Goal: Task Accomplishment & Management: Manage account settings

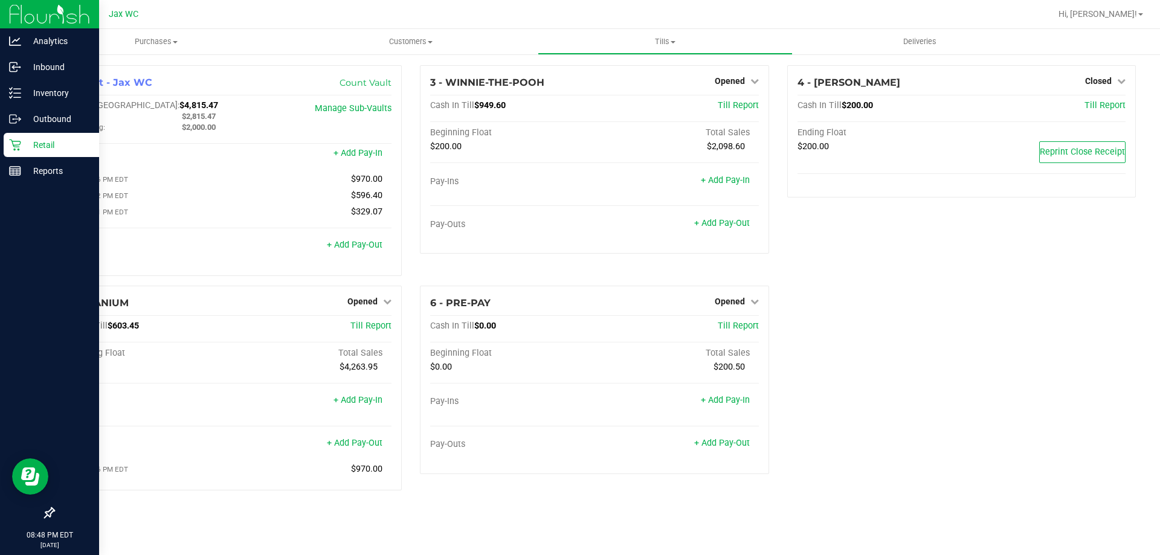
click at [25, 142] on p "Retail" at bounding box center [57, 145] width 73 height 15
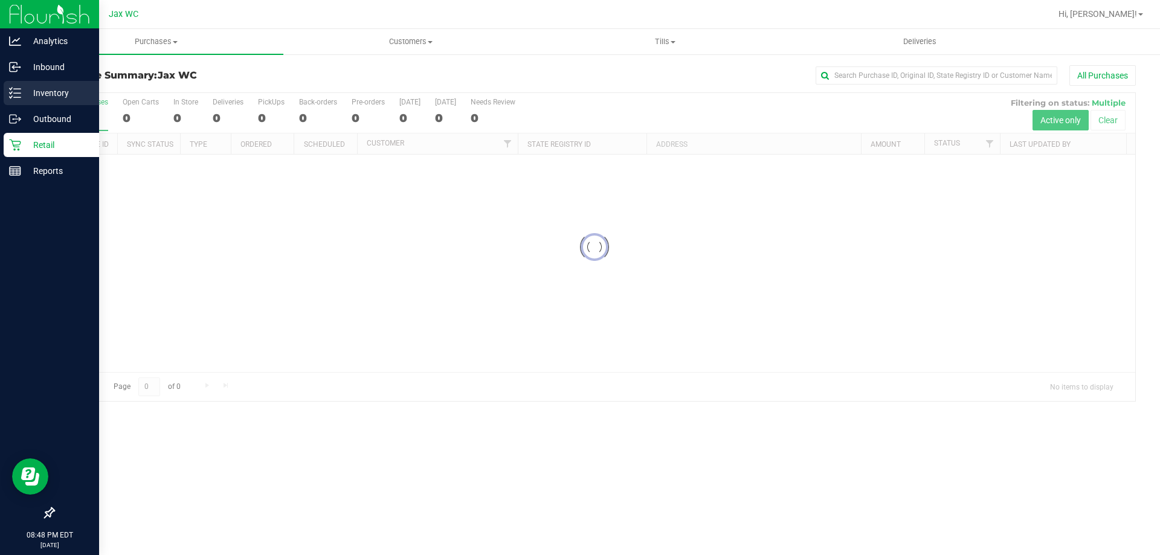
click at [41, 97] on p "Inventory" at bounding box center [57, 93] width 73 height 15
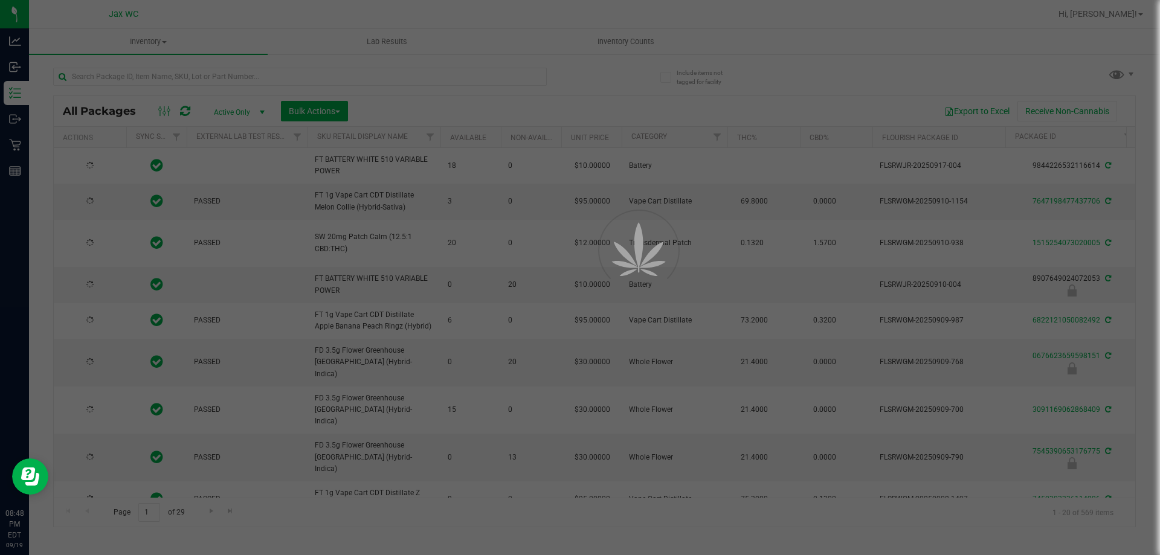
click at [616, 47] on div at bounding box center [580, 277] width 1160 height 555
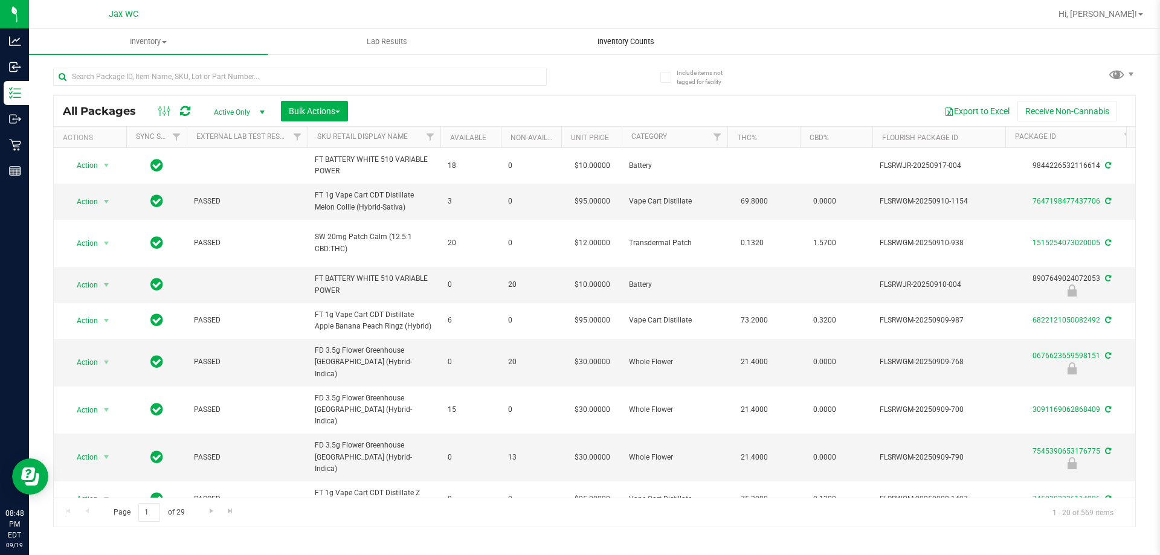
click at [630, 41] on span "Inventory Counts" at bounding box center [625, 41] width 89 height 11
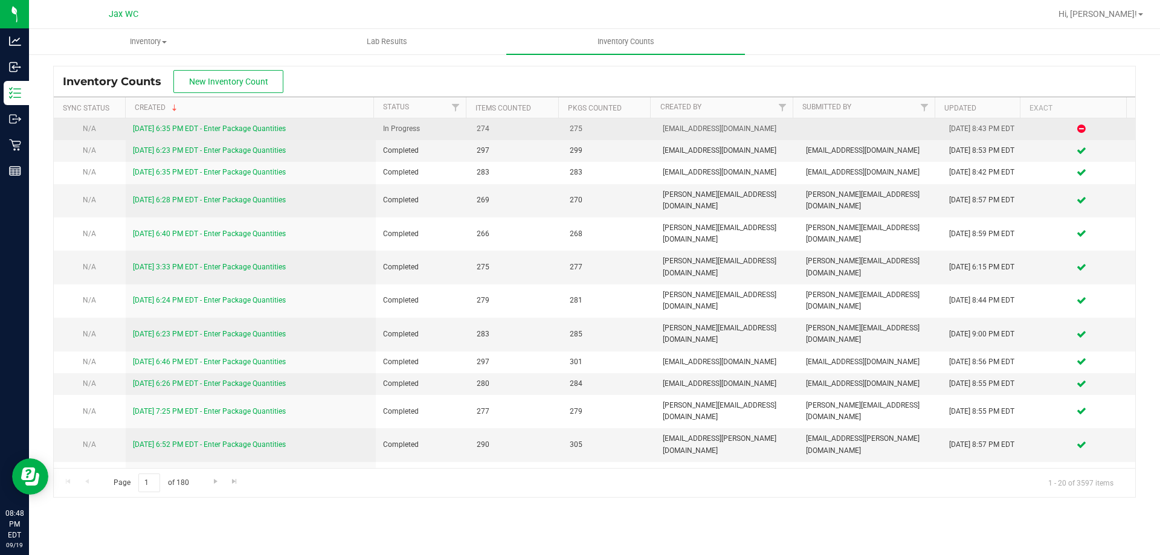
click at [275, 129] on link "[DATE] 6:35 PM EDT - Enter Package Quantities" at bounding box center [209, 128] width 153 height 8
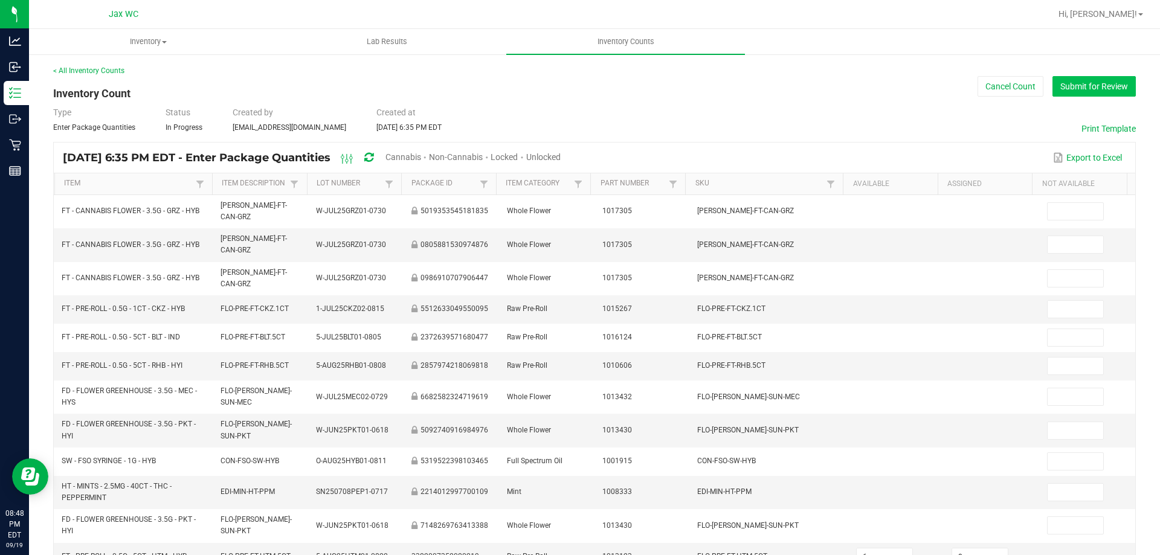
click at [1084, 85] on button "Submit for Review" at bounding box center [1094, 86] width 83 height 21
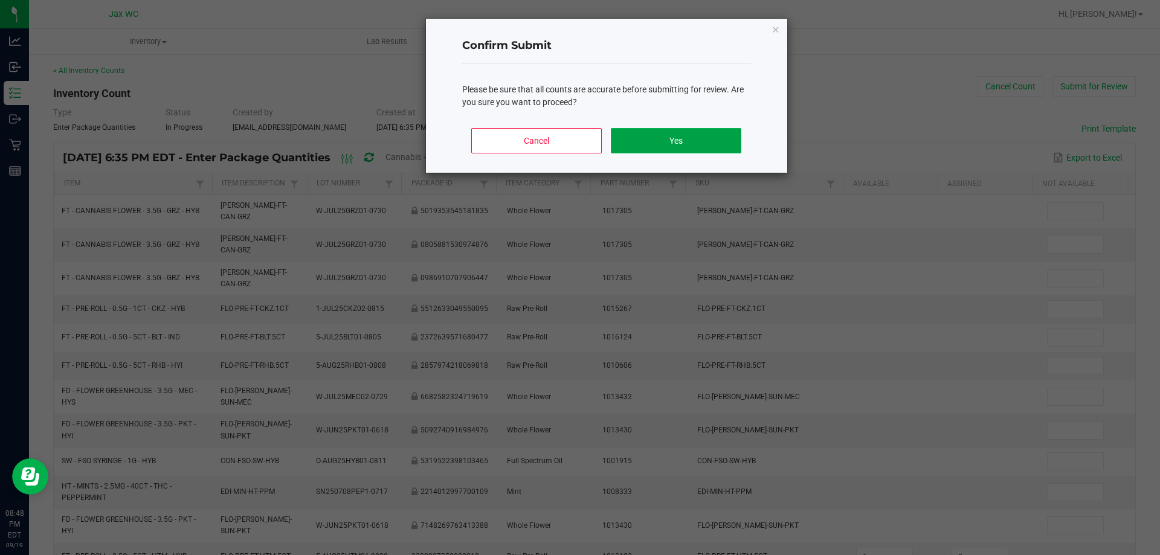
click at [689, 144] on button "Yes" at bounding box center [676, 140] width 130 height 25
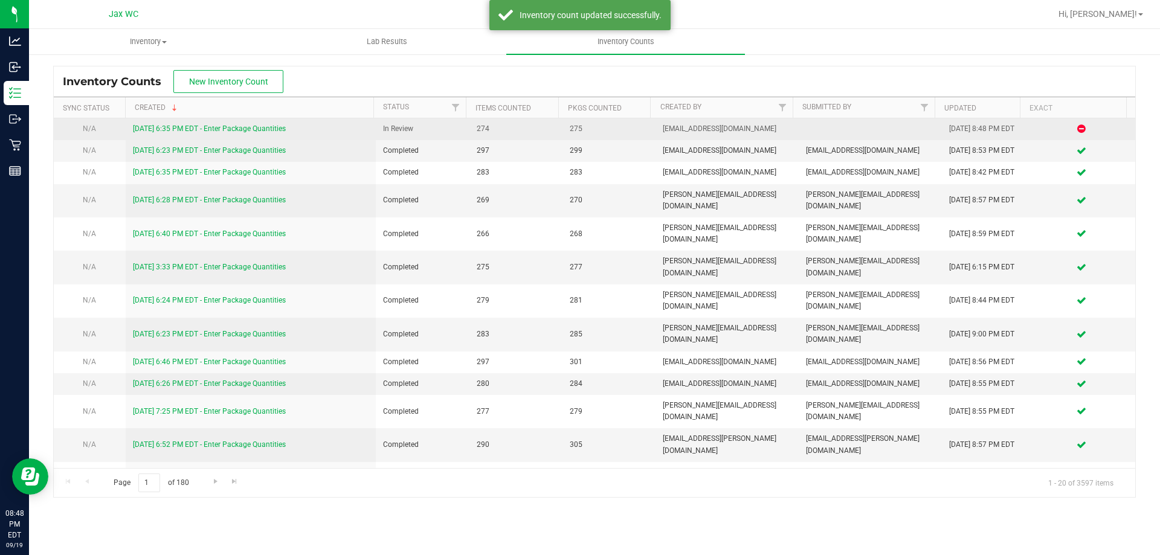
click at [274, 128] on link "[DATE] 6:35 PM EDT - Enter Package Quantities" at bounding box center [209, 128] width 153 height 8
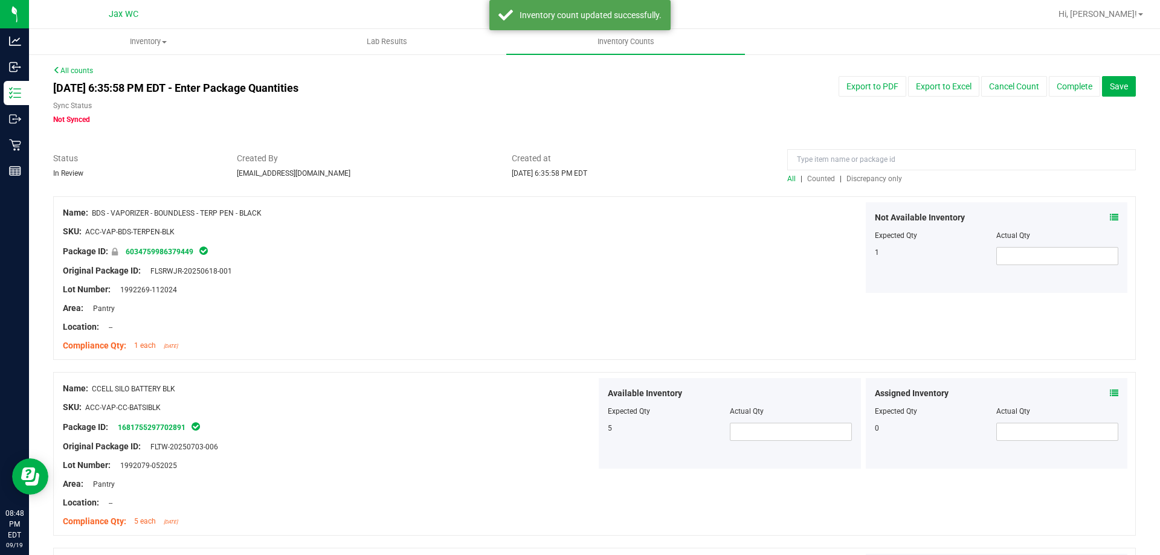
click at [879, 182] on span "Discrepancy only" at bounding box center [875, 179] width 56 height 8
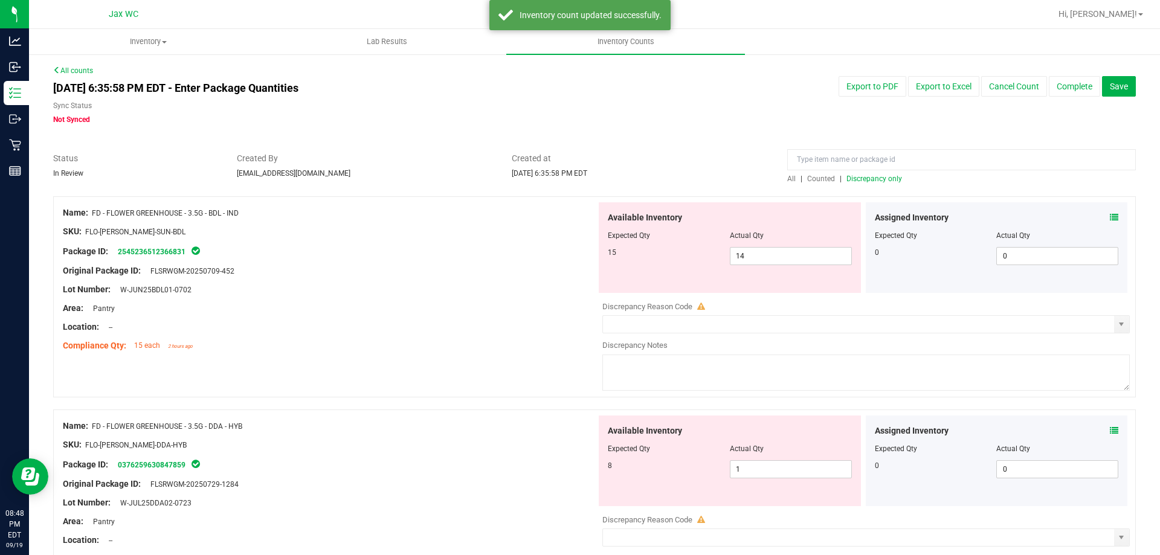
click at [1110, 217] on icon at bounding box center [1114, 217] width 8 height 8
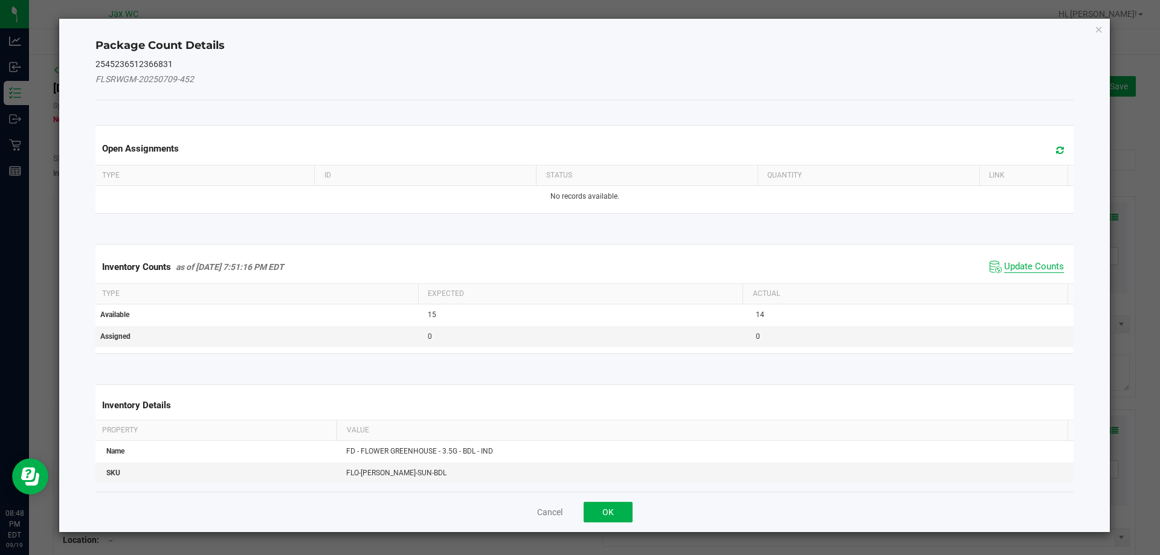
click at [1032, 273] on span "Update Counts" at bounding box center [1034, 267] width 60 height 12
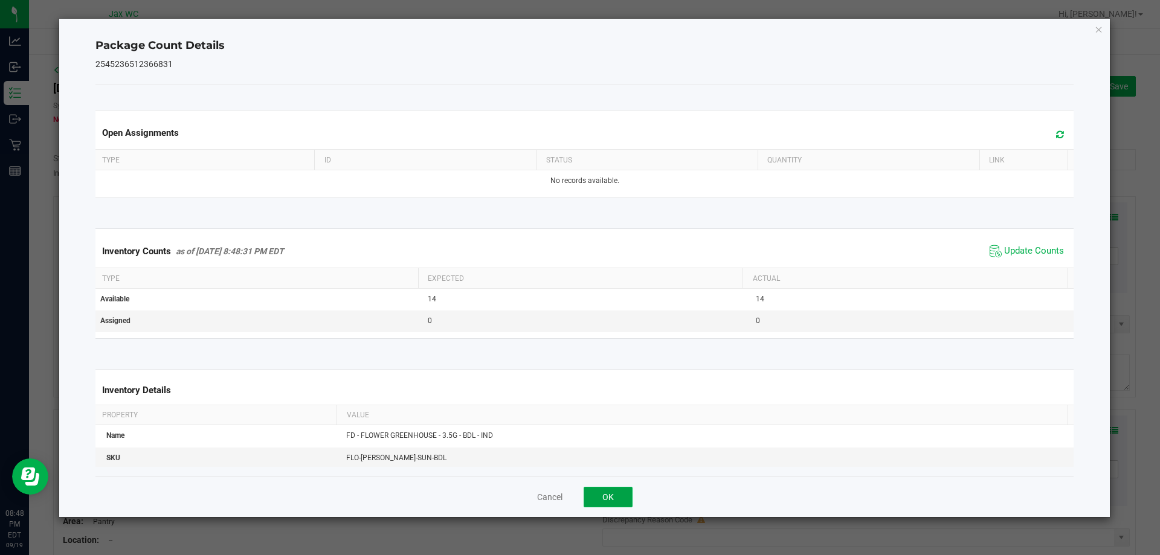
click at [609, 499] on button "OK" at bounding box center [608, 497] width 49 height 21
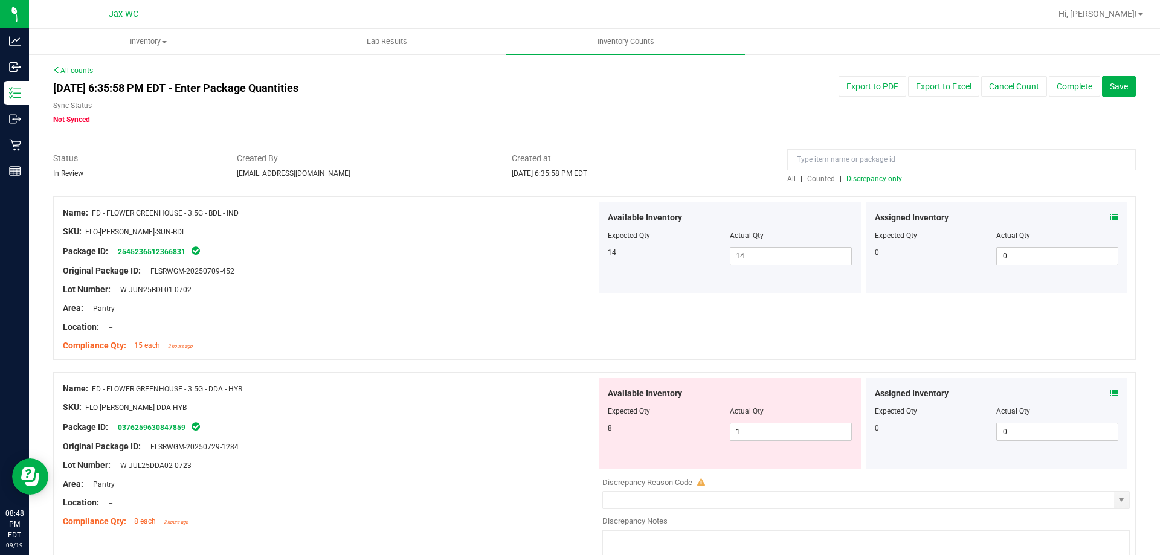
click at [1110, 389] on icon at bounding box center [1114, 393] width 8 height 8
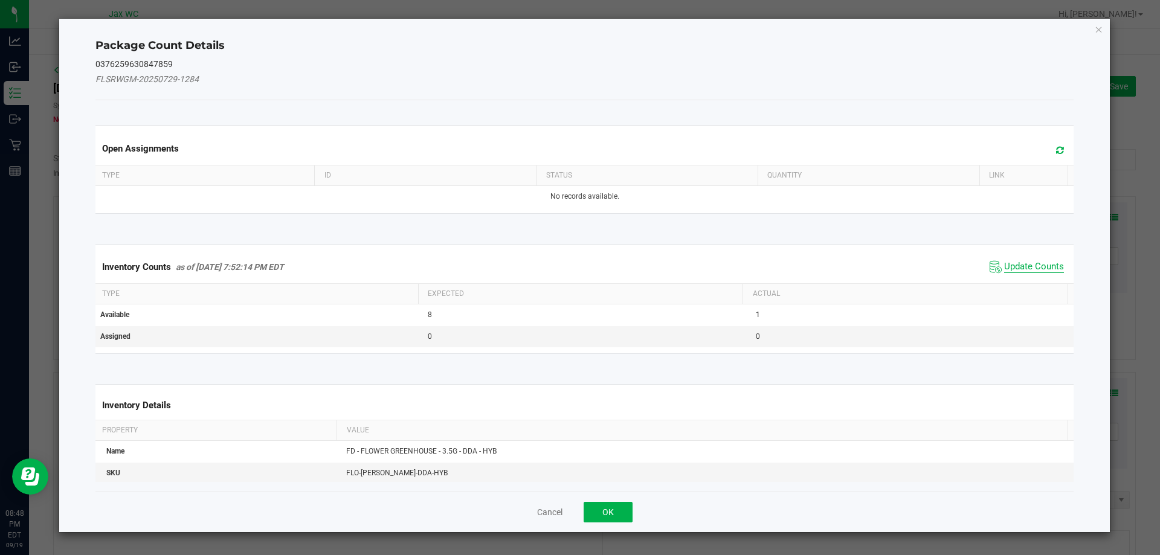
click at [1019, 266] on span "Update Counts" at bounding box center [1034, 267] width 60 height 12
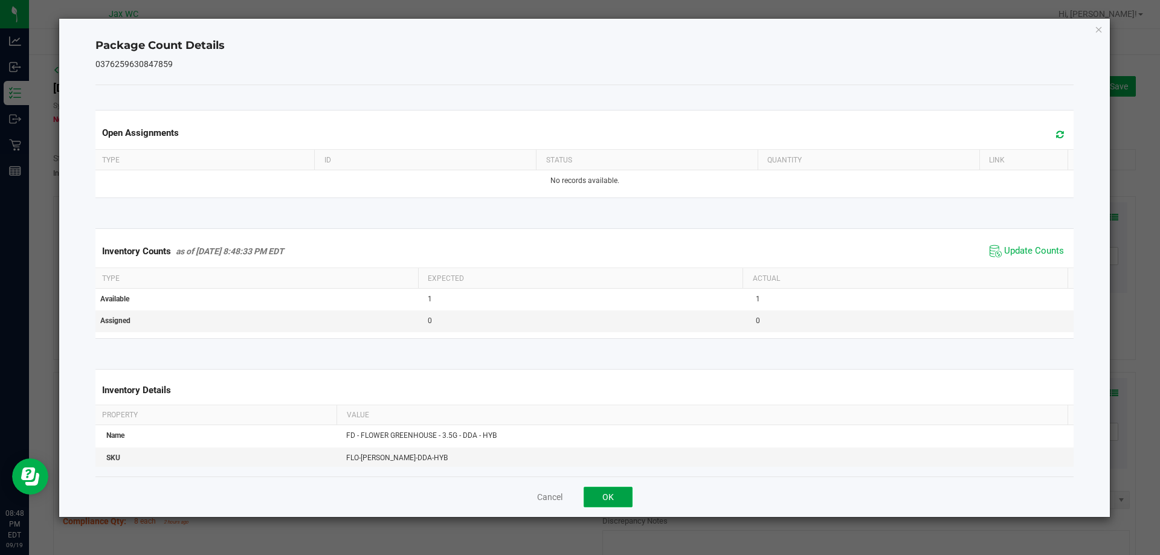
click at [613, 489] on button "OK" at bounding box center [608, 497] width 49 height 21
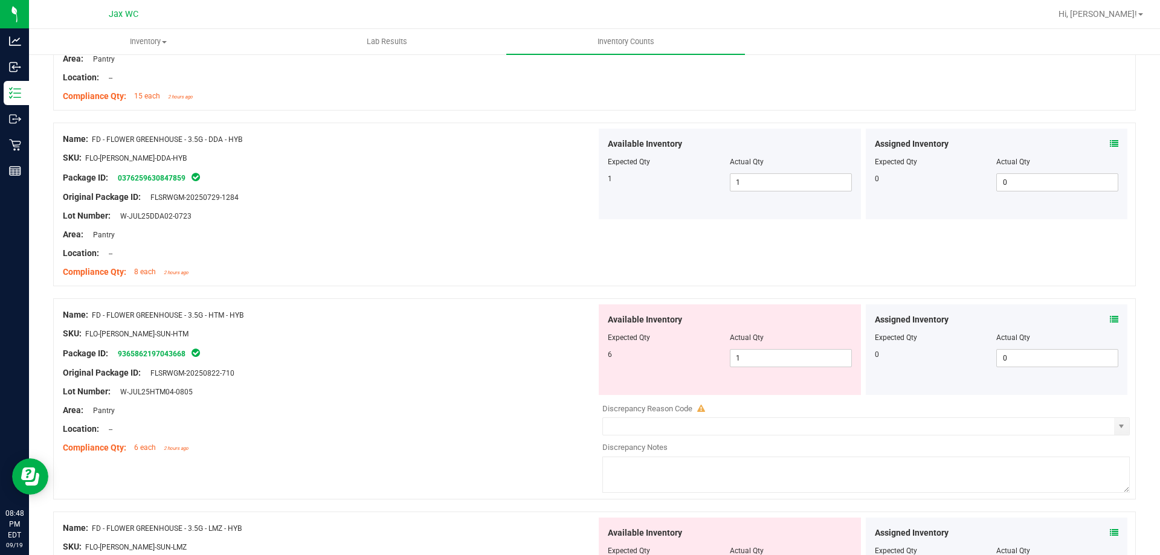
scroll to position [297, 0]
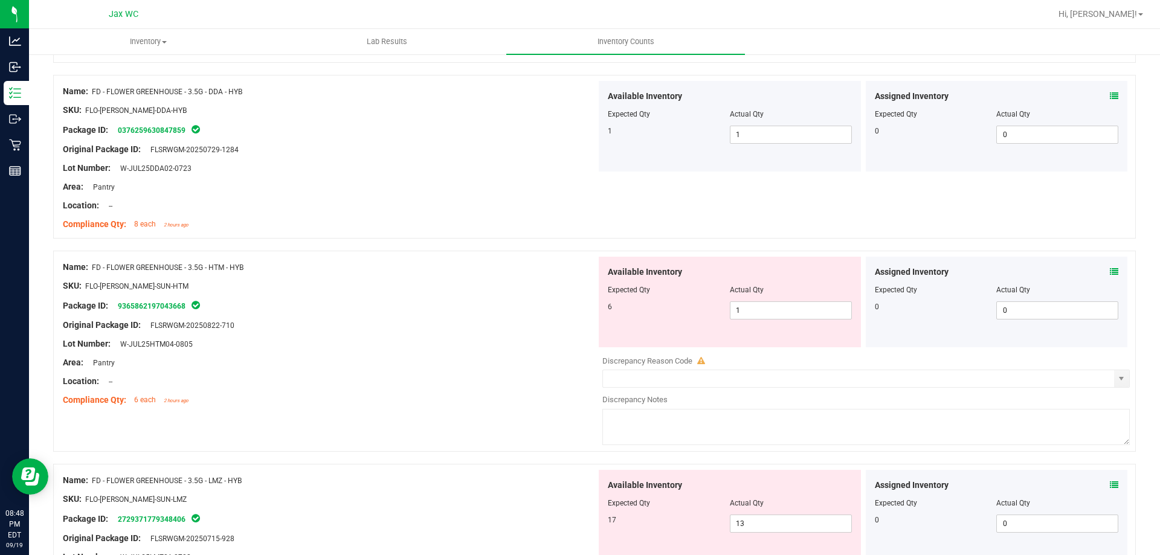
click at [1110, 271] on icon at bounding box center [1114, 272] width 8 height 8
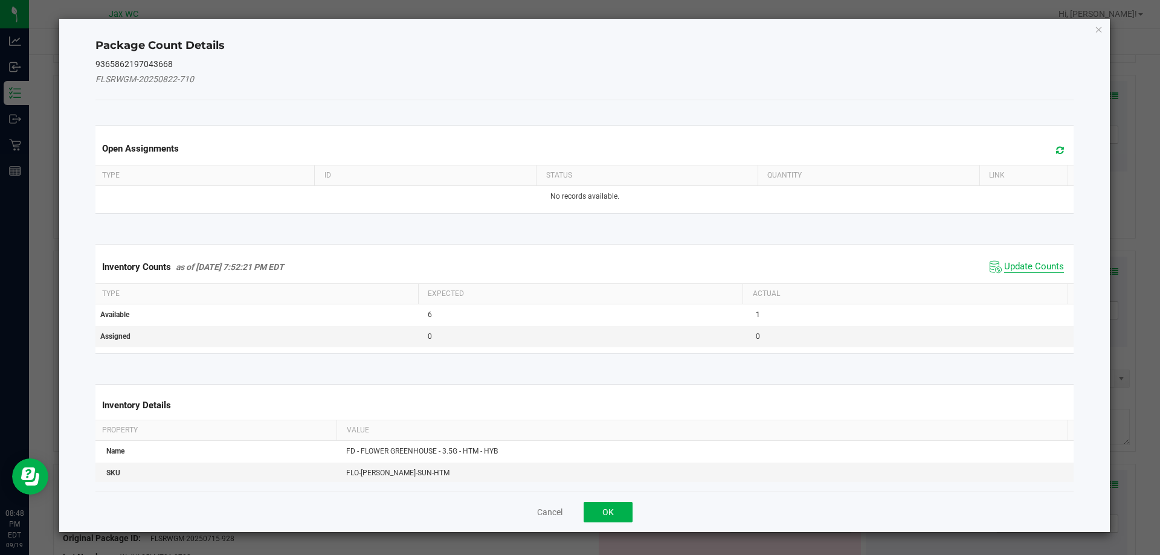
click at [1028, 268] on span "Update Counts" at bounding box center [1034, 267] width 60 height 12
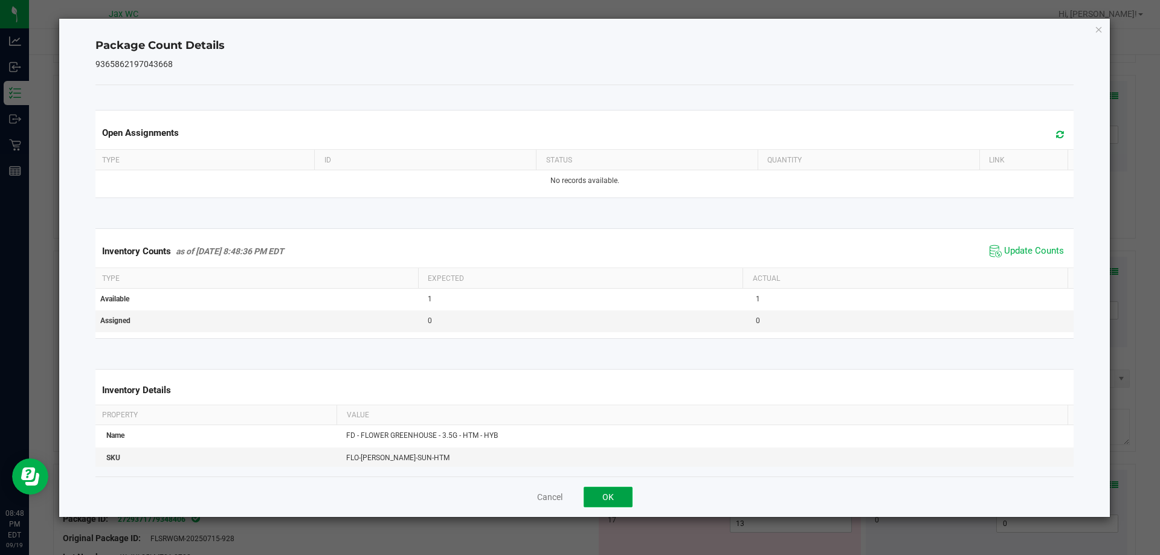
click at [616, 499] on button "OK" at bounding box center [608, 497] width 49 height 21
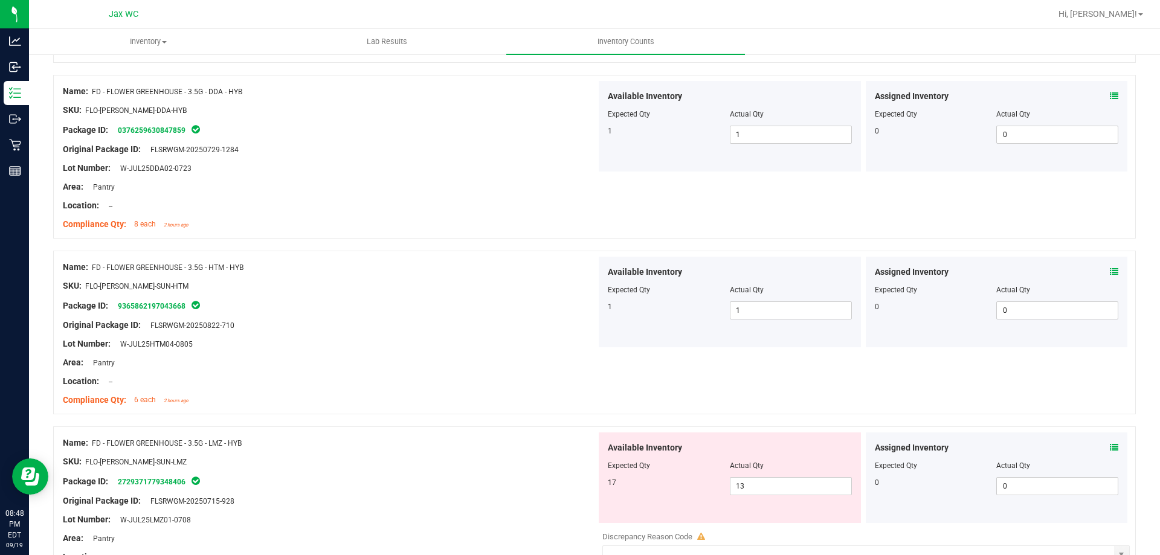
click at [1110, 447] on icon at bounding box center [1114, 448] width 8 height 8
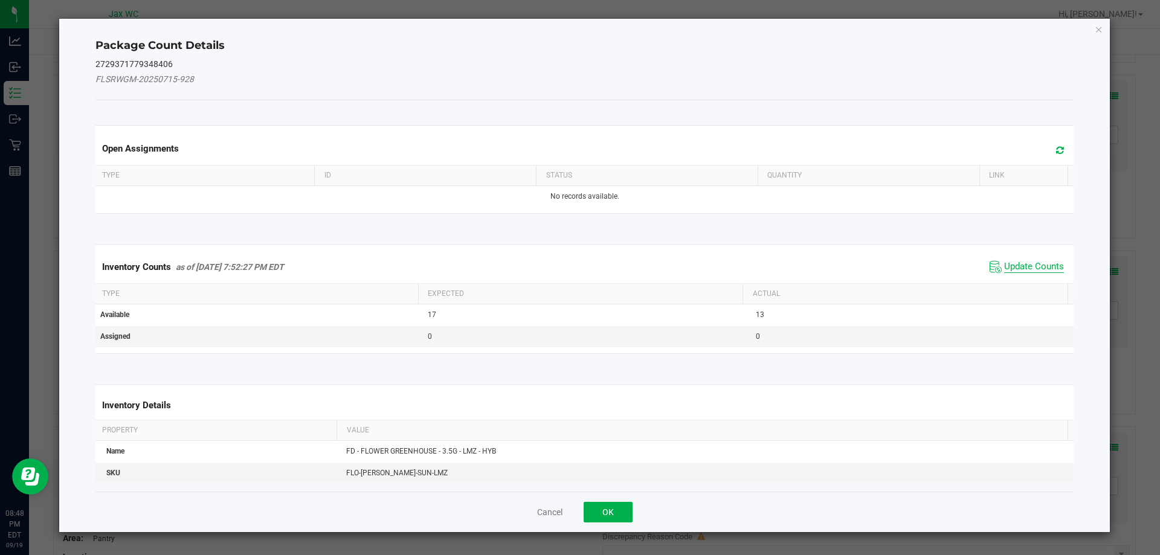
click at [1034, 265] on span "Update Counts" at bounding box center [1034, 267] width 60 height 12
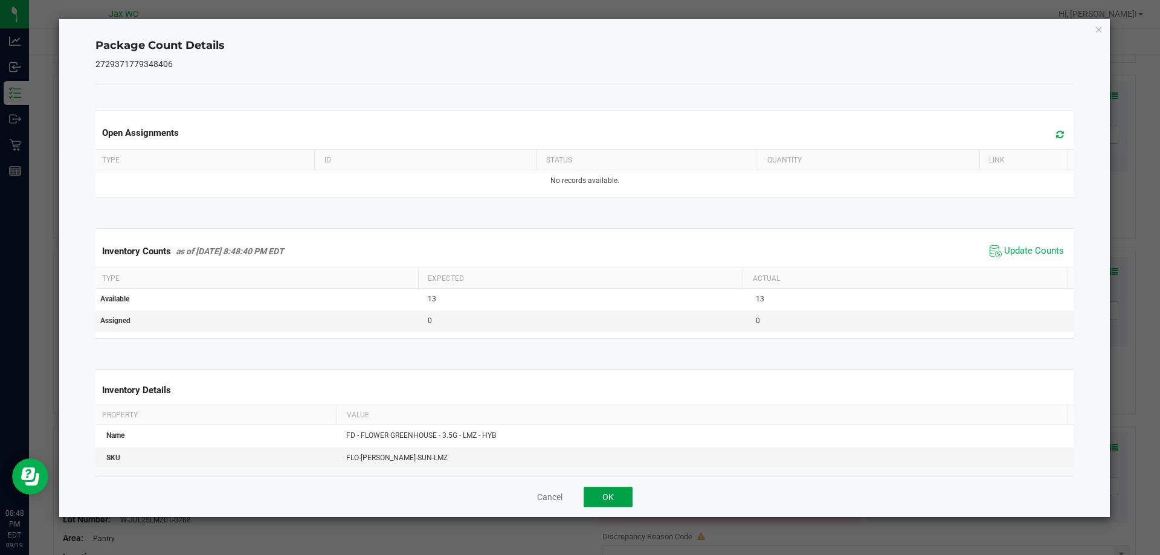
click at [622, 502] on button "OK" at bounding box center [608, 497] width 49 height 21
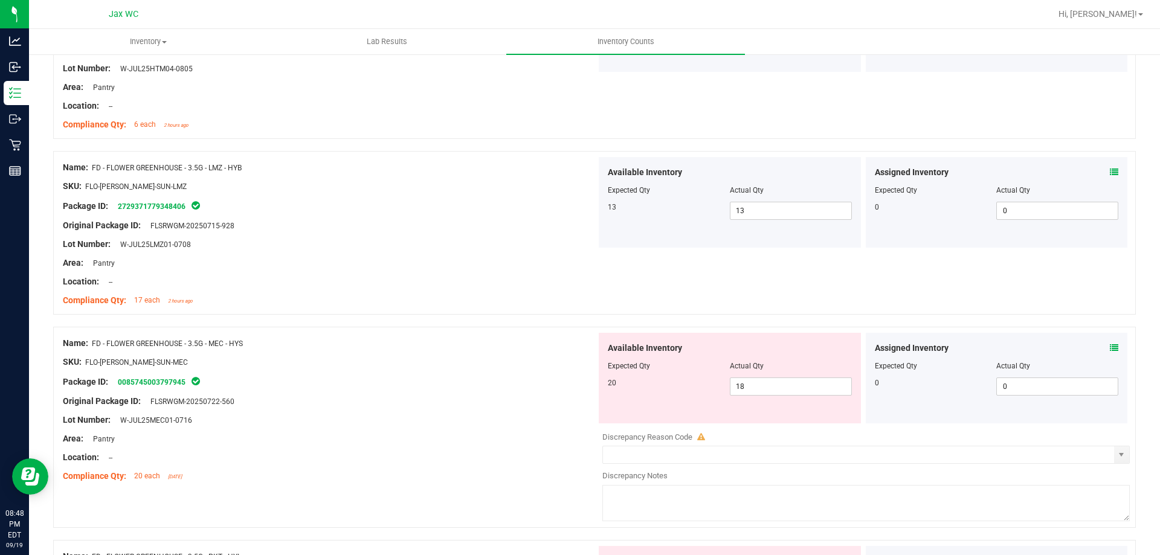
scroll to position [599, 0]
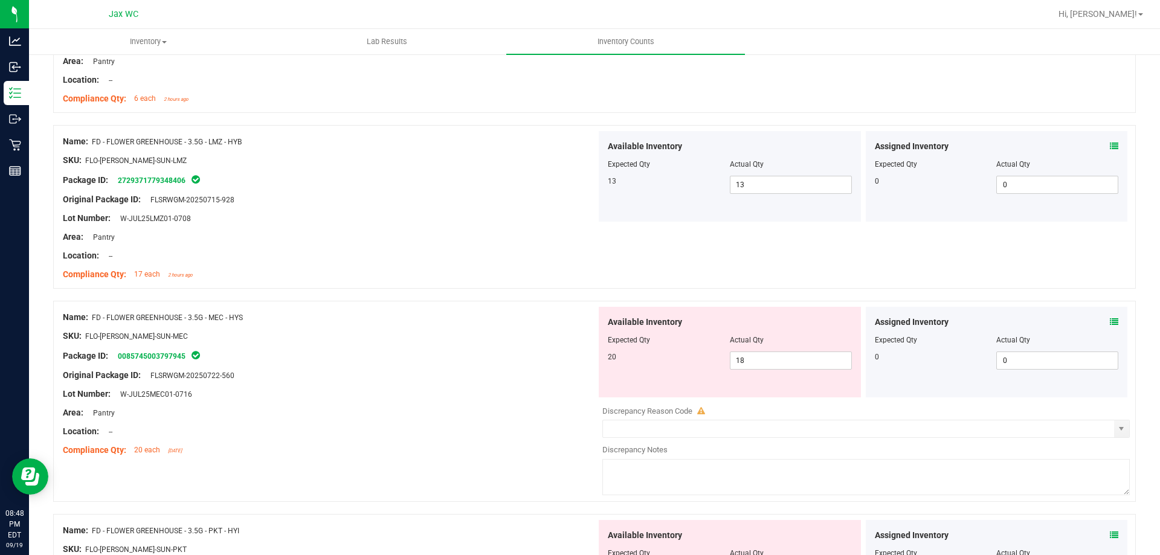
click at [1110, 323] on icon at bounding box center [1114, 322] width 8 height 8
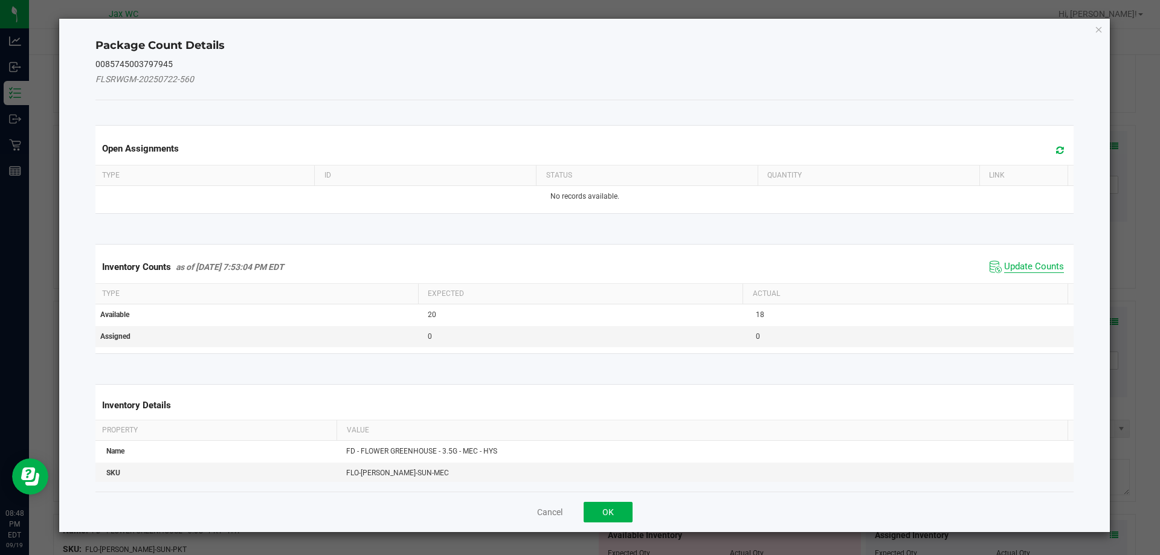
click at [1033, 265] on span "Update Counts" at bounding box center [1034, 267] width 60 height 12
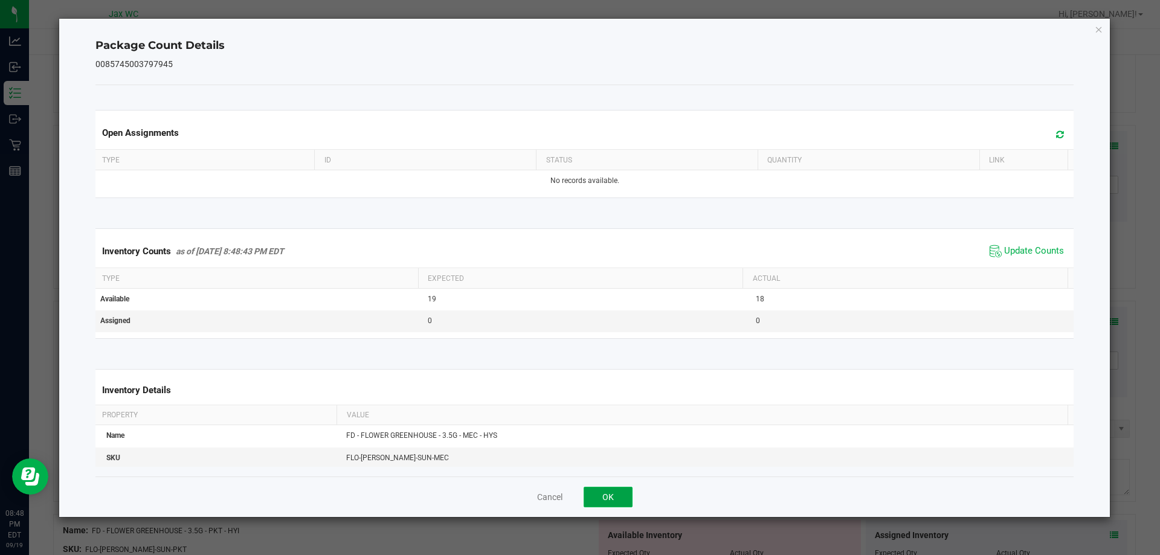
click at [618, 493] on button "OK" at bounding box center [608, 497] width 49 height 21
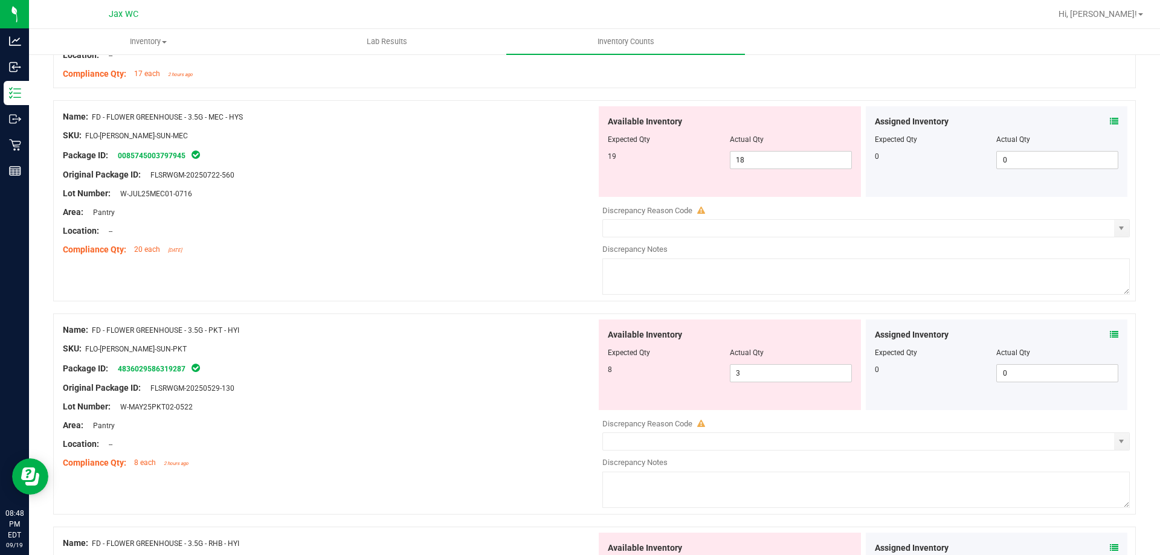
scroll to position [796, 0]
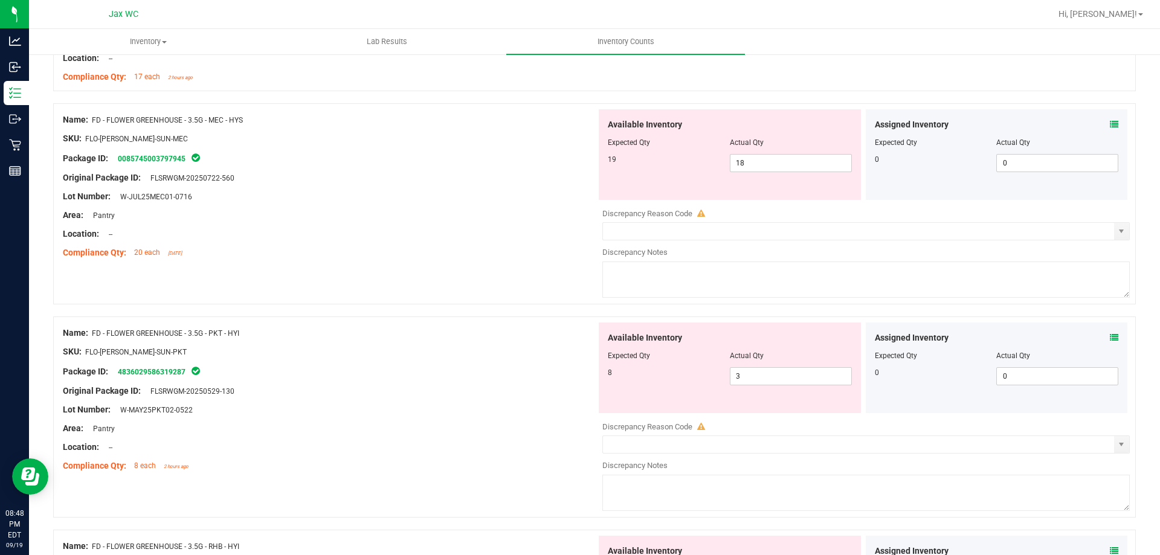
click at [1110, 338] on icon at bounding box center [1114, 338] width 8 height 8
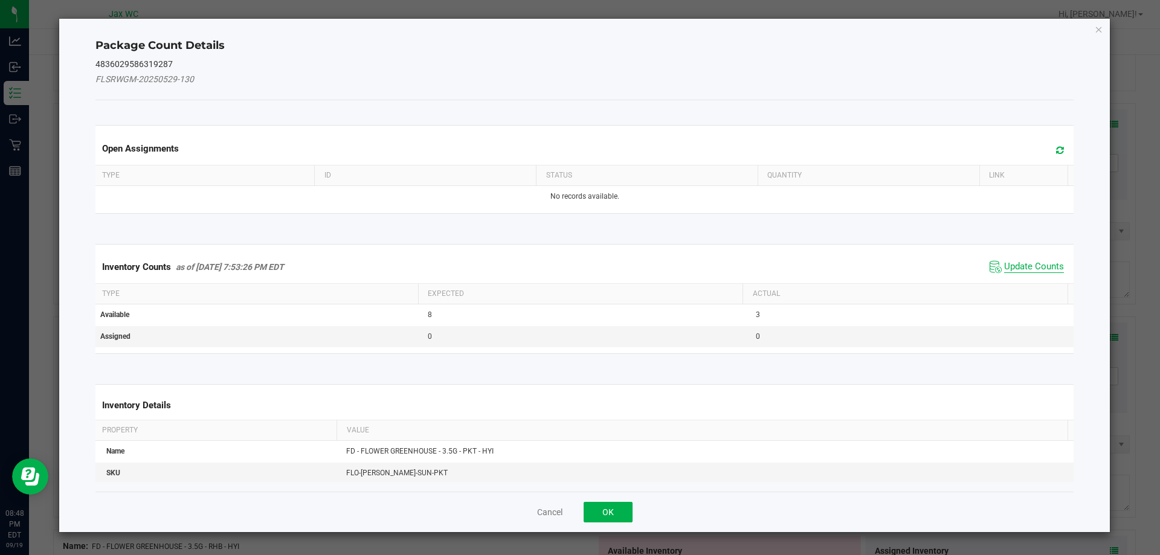
click at [1028, 270] on span "Update Counts" at bounding box center [1034, 267] width 60 height 12
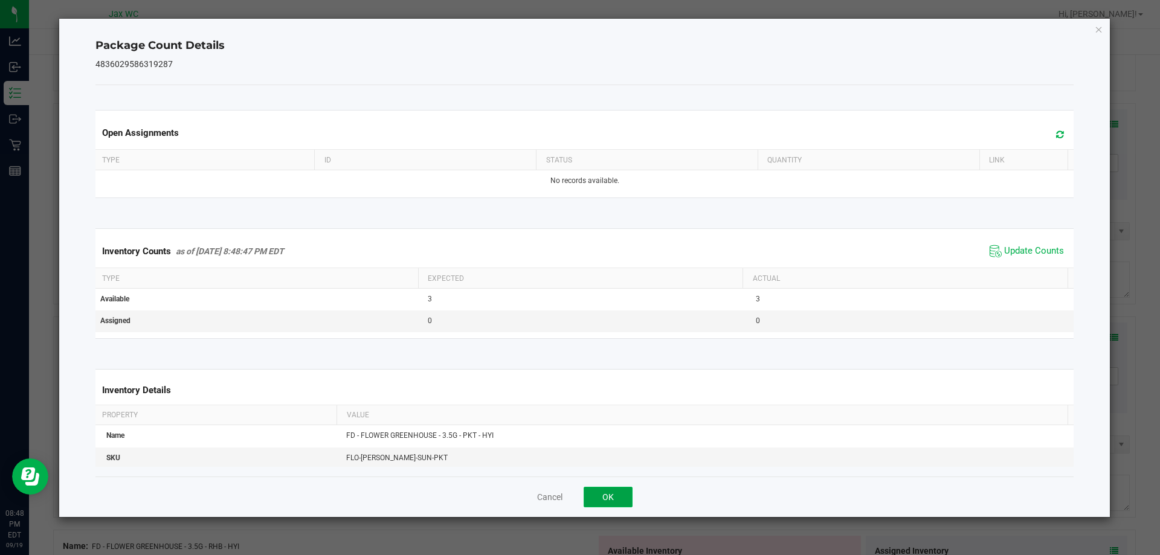
click at [622, 506] on button "OK" at bounding box center [608, 497] width 49 height 21
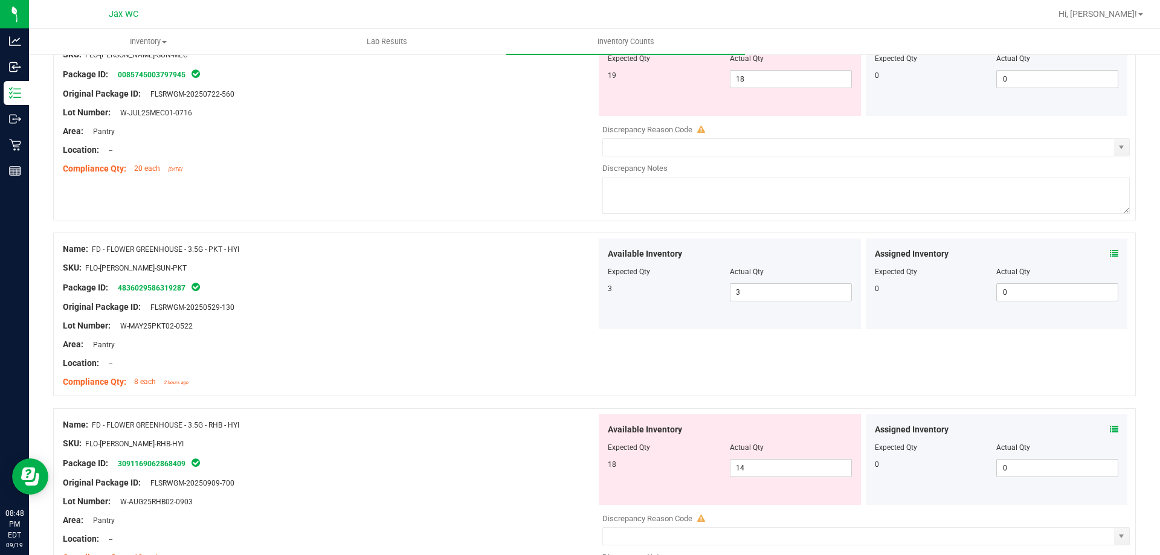
scroll to position [996, 0]
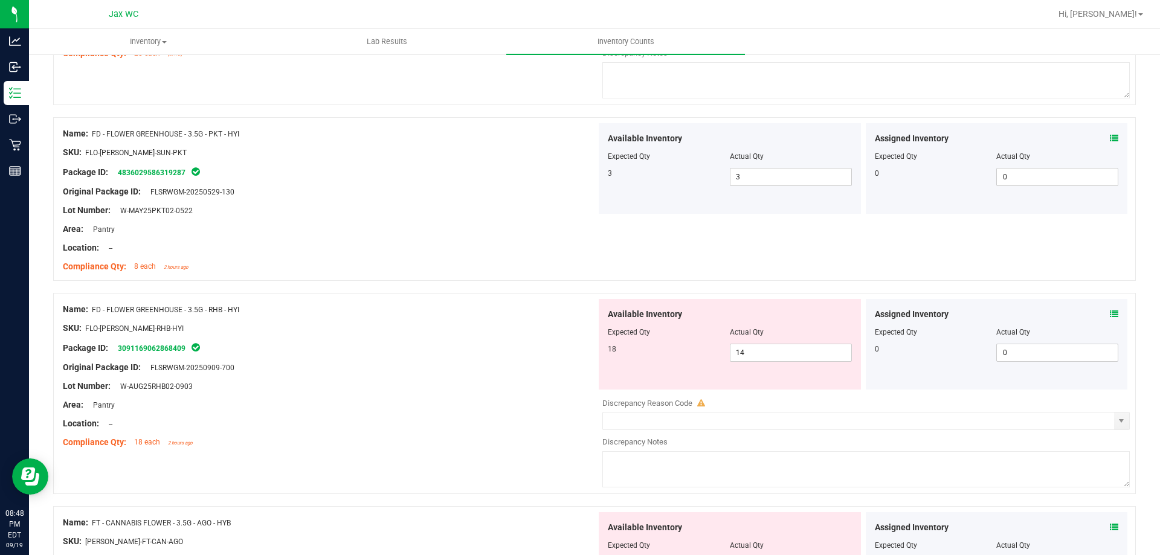
click at [1110, 314] on icon at bounding box center [1114, 314] width 8 height 8
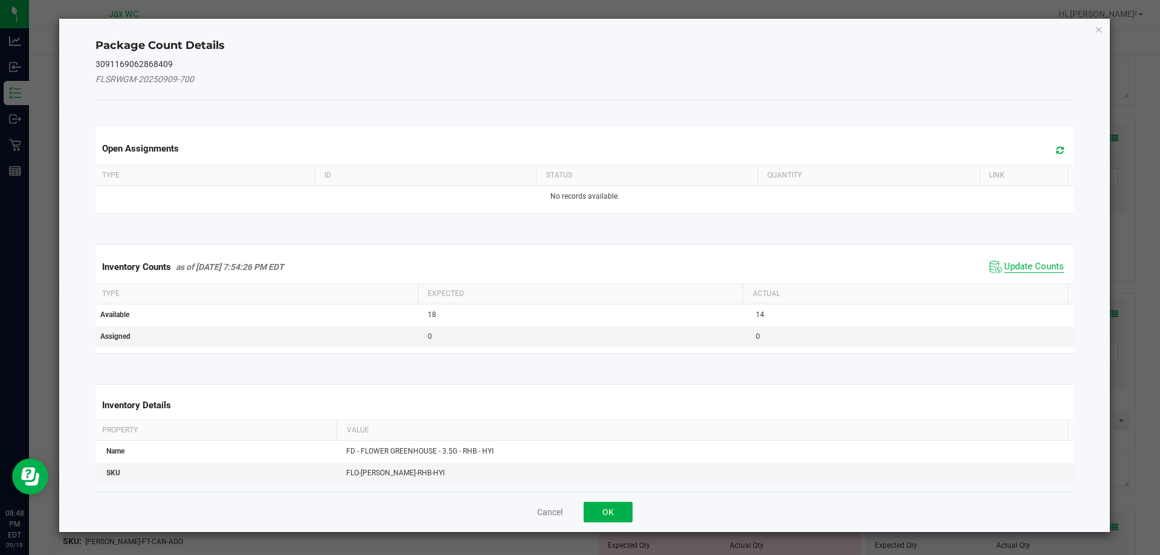
click at [1030, 264] on span "Update Counts" at bounding box center [1034, 267] width 60 height 12
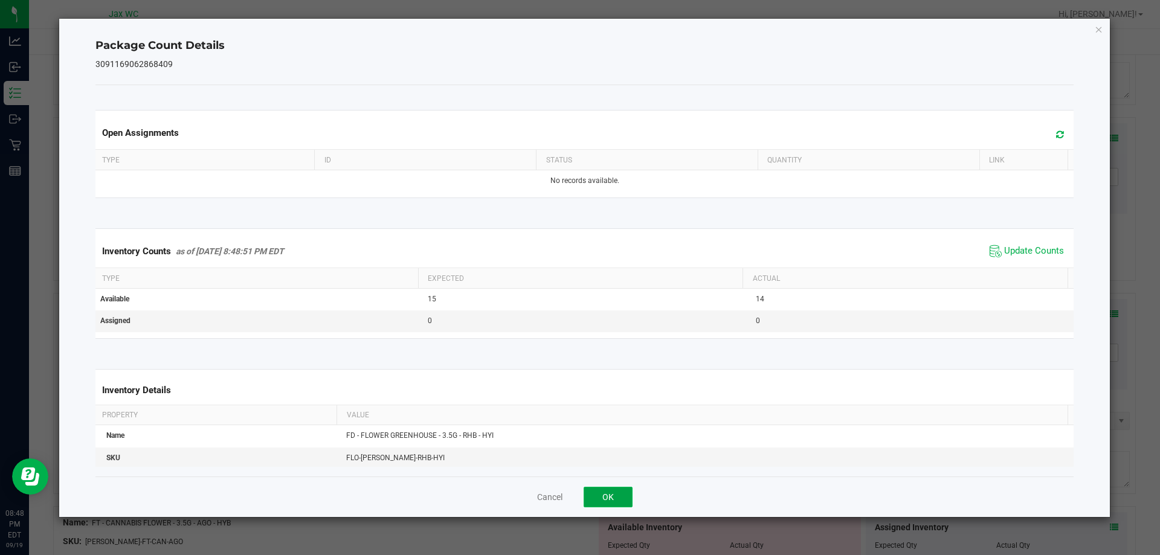
click at [607, 489] on button "OK" at bounding box center [608, 497] width 49 height 21
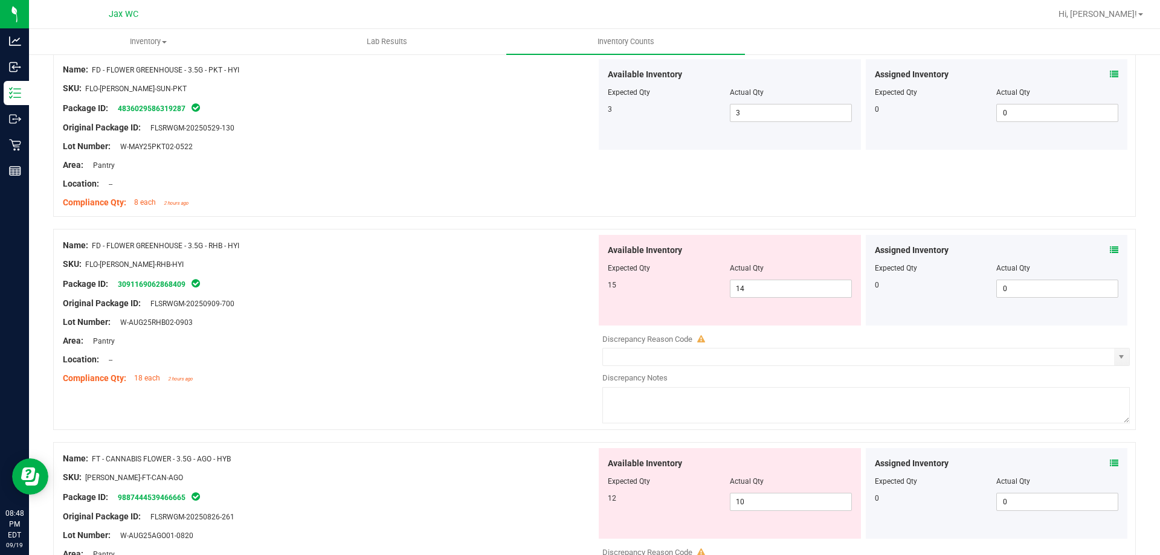
scroll to position [1168, 0]
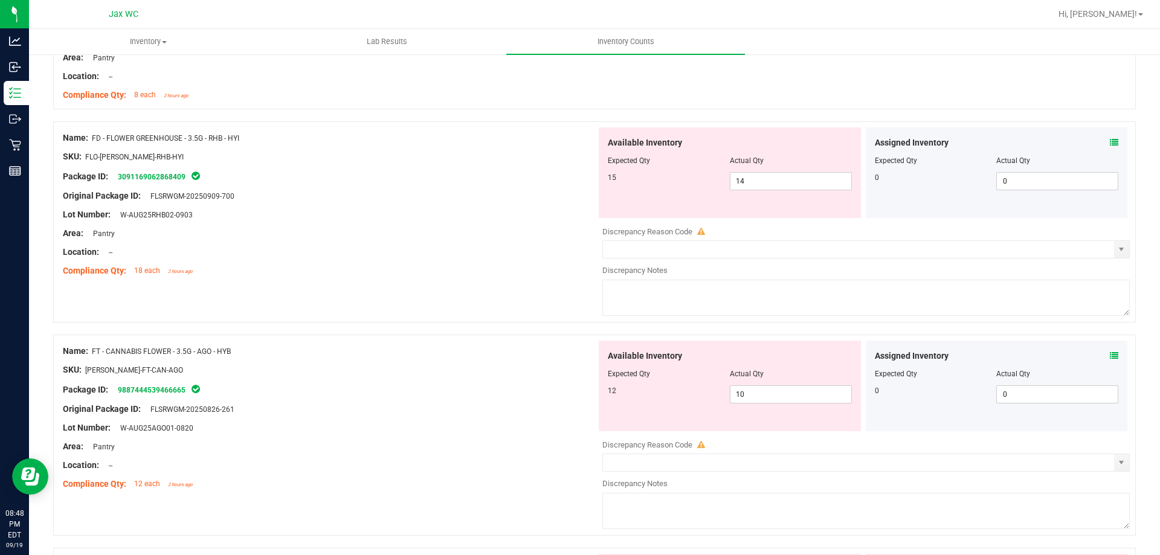
click at [1110, 357] on icon at bounding box center [1114, 356] width 8 height 8
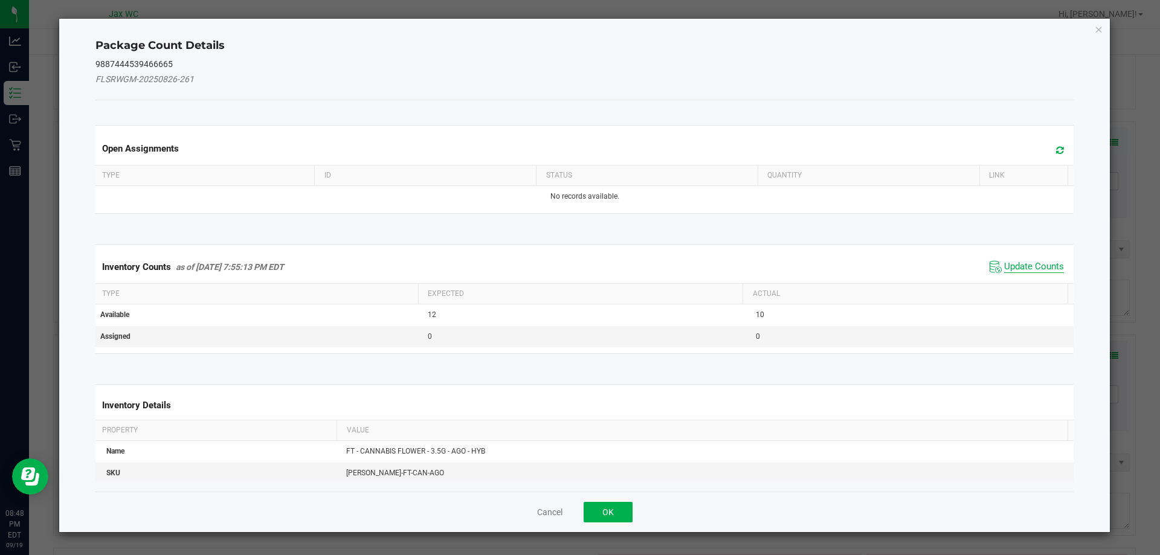
click at [1029, 271] on span "Update Counts" at bounding box center [1034, 267] width 60 height 12
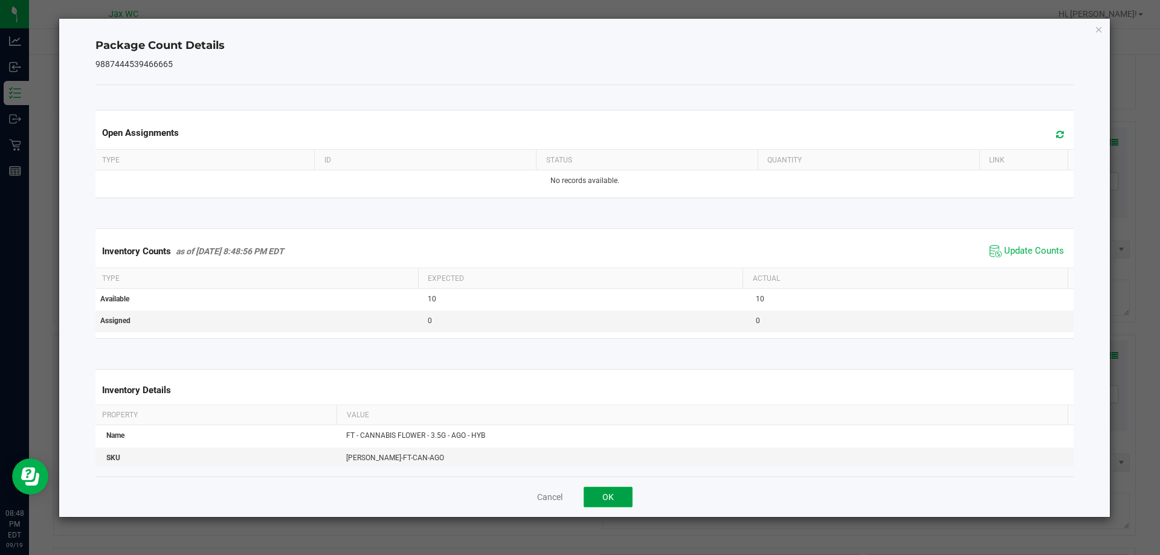
click at [631, 497] on button "OK" at bounding box center [608, 497] width 49 height 21
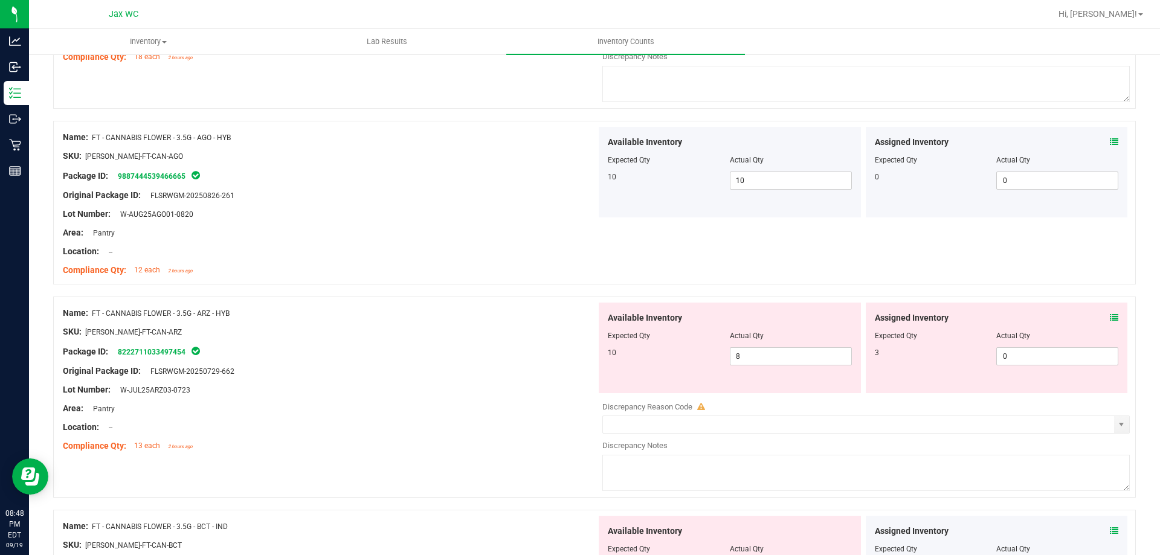
scroll to position [1389, 0]
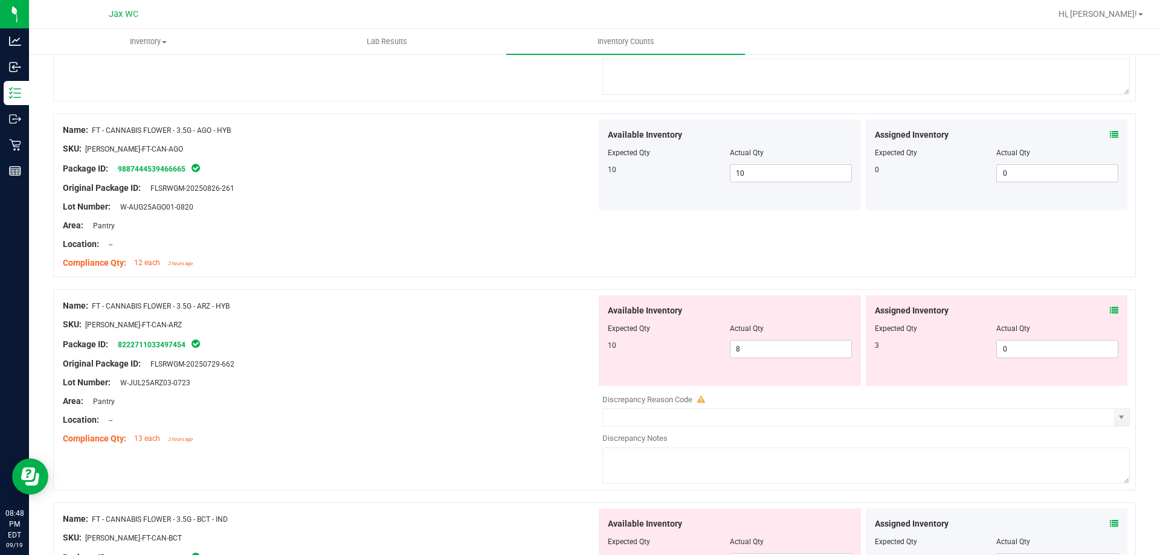
click at [1110, 310] on icon at bounding box center [1114, 310] width 8 height 8
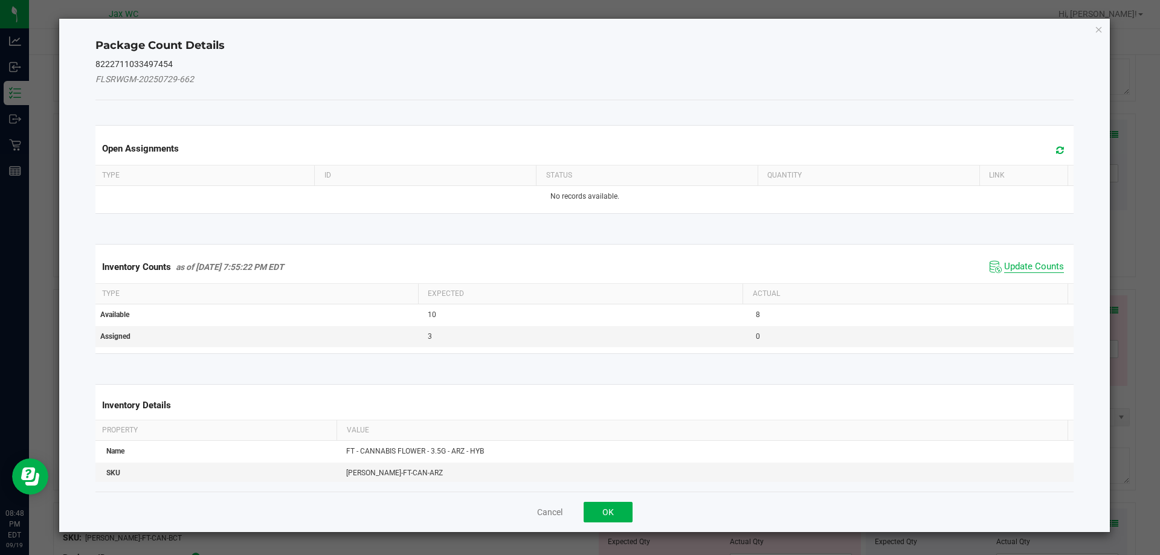
click at [1032, 271] on span "Update Counts" at bounding box center [1034, 267] width 60 height 12
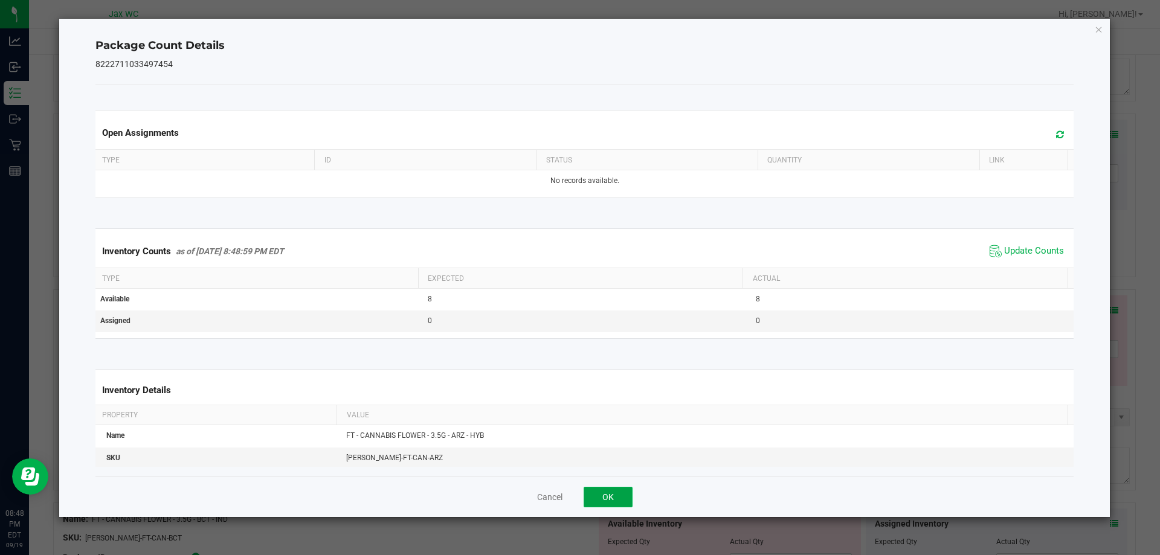
click at [618, 503] on button "OK" at bounding box center [608, 497] width 49 height 21
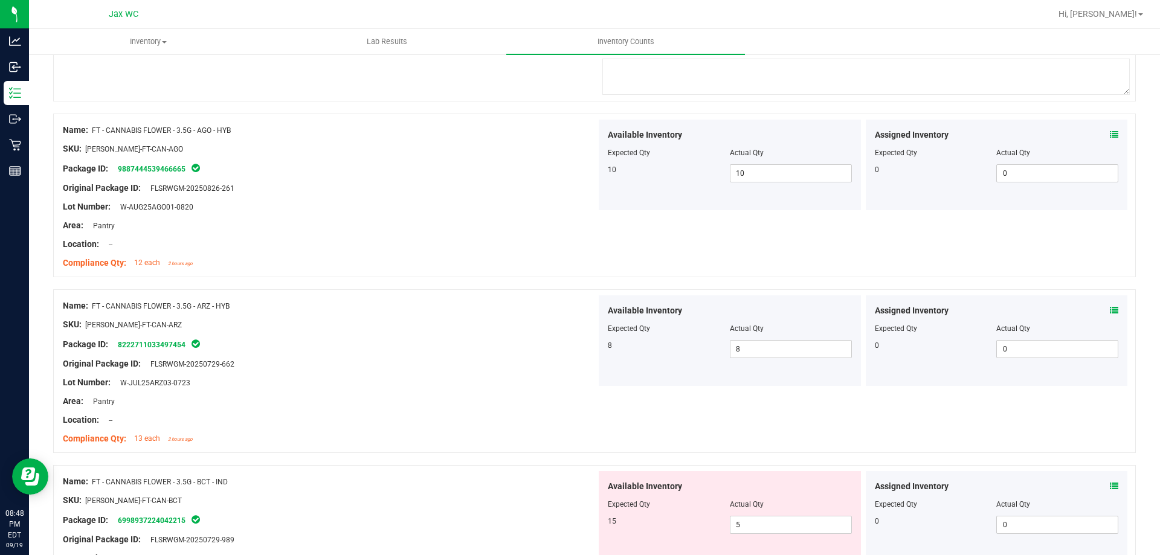
click at [1110, 486] on icon at bounding box center [1114, 486] width 8 height 8
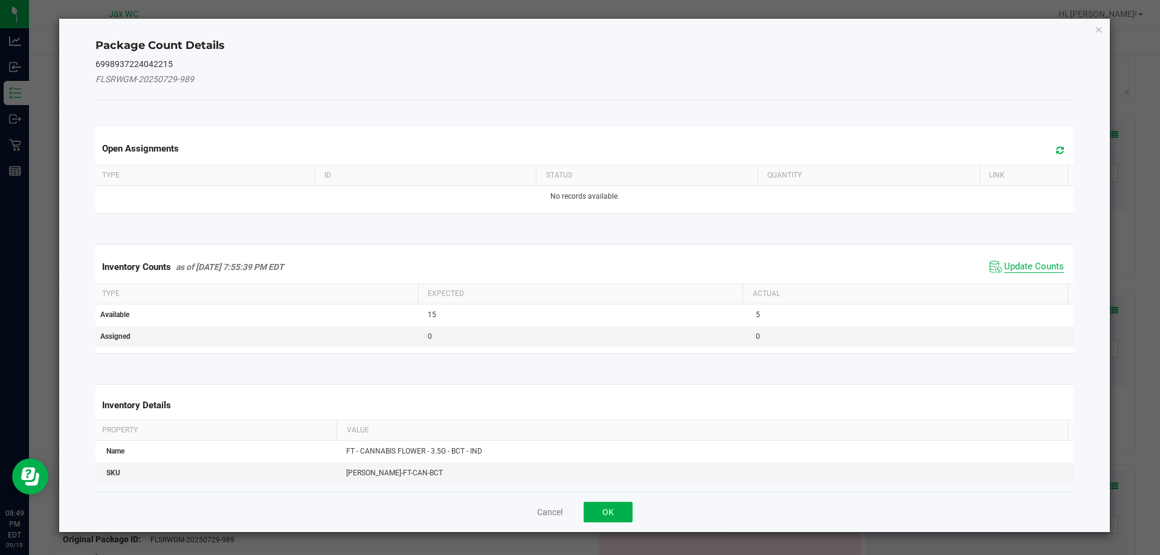
click at [1040, 265] on span "Update Counts" at bounding box center [1034, 267] width 60 height 12
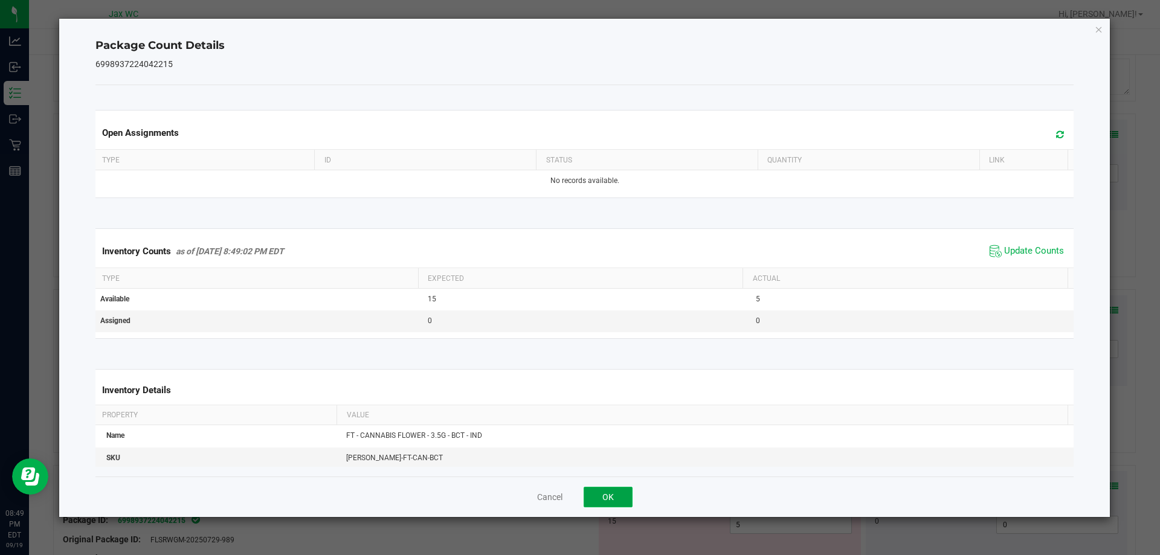
click at [616, 499] on button "OK" at bounding box center [608, 497] width 49 height 21
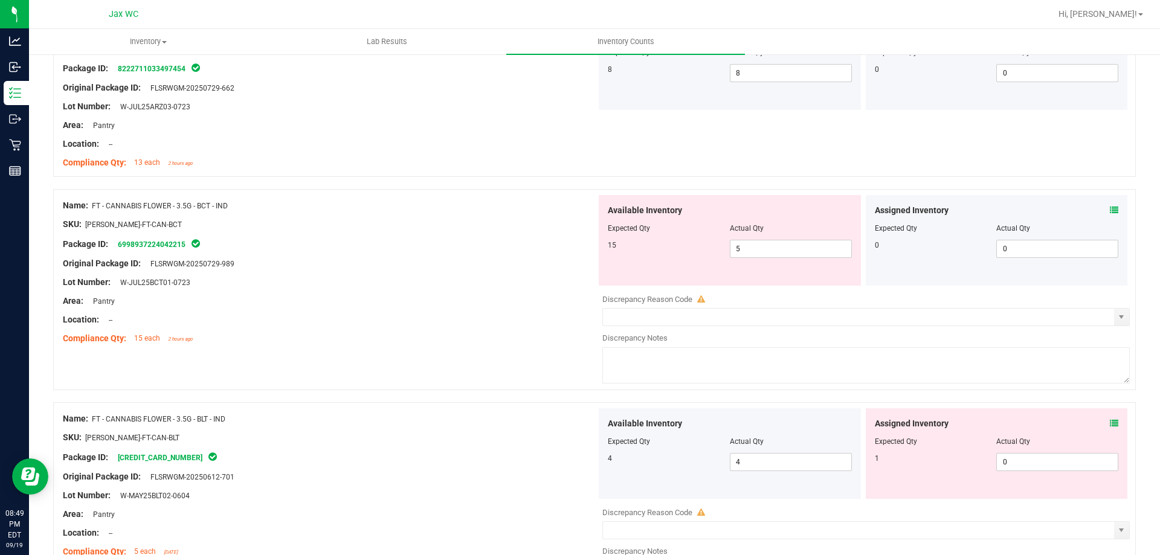
scroll to position [1679, 0]
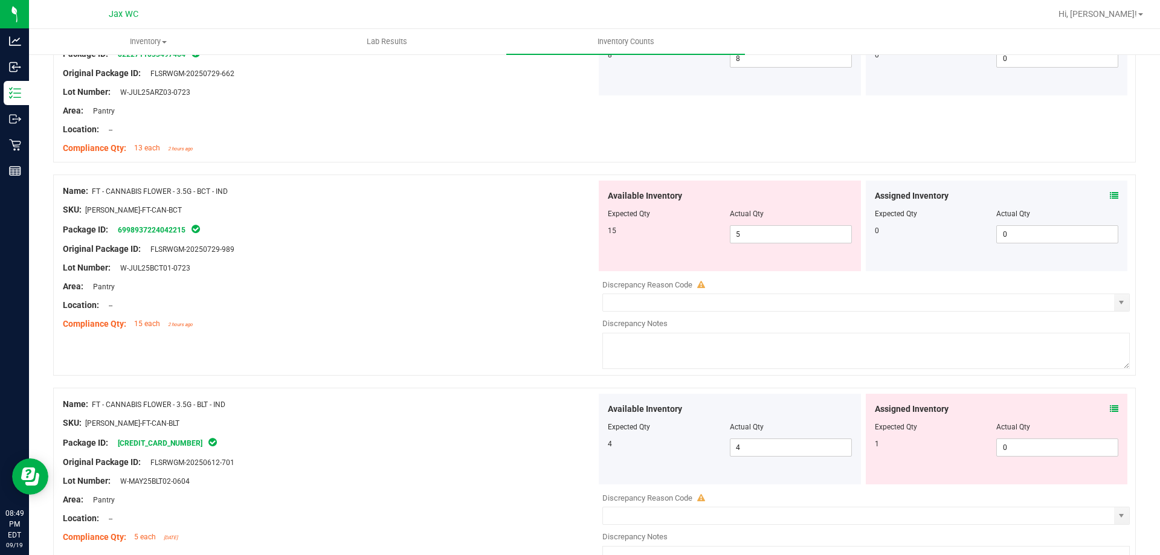
click at [1110, 409] on icon at bounding box center [1114, 409] width 8 height 8
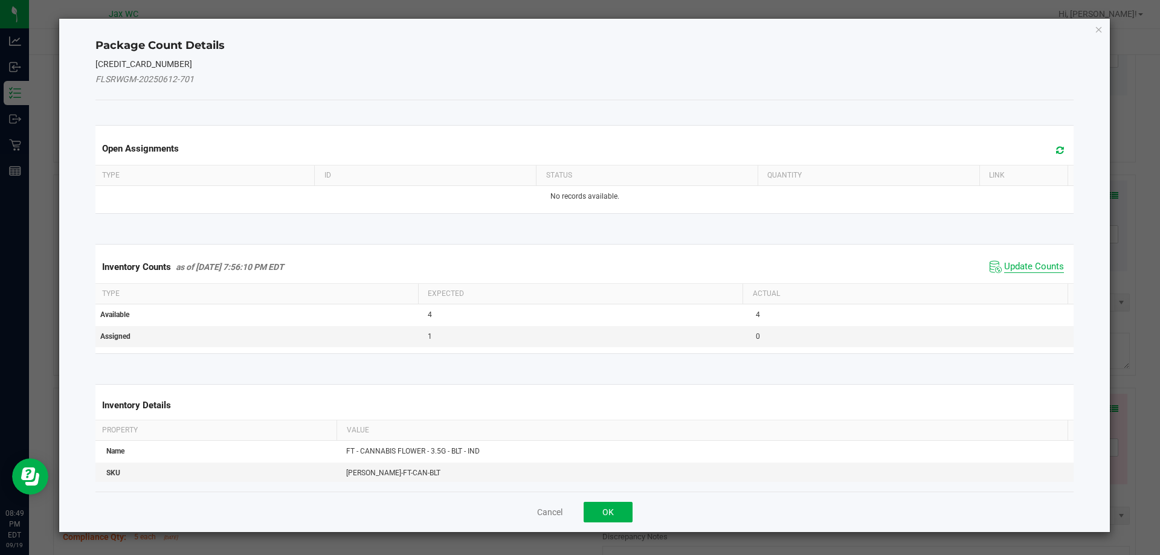
click at [1041, 272] on span "Update Counts" at bounding box center [1034, 267] width 60 height 12
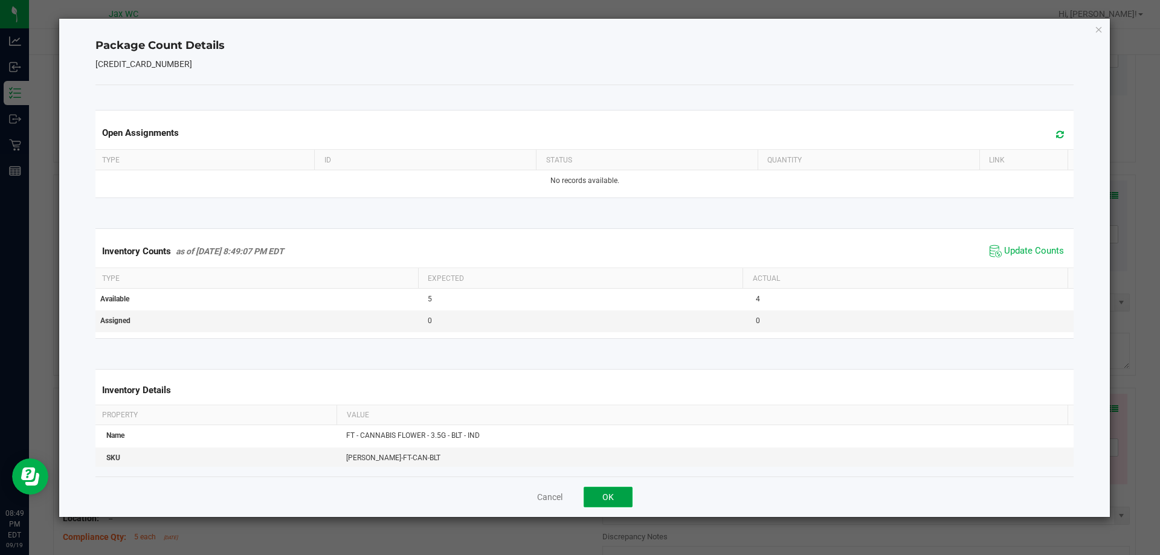
click at [615, 499] on button "OK" at bounding box center [608, 497] width 49 height 21
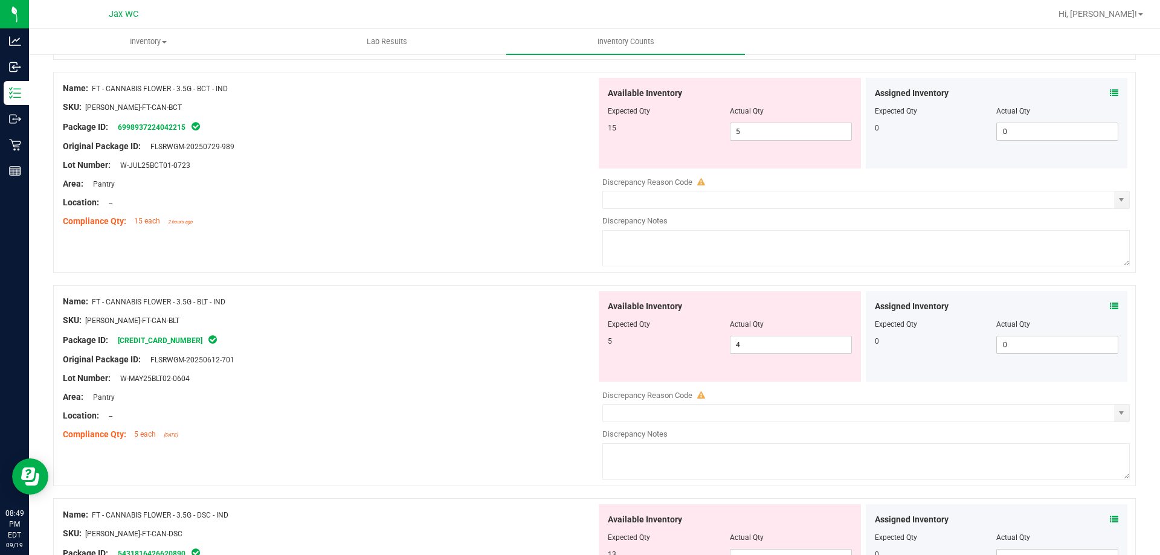
scroll to position [1883, 0]
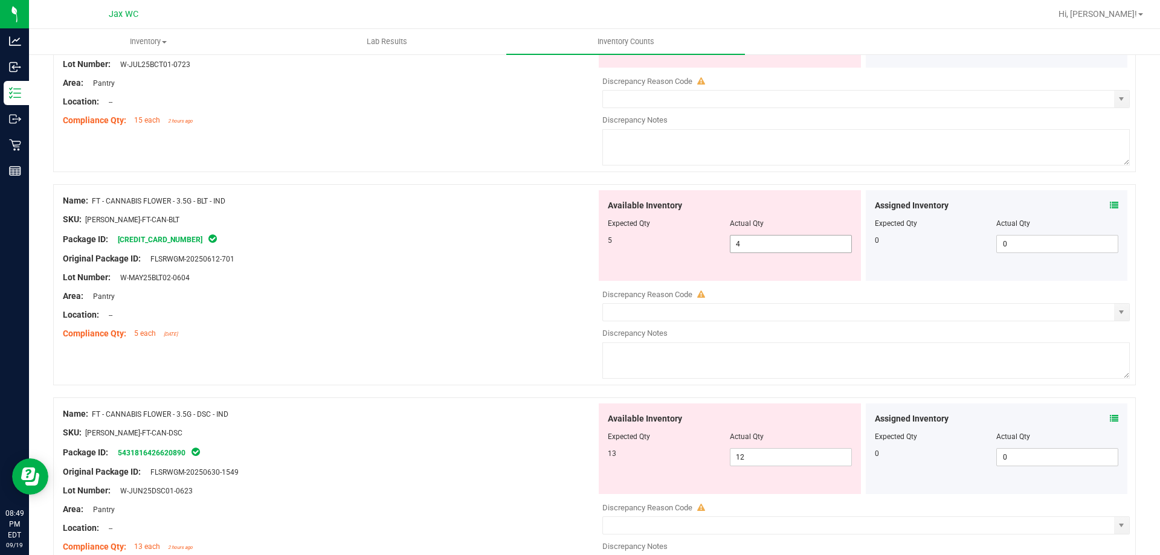
click at [790, 243] on input "4" at bounding box center [791, 244] width 121 height 17
type input "1"
click at [1006, 369] on textarea at bounding box center [866, 361] width 528 height 36
type input "1"
click at [1110, 421] on icon at bounding box center [1114, 419] width 8 height 8
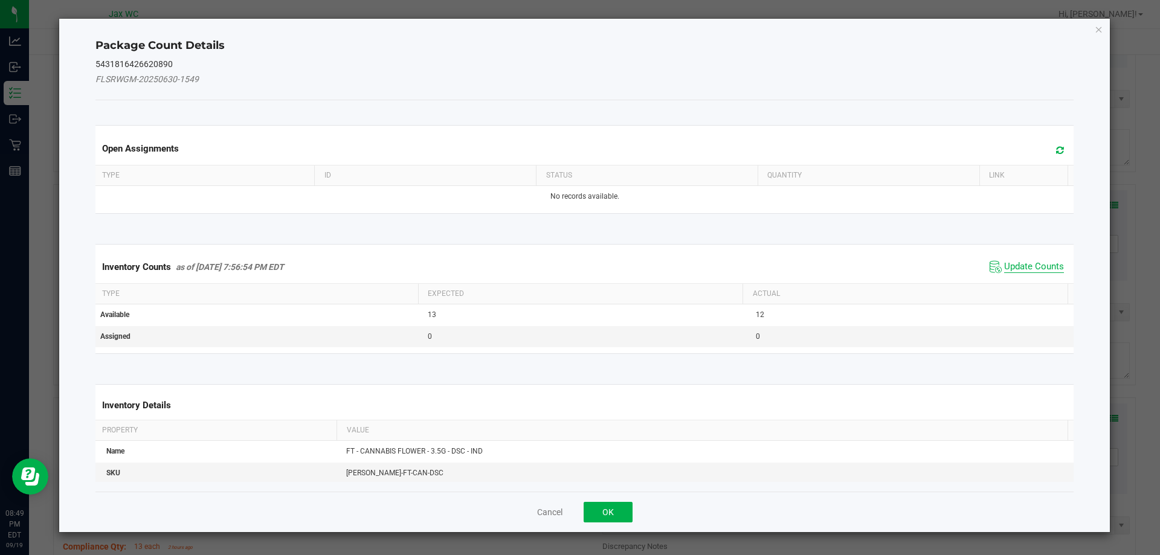
click at [1034, 271] on span "Update Counts" at bounding box center [1034, 267] width 60 height 12
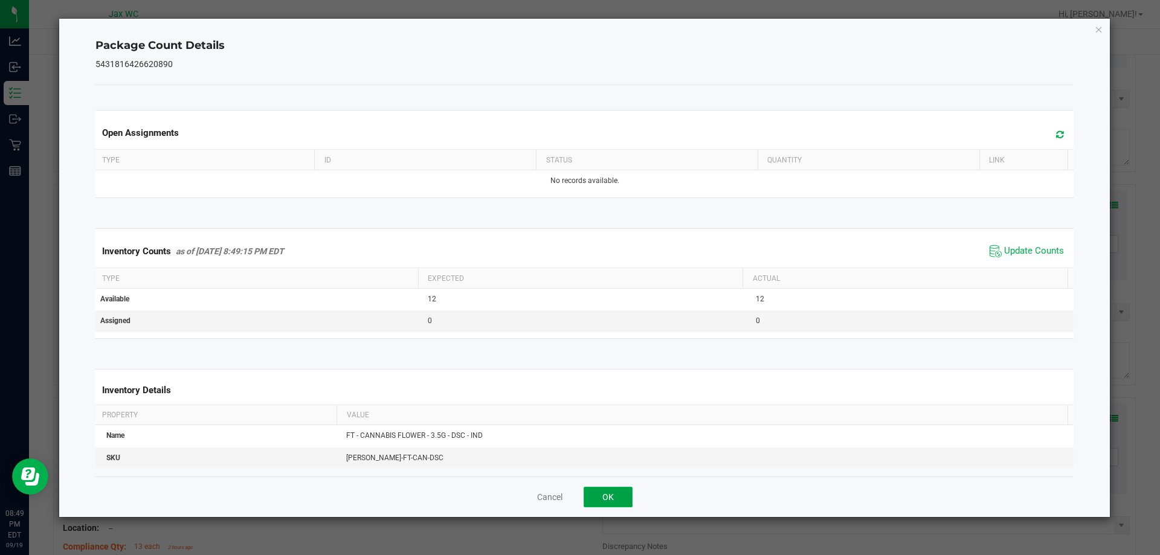
click at [610, 492] on button "OK" at bounding box center [608, 497] width 49 height 21
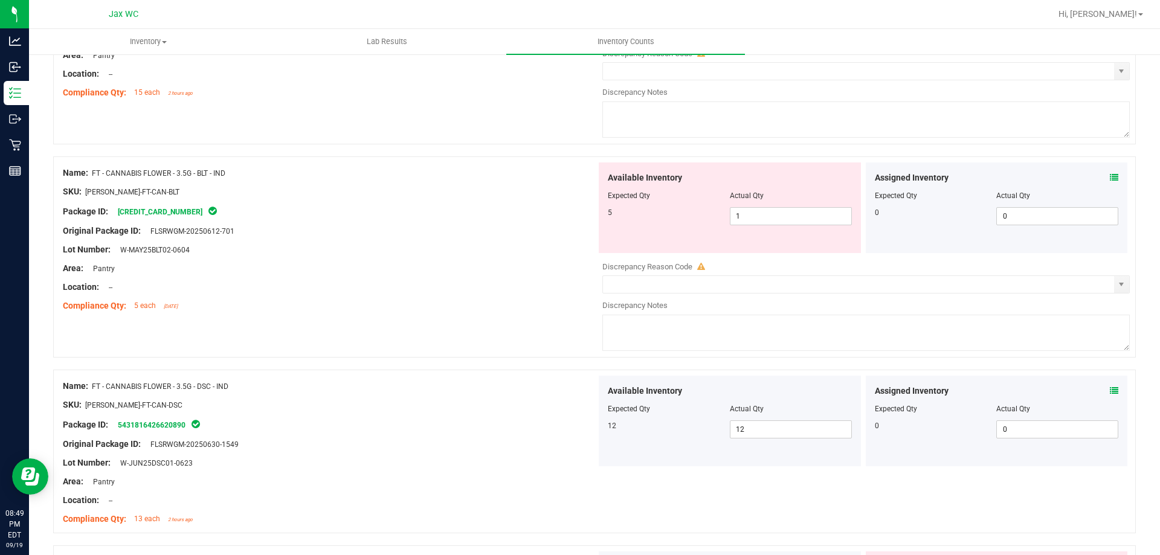
scroll to position [1911, 0]
click at [802, 218] on input "1" at bounding box center [791, 215] width 121 height 17
type input "5"
click at [507, 316] on div "Name: FT - CANNABIS FLOWER - 3.5G - BLT - IND SKU: [PERSON_NAME]-FT-CAN-BLT Pac…" at bounding box center [594, 256] width 1083 height 201
type input "5"
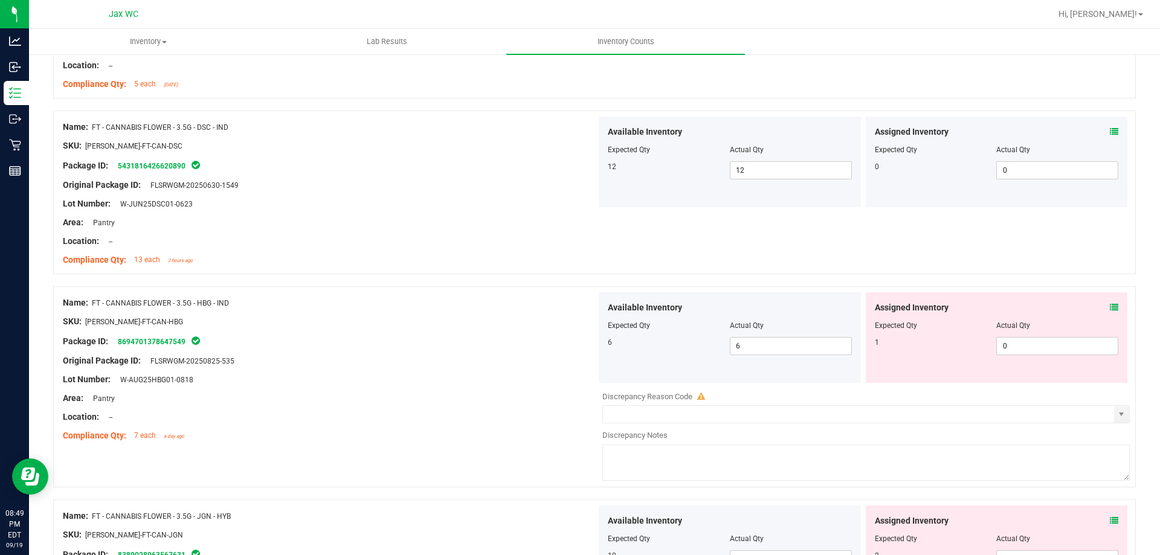
scroll to position [2132, 0]
click at [1110, 308] on icon at bounding box center [1114, 308] width 8 height 8
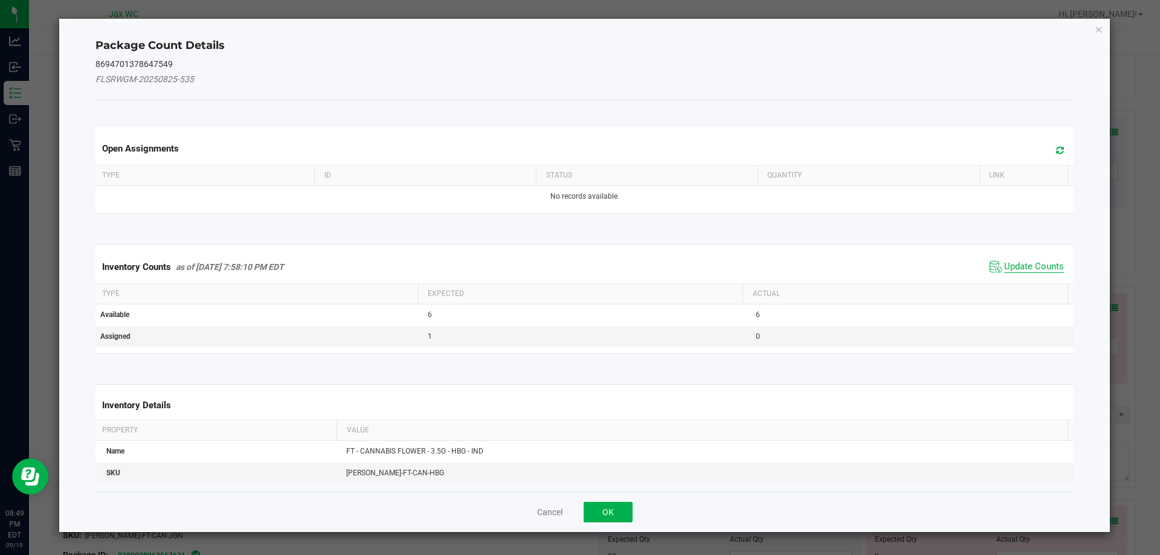
click at [1024, 264] on span "Update Counts" at bounding box center [1034, 267] width 60 height 12
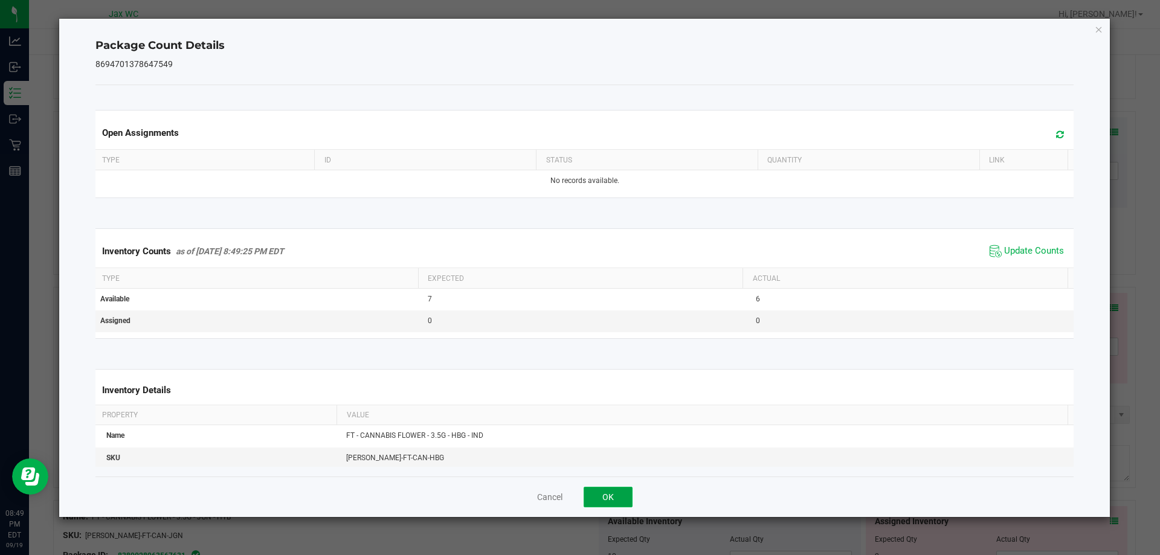
click at [616, 494] on button "OK" at bounding box center [608, 497] width 49 height 21
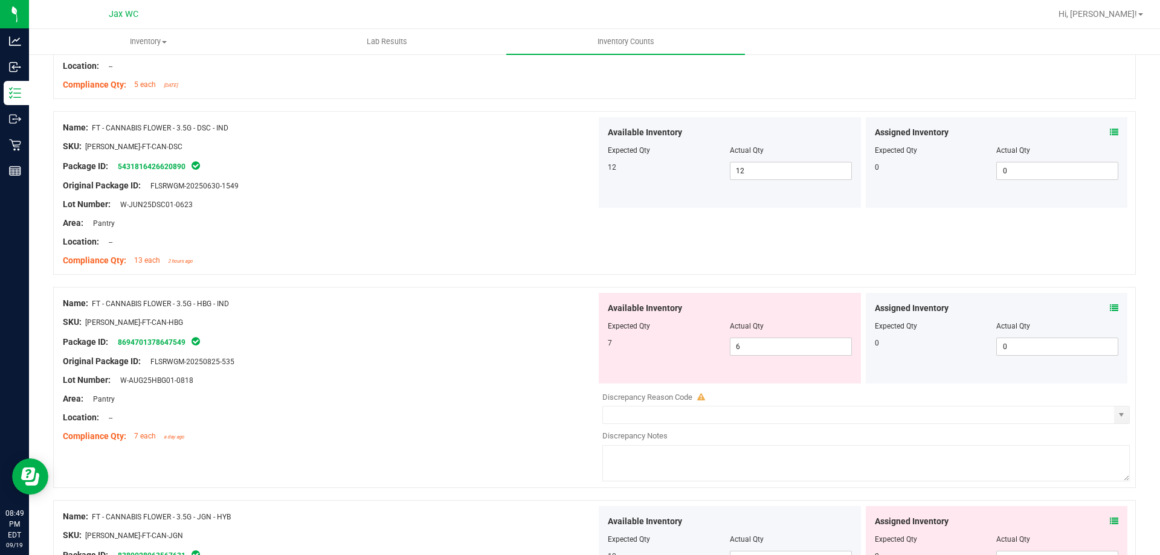
click at [1110, 521] on icon at bounding box center [1114, 521] width 8 height 8
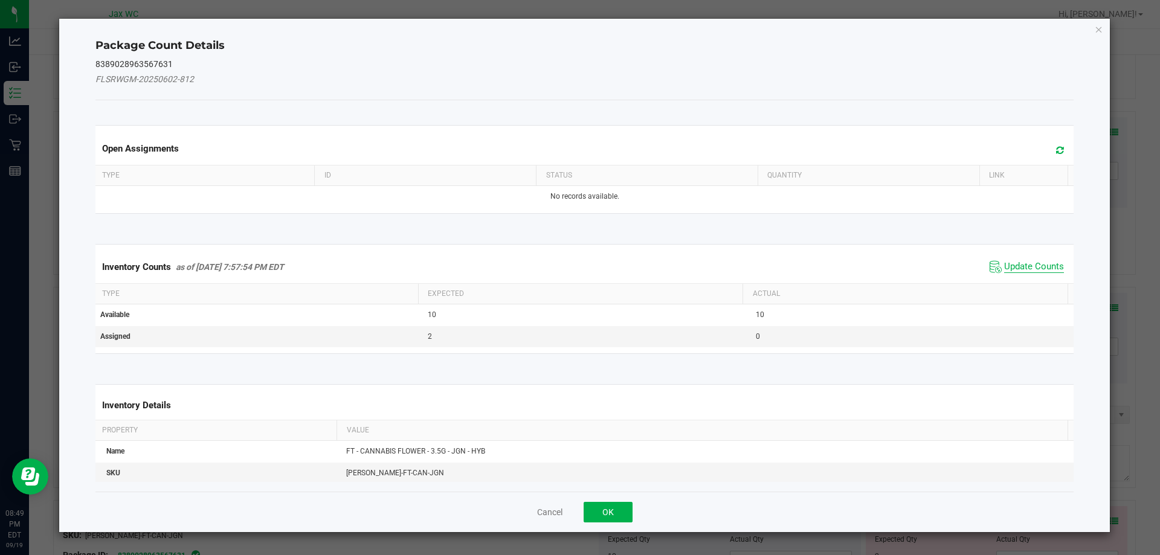
click at [1021, 265] on span "Update Counts" at bounding box center [1034, 267] width 60 height 12
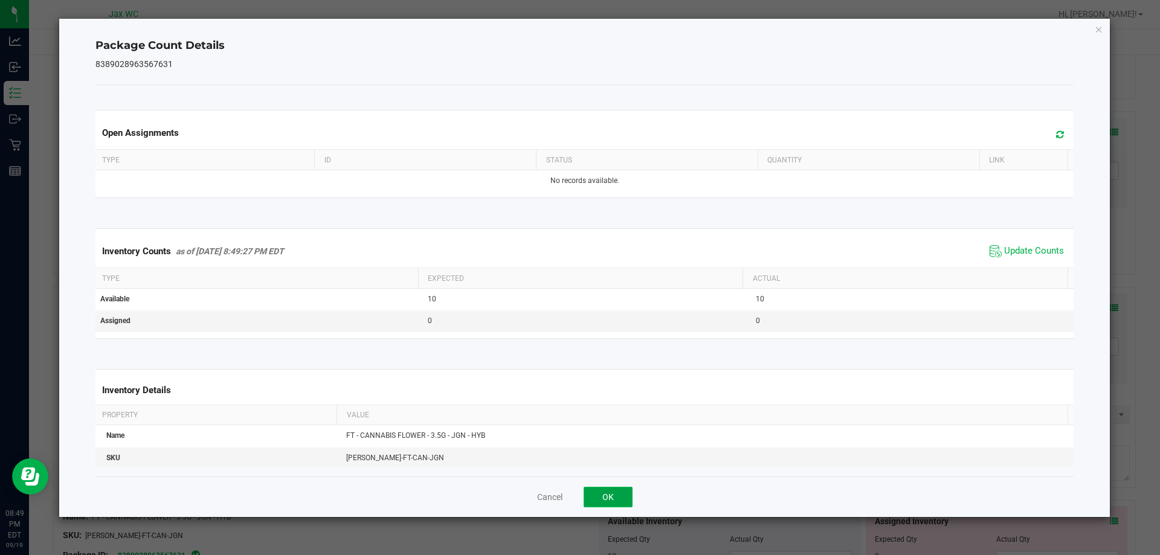
click at [628, 499] on button "OK" at bounding box center [608, 497] width 49 height 21
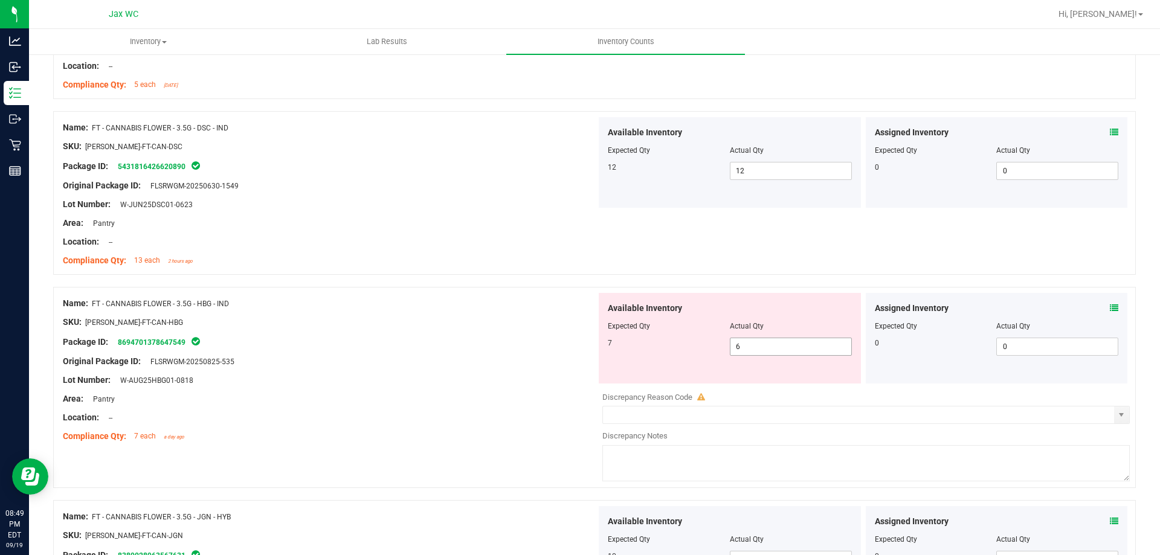
click at [770, 348] on input "6" at bounding box center [791, 346] width 121 height 17
type input "1"
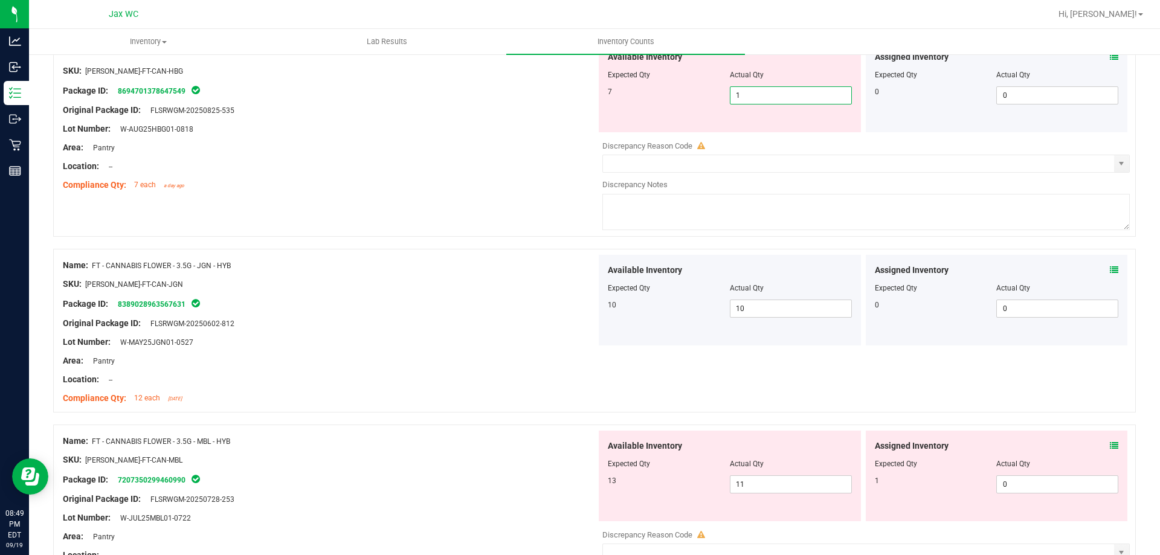
scroll to position [2384, 0]
click at [464, 398] on div "Compliance Qty: 12 each [DATE]" at bounding box center [330, 398] width 534 height 13
type input "1"
click at [1110, 445] on icon at bounding box center [1114, 445] width 8 height 8
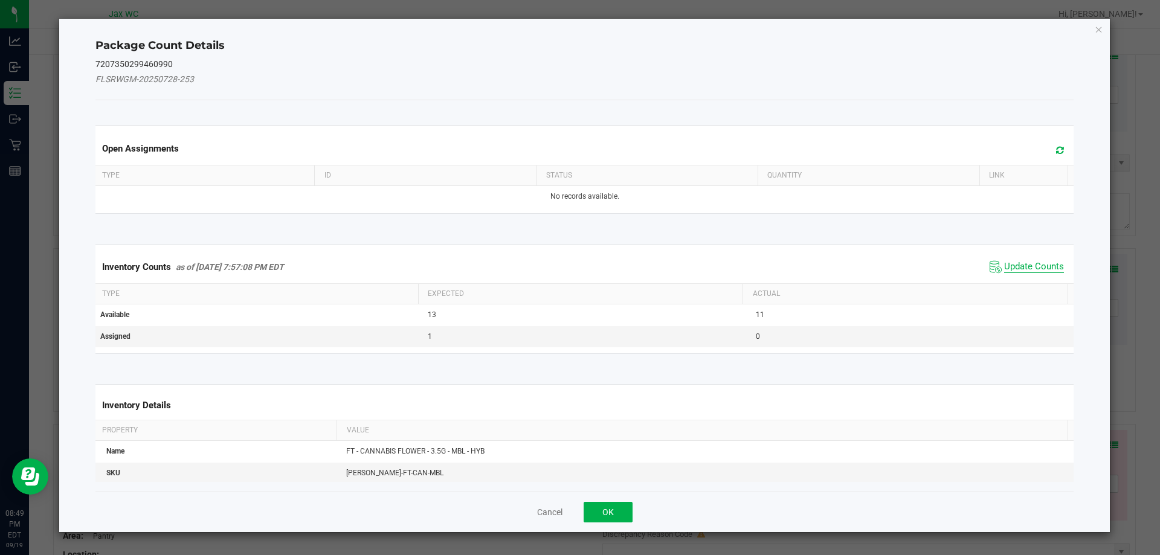
click at [1044, 268] on span "Update Counts" at bounding box center [1034, 267] width 60 height 12
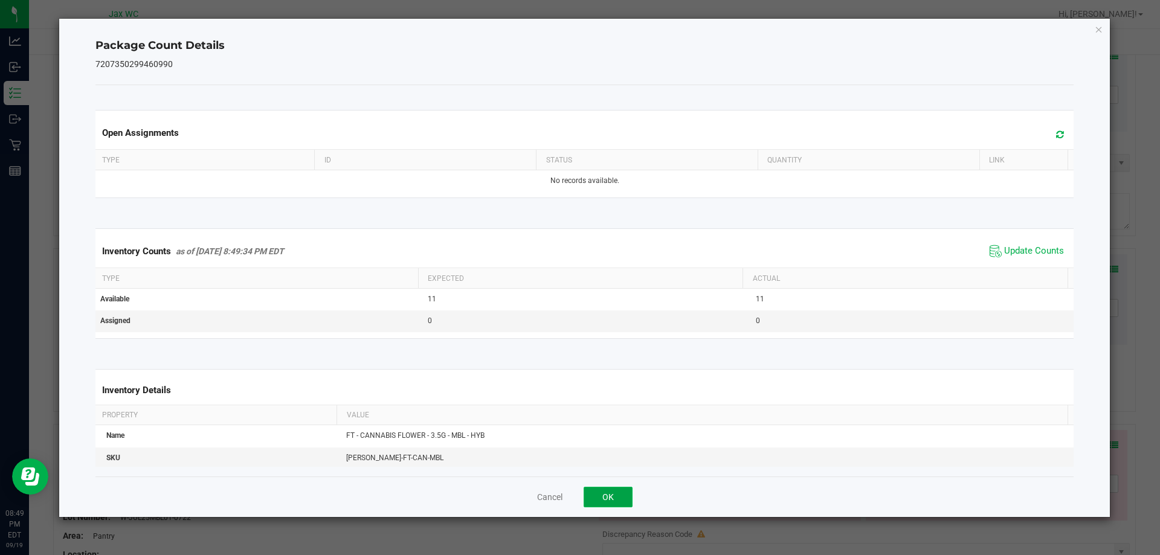
click at [601, 493] on button "OK" at bounding box center [608, 497] width 49 height 21
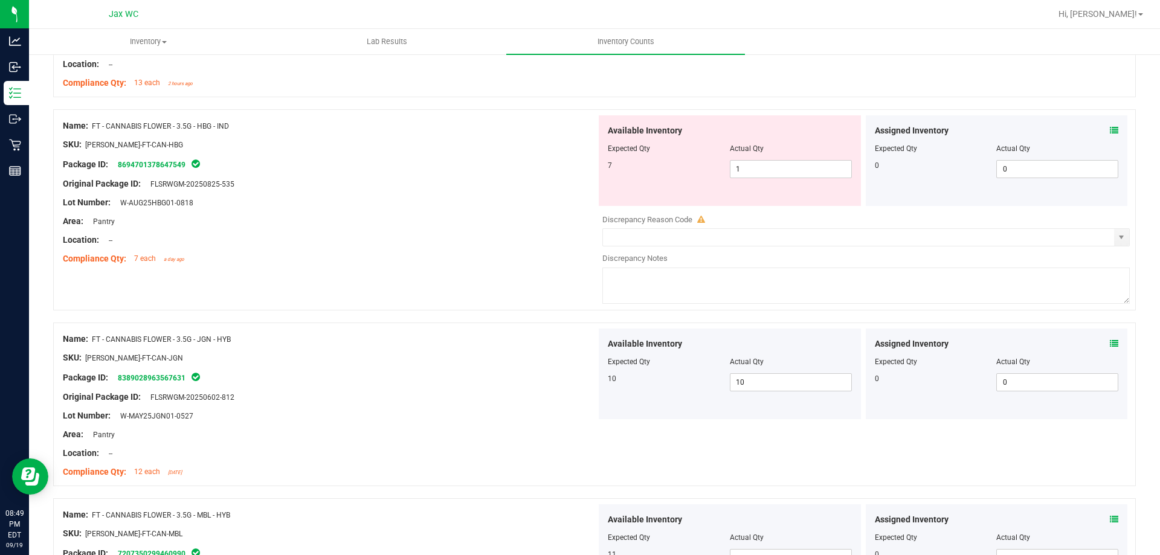
scroll to position [2298, 0]
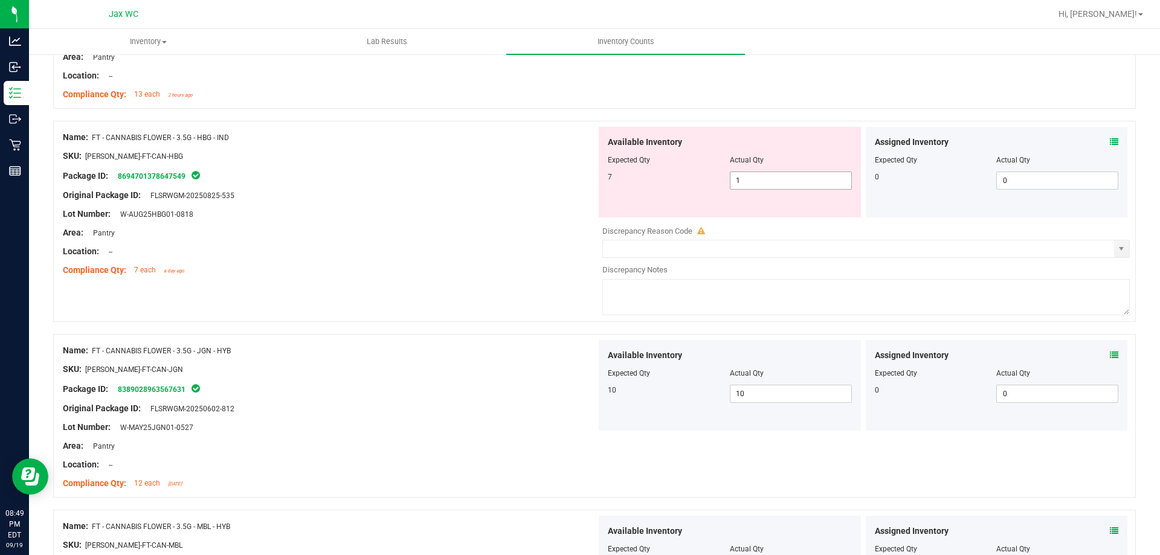
click at [796, 179] on input "1" at bounding box center [791, 180] width 121 height 17
type input "7"
click at [1110, 141] on icon at bounding box center [1114, 142] width 8 height 8
type input "7"
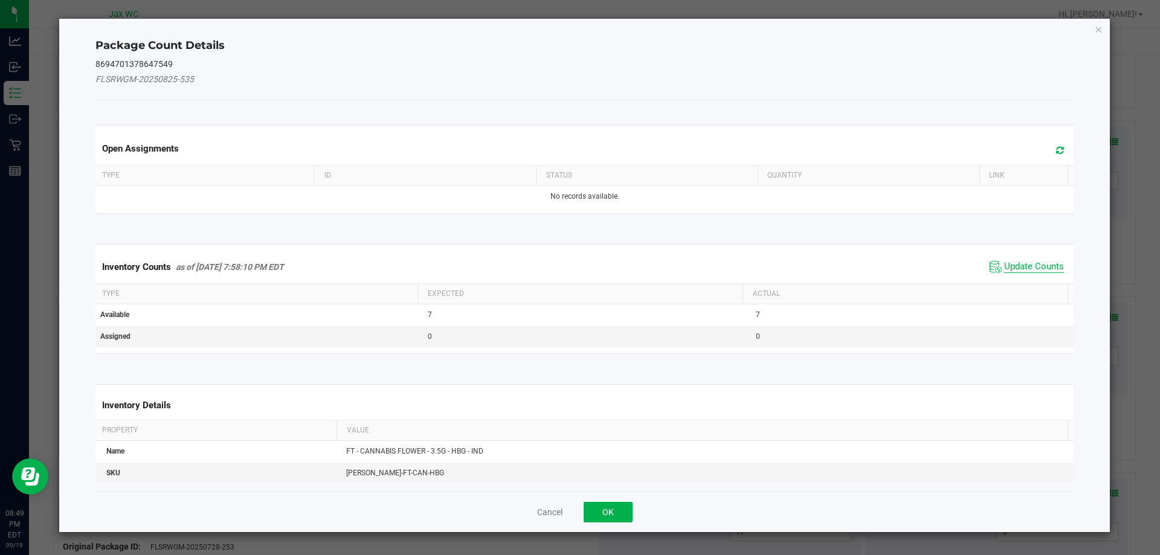
click at [1022, 263] on span "Update Counts" at bounding box center [1034, 267] width 60 height 12
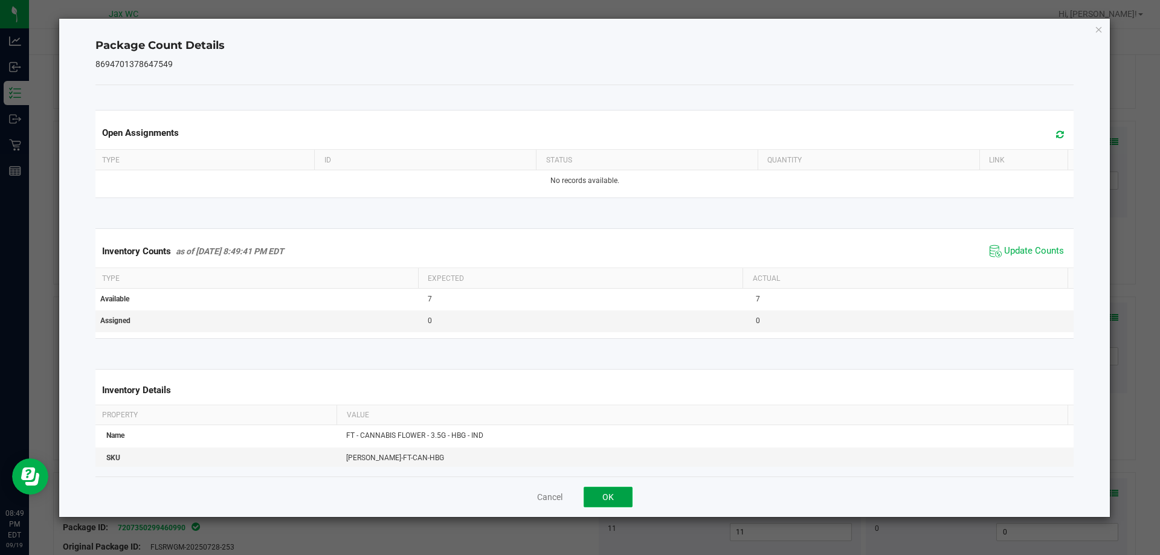
click at [602, 493] on button "OK" at bounding box center [608, 497] width 49 height 21
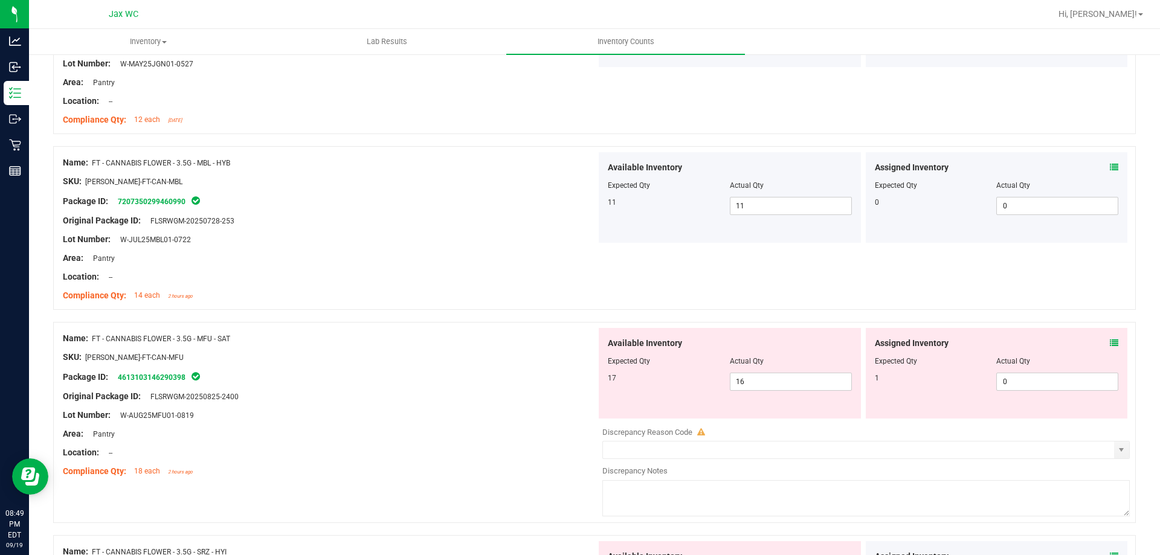
scroll to position [2628, 0]
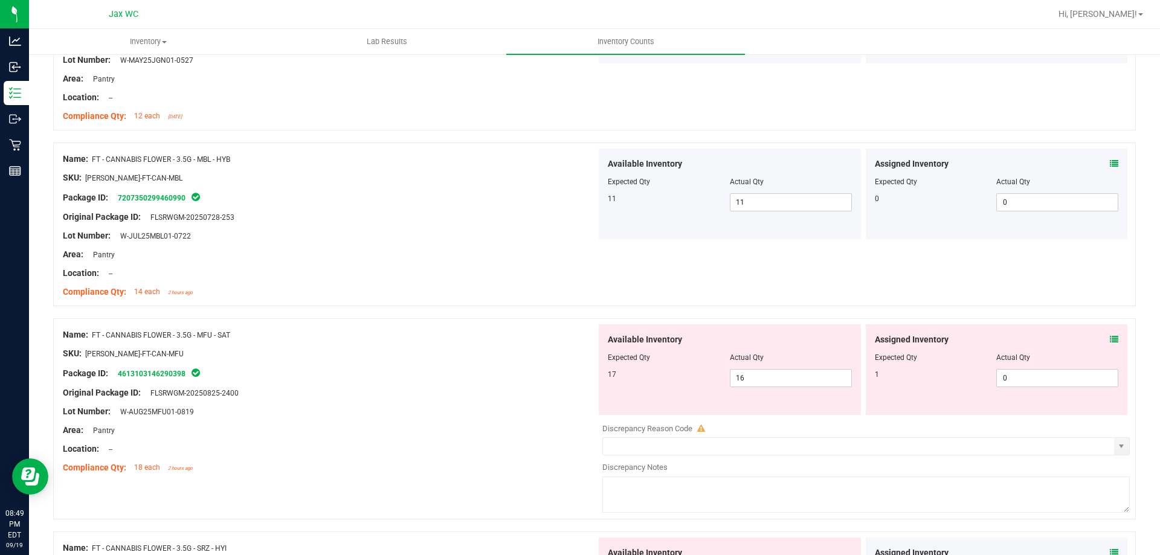
click at [1110, 340] on icon at bounding box center [1114, 339] width 8 height 8
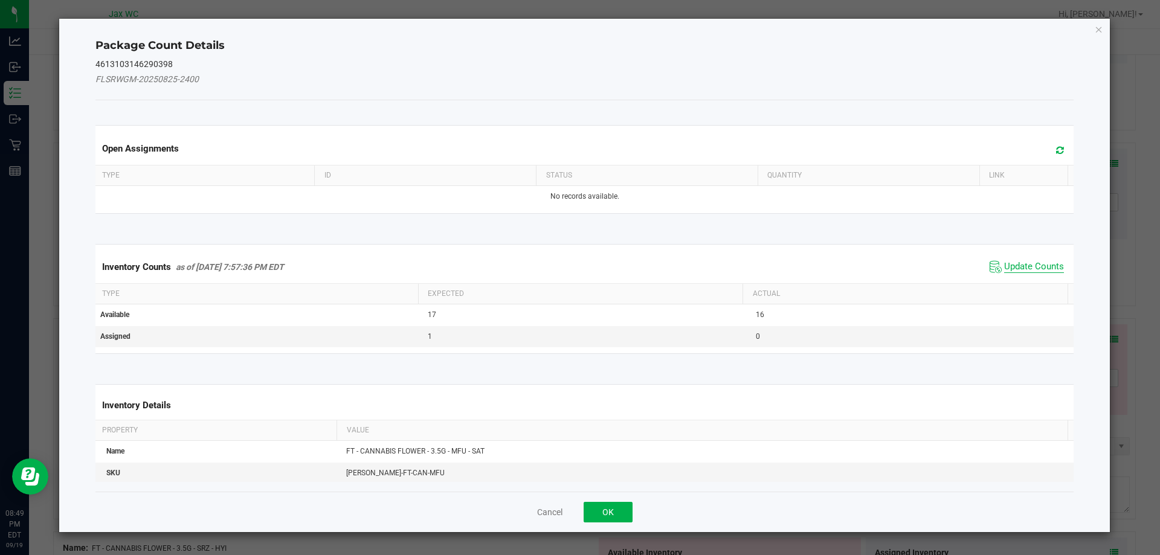
click at [1045, 269] on span "Update Counts" at bounding box center [1034, 267] width 60 height 12
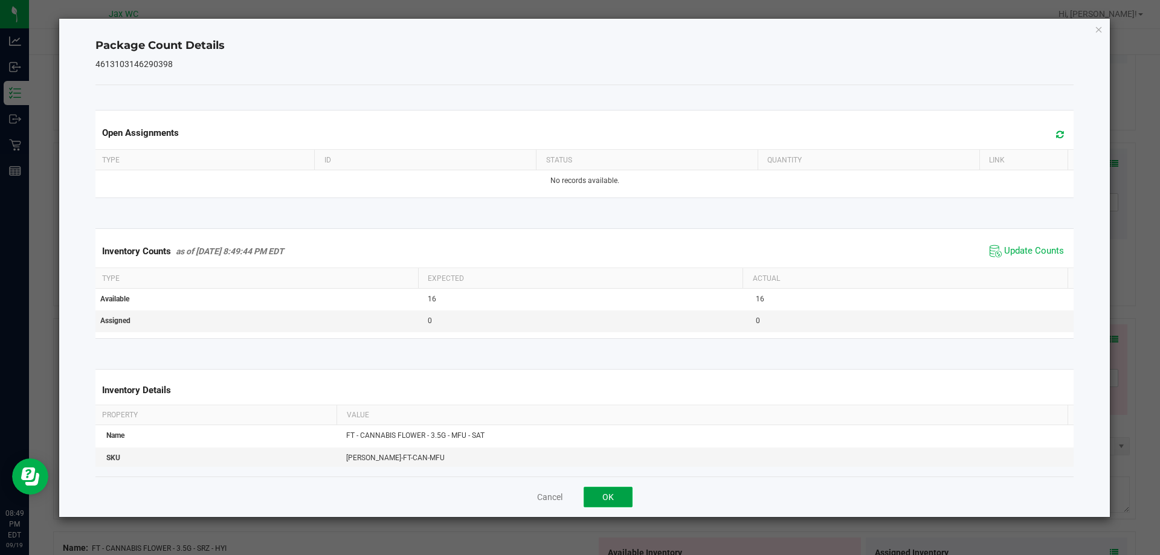
click at [607, 499] on button "OK" at bounding box center [608, 497] width 49 height 21
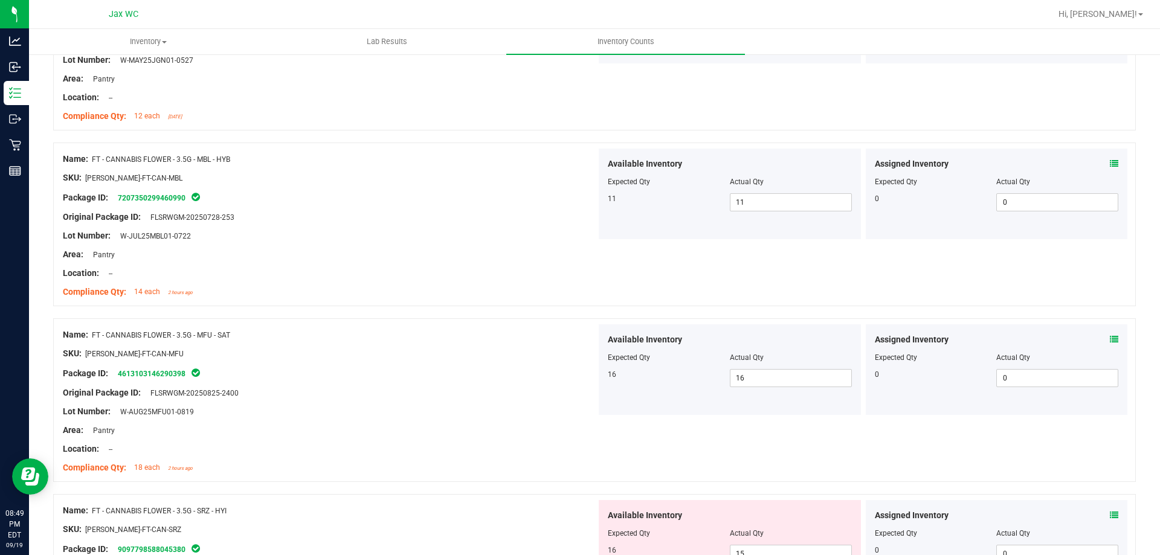
click at [1110, 518] on icon at bounding box center [1114, 515] width 8 height 8
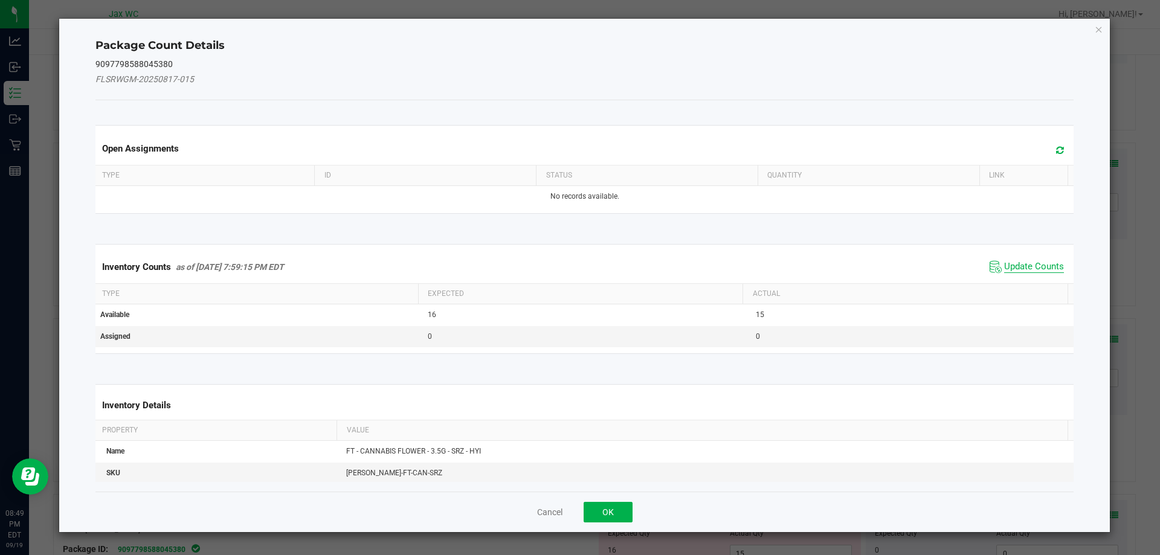
click at [1039, 268] on span "Update Counts" at bounding box center [1034, 267] width 60 height 12
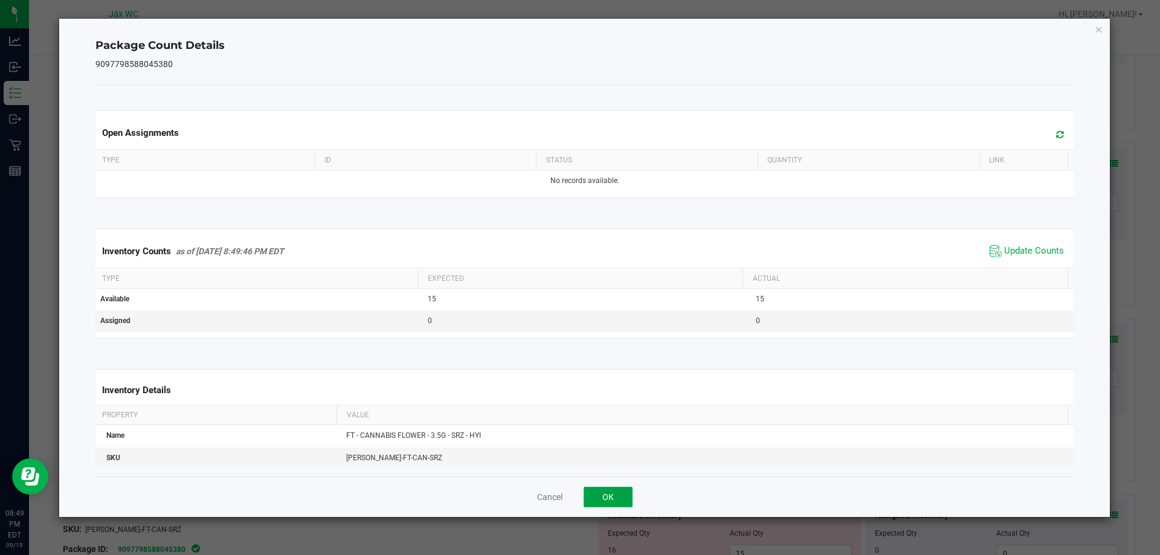
click at [609, 502] on button "OK" at bounding box center [608, 497] width 49 height 21
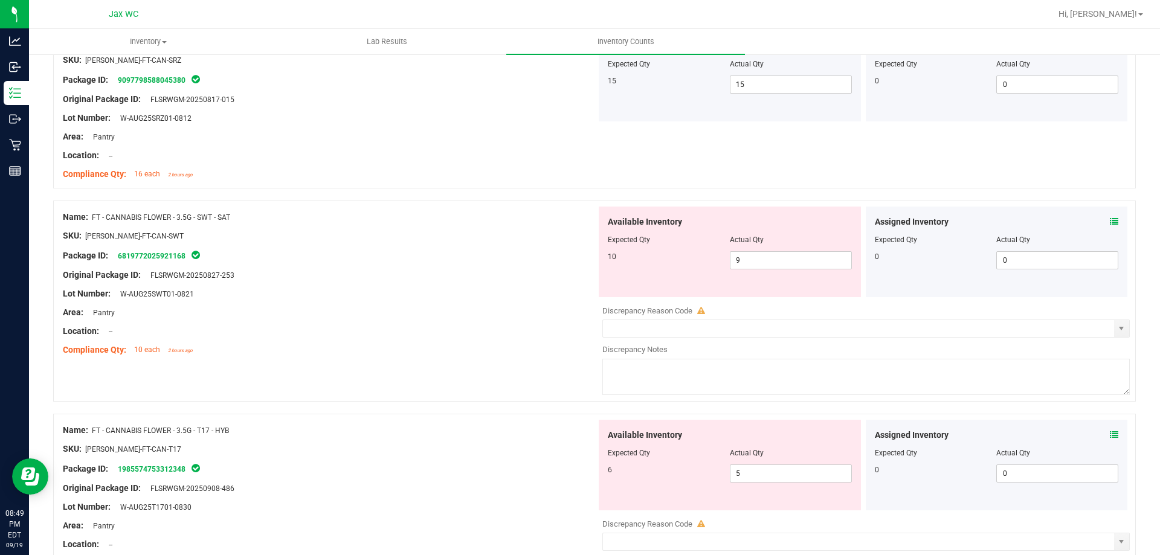
scroll to position [3099, 0]
click at [1110, 220] on icon at bounding box center [1114, 220] width 8 height 8
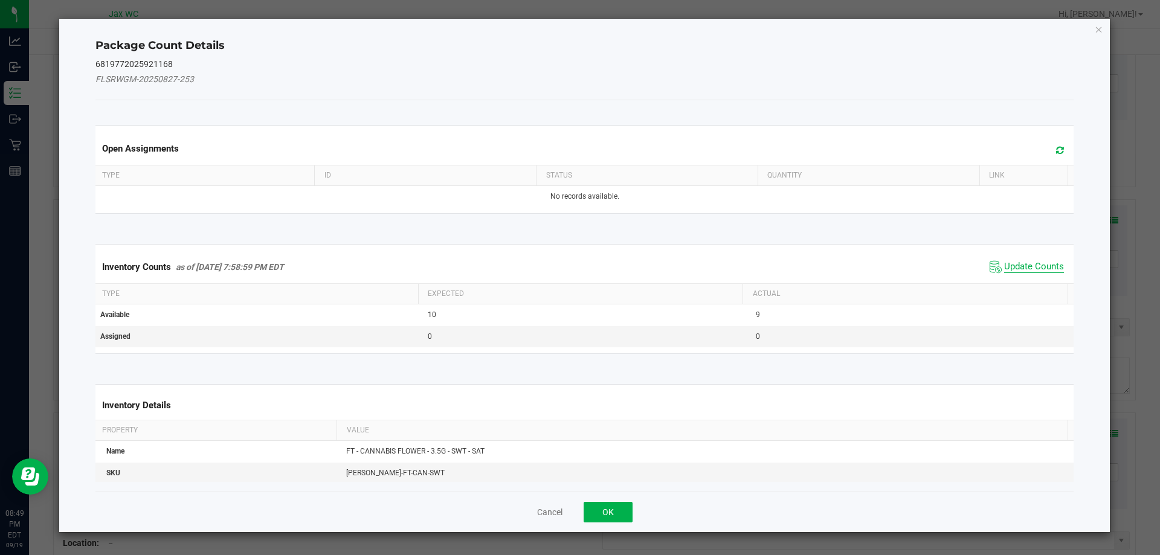
click at [1012, 272] on span "Update Counts" at bounding box center [1034, 267] width 60 height 12
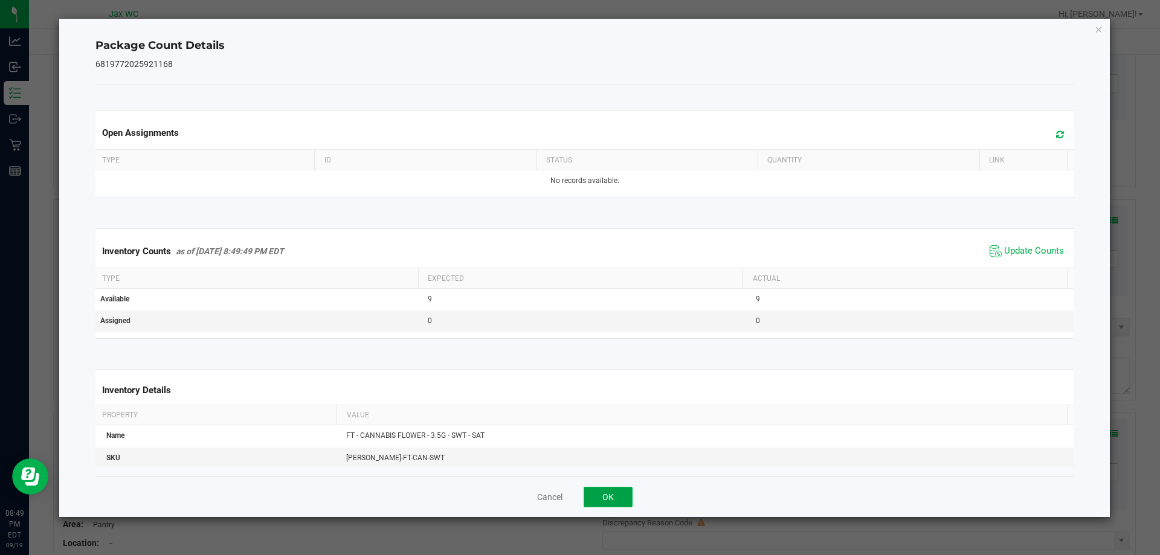
click at [606, 495] on button "OK" at bounding box center [608, 497] width 49 height 21
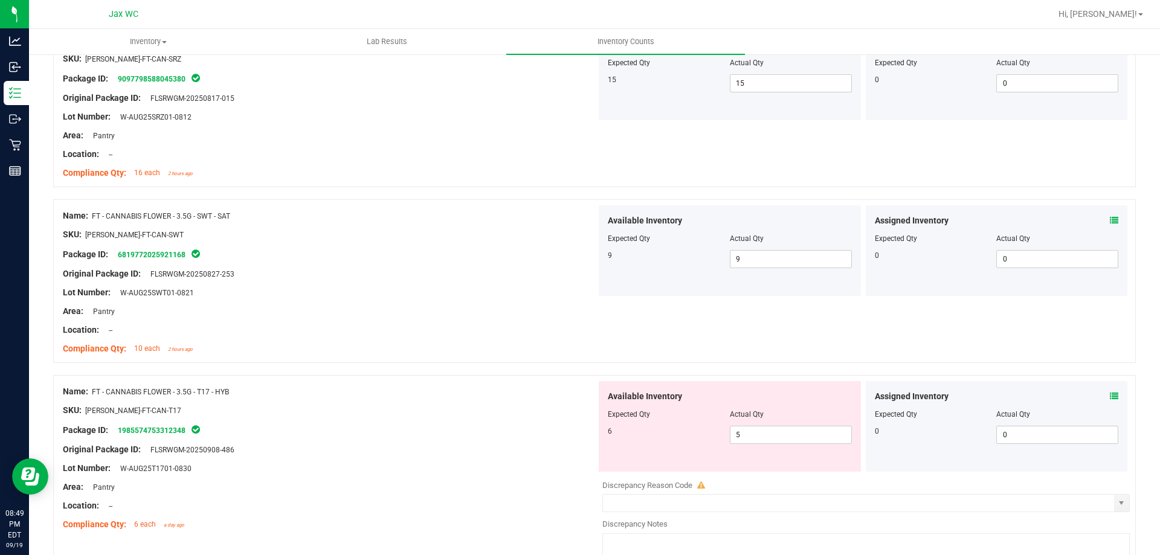
click at [1110, 396] on icon at bounding box center [1114, 396] width 8 height 8
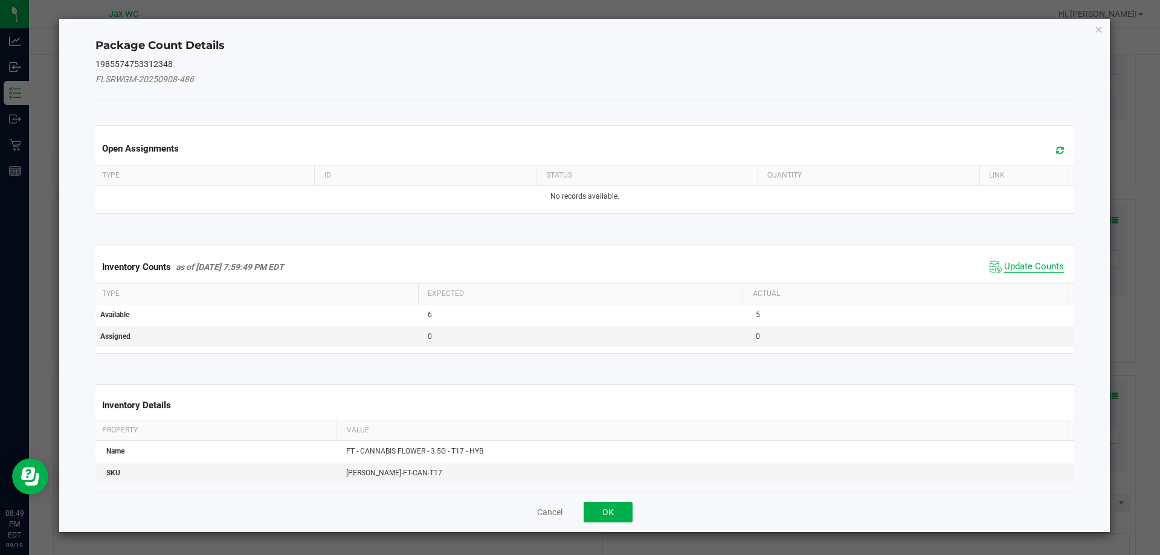
click at [1041, 272] on span "Update Counts" at bounding box center [1034, 267] width 60 height 12
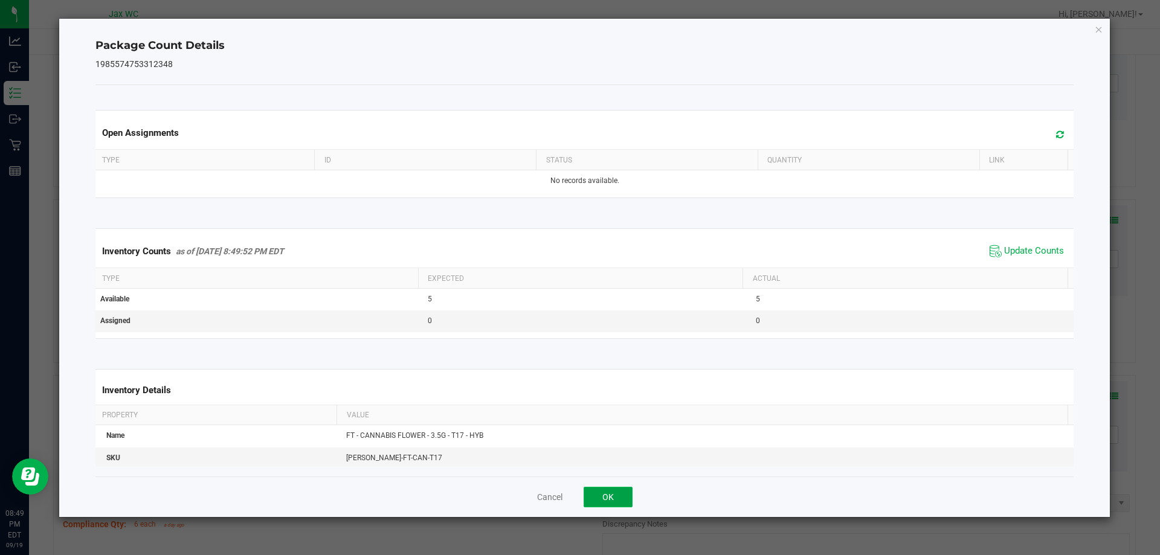
click at [606, 492] on button "OK" at bounding box center [608, 497] width 49 height 21
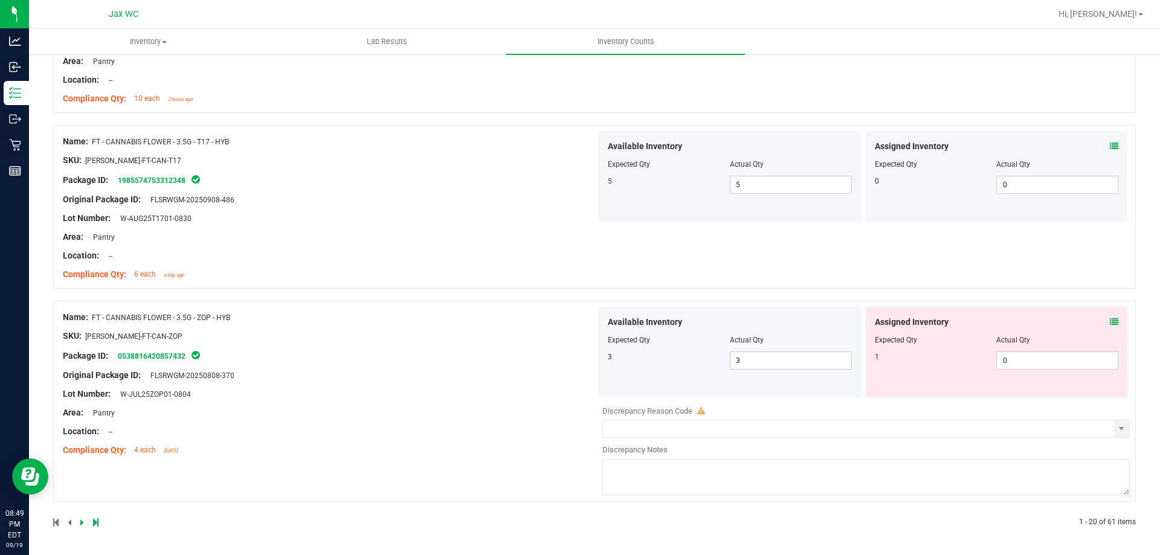
scroll to position [3348, 0]
click at [1110, 326] on icon at bounding box center [1114, 323] width 8 height 8
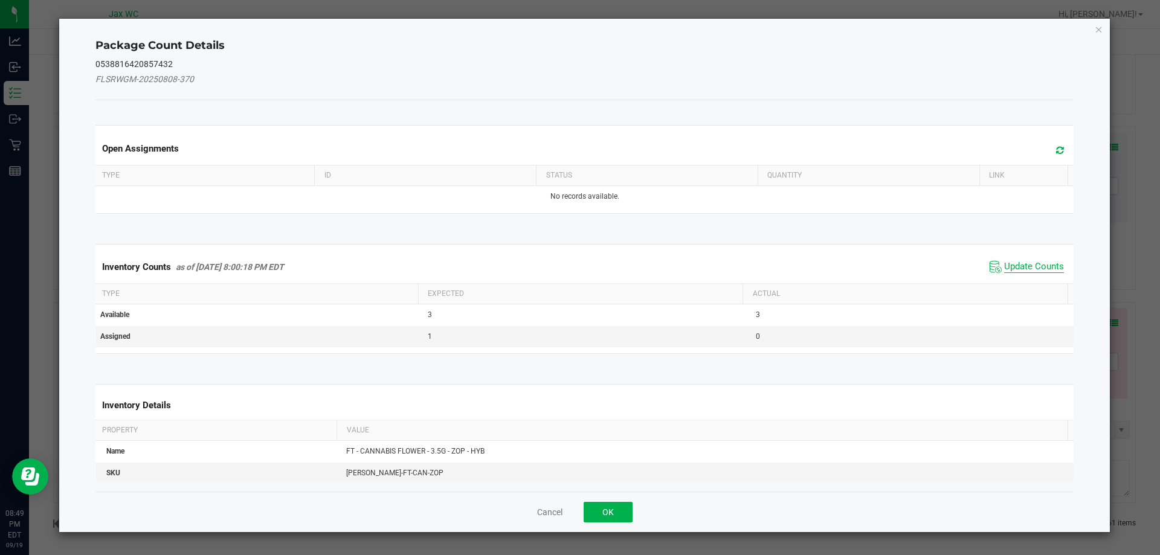
click at [1034, 272] on span "Update Counts" at bounding box center [1034, 267] width 60 height 12
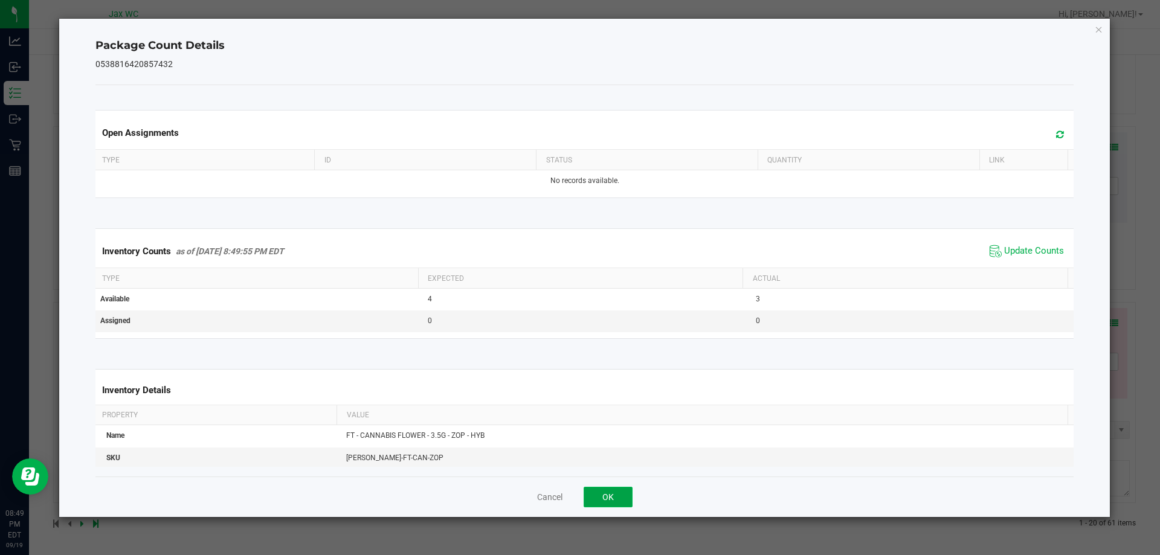
click at [608, 496] on button "OK" at bounding box center [608, 497] width 49 height 21
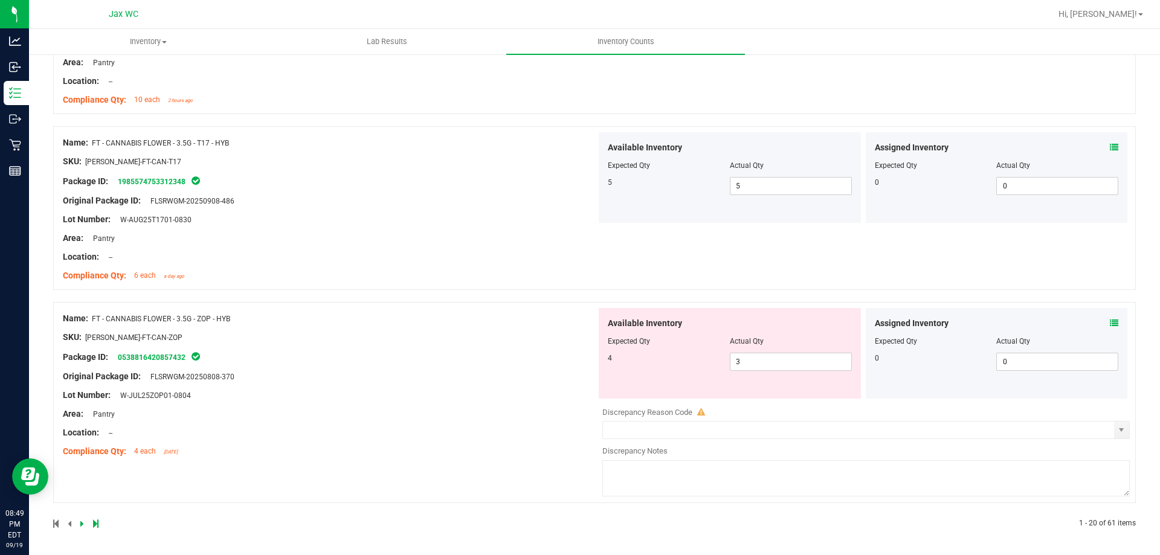
click at [85, 523] on link at bounding box center [82, 524] width 5 height 8
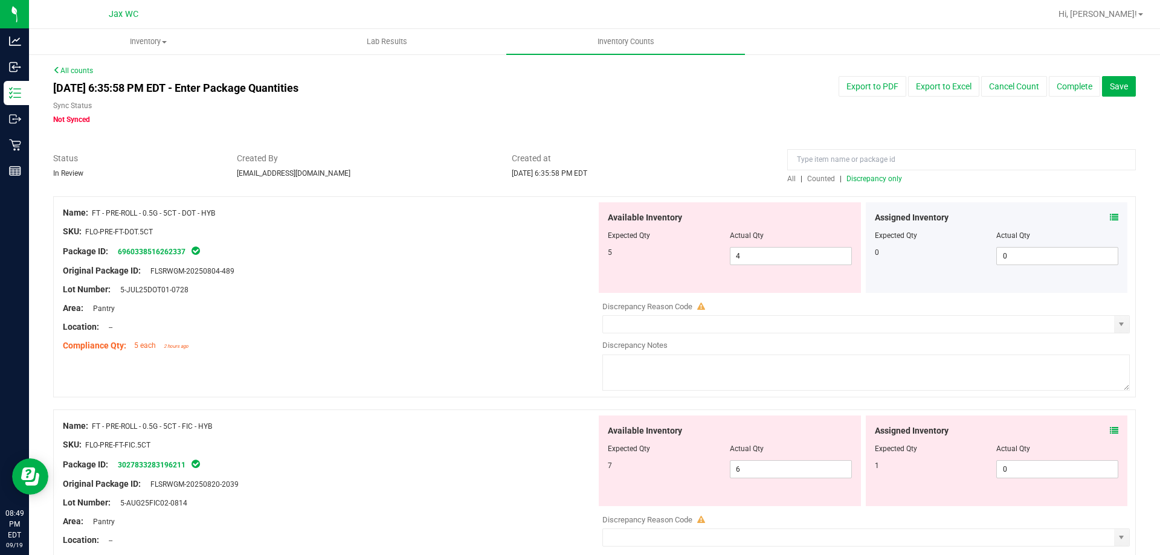
click at [1110, 216] on icon at bounding box center [1114, 217] width 8 height 8
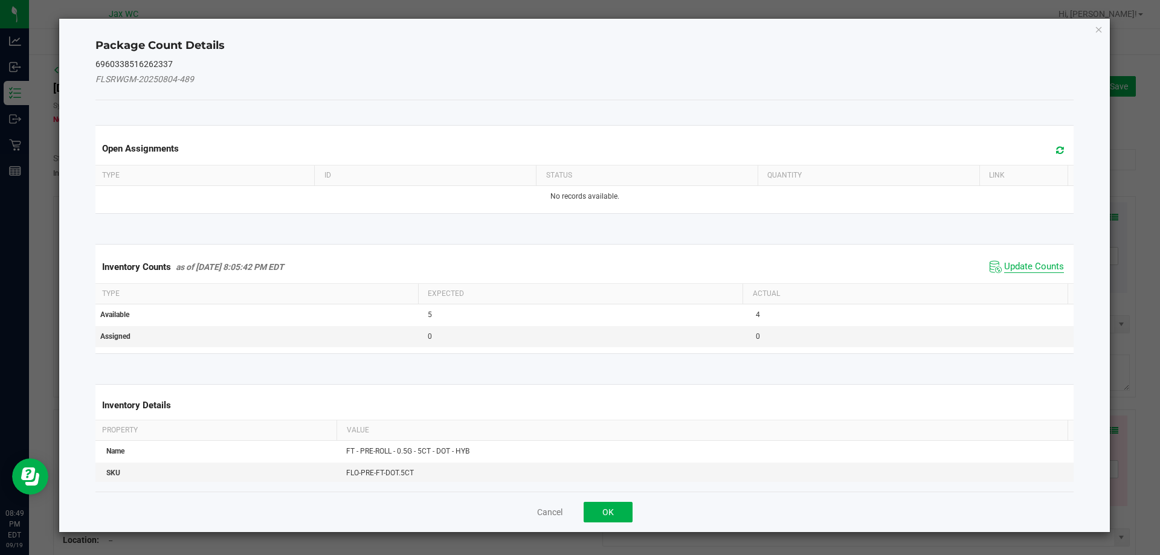
click at [1025, 262] on span "Update Counts" at bounding box center [1034, 267] width 60 height 12
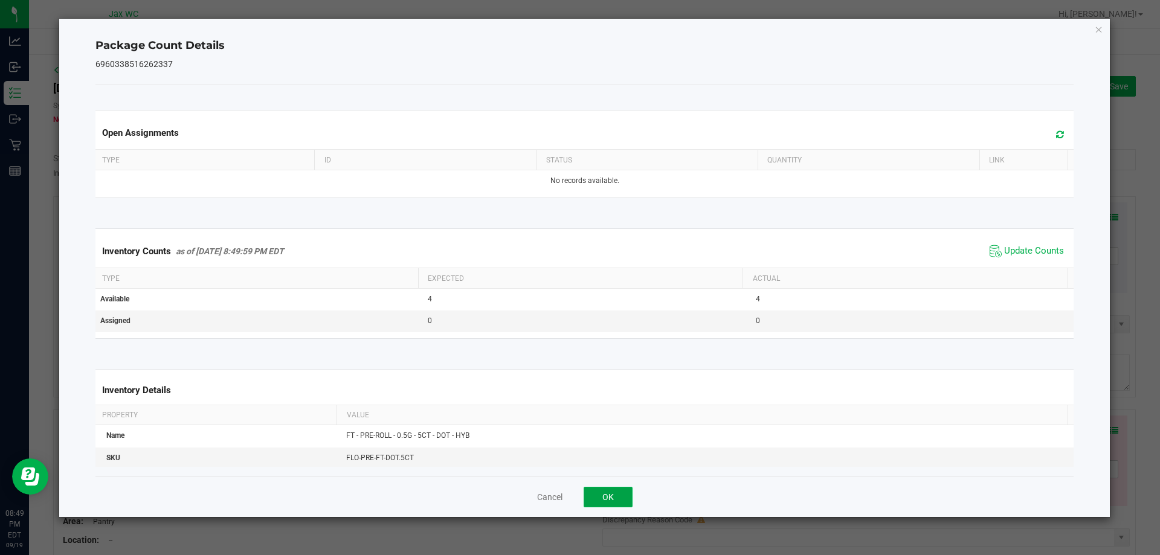
click at [602, 490] on button "OK" at bounding box center [608, 497] width 49 height 21
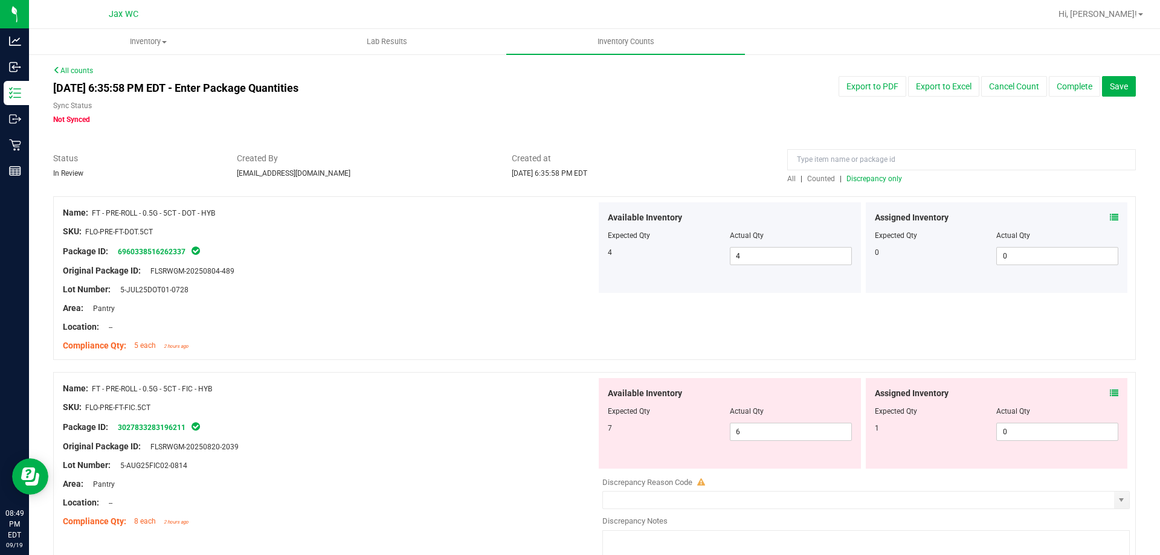
click at [1110, 393] on icon at bounding box center [1114, 393] width 8 height 8
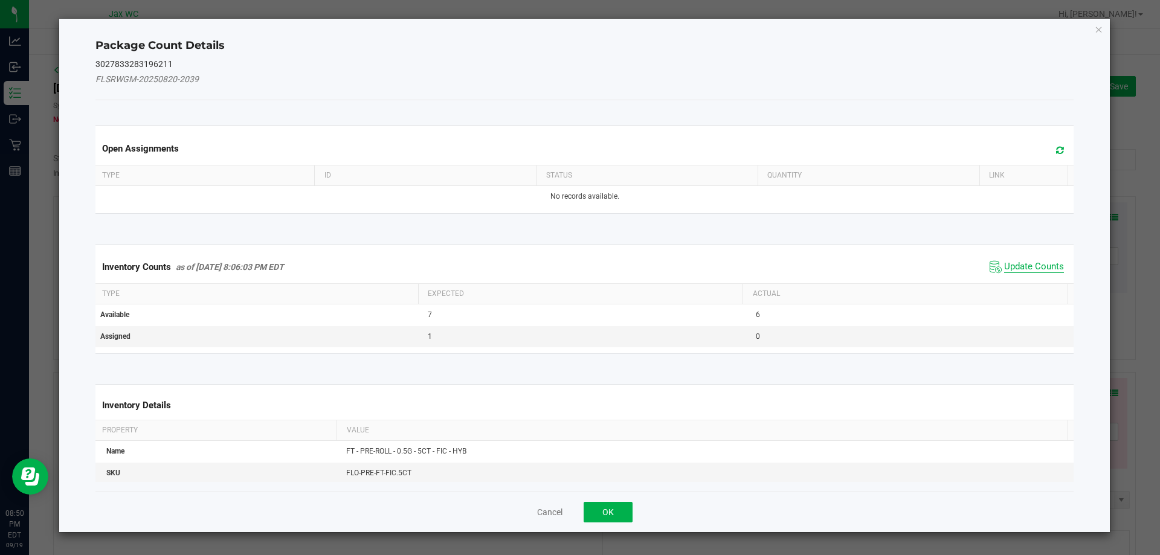
click at [1039, 263] on span "Update Counts" at bounding box center [1034, 267] width 60 height 12
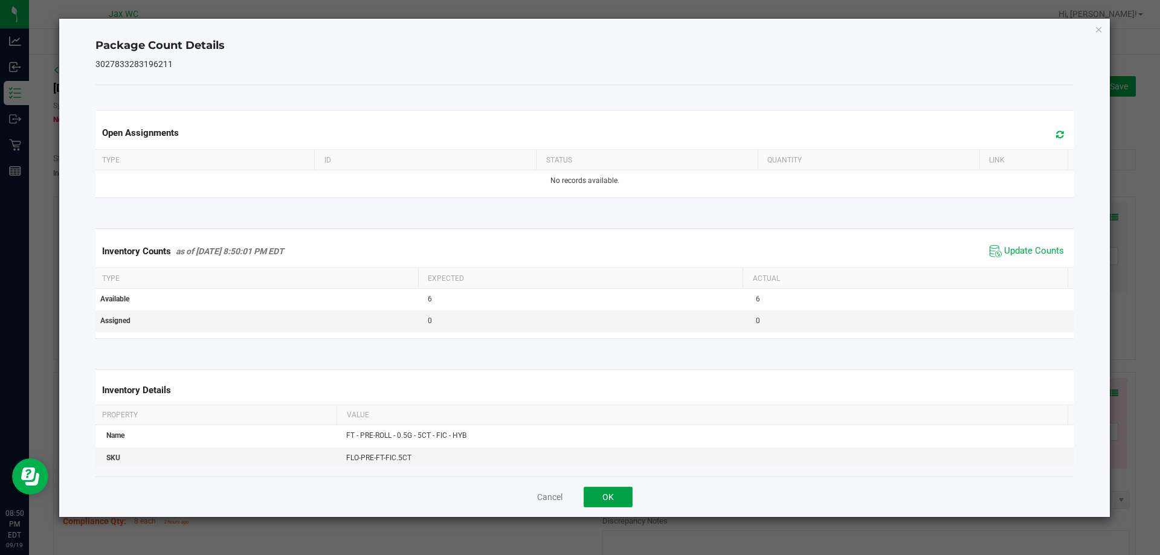
click at [605, 496] on button "OK" at bounding box center [608, 497] width 49 height 21
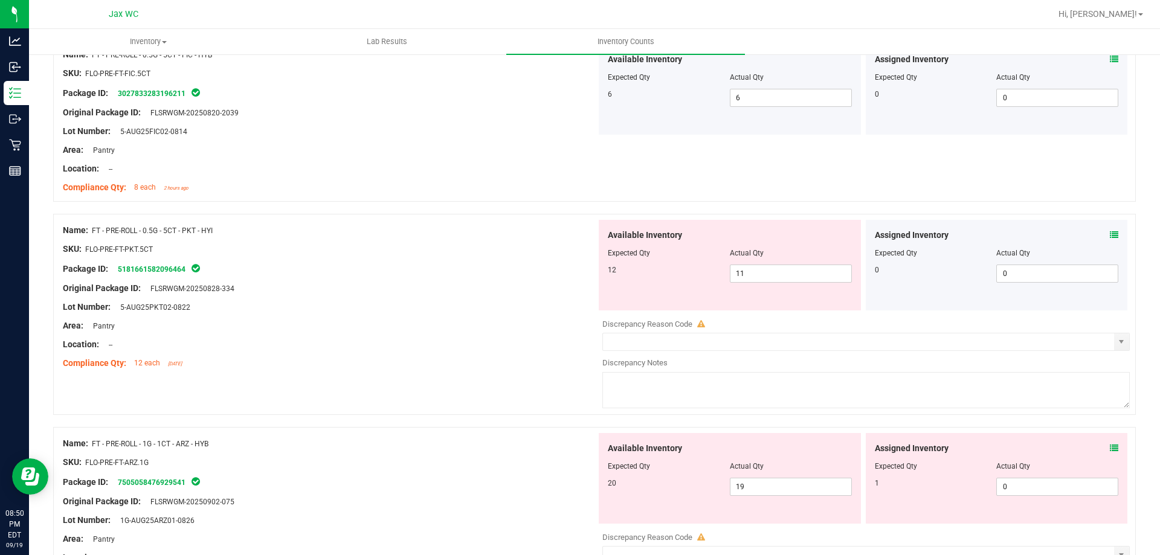
scroll to position [334, 0]
click at [1110, 239] on icon at bounding box center [1114, 235] width 8 height 8
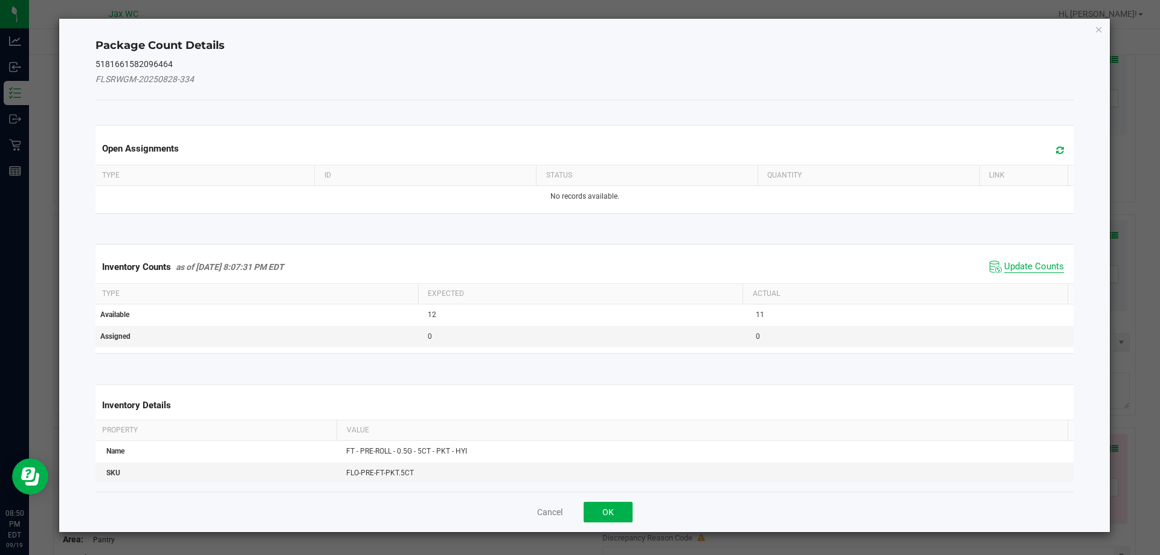
click at [1037, 268] on span "Update Counts" at bounding box center [1034, 267] width 60 height 12
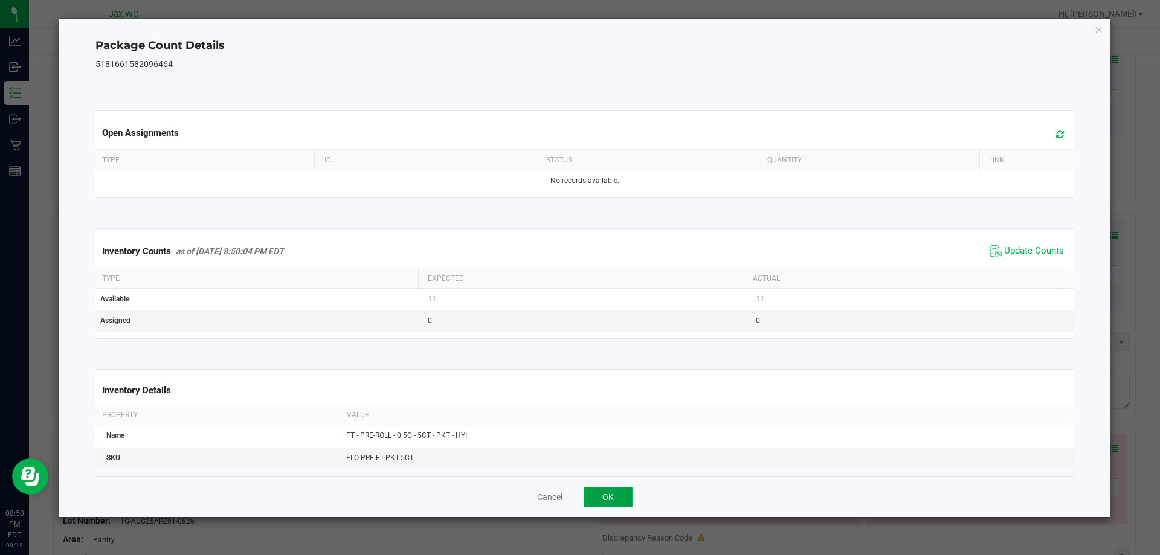
click at [604, 506] on button "OK" at bounding box center [608, 497] width 49 height 21
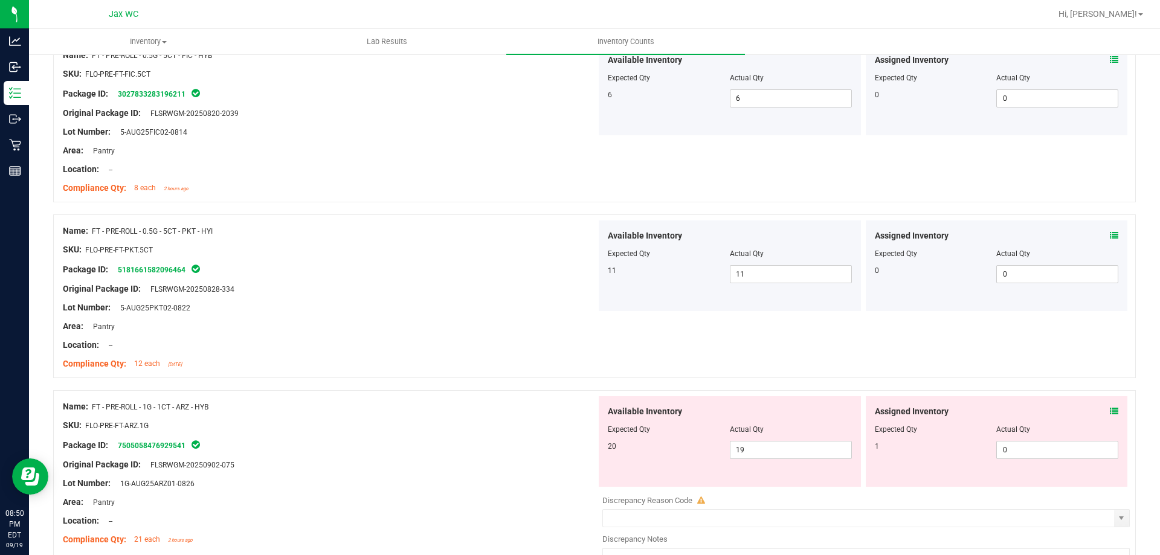
click at [1110, 408] on icon at bounding box center [1114, 411] width 8 height 8
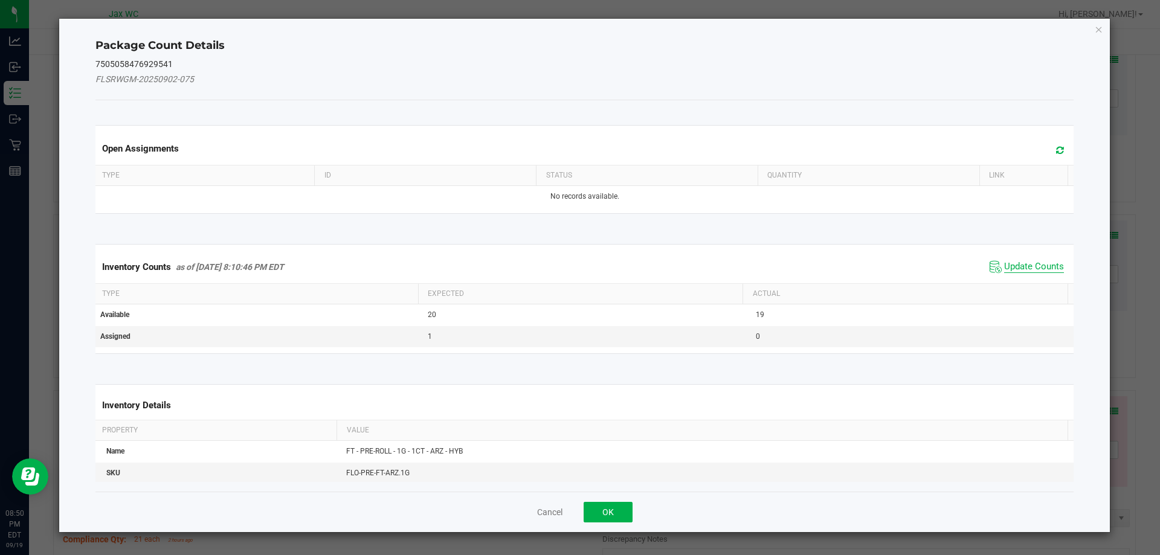
click at [1044, 269] on span "Update Counts" at bounding box center [1034, 267] width 60 height 12
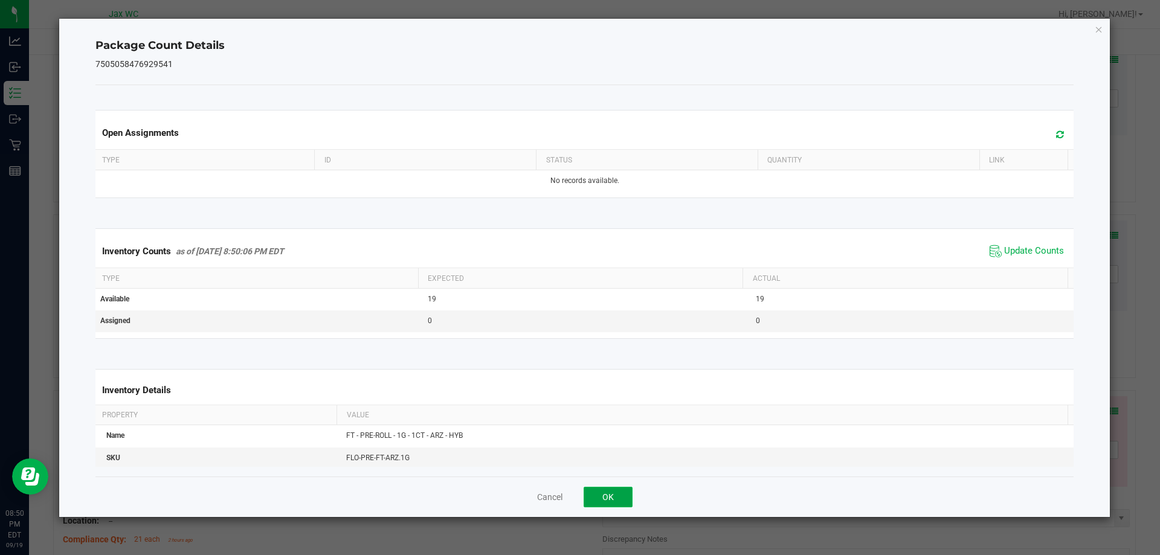
click at [602, 500] on button "OK" at bounding box center [608, 497] width 49 height 21
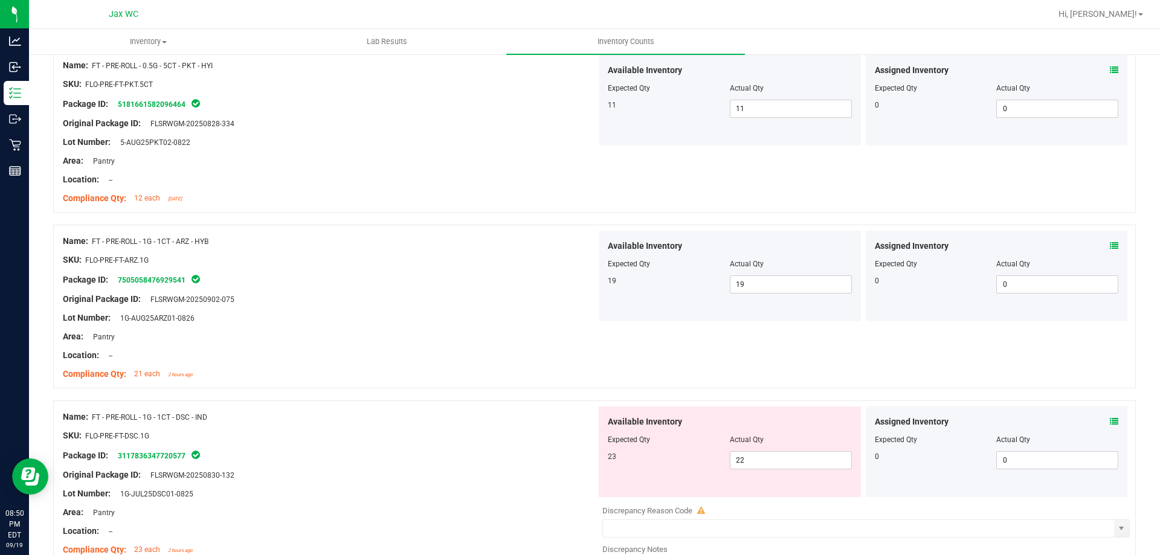
scroll to position [647, 0]
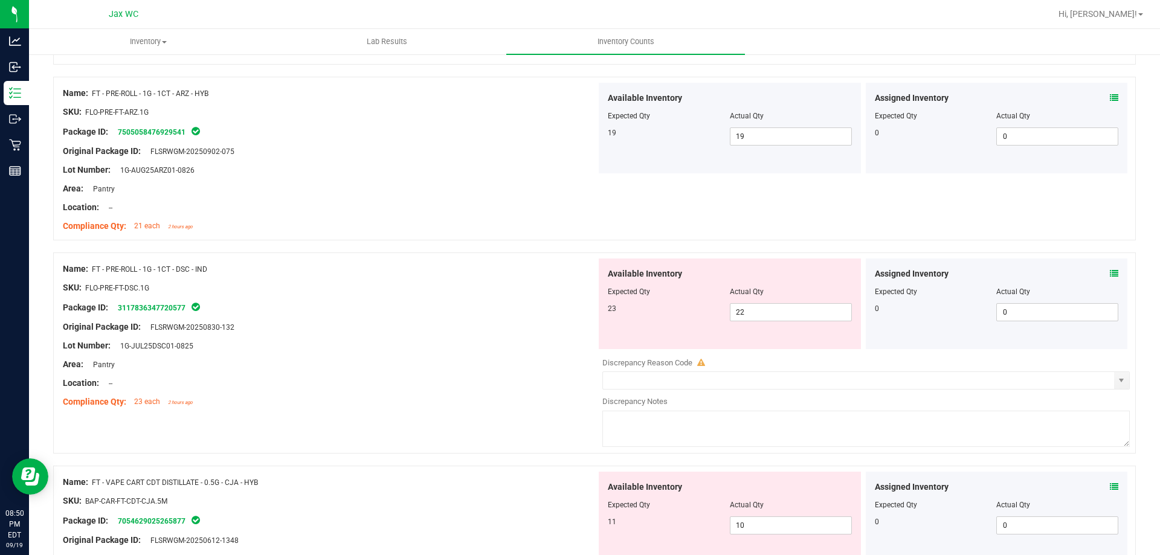
click at [1110, 276] on icon at bounding box center [1114, 274] width 8 height 8
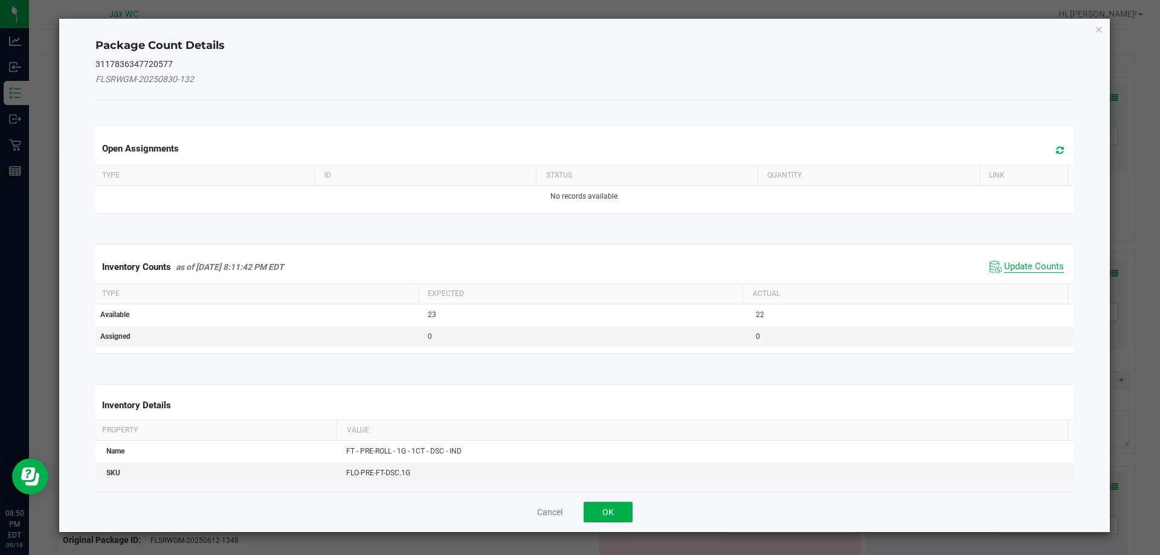
click at [1042, 268] on span "Update Counts" at bounding box center [1034, 267] width 60 height 12
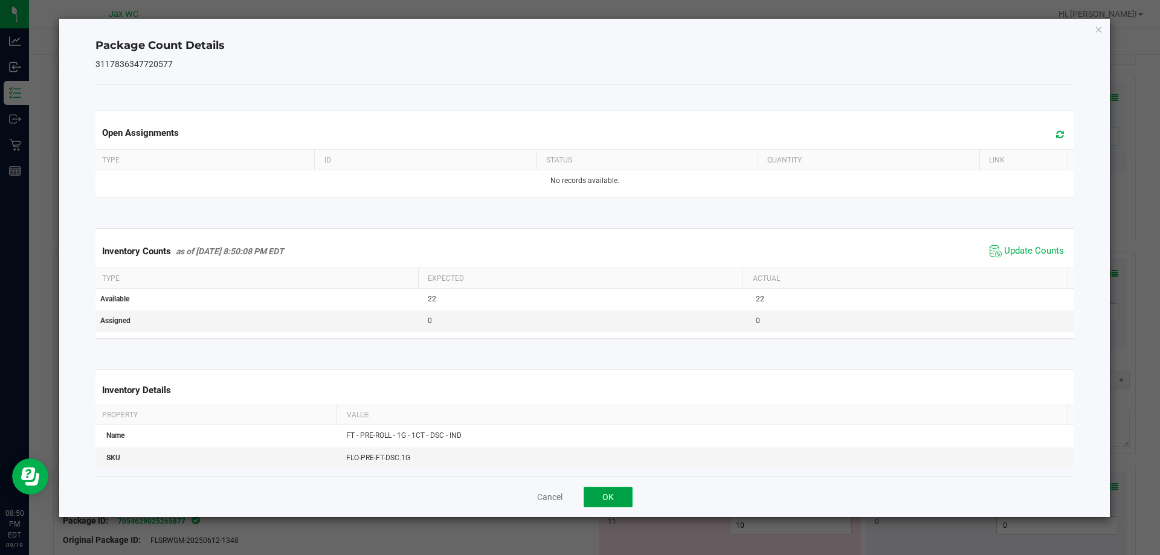
click at [608, 497] on button "OK" at bounding box center [608, 497] width 49 height 21
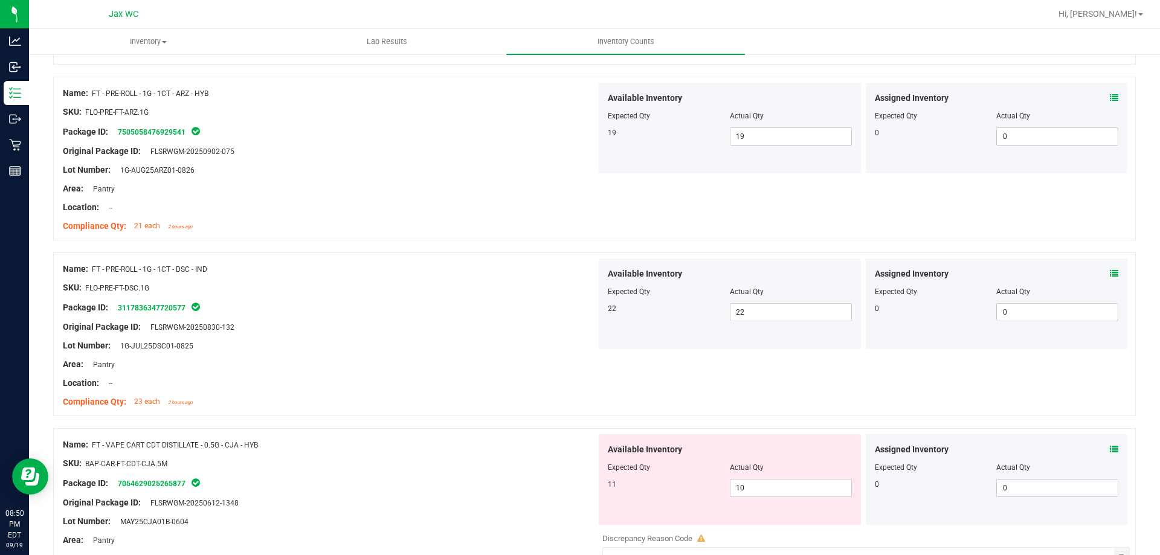
click at [1110, 449] on icon at bounding box center [1114, 449] width 8 height 8
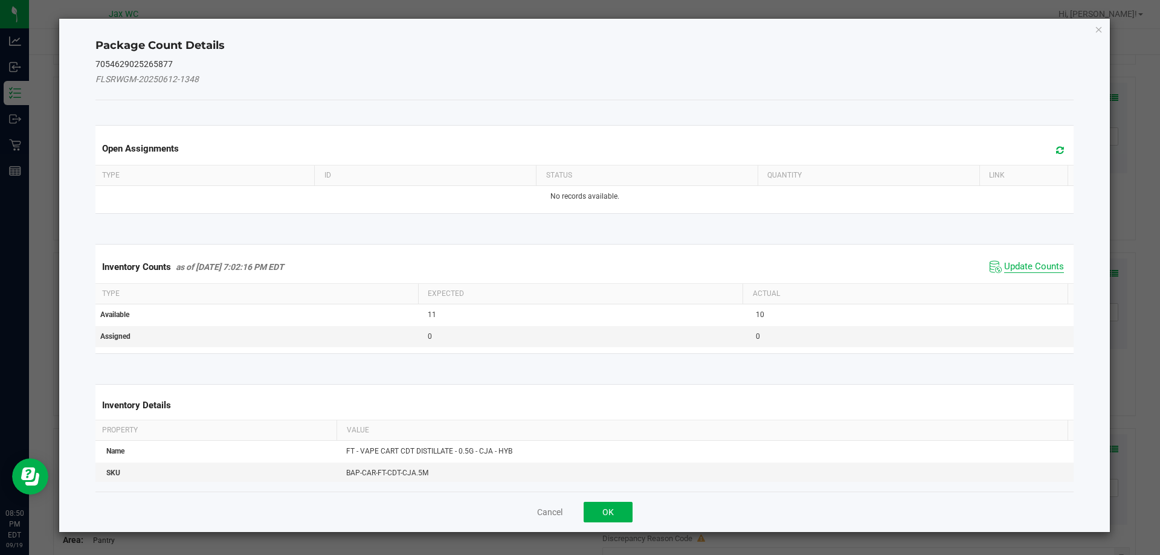
click at [1038, 264] on span "Update Counts" at bounding box center [1034, 267] width 60 height 12
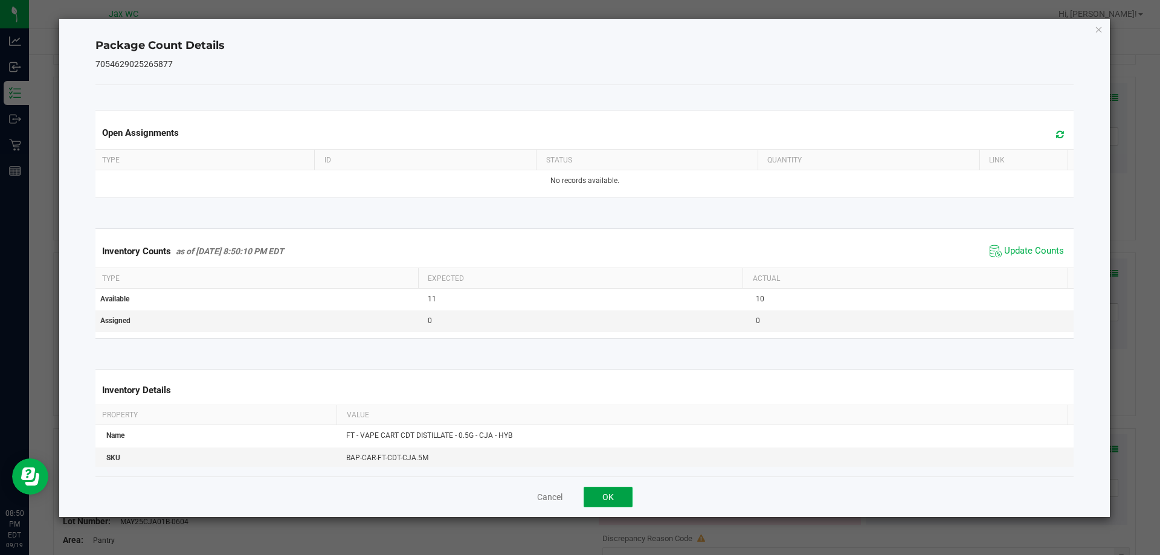
click at [605, 496] on button "OK" at bounding box center [608, 497] width 49 height 21
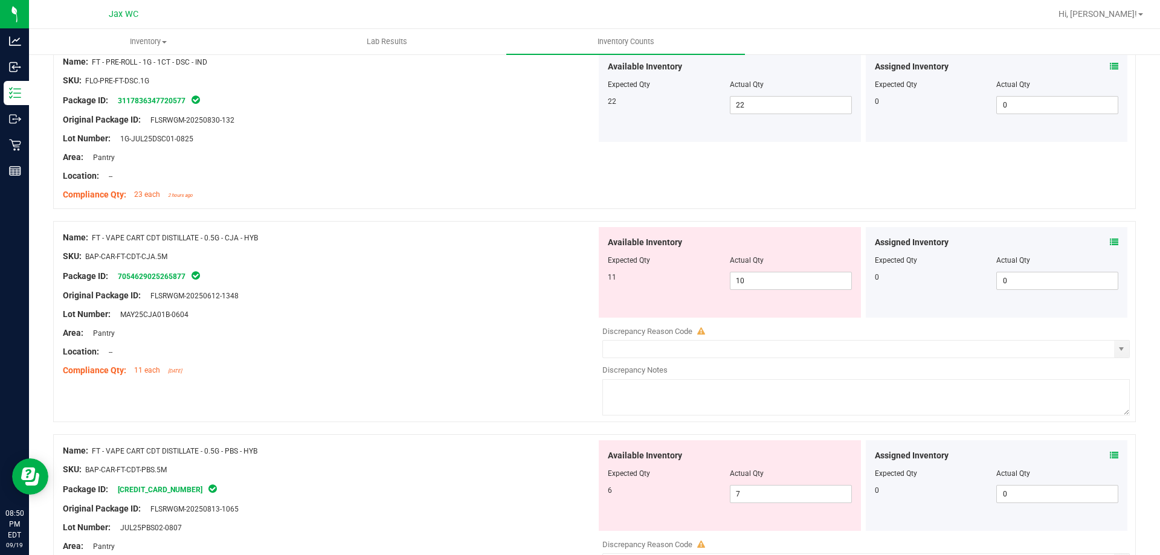
scroll to position [904, 0]
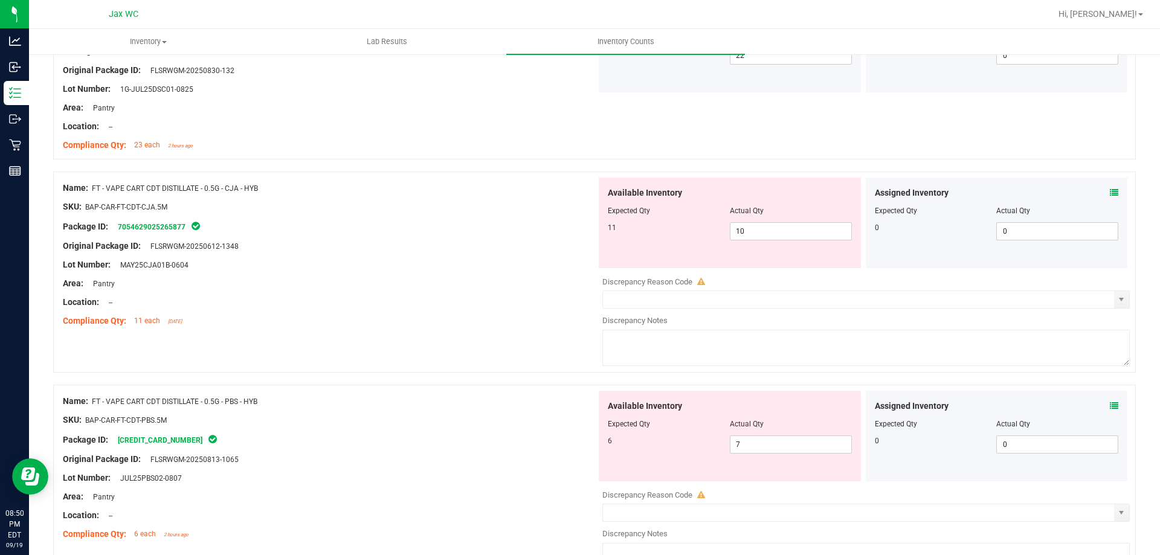
click at [1110, 409] on icon at bounding box center [1114, 406] width 8 height 8
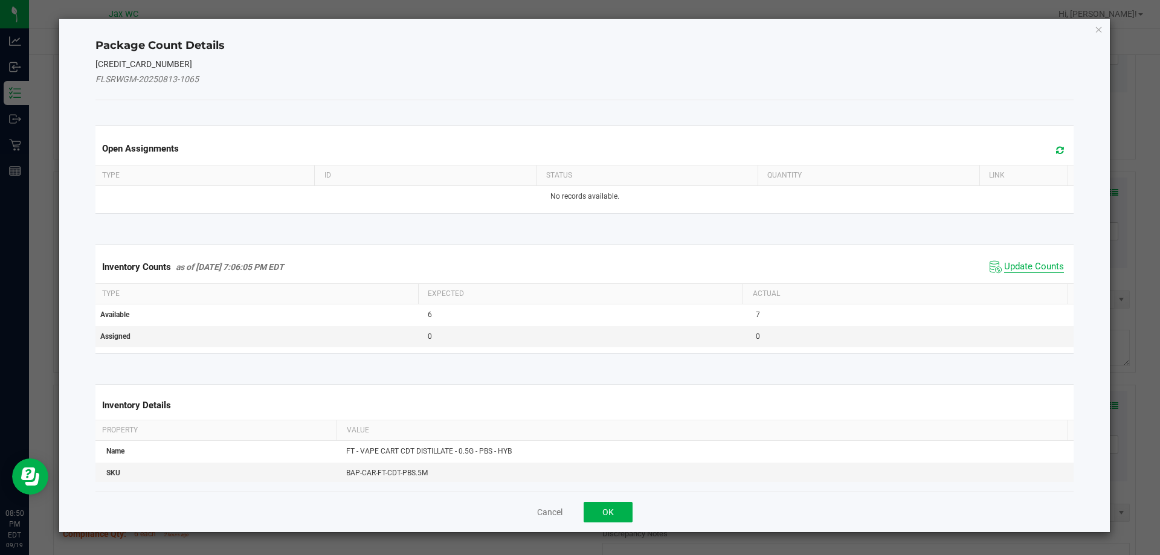
click at [1039, 266] on span "Update Counts" at bounding box center [1034, 267] width 60 height 12
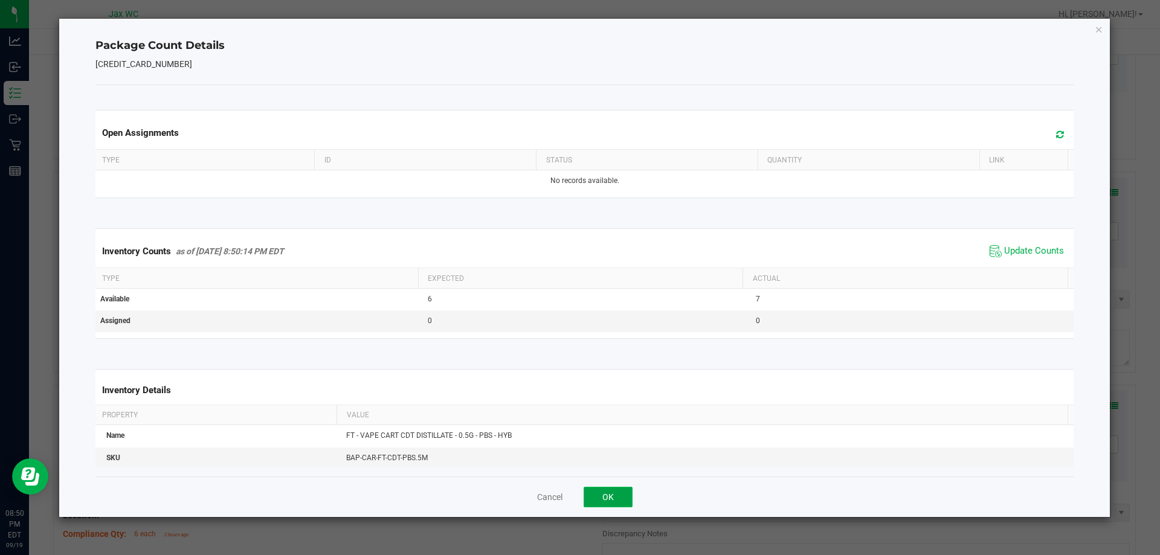
click at [603, 494] on button "OK" at bounding box center [608, 497] width 49 height 21
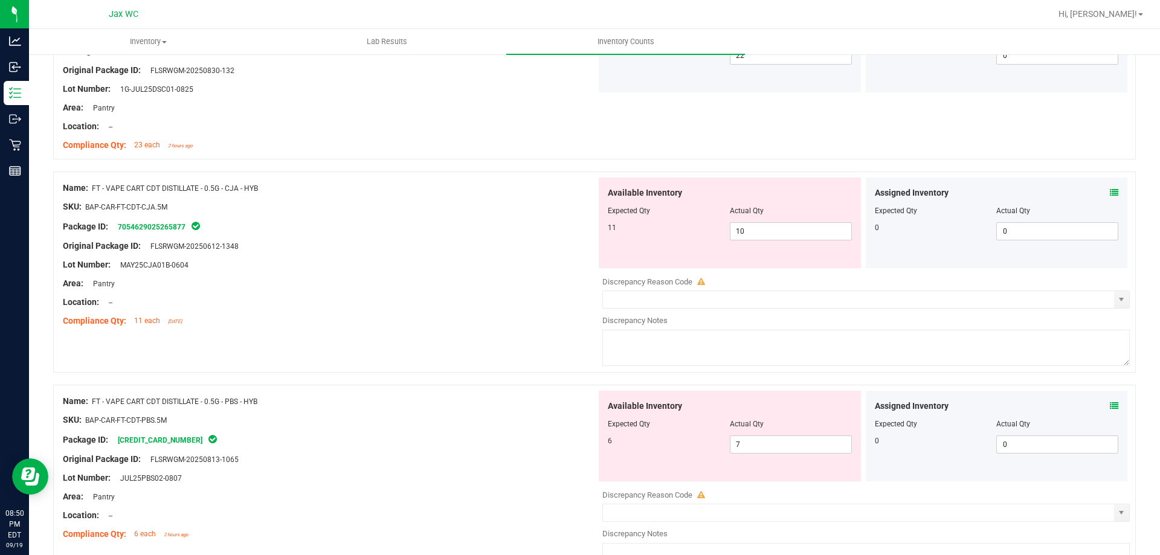
click at [1110, 405] on icon at bounding box center [1114, 406] width 8 height 8
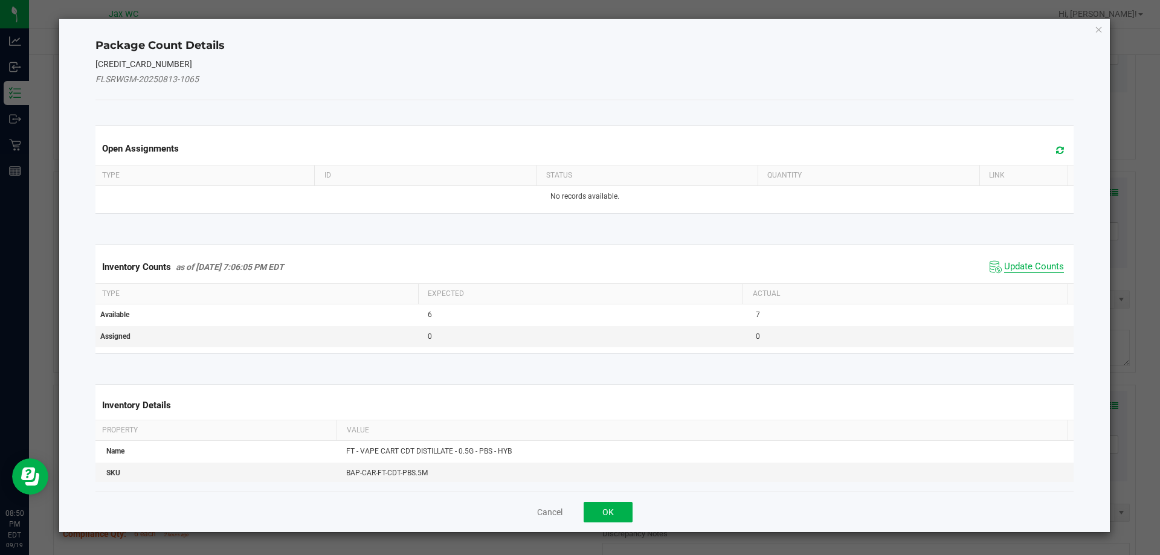
click at [1036, 268] on span "Update Counts" at bounding box center [1034, 267] width 60 height 12
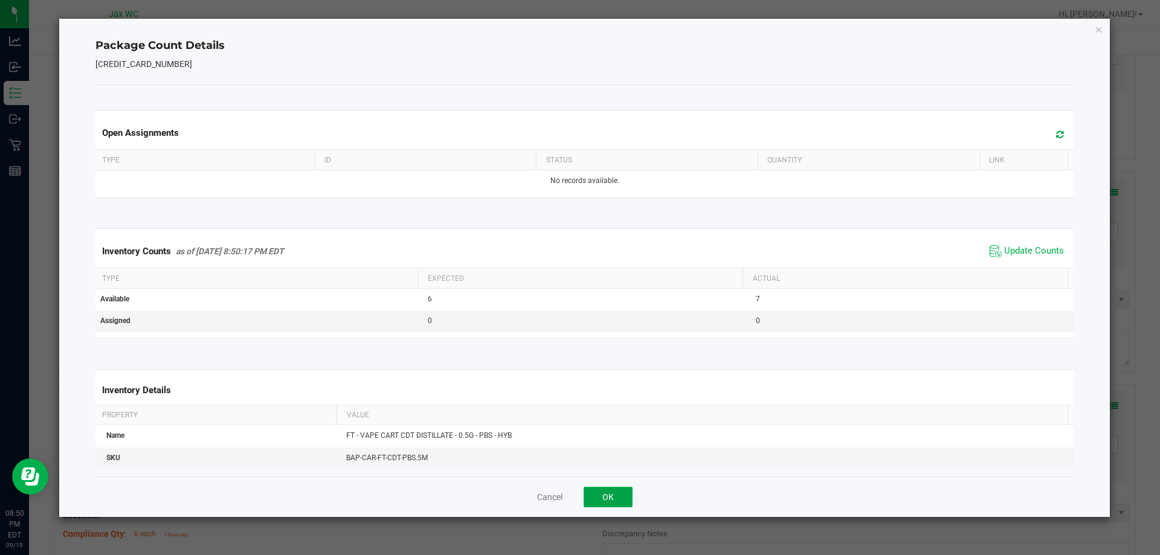
click at [607, 499] on button "OK" at bounding box center [608, 497] width 49 height 21
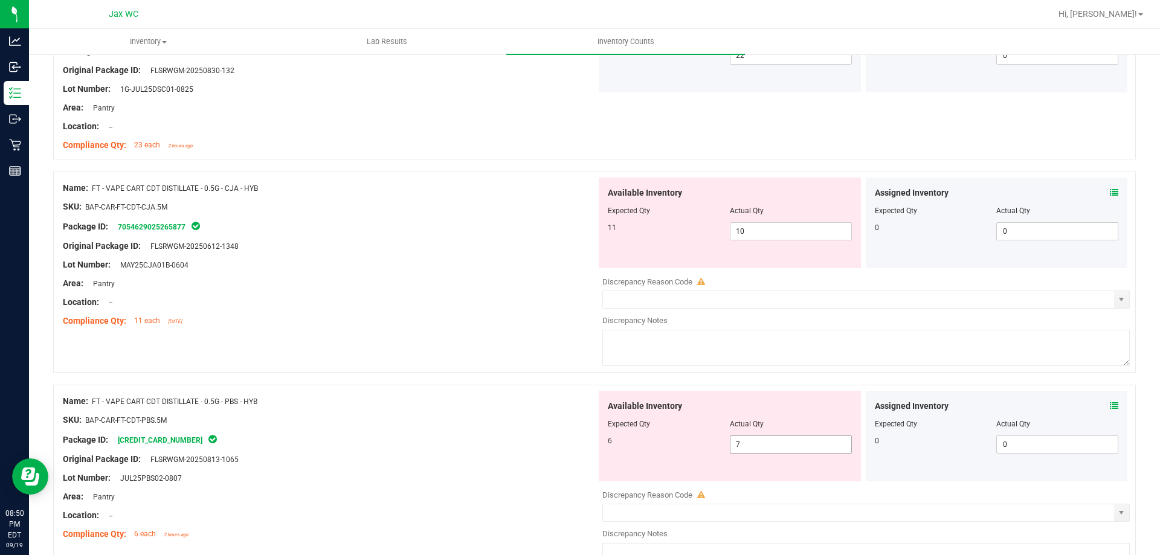
click at [822, 447] on input "7" at bounding box center [791, 444] width 121 height 17
type input "5"
click at [1110, 405] on icon at bounding box center [1114, 406] width 8 height 8
type input "5"
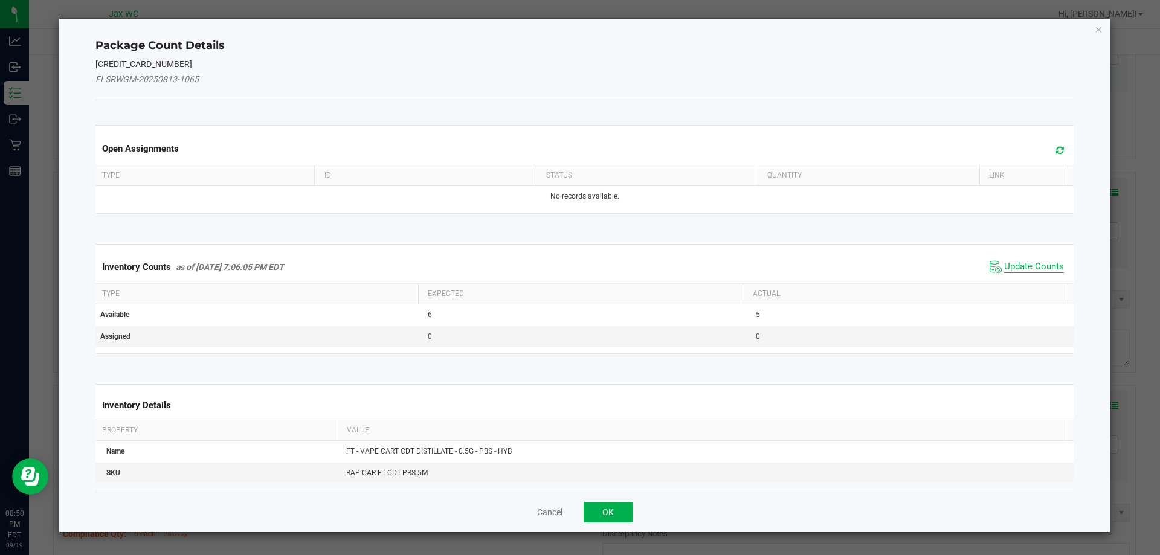
click at [1030, 272] on span "Update Counts" at bounding box center [1034, 267] width 60 height 12
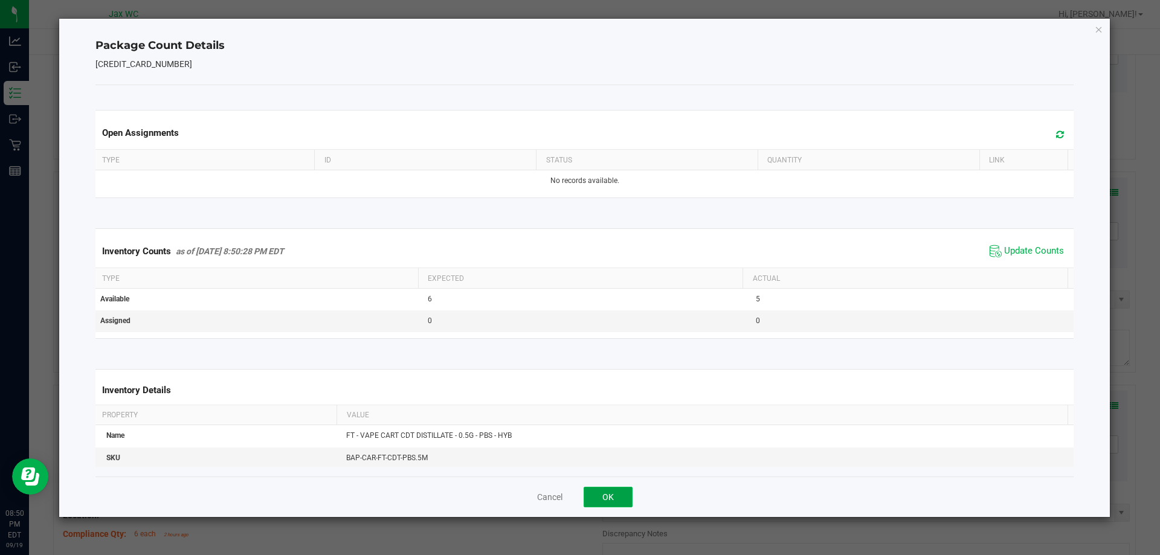
click at [627, 503] on button "OK" at bounding box center [608, 497] width 49 height 21
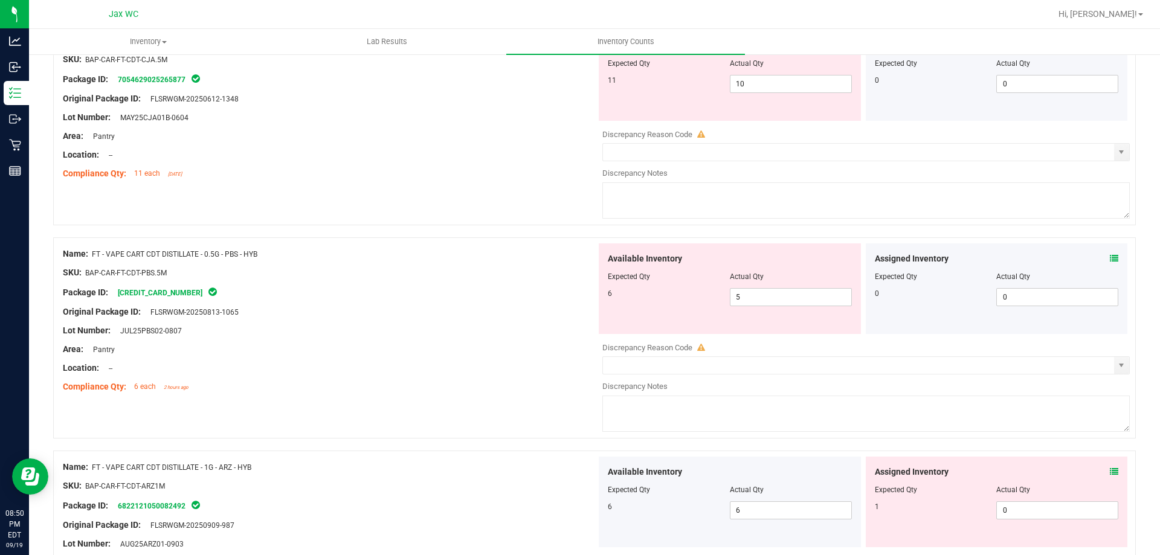
scroll to position [1218, 0]
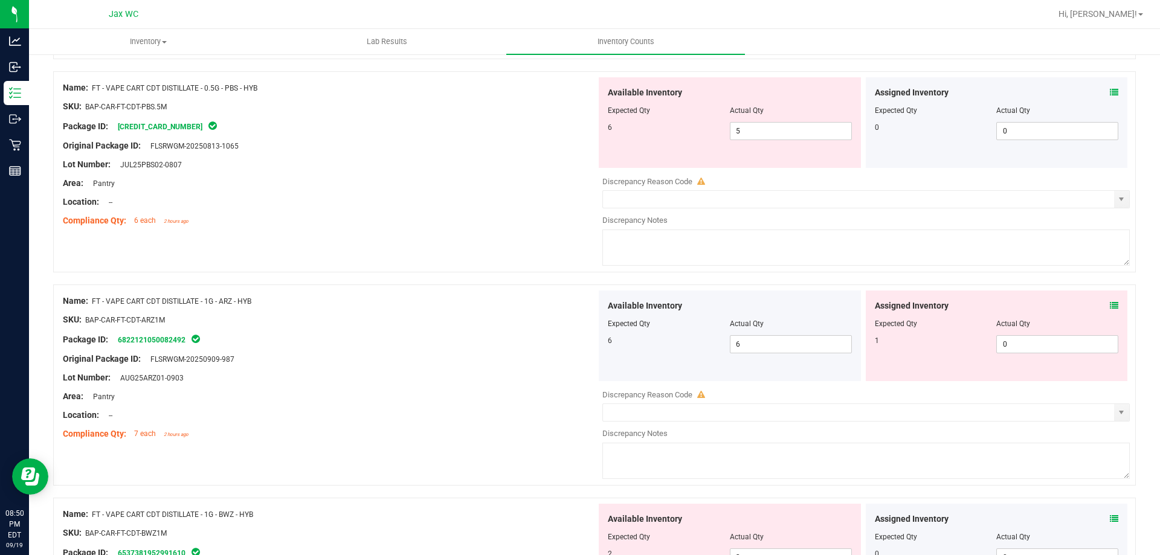
click at [1110, 305] on icon at bounding box center [1114, 306] width 8 height 8
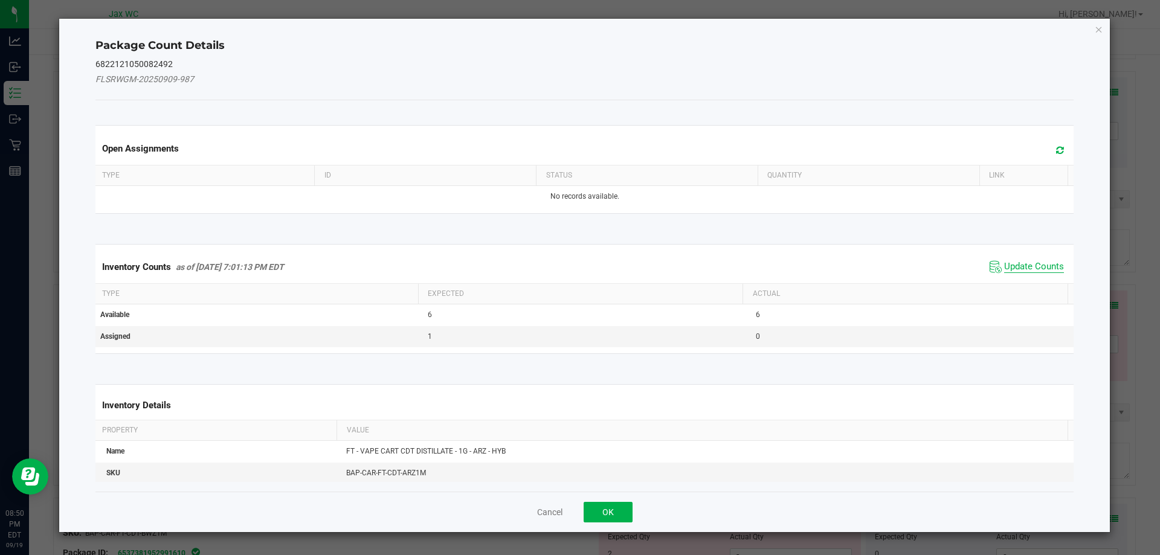
click at [1004, 262] on span "Update Counts" at bounding box center [1034, 267] width 60 height 12
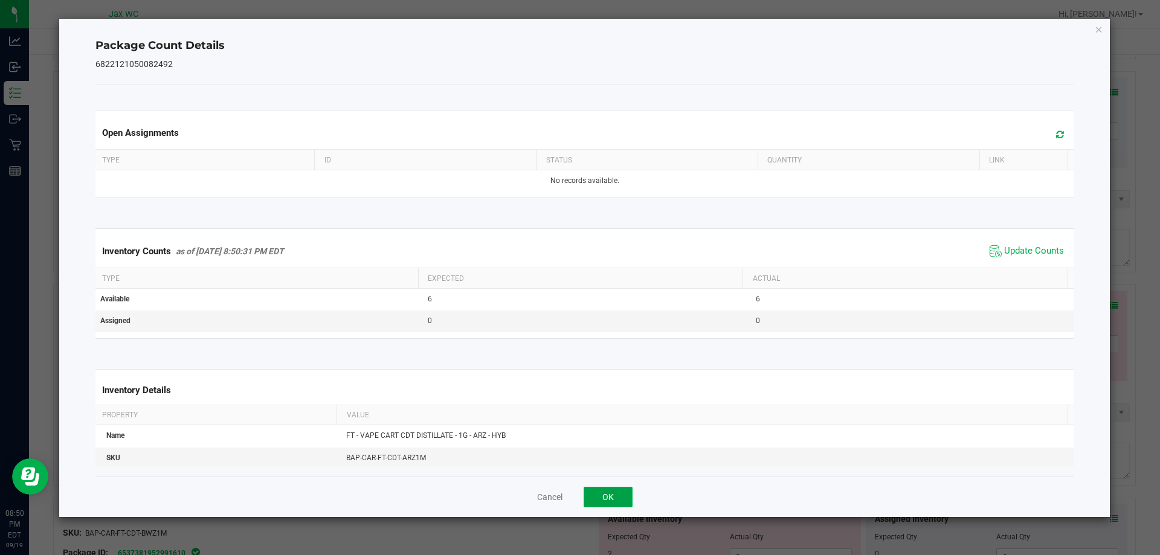
click at [621, 504] on button "OK" at bounding box center [608, 497] width 49 height 21
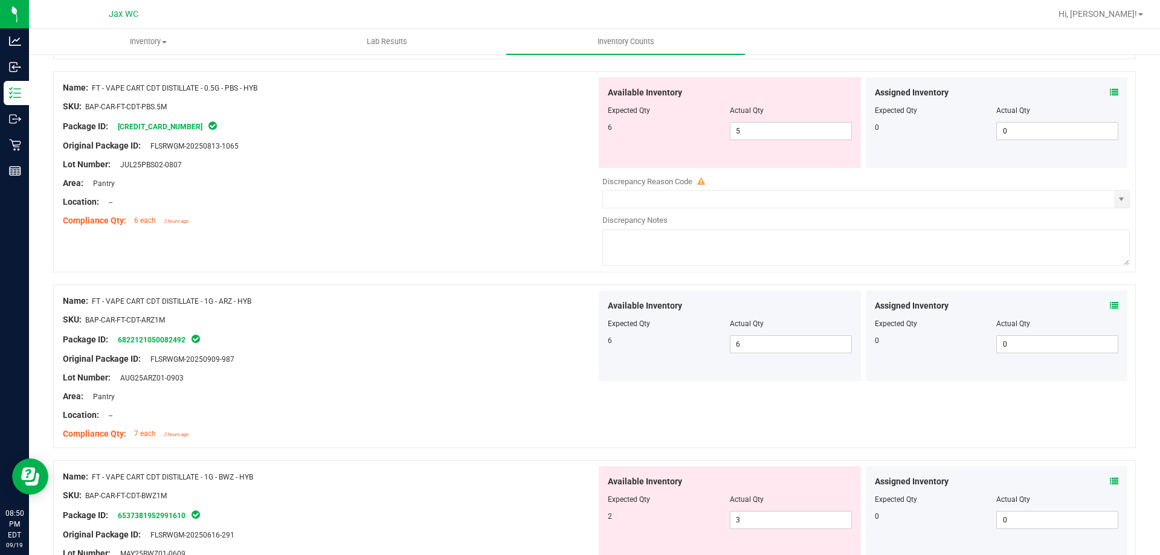
click at [1110, 481] on icon at bounding box center [1114, 481] width 8 height 8
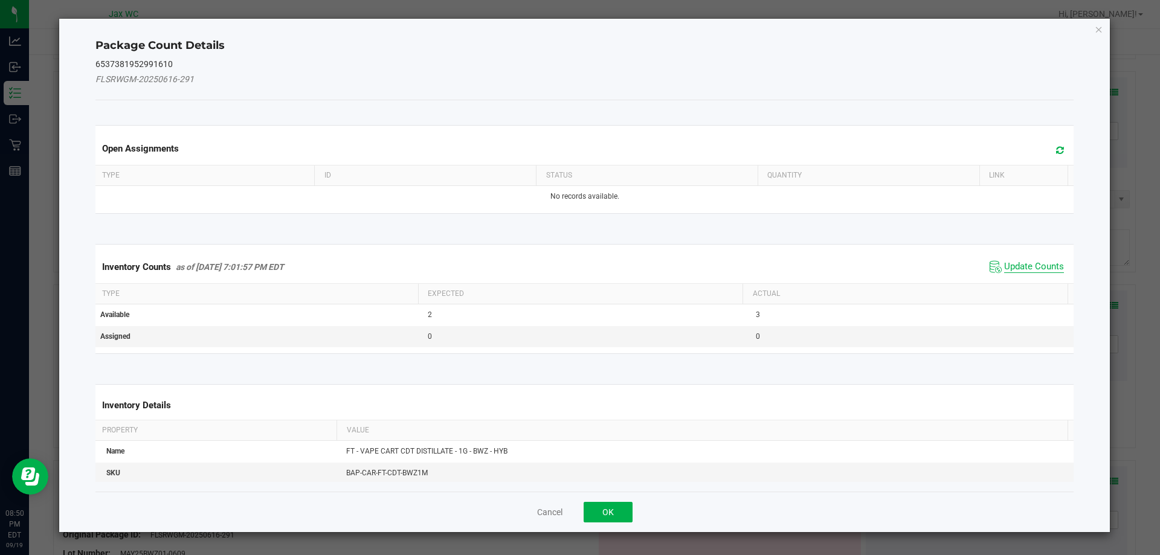
click at [1039, 261] on span "Update Counts" at bounding box center [1034, 267] width 60 height 12
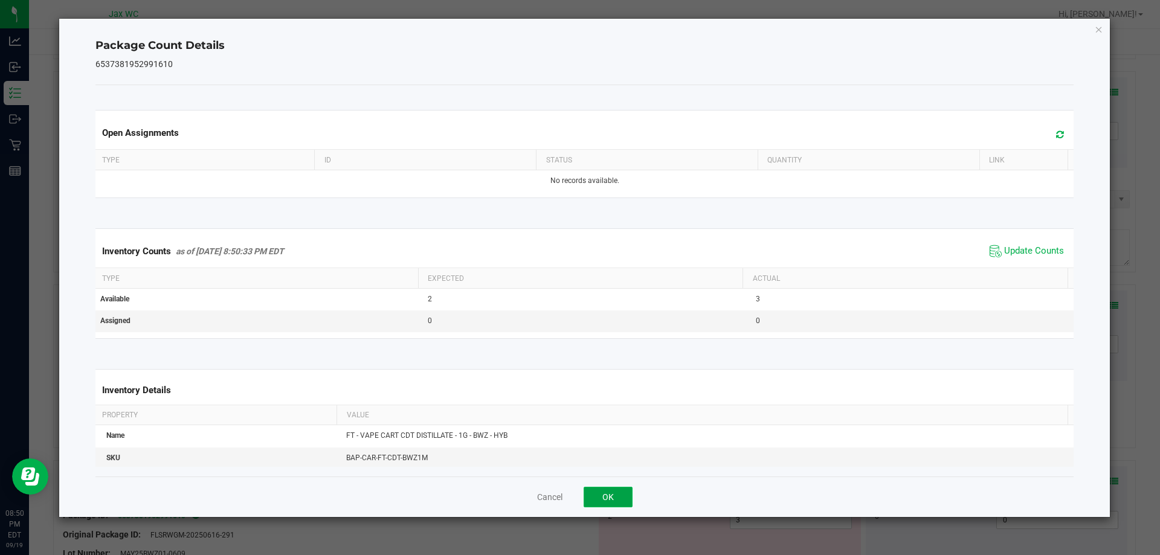
click at [629, 504] on button "OK" at bounding box center [608, 497] width 49 height 21
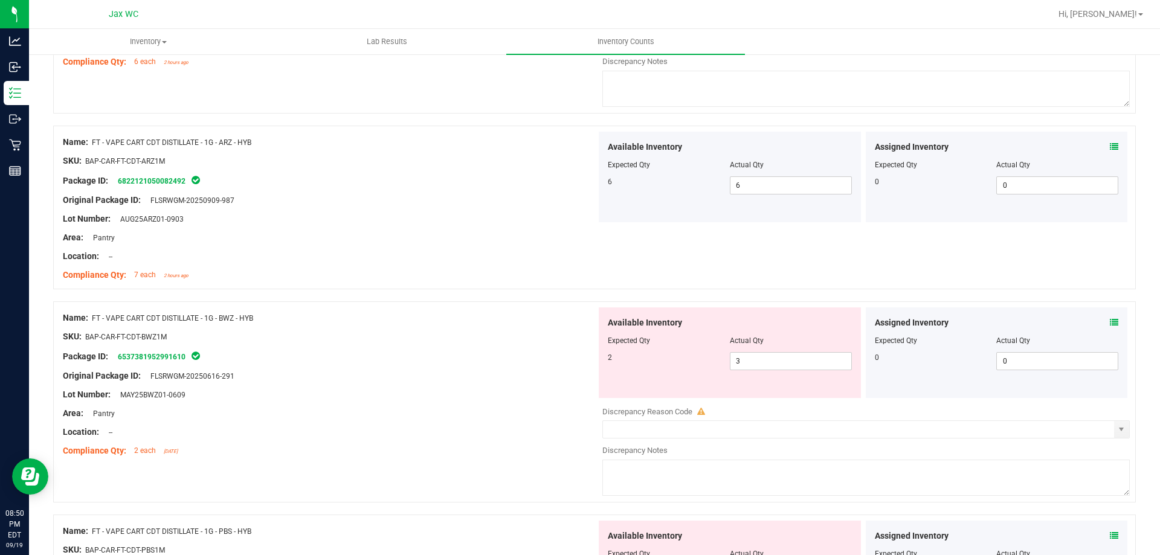
scroll to position [1441, 0]
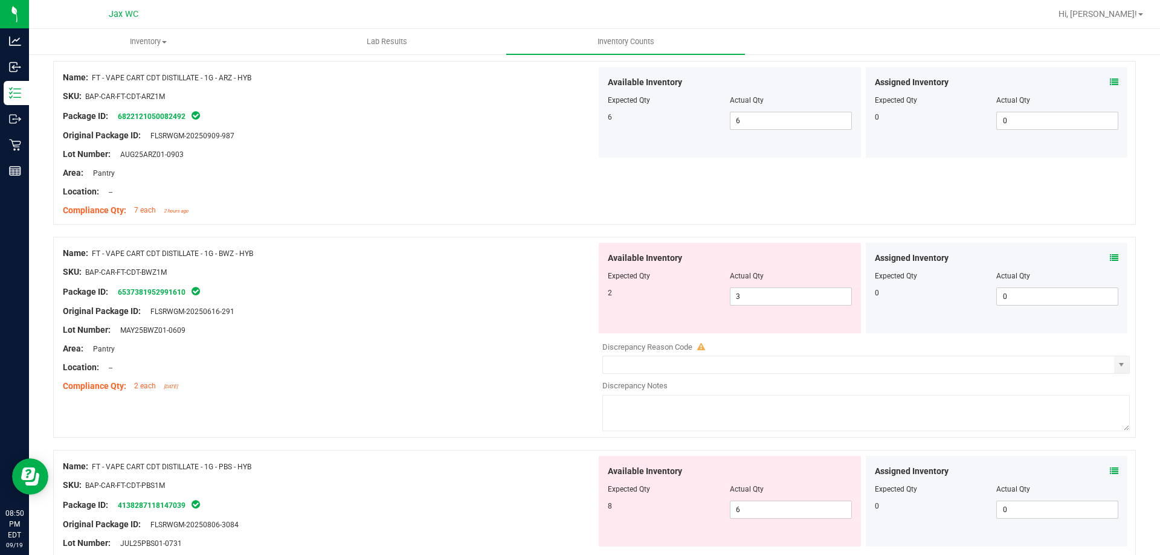
click at [1110, 471] on icon at bounding box center [1114, 471] width 8 height 8
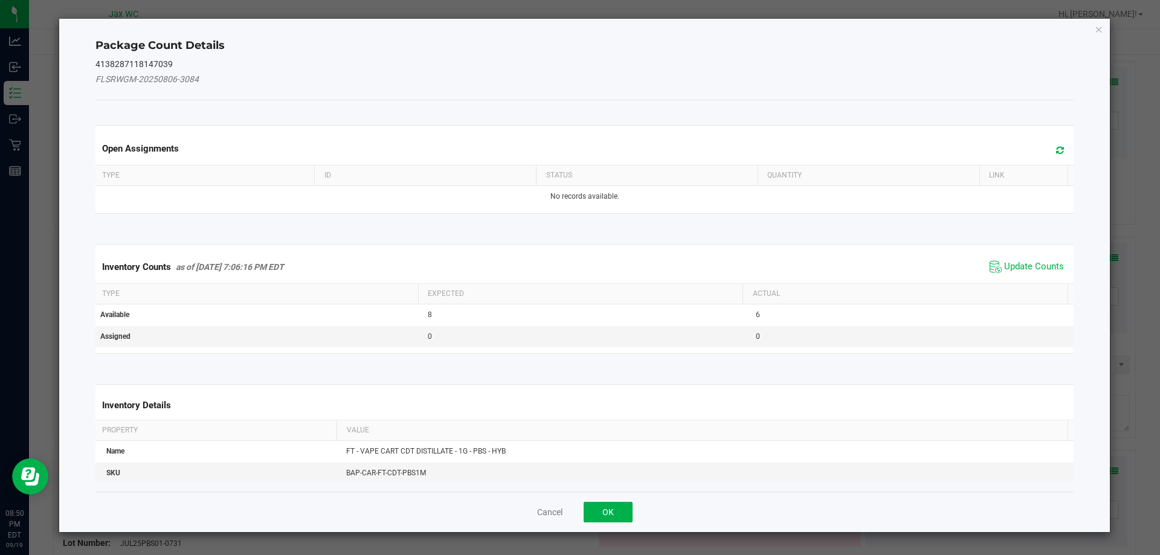
click at [1036, 287] on th "Actual" at bounding box center [905, 294] width 325 height 21
click at [621, 515] on button "OK" at bounding box center [608, 512] width 49 height 21
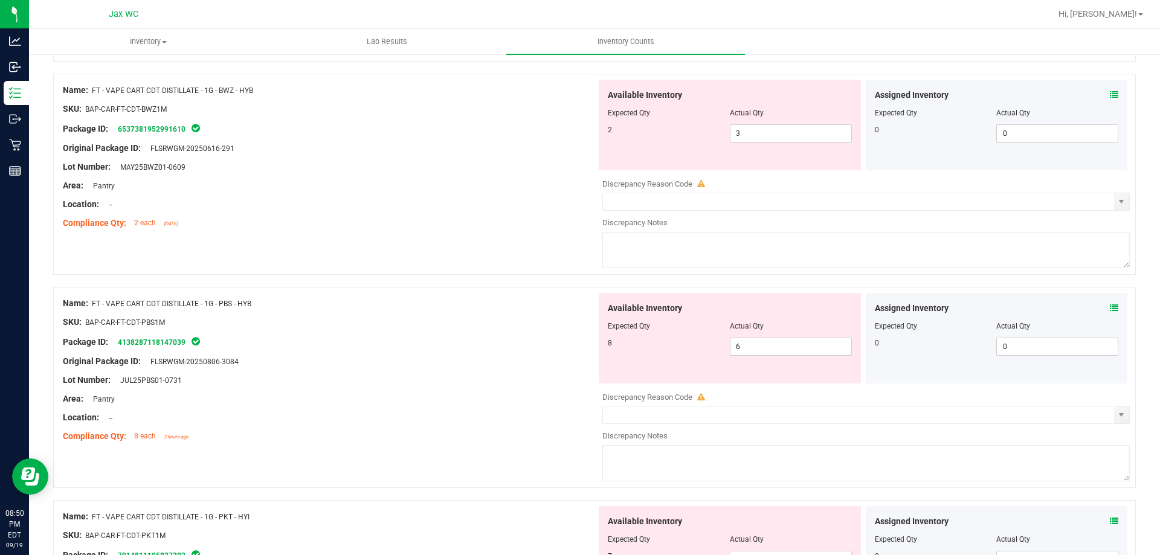
scroll to position [1699, 0]
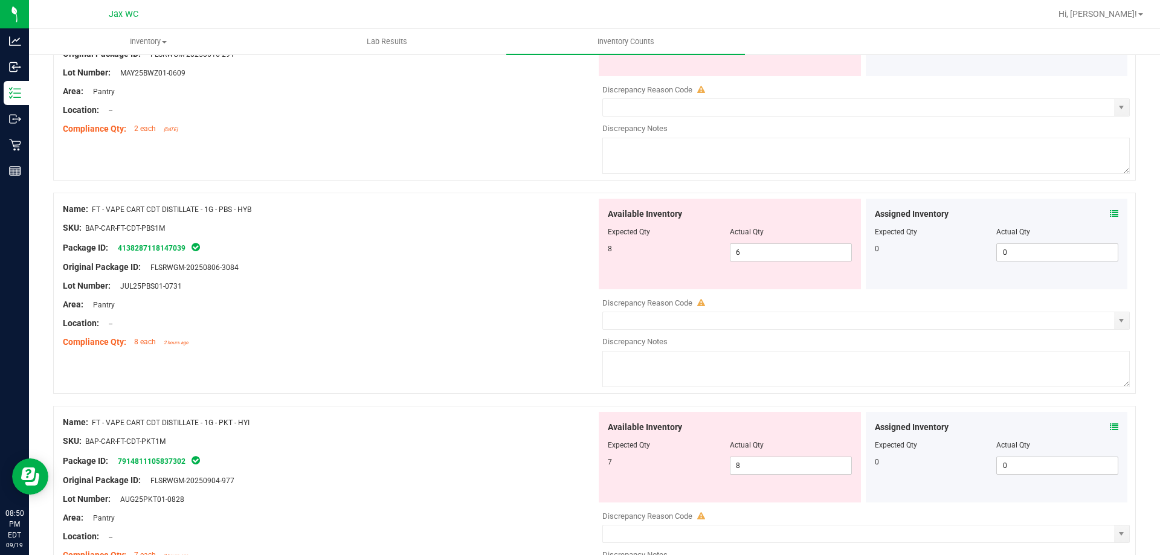
click at [1110, 426] on icon at bounding box center [1114, 427] width 8 height 8
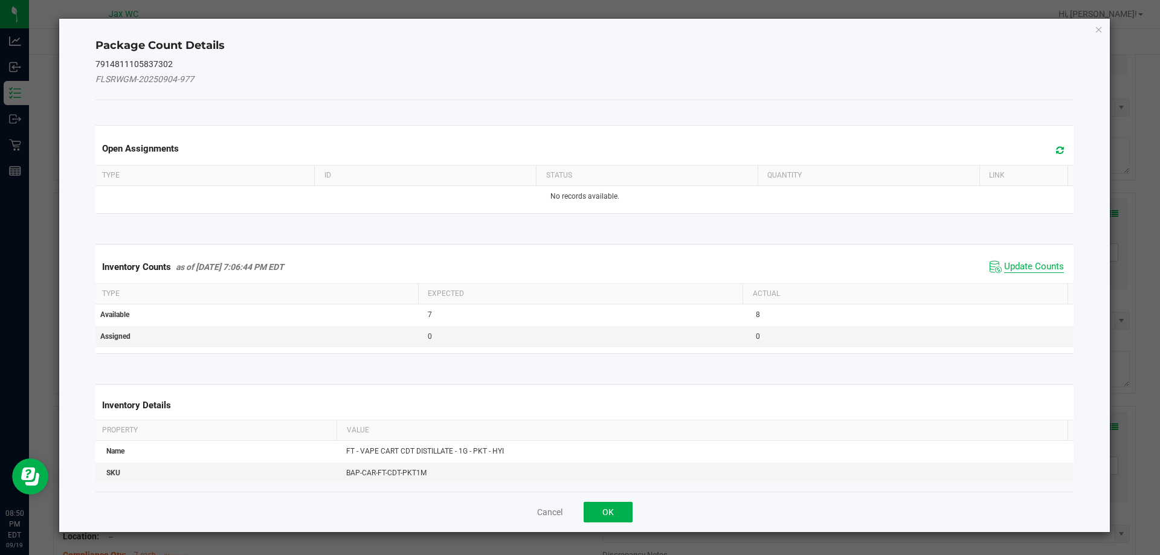
click at [1020, 262] on span "Update Counts" at bounding box center [1034, 267] width 60 height 12
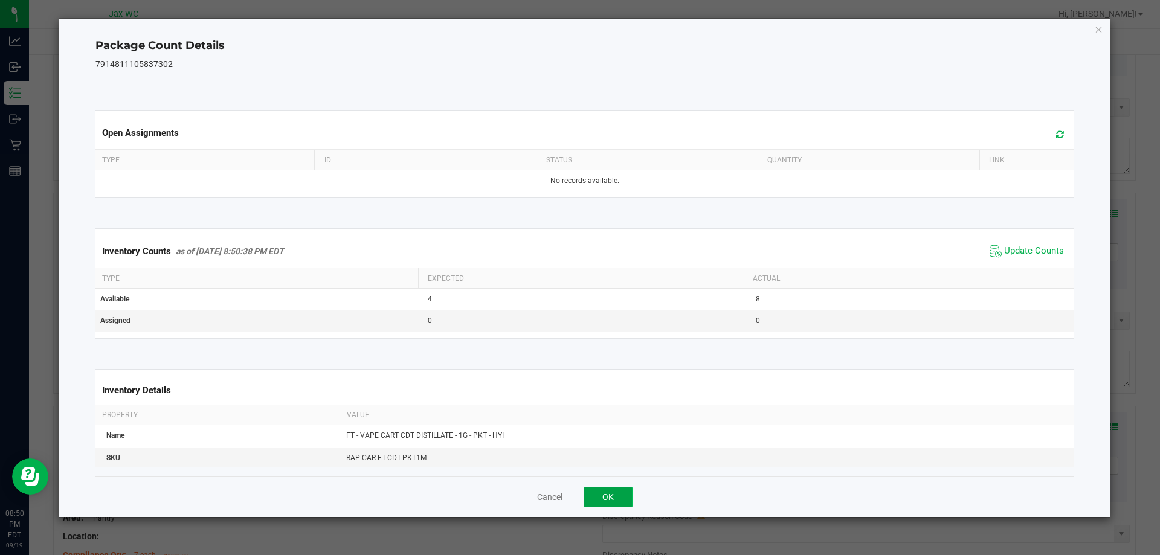
click at [610, 492] on button "OK" at bounding box center [608, 497] width 49 height 21
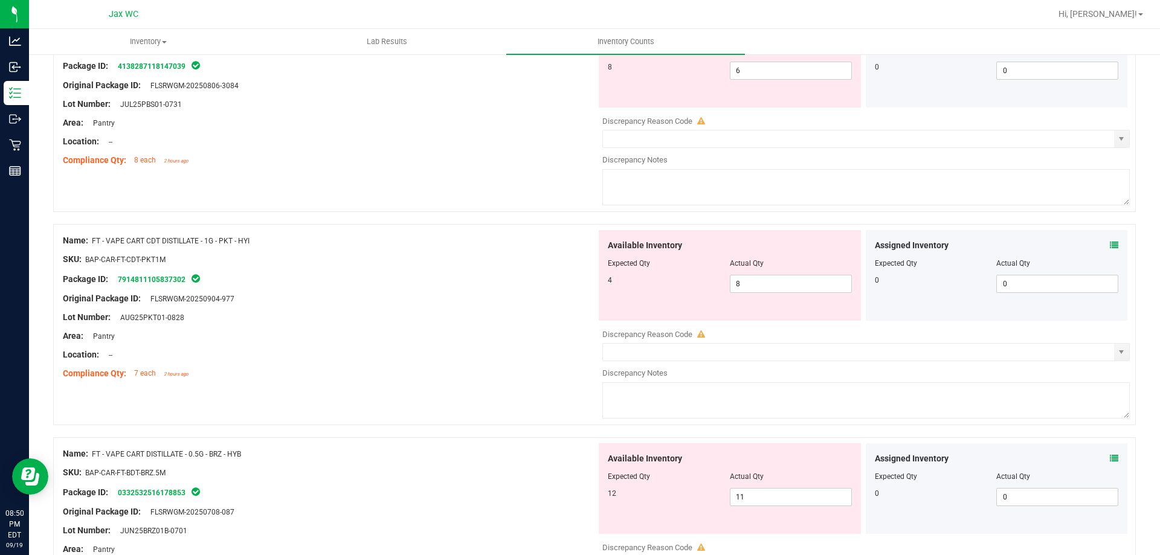
scroll to position [1922, 0]
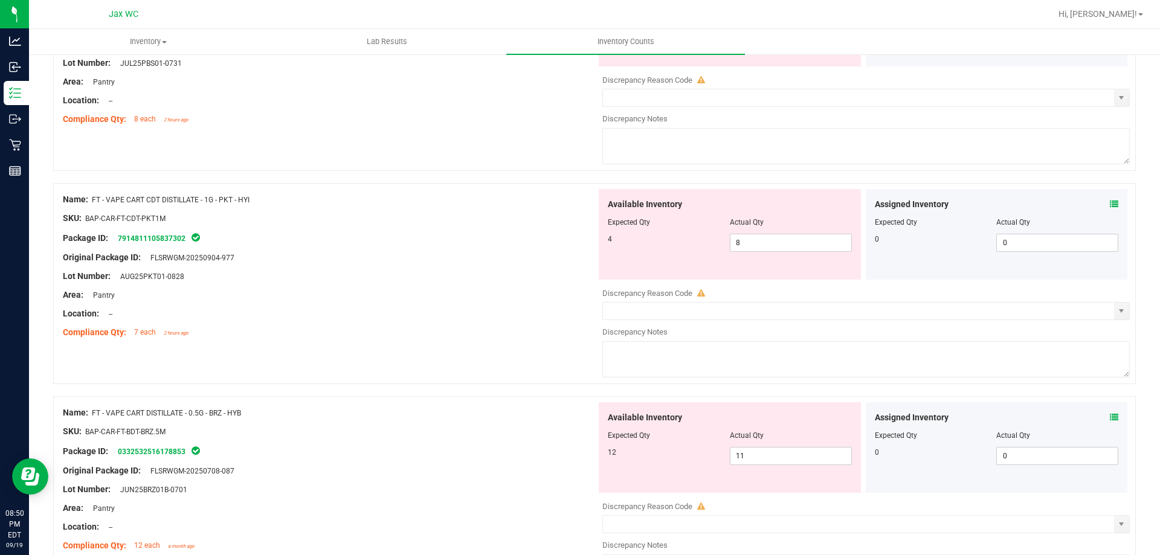
click at [1110, 418] on icon at bounding box center [1114, 417] width 8 height 8
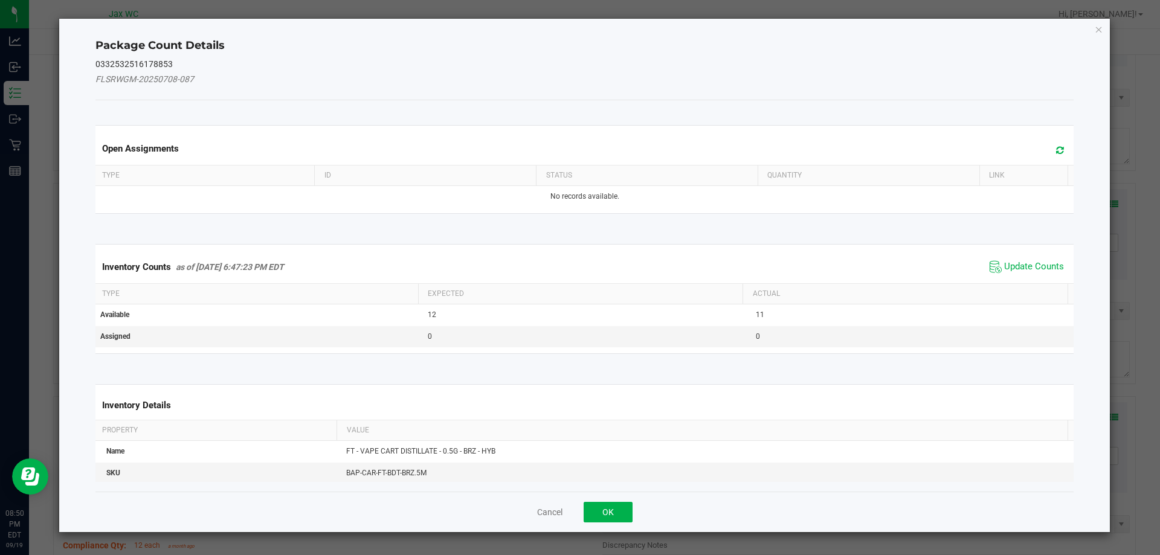
click at [1019, 287] on th "Actual" at bounding box center [905, 294] width 325 height 21
click at [1041, 267] on span "Update Counts" at bounding box center [1034, 267] width 60 height 12
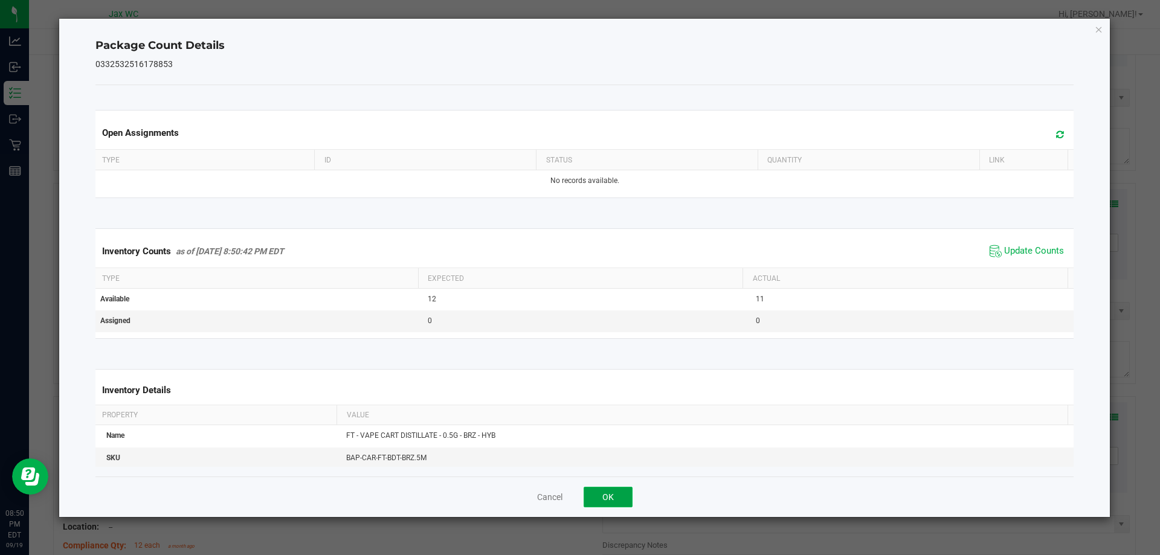
click at [603, 491] on button "OK" at bounding box center [608, 497] width 49 height 21
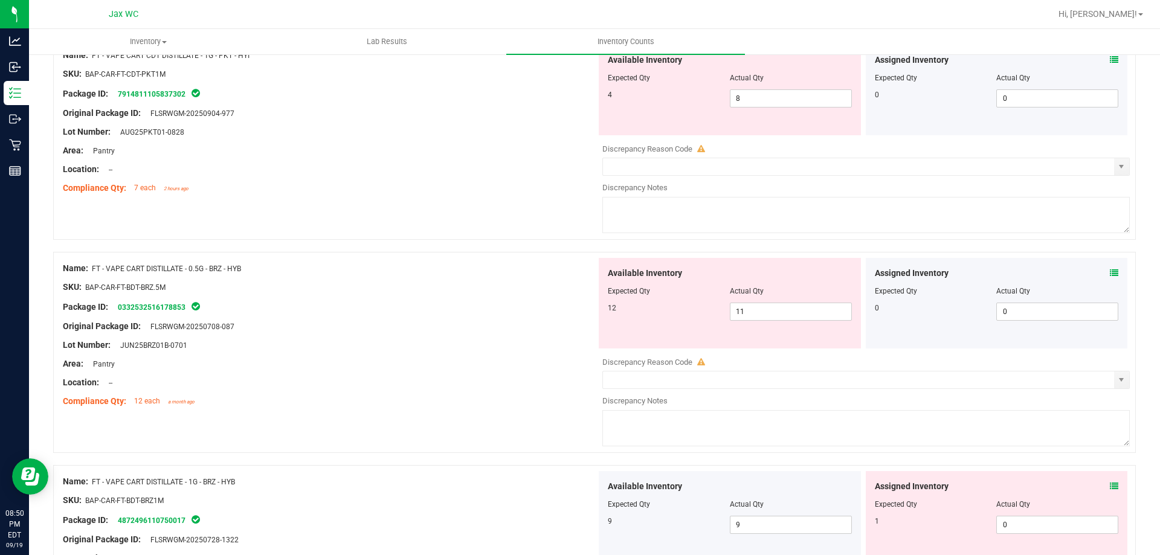
scroll to position [2161, 0]
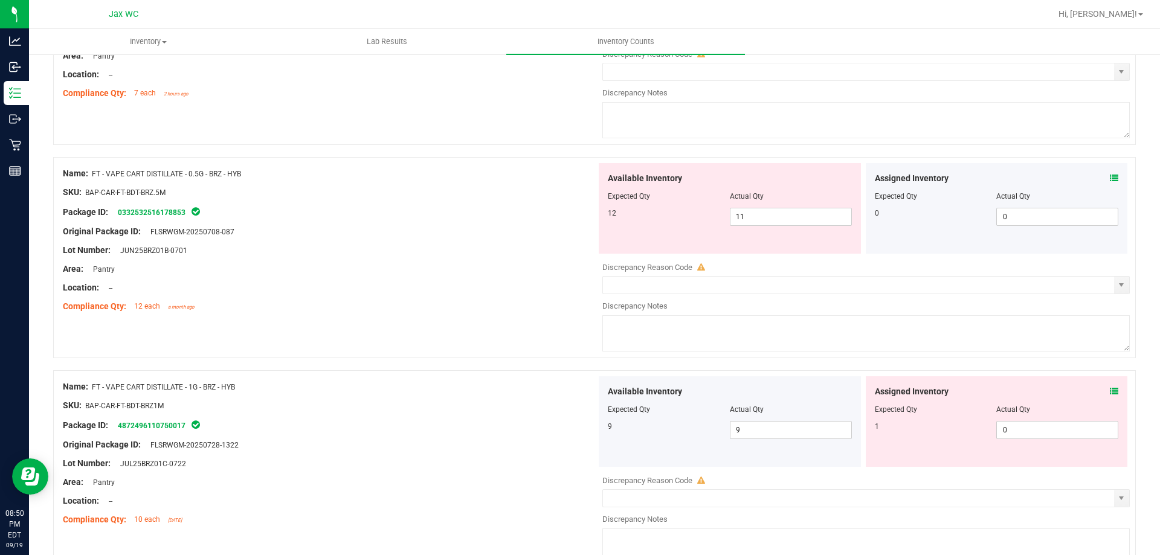
click at [1110, 391] on icon at bounding box center [1114, 391] width 8 height 8
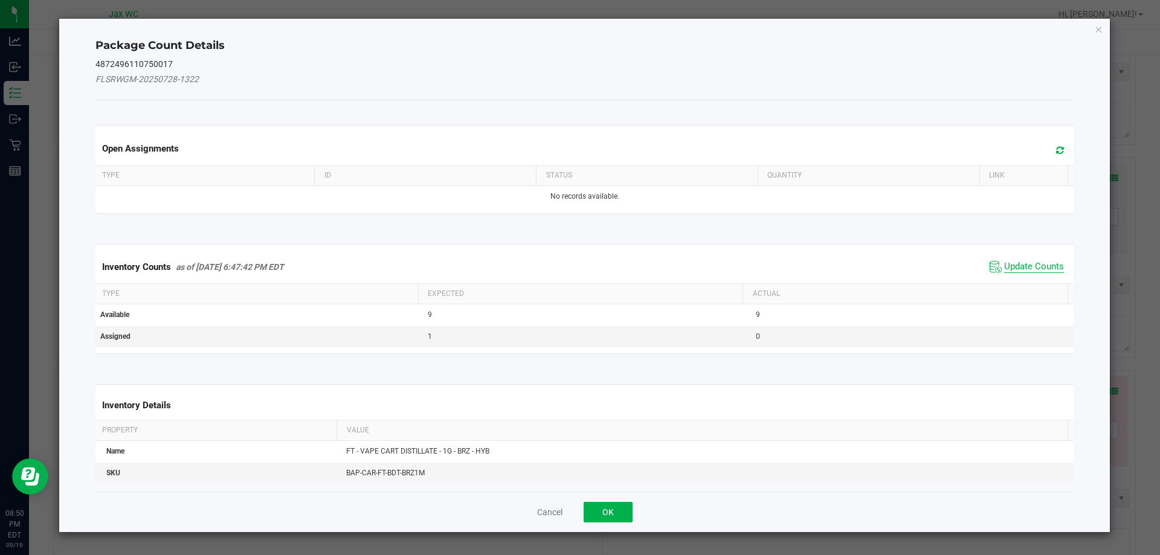
click at [1035, 268] on span "Update Counts" at bounding box center [1034, 267] width 60 height 12
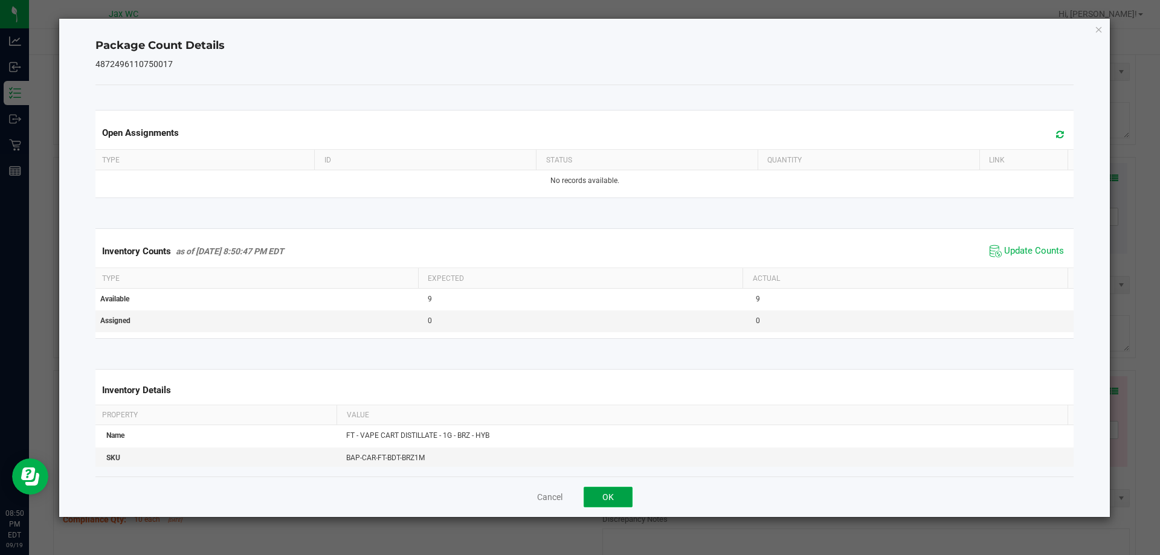
click at [608, 496] on button "OK" at bounding box center [608, 497] width 49 height 21
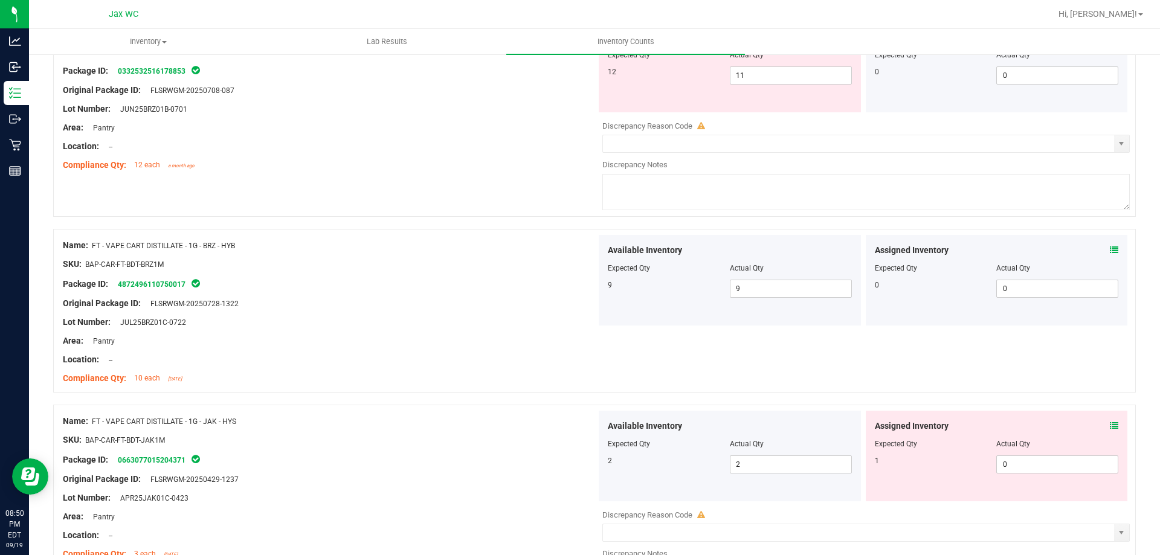
scroll to position [2409, 0]
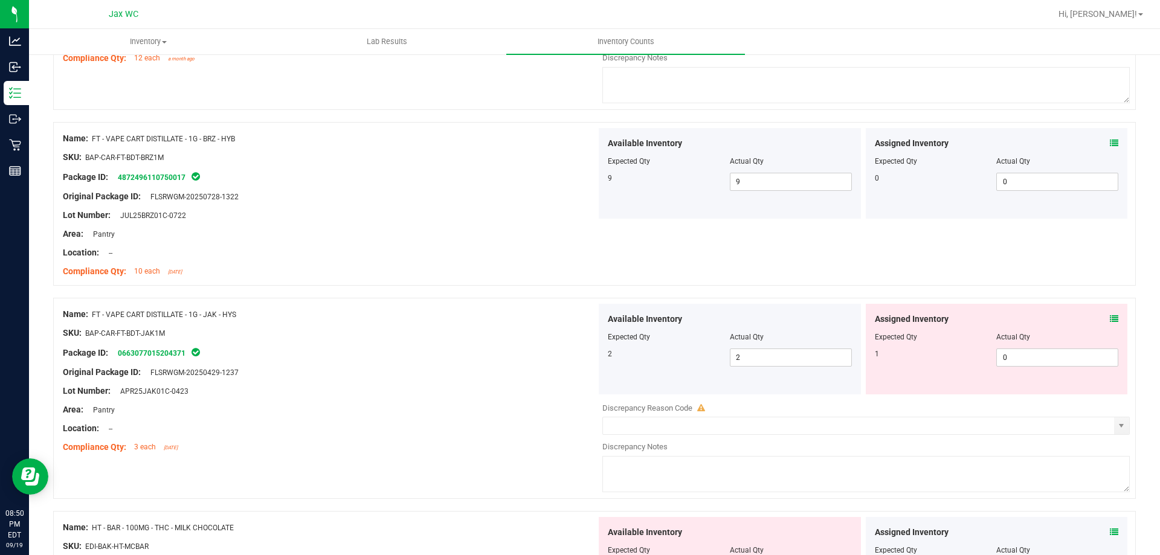
click at [1110, 318] on icon at bounding box center [1114, 319] width 8 height 8
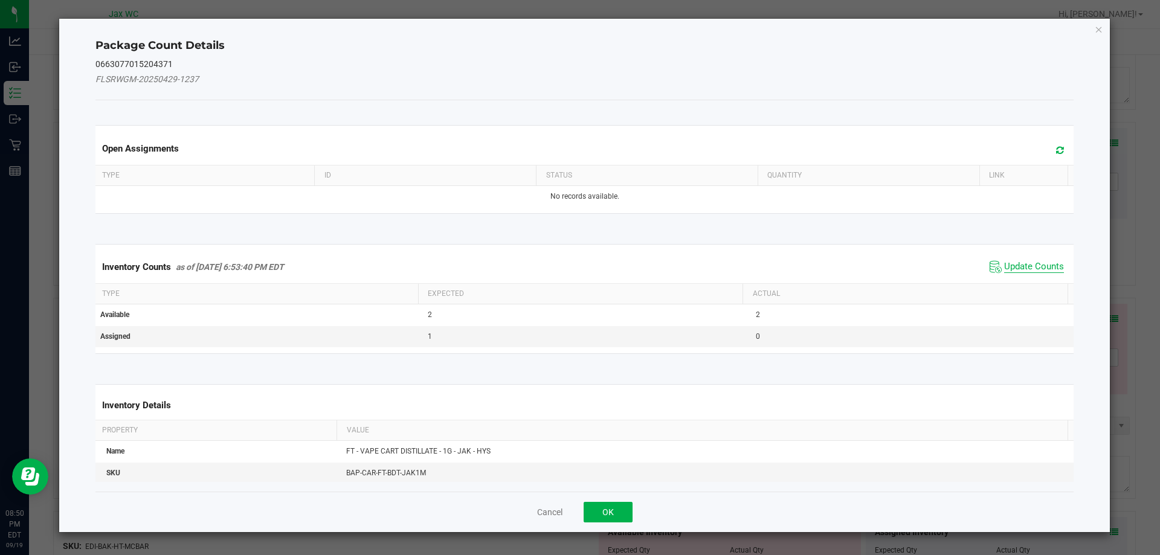
click at [1034, 270] on span "Update Counts" at bounding box center [1034, 267] width 60 height 12
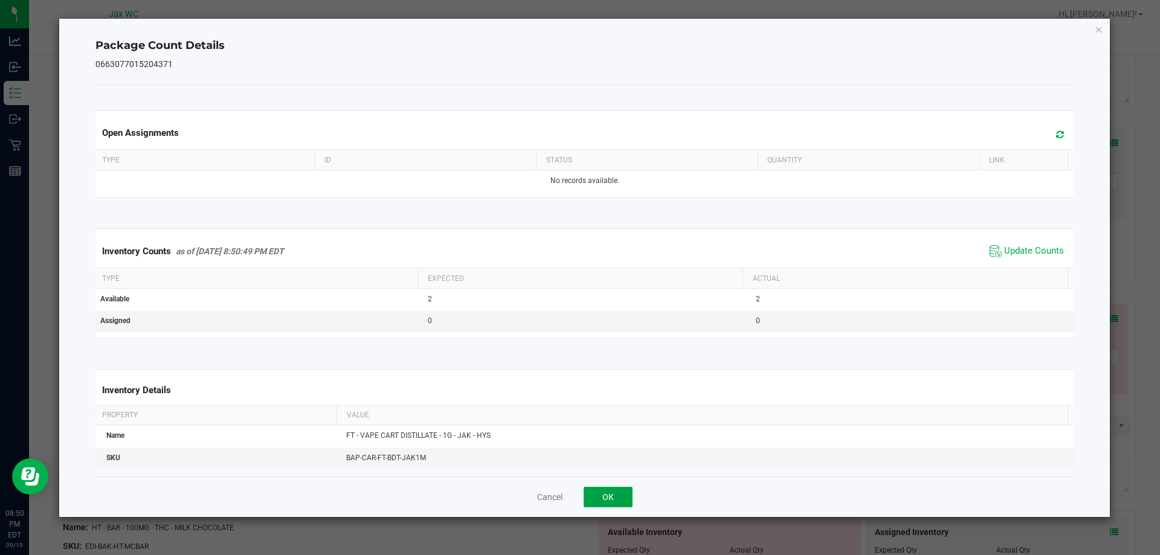
click at [609, 496] on button "OK" at bounding box center [608, 497] width 49 height 21
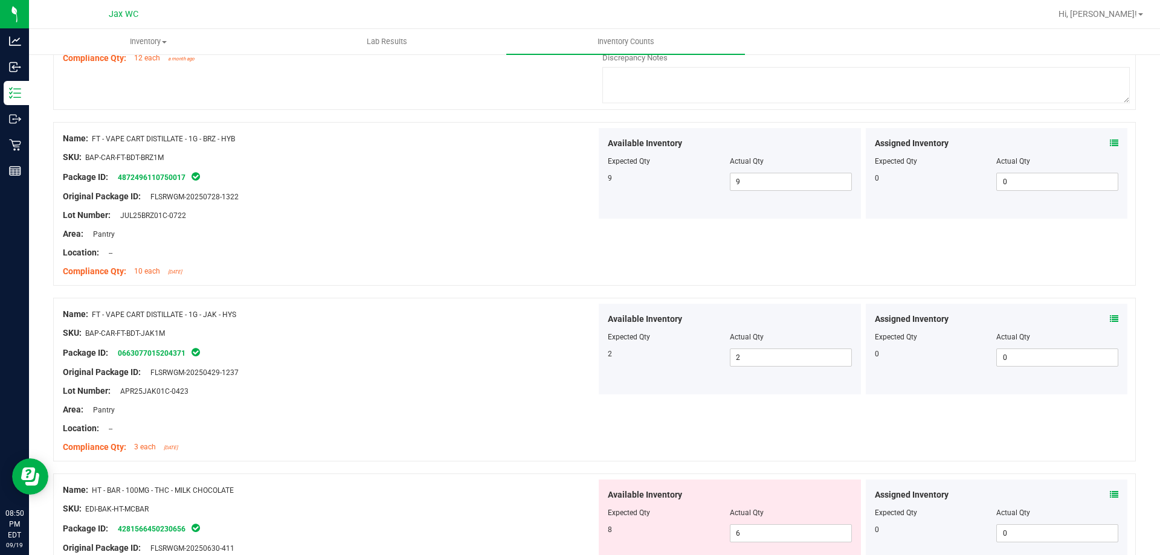
click at [1110, 494] on icon at bounding box center [1114, 495] width 8 height 8
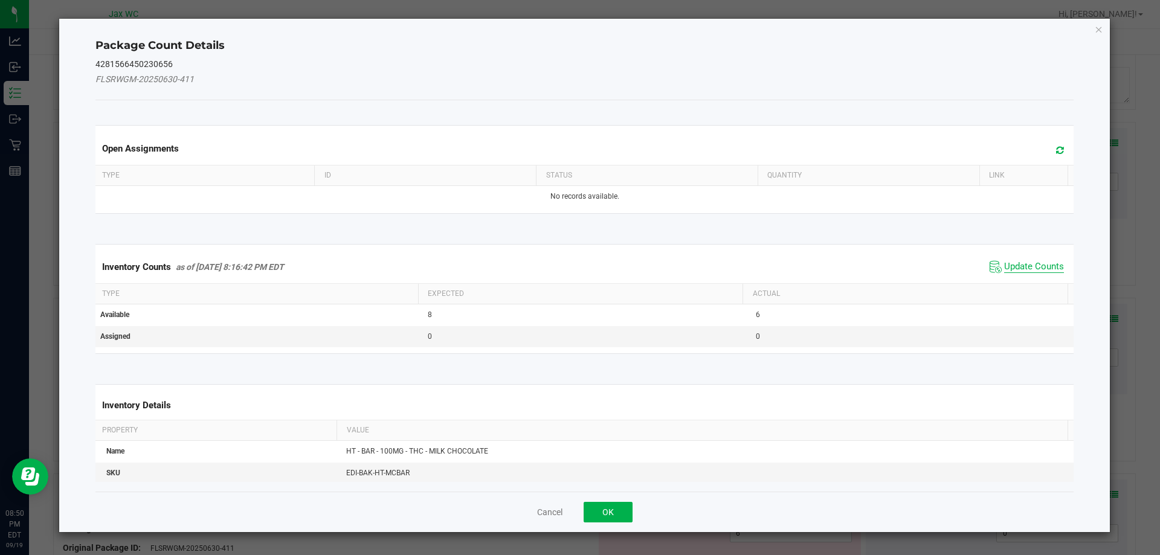
click at [1044, 270] on span "Update Counts" at bounding box center [1034, 267] width 60 height 12
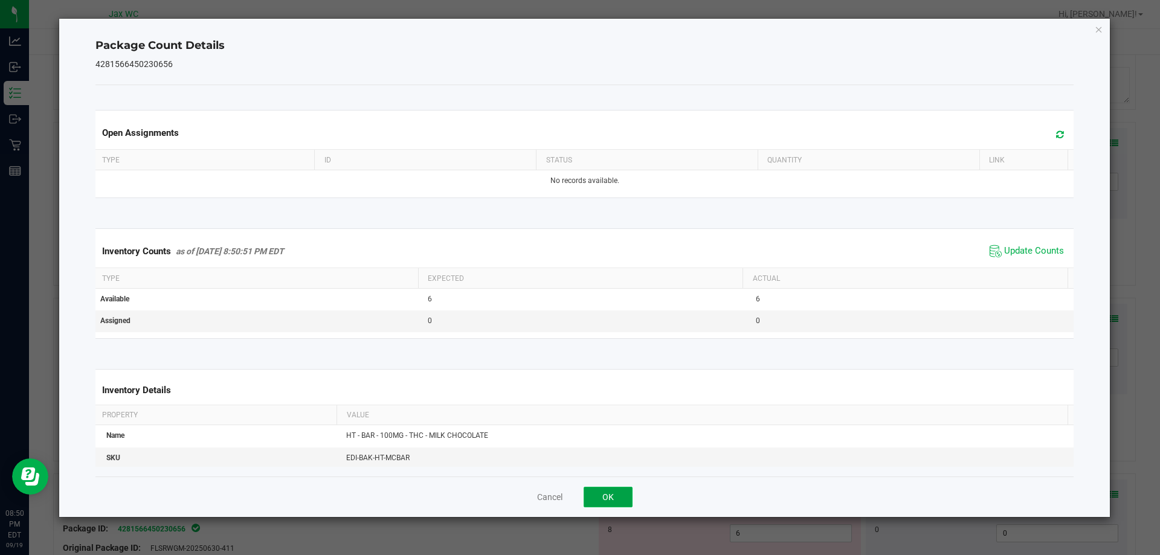
click at [605, 494] on button "OK" at bounding box center [608, 497] width 49 height 21
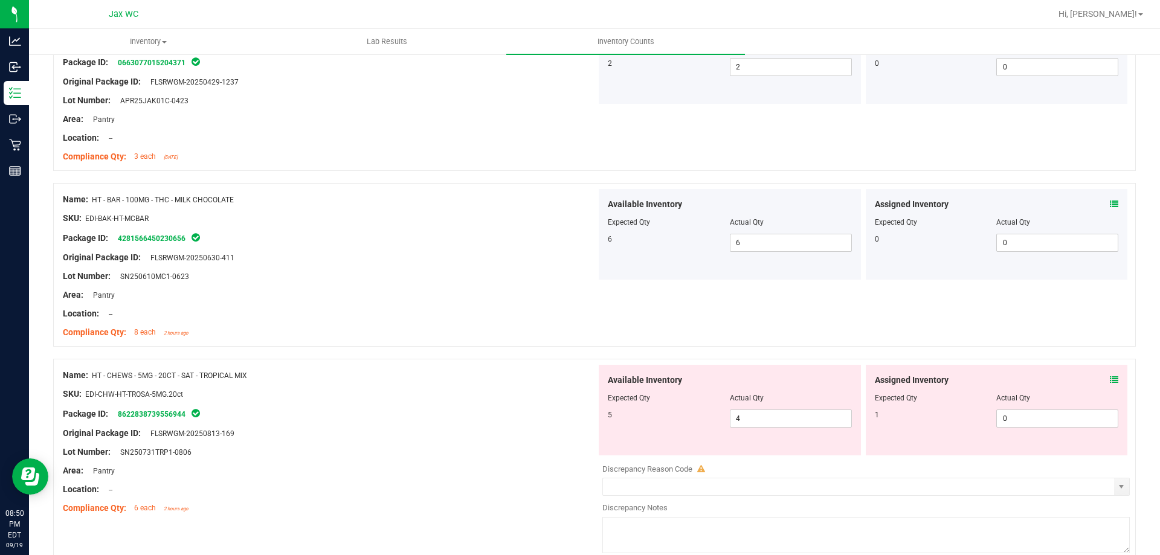
scroll to position [2727, 0]
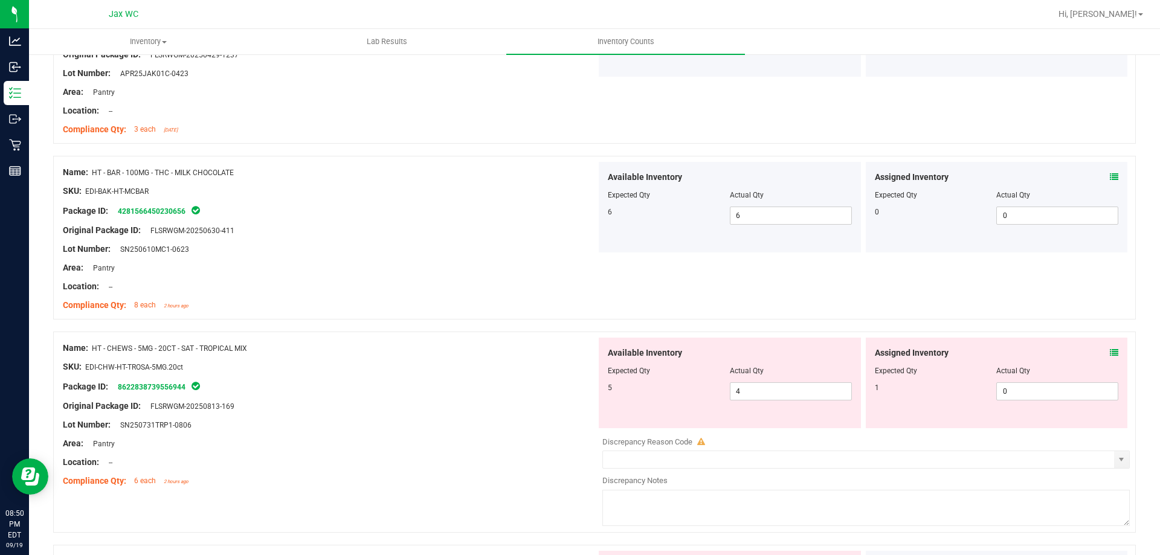
click at [1110, 352] on icon at bounding box center [1114, 353] width 8 height 8
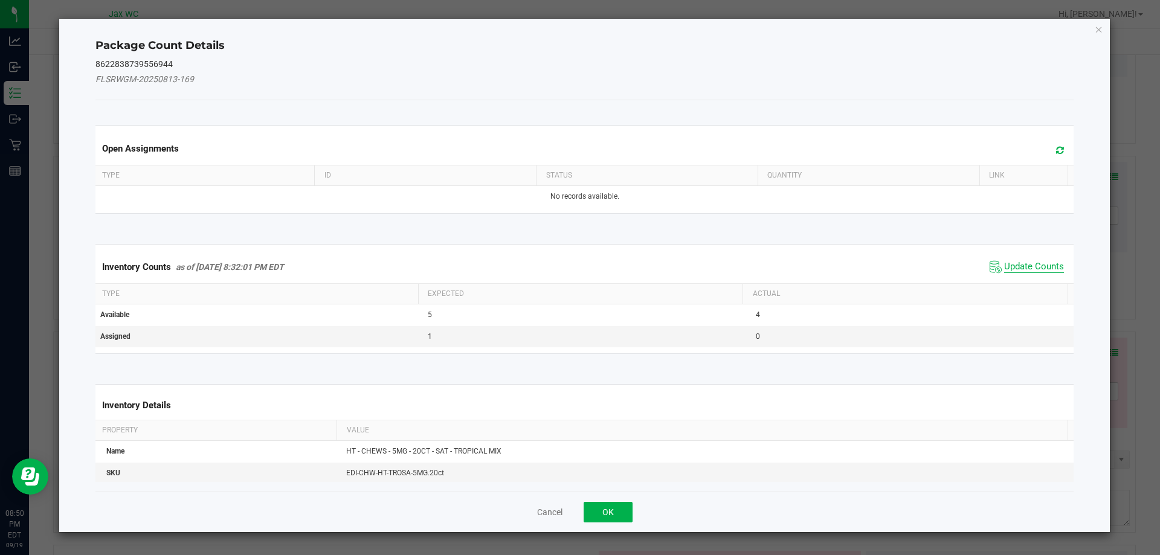
click at [1044, 268] on span "Update Counts" at bounding box center [1034, 267] width 60 height 12
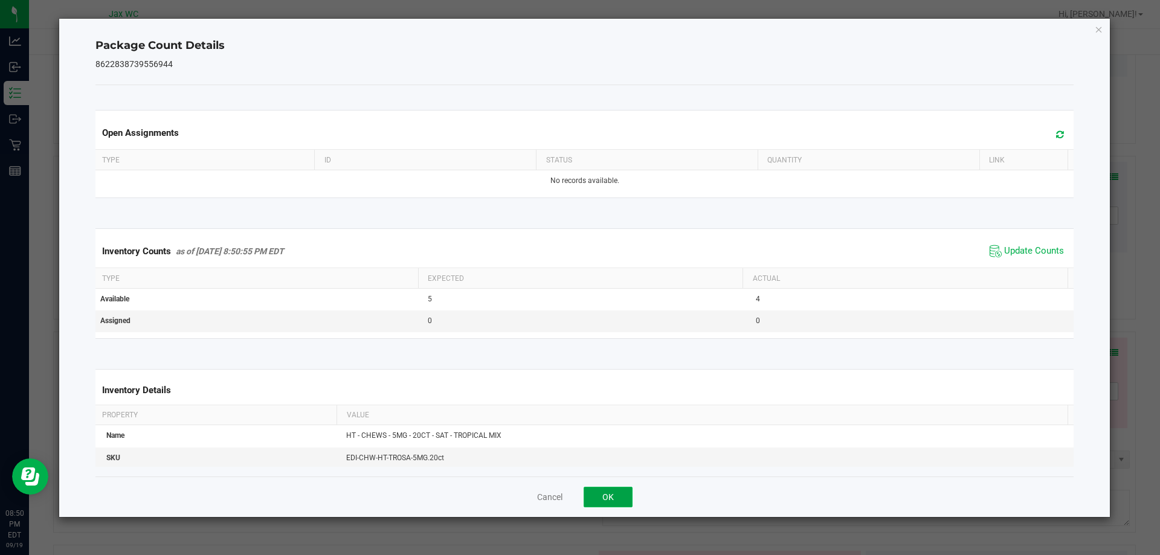
click at [605, 491] on button "OK" at bounding box center [608, 497] width 49 height 21
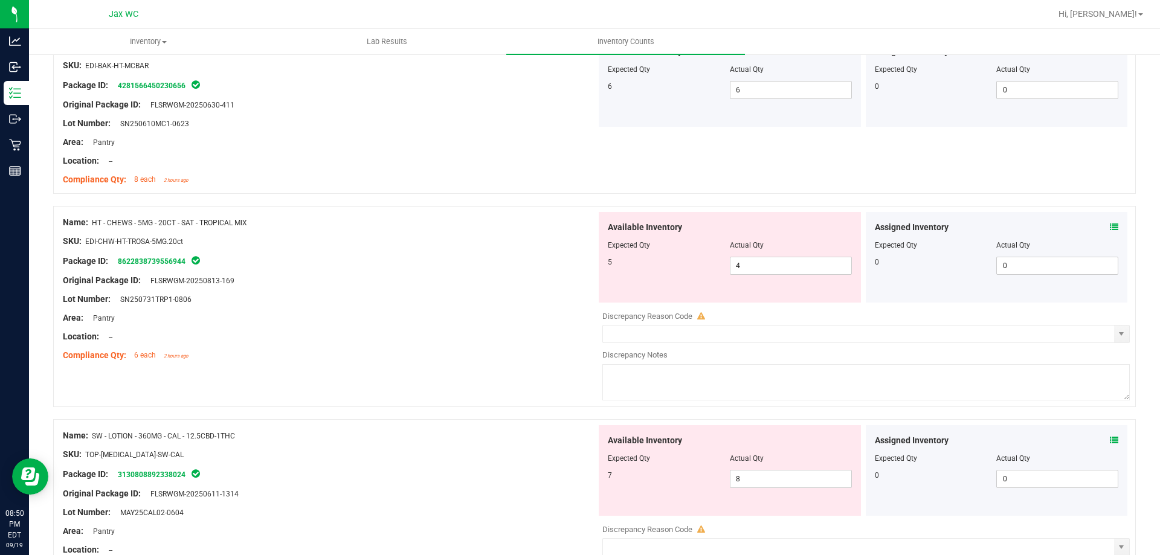
scroll to position [2905, 0]
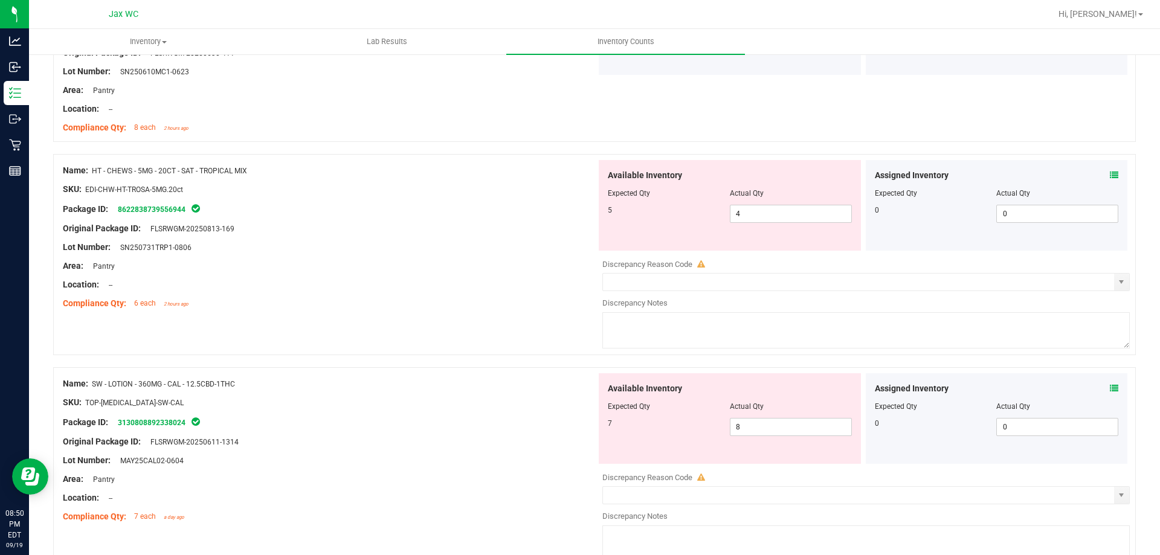
click at [1110, 175] on icon at bounding box center [1114, 175] width 8 height 8
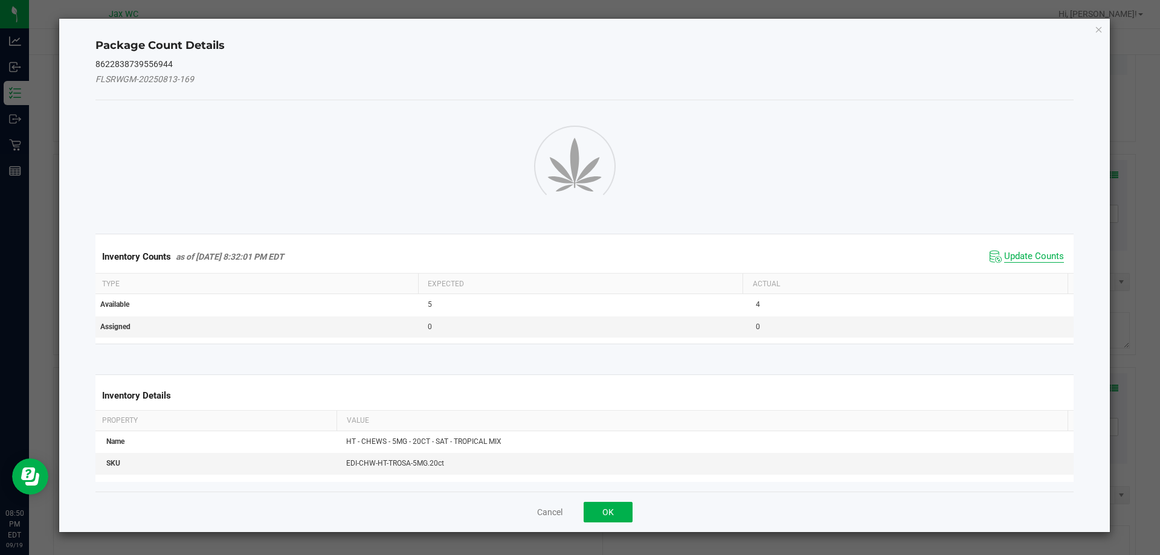
click at [1035, 259] on span "Update Counts" at bounding box center [1034, 257] width 60 height 12
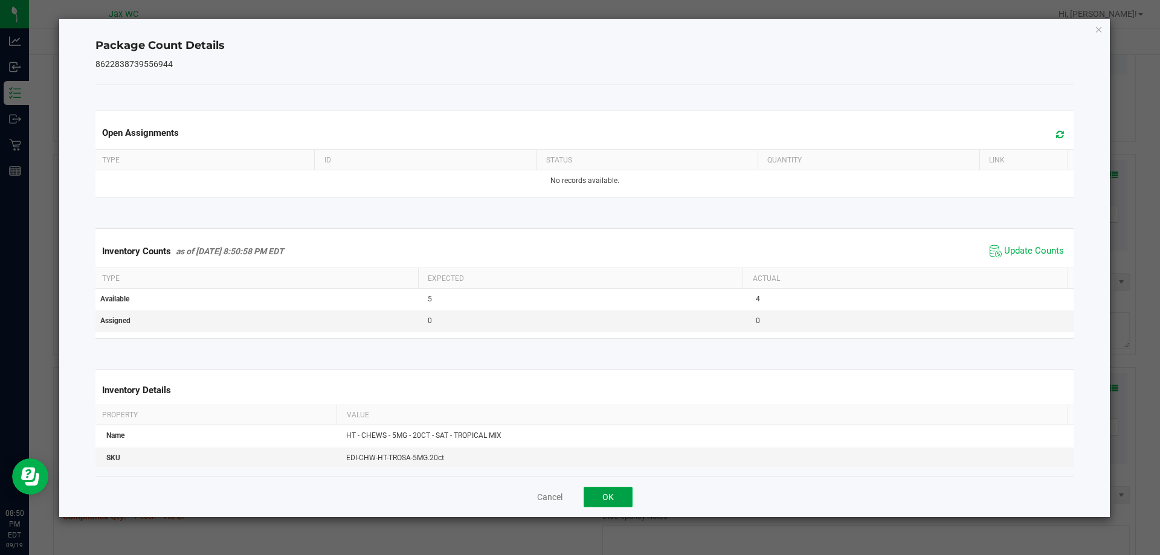
click at [598, 491] on button "OK" at bounding box center [608, 497] width 49 height 21
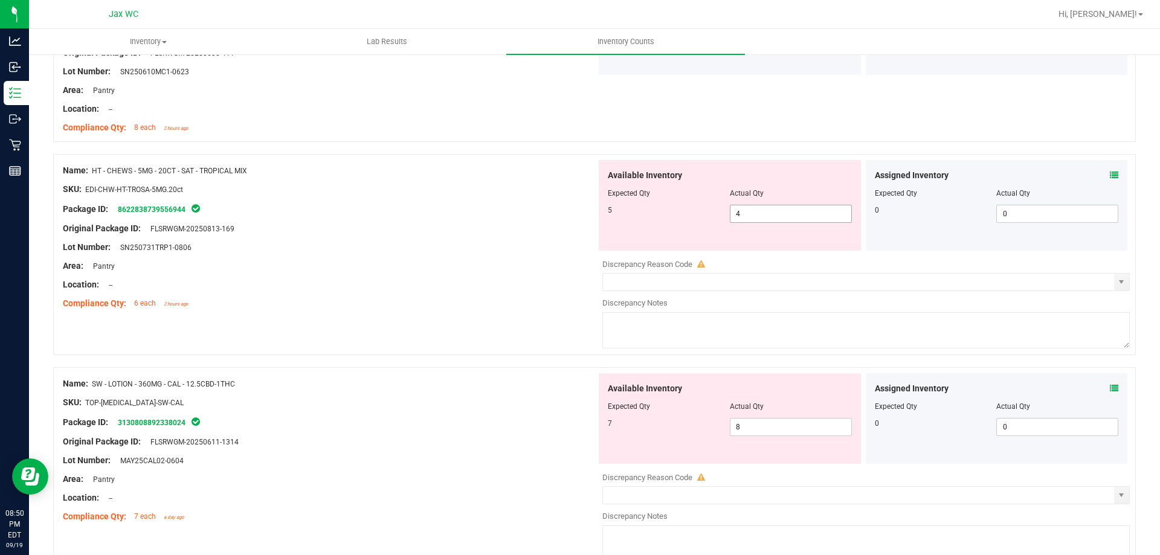
click at [818, 211] on input "4" at bounding box center [791, 213] width 121 height 17
type input "5"
click at [1105, 388] on div "Assigned Inventory Expected Qty Actual Qty 0 0 0" at bounding box center [997, 418] width 262 height 91
type input "5"
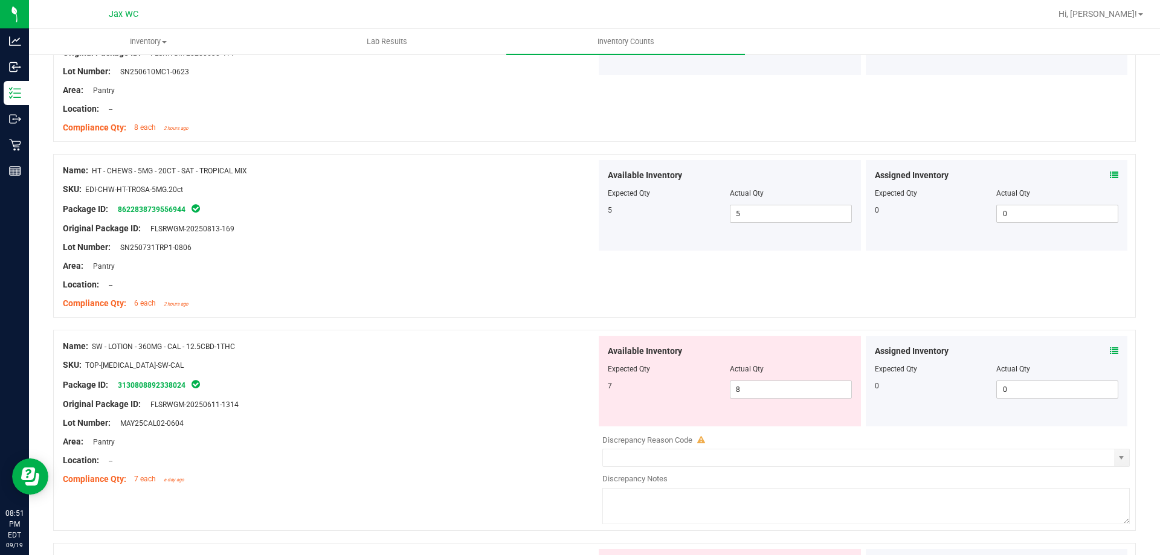
click at [1110, 347] on icon at bounding box center [1114, 351] width 8 height 8
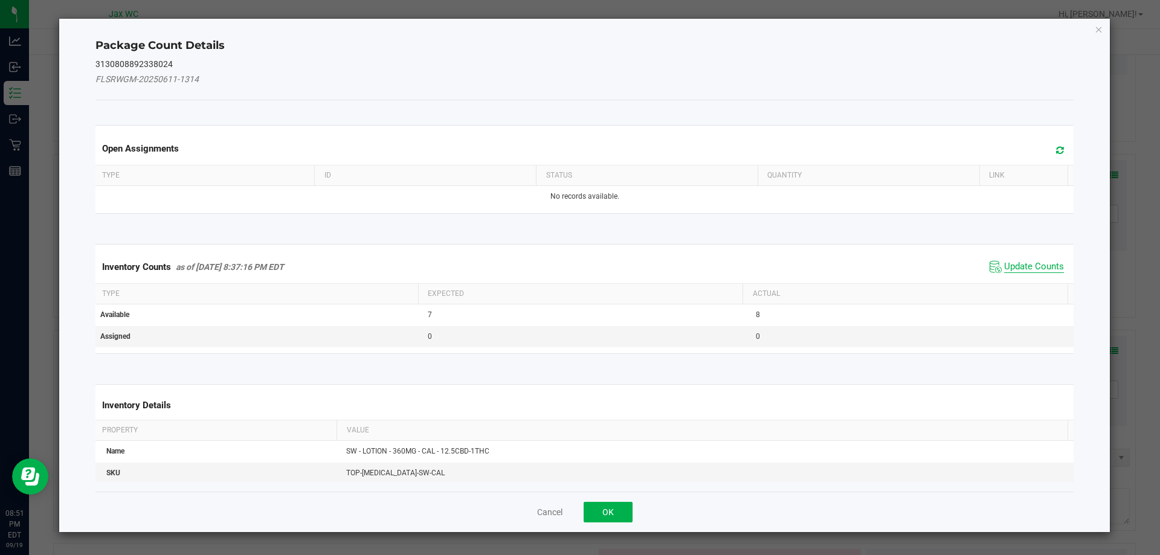
click at [1039, 264] on span "Update Counts" at bounding box center [1034, 267] width 60 height 12
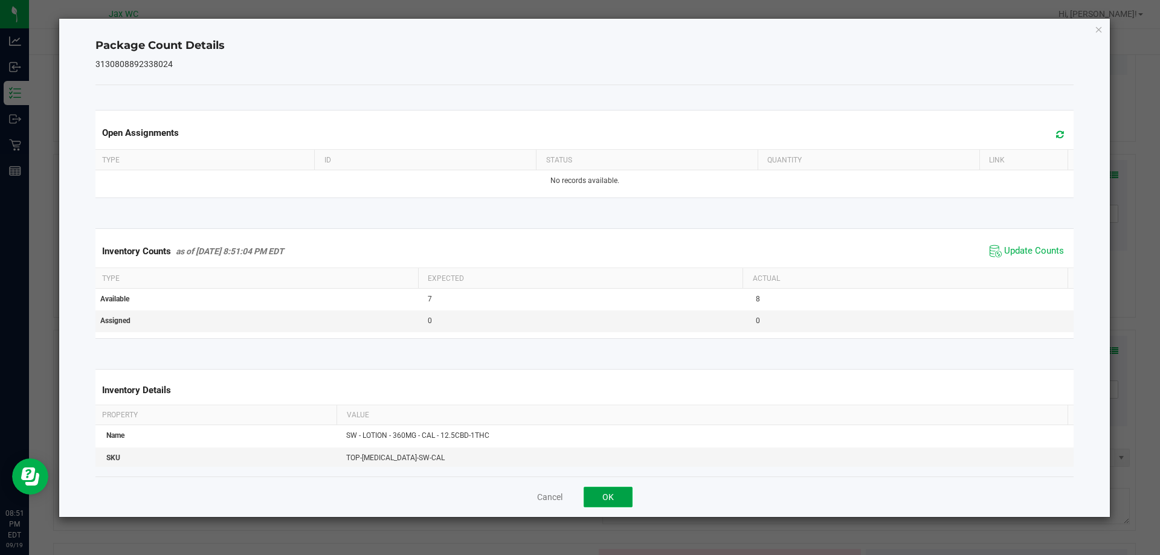
click at [609, 499] on button "OK" at bounding box center [608, 497] width 49 height 21
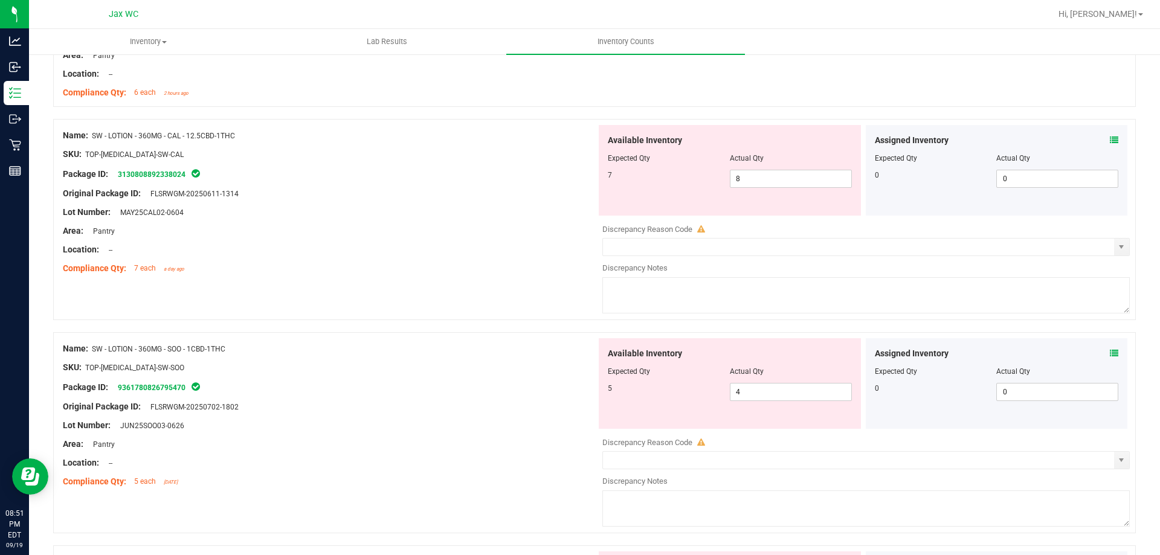
scroll to position [3121, 0]
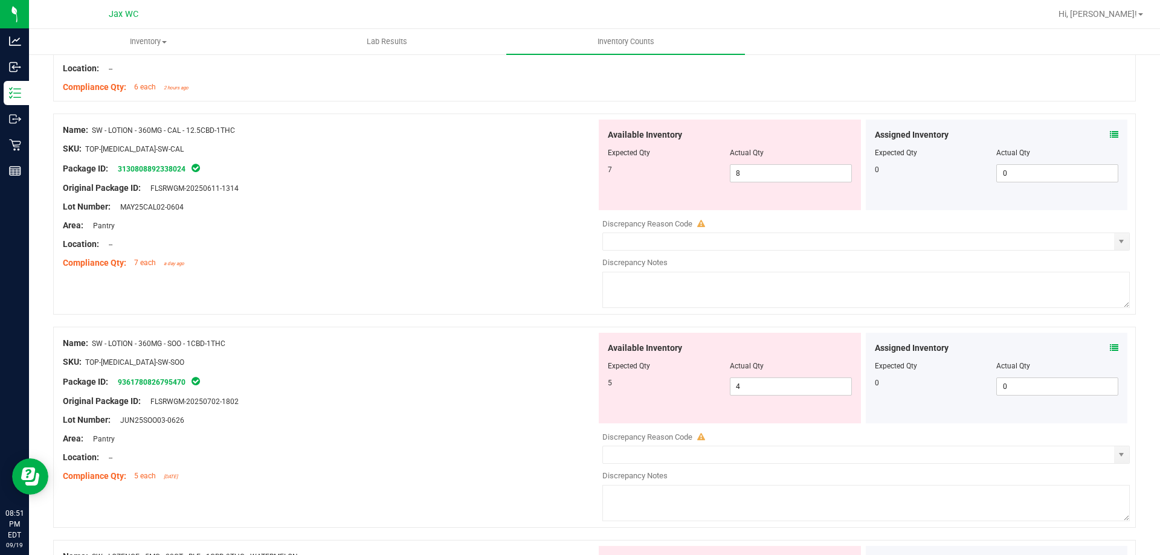
click at [1110, 347] on icon at bounding box center [1114, 348] width 8 height 8
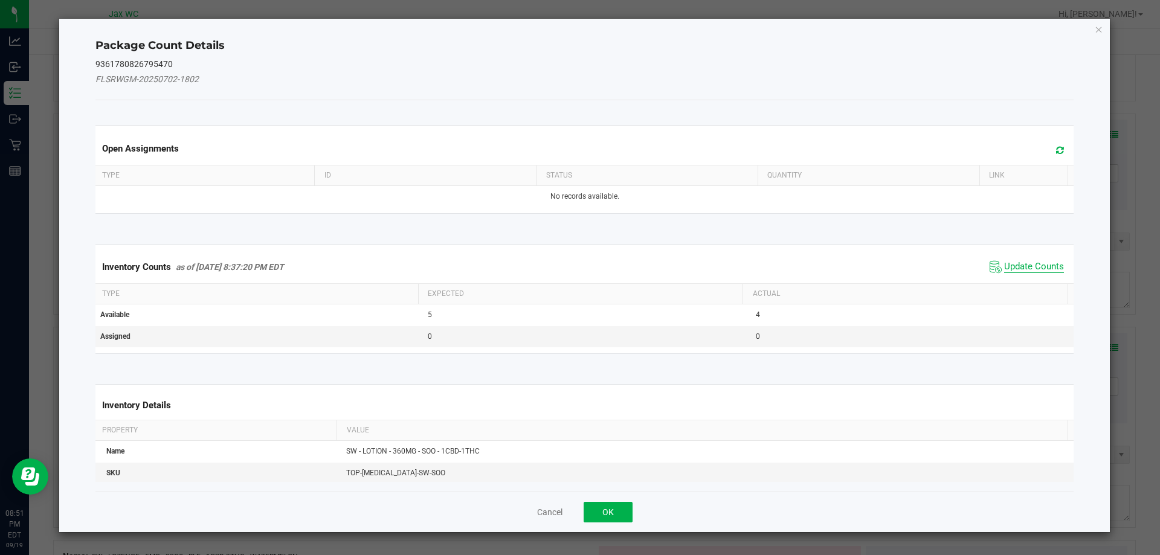
click at [1047, 268] on span "Update Counts" at bounding box center [1034, 267] width 60 height 12
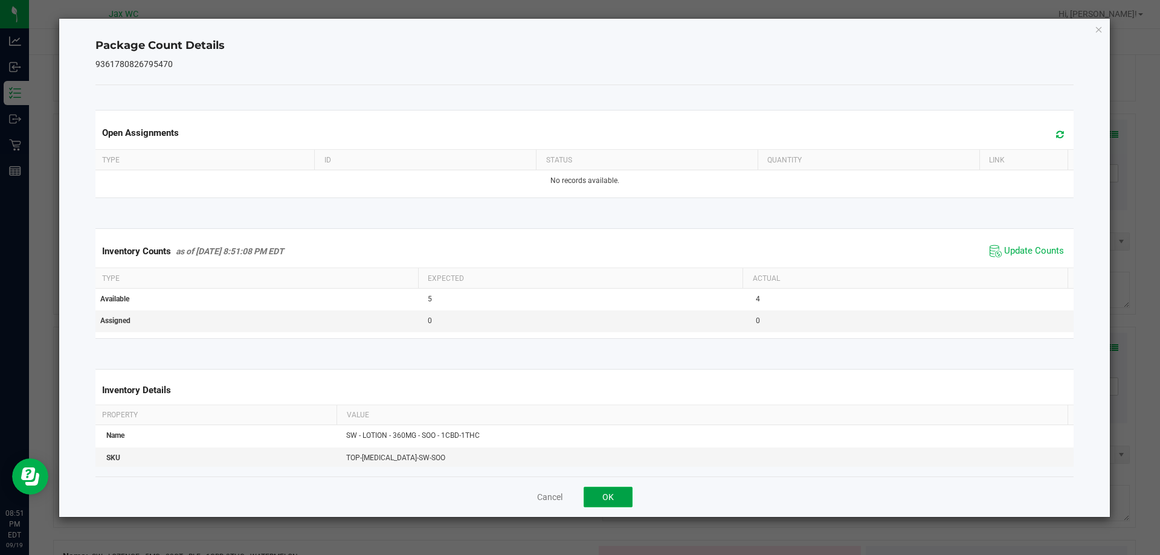
click at [602, 489] on button "OK" at bounding box center [608, 497] width 49 height 21
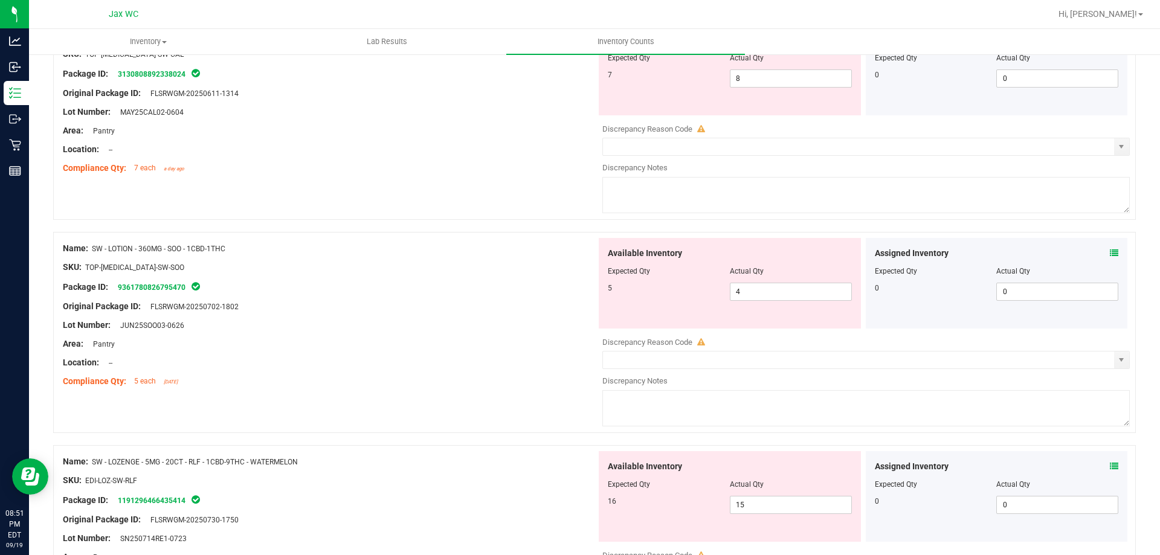
scroll to position [3289, 0]
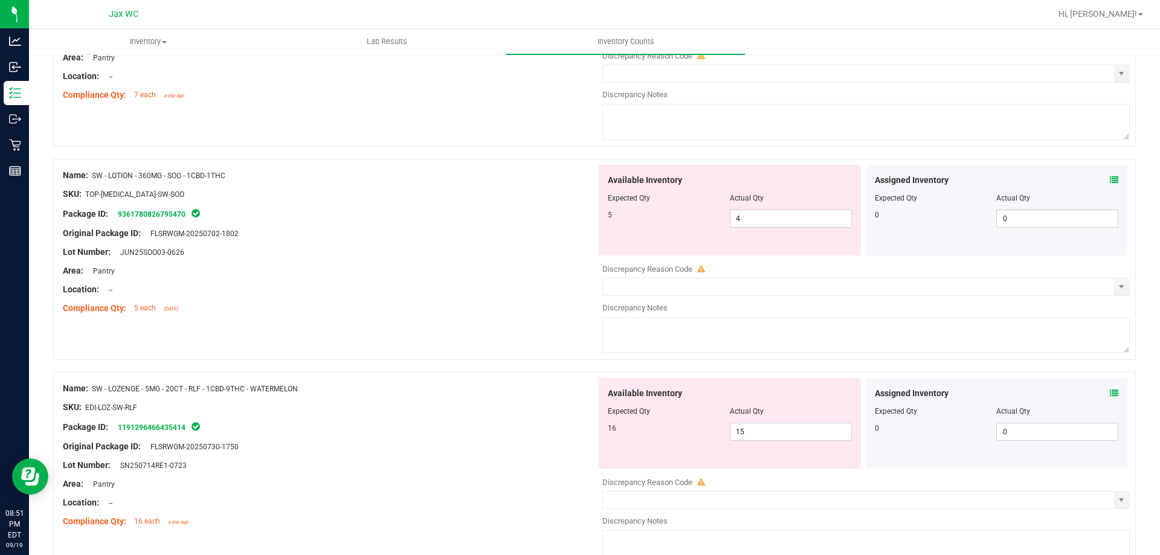
click at [1110, 394] on icon at bounding box center [1114, 393] width 8 height 8
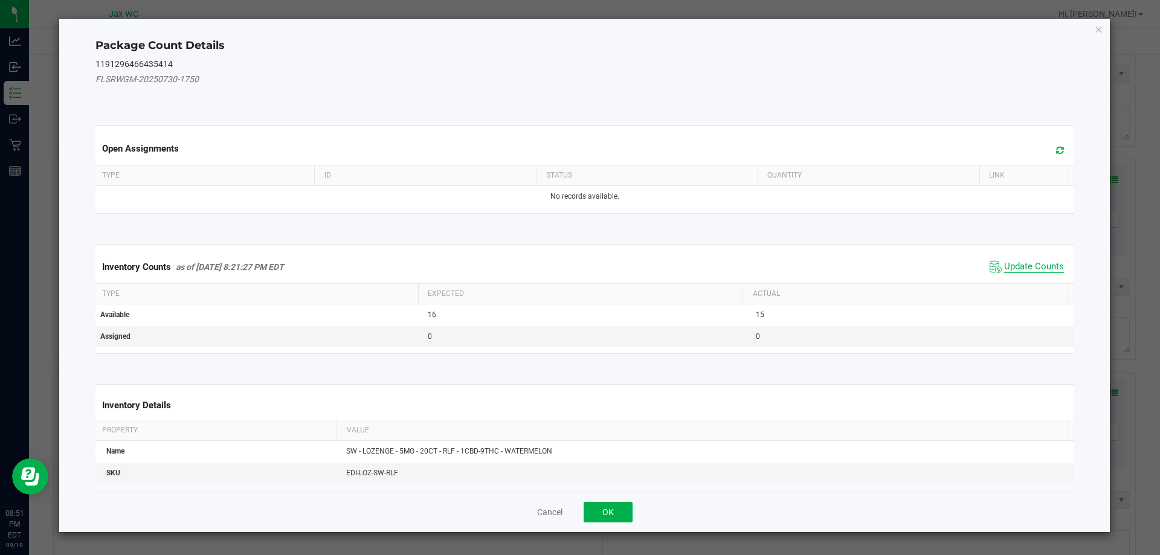
click at [1041, 270] on span "Update Counts" at bounding box center [1034, 267] width 60 height 12
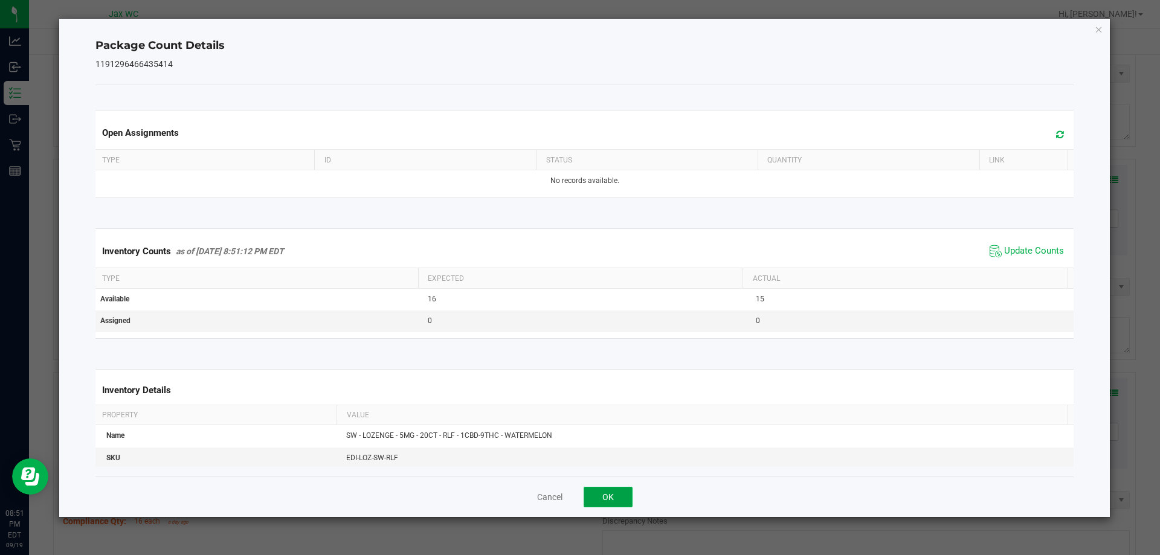
click at [602, 490] on button "OK" at bounding box center [608, 497] width 49 height 21
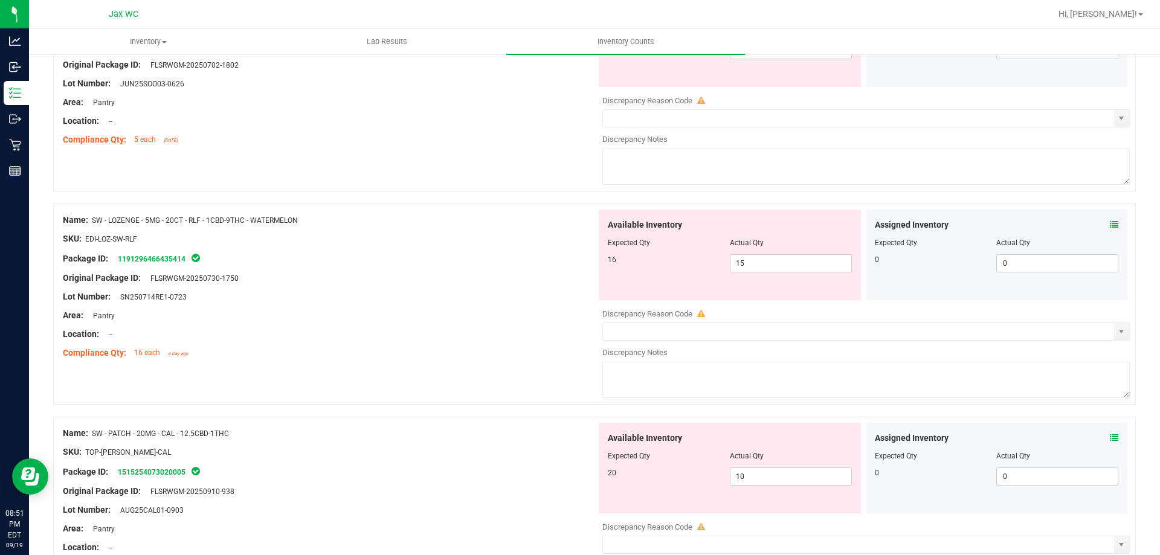
scroll to position [3460, 0]
click at [812, 262] on input "15" at bounding box center [791, 261] width 121 height 17
type input "16"
click at [480, 322] on div at bounding box center [330, 323] width 534 height 6
type input "16"
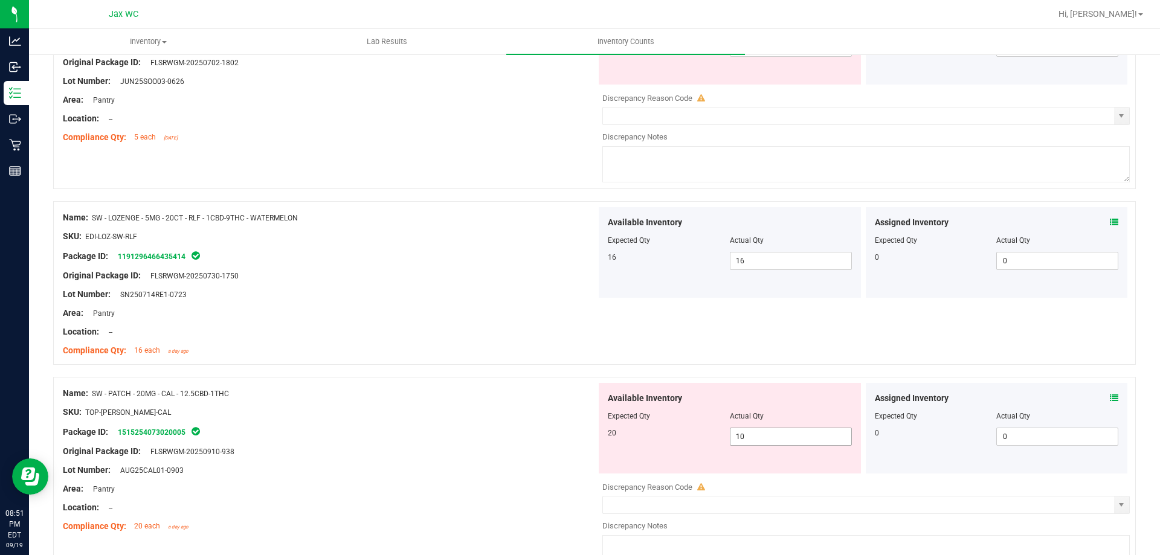
click at [758, 437] on input "10" at bounding box center [791, 436] width 121 height 17
type input "1"
type input "20"
click at [462, 402] on div at bounding box center [330, 403] width 534 height 6
type input "20"
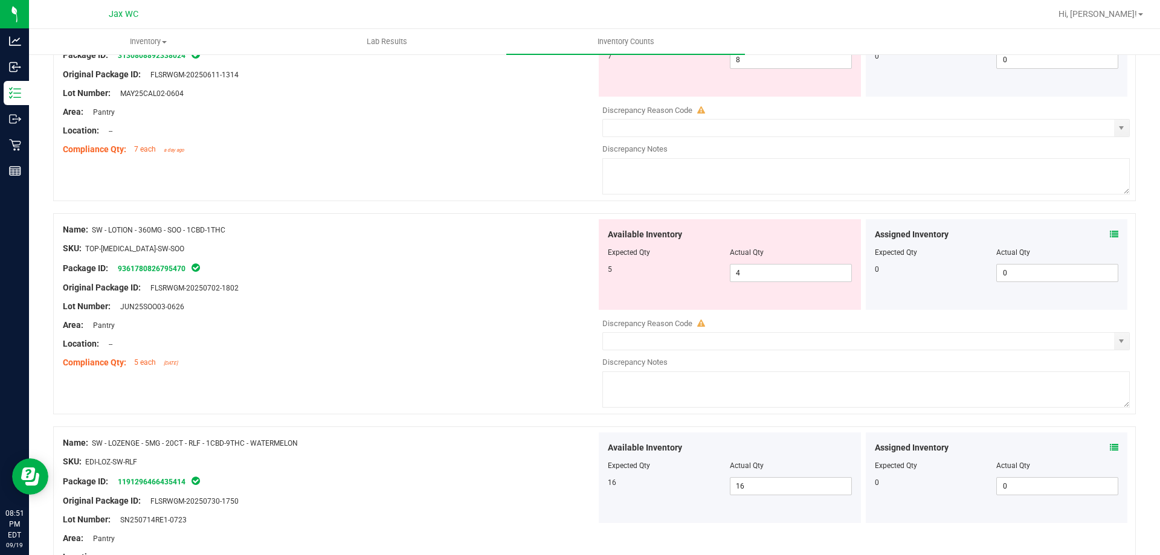
scroll to position [3235, 0]
click at [1110, 234] on icon at bounding box center [1114, 234] width 8 height 8
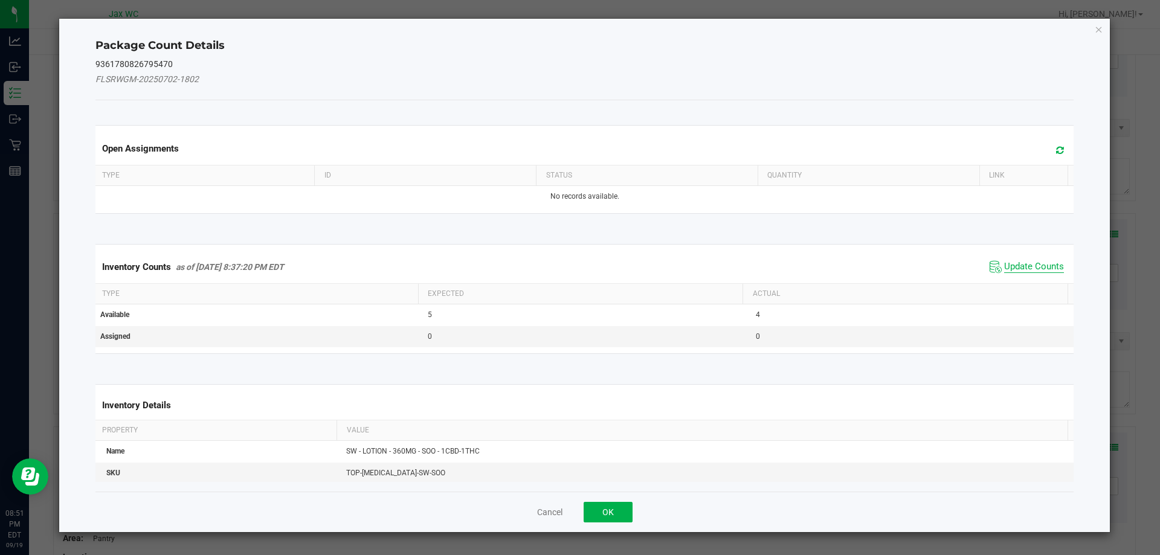
click at [1008, 262] on span "Update Counts" at bounding box center [1034, 267] width 60 height 12
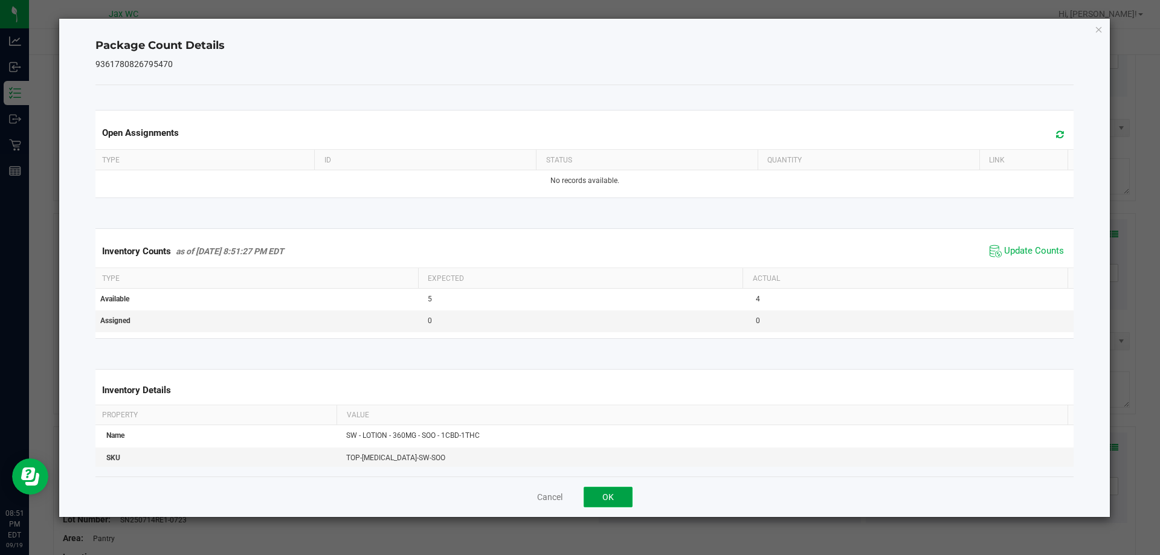
click at [604, 503] on button "OK" at bounding box center [608, 497] width 49 height 21
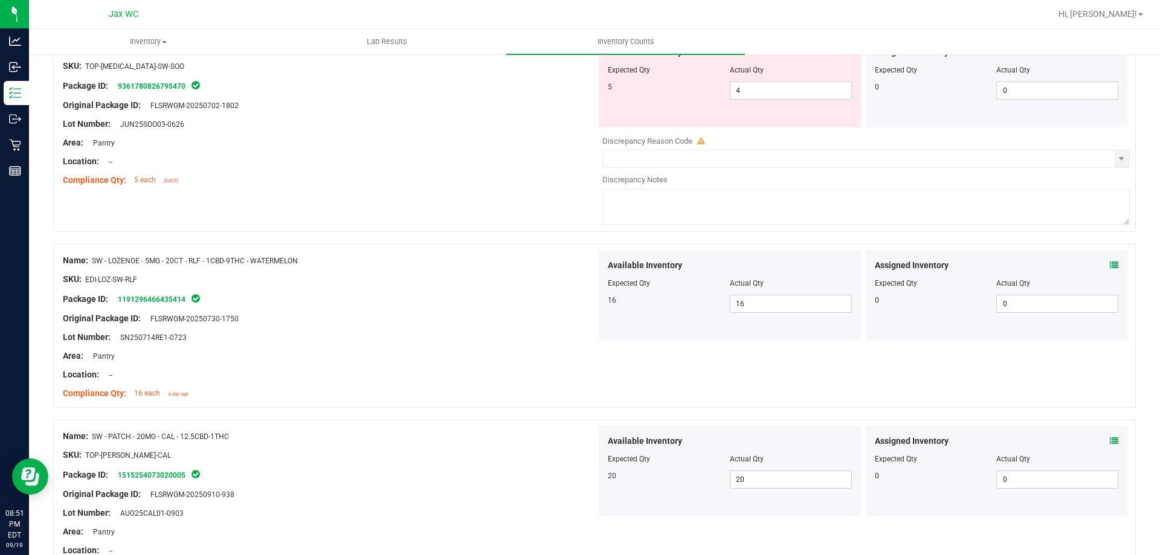
scroll to position [3499, 0]
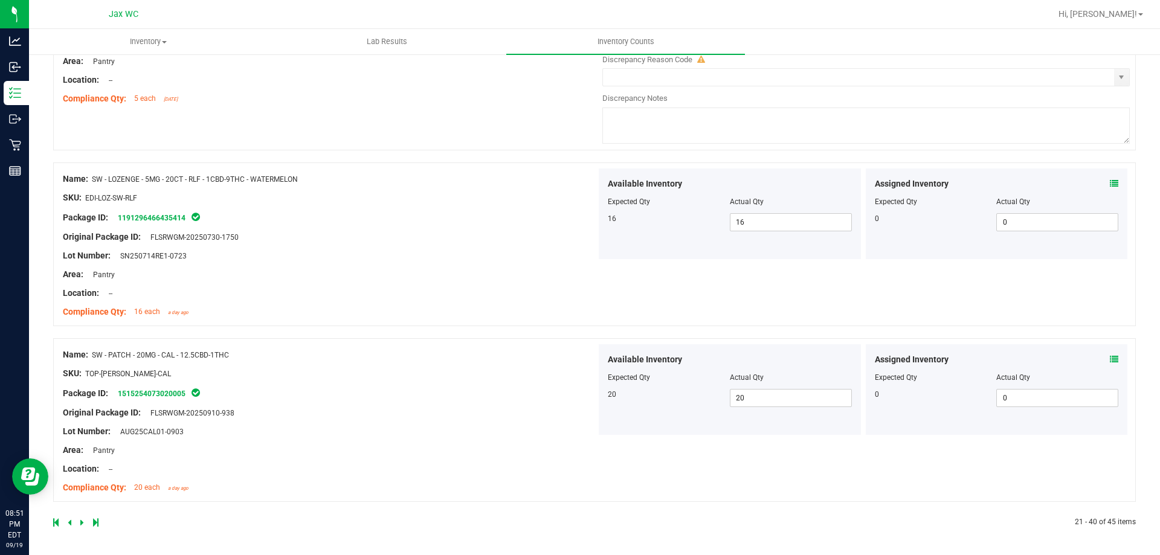
click at [85, 524] on div at bounding box center [323, 522] width 541 height 11
click at [84, 523] on link at bounding box center [82, 522] width 5 height 8
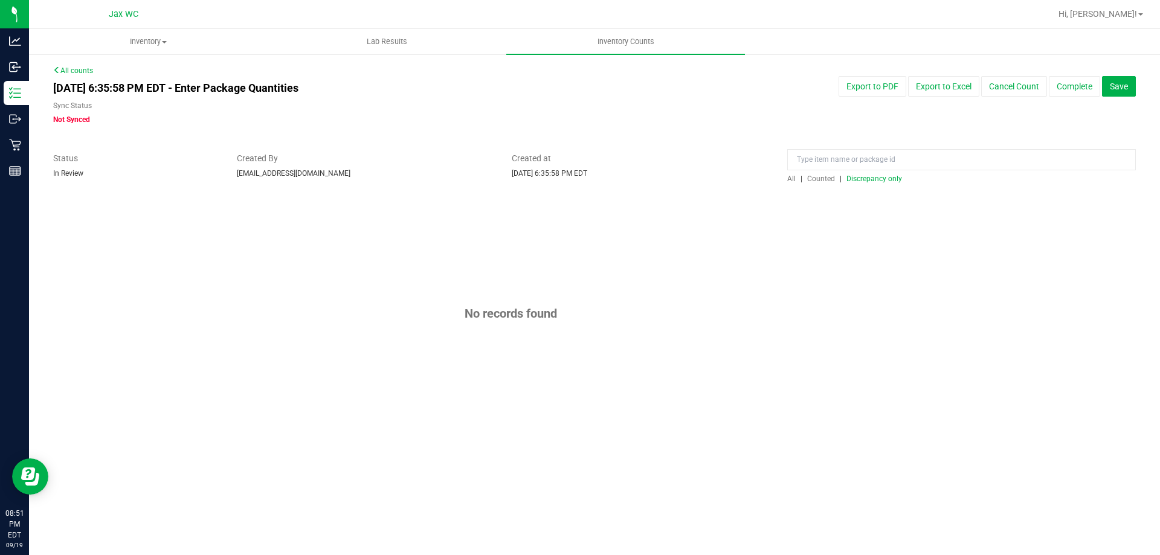
click at [882, 182] on span "Discrepancy only" at bounding box center [875, 179] width 56 height 8
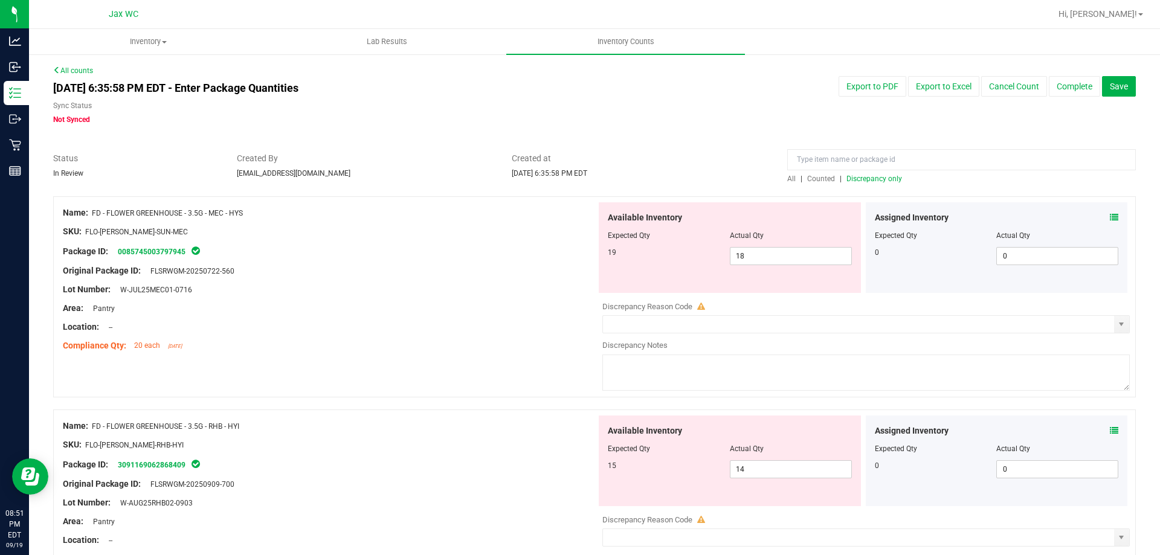
click at [1110, 218] on icon at bounding box center [1114, 217] width 8 height 8
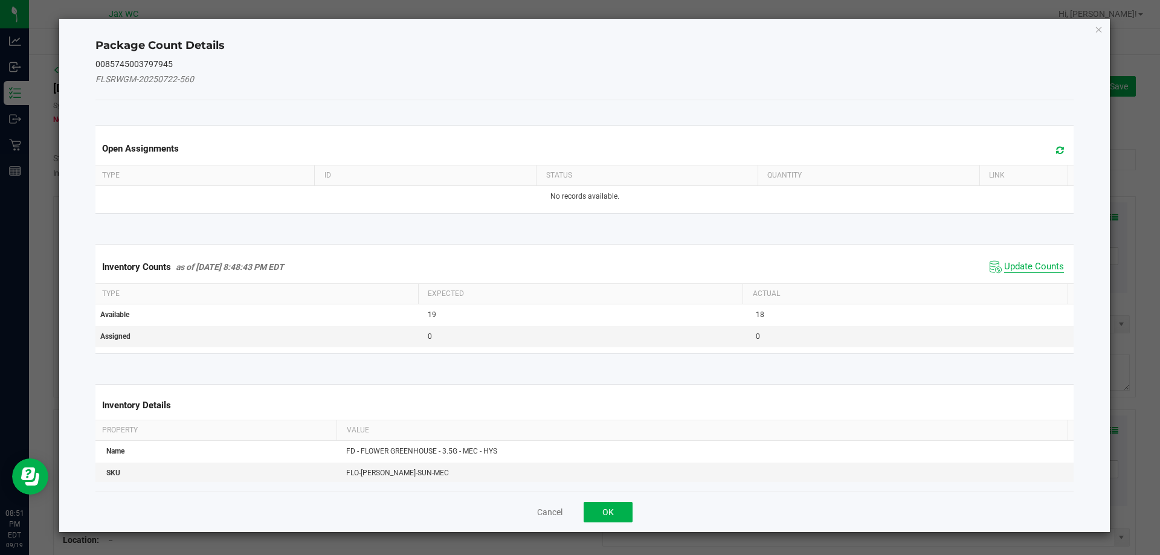
click at [1030, 261] on span "Update Counts" at bounding box center [1034, 267] width 60 height 12
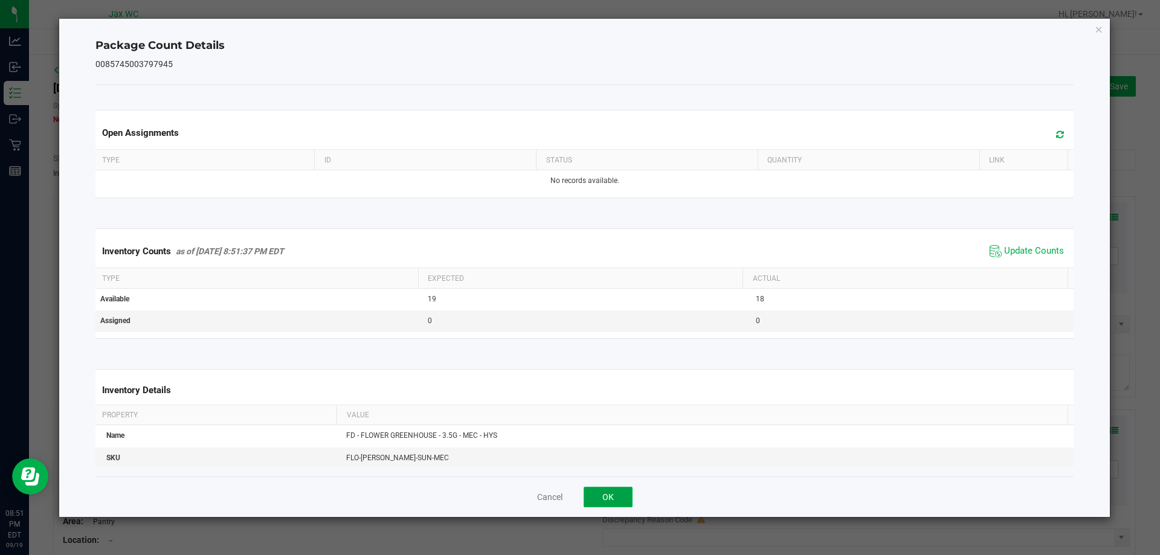
click at [624, 494] on button "OK" at bounding box center [608, 497] width 49 height 21
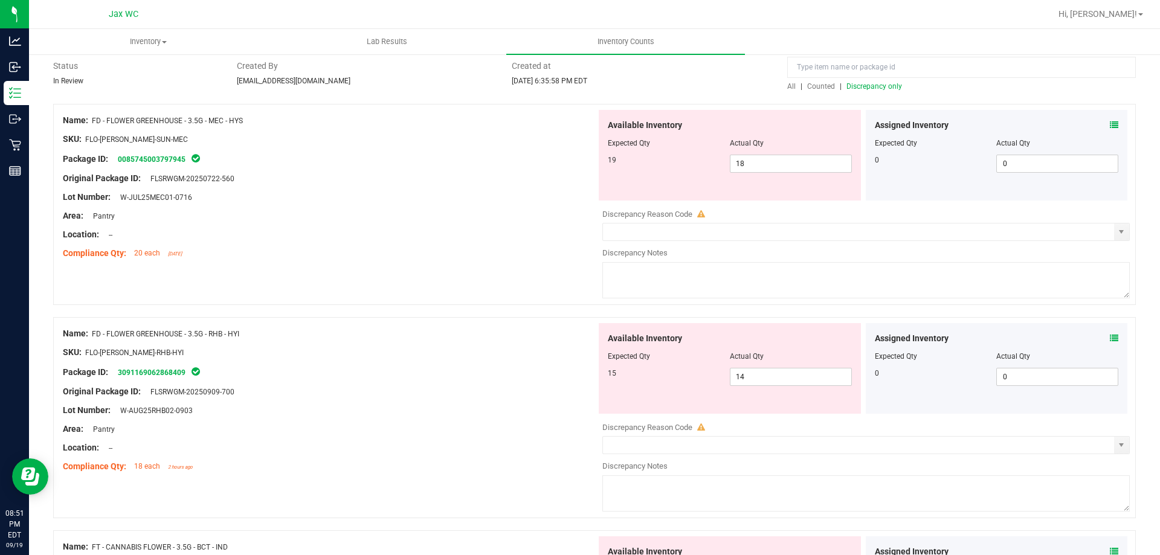
scroll to position [114, 0]
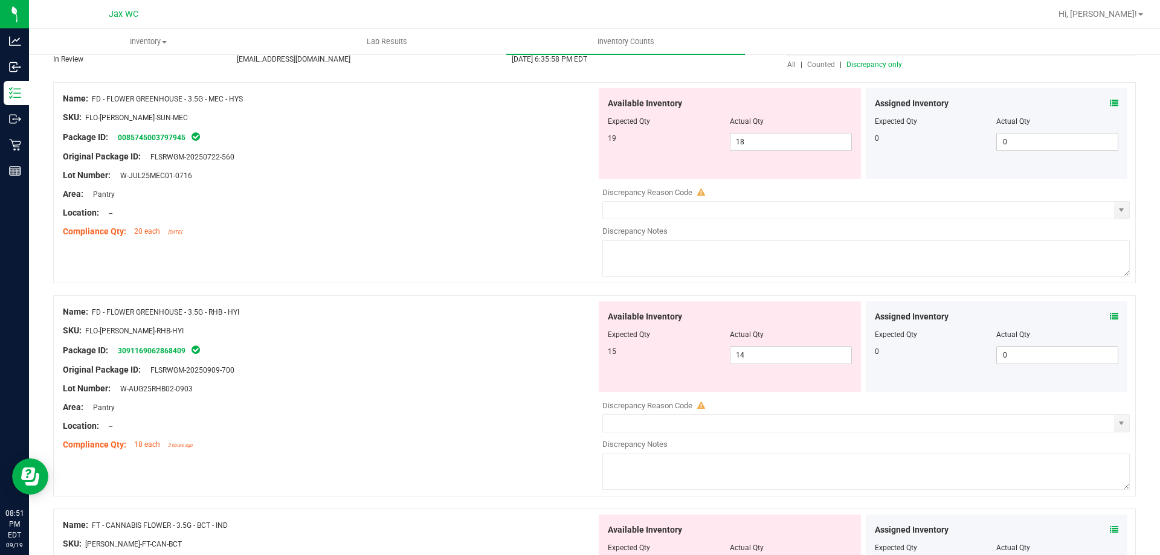
click at [1110, 316] on icon at bounding box center [1114, 316] width 8 height 8
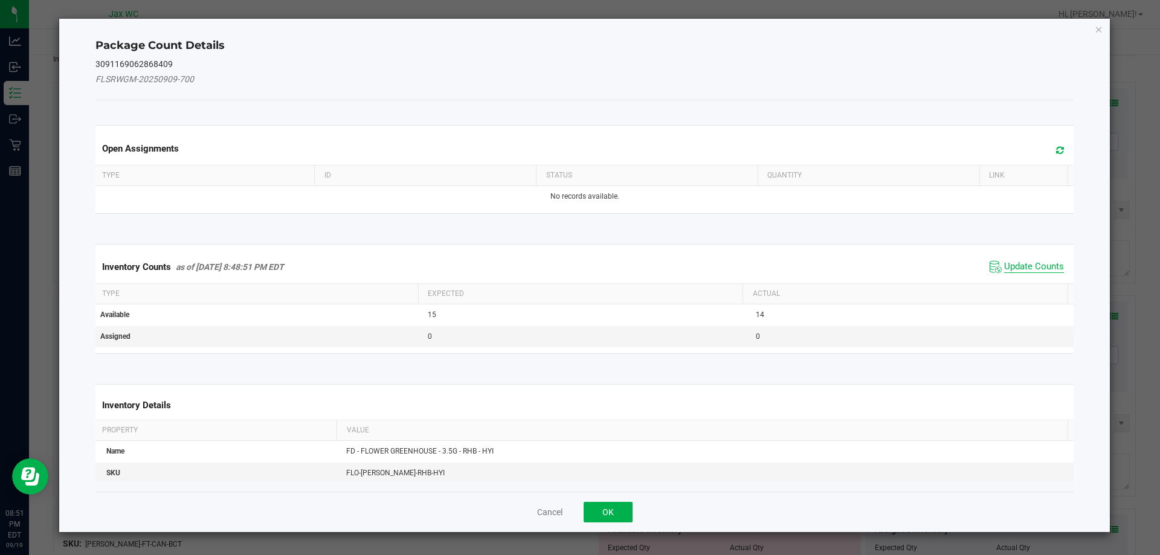
click at [1026, 261] on span "Update Counts" at bounding box center [1034, 267] width 60 height 12
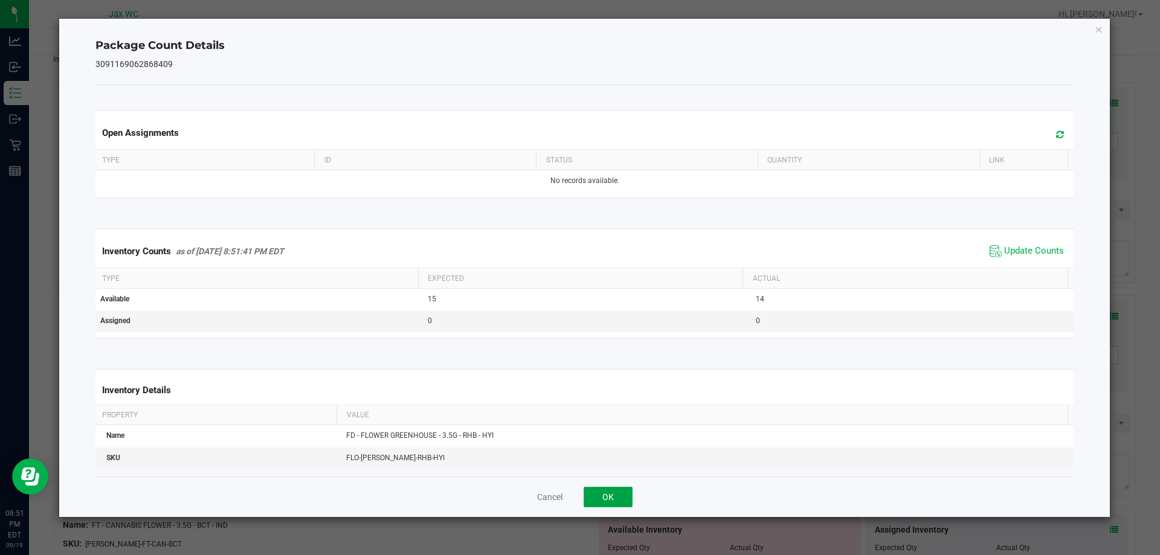
click at [619, 506] on button "OK" at bounding box center [608, 497] width 49 height 21
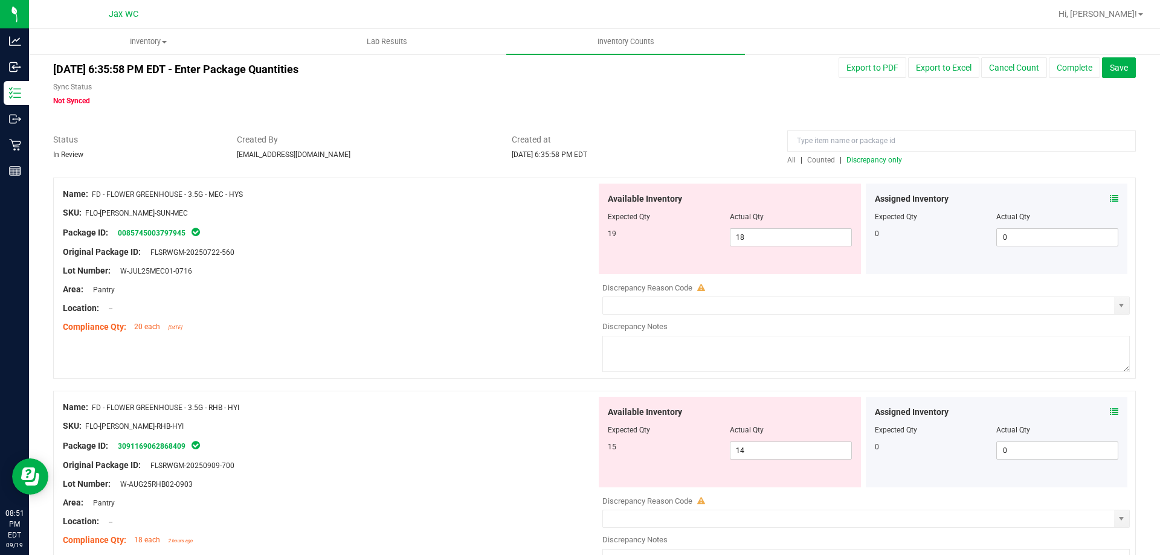
scroll to position [0, 0]
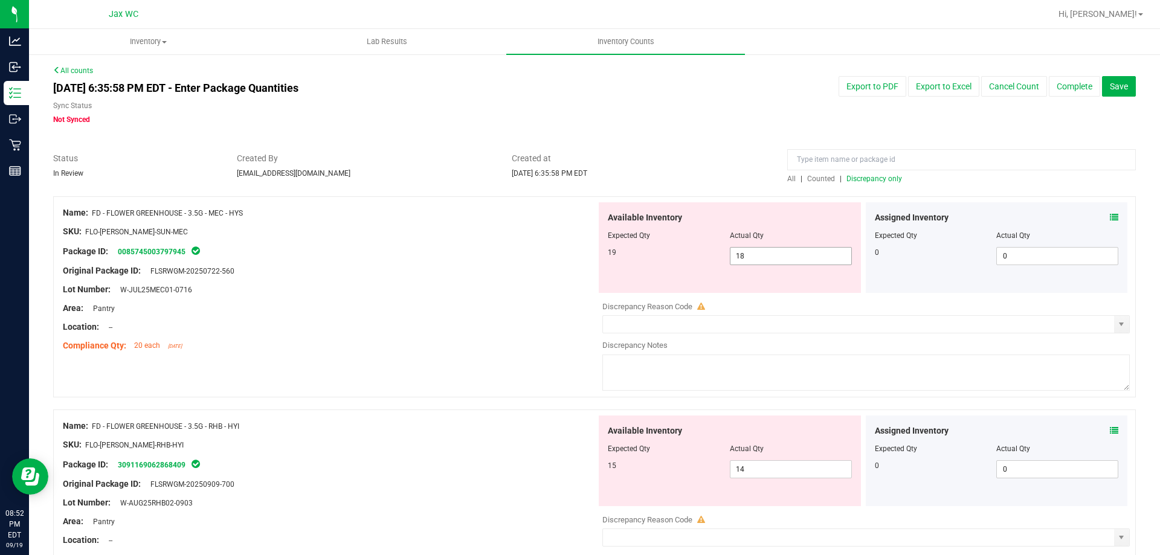
click at [786, 259] on input "18" at bounding box center [791, 256] width 121 height 17
type input "19"
click at [471, 300] on div at bounding box center [330, 299] width 534 height 6
type input "19"
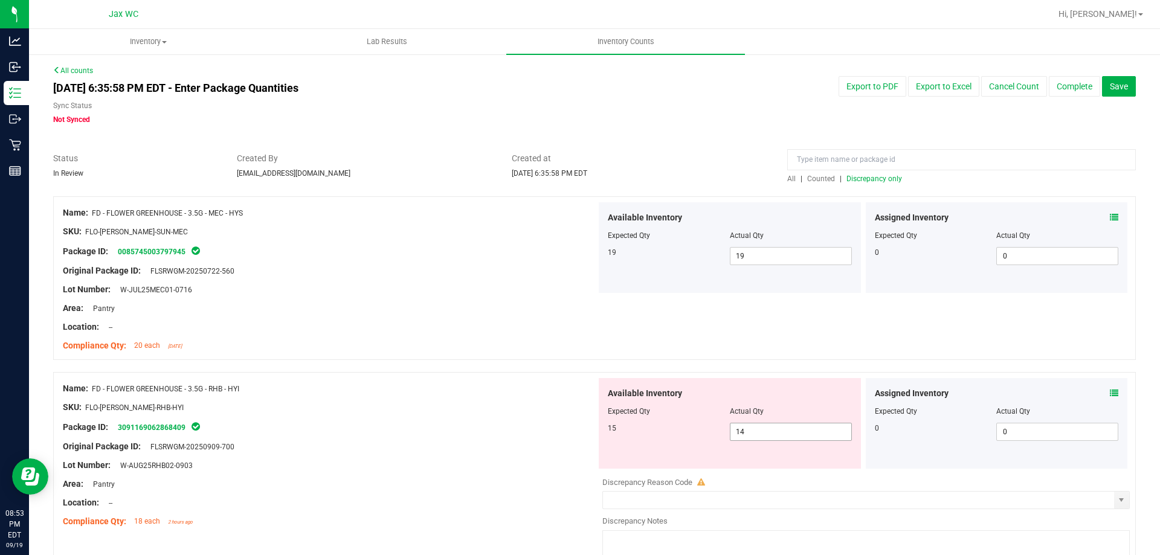
click at [777, 430] on input "14" at bounding box center [791, 432] width 121 height 17
type input "15"
click at [517, 352] on div "Compliance Qty: 20 each [DATE]" at bounding box center [330, 346] width 534 height 13
type input "15"
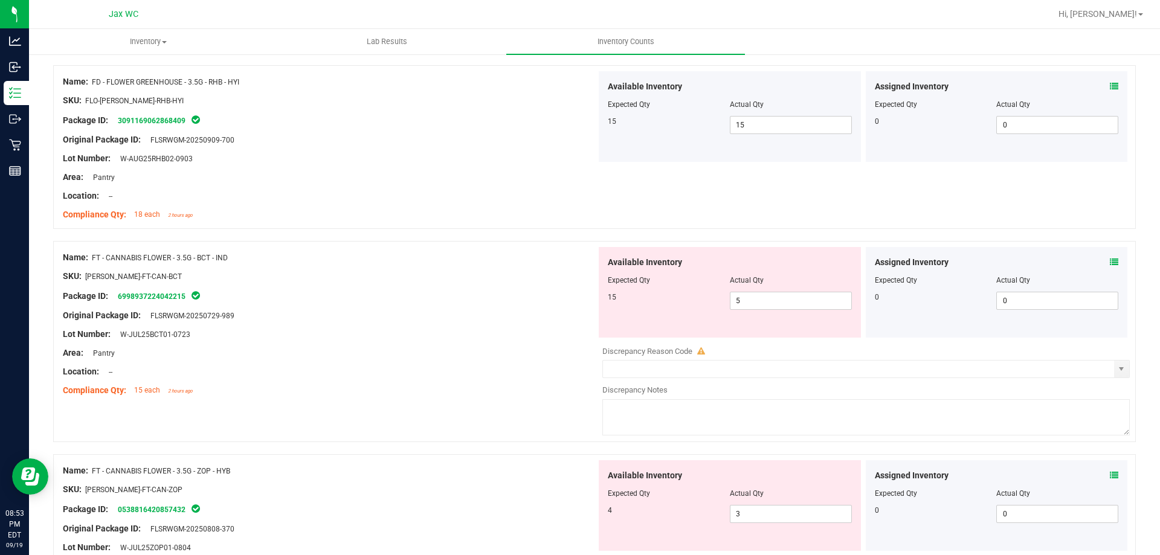
scroll to position [328, 0]
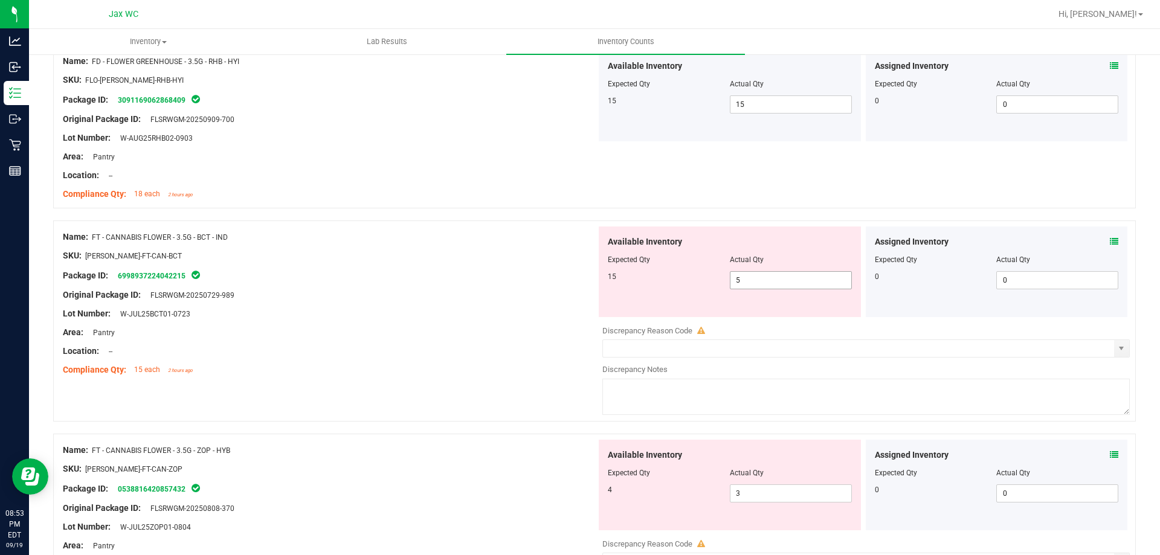
click at [778, 280] on input "5" at bounding box center [791, 280] width 121 height 17
type input "15"
click at [446, 316] on div "Lot Number: W-JUL25BCT01-0723" at bounding box center [330, 314] width 534 height 13
type input "15"
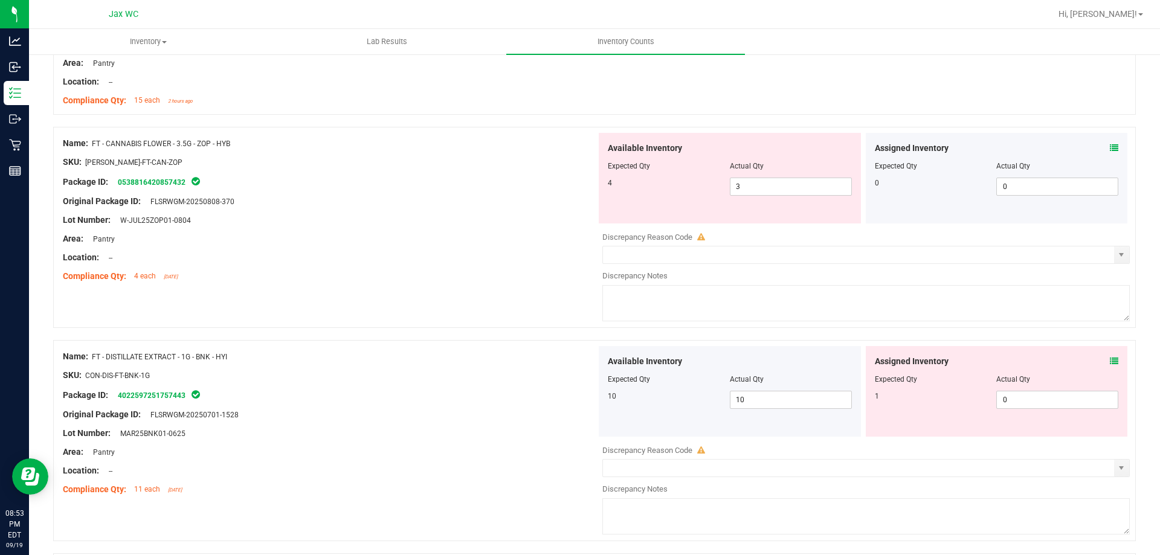
scroll to position [598, 0]
click at [1110, 357] on icon at bounding box center [1114, 361] width 8 height 8
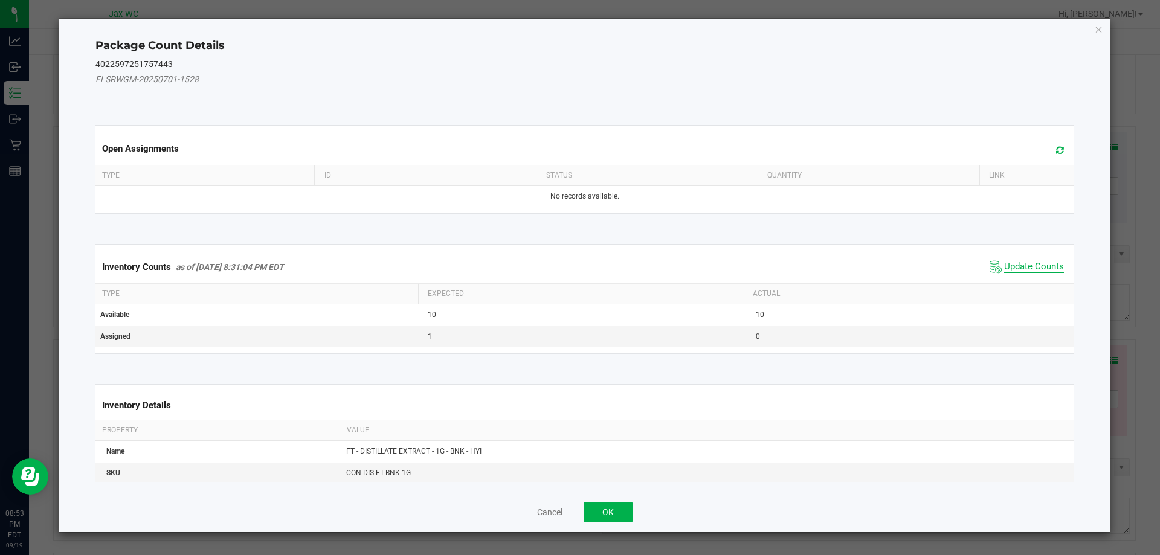
click at [1006, 262] on span "Update Counts" at bounding box center [1034, 267] width 60 height 12
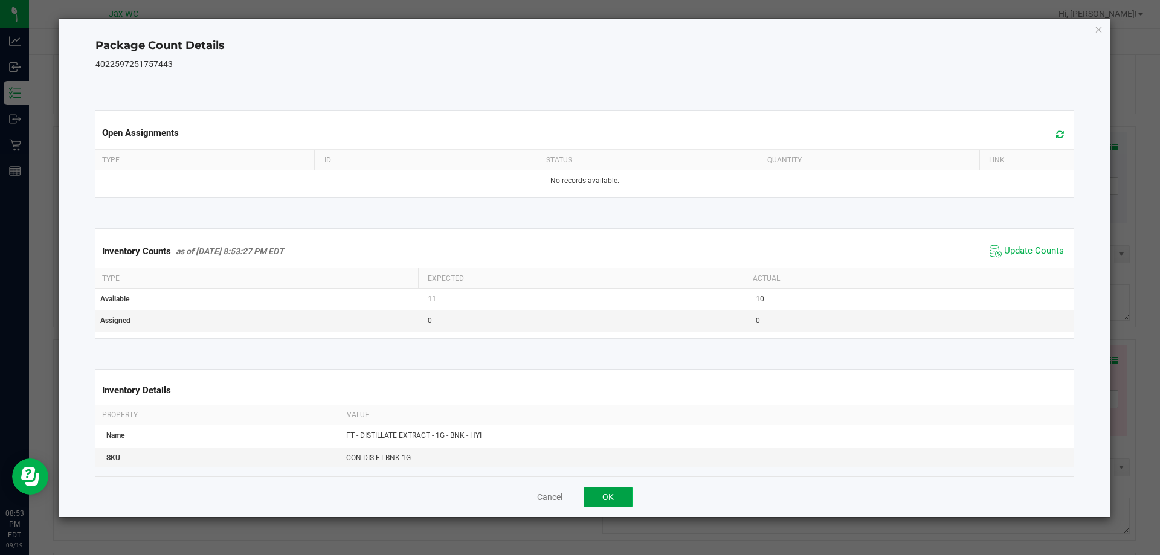
click at [610, 506] on button "OK" at bounding box center [608, 497] width 49 height 21
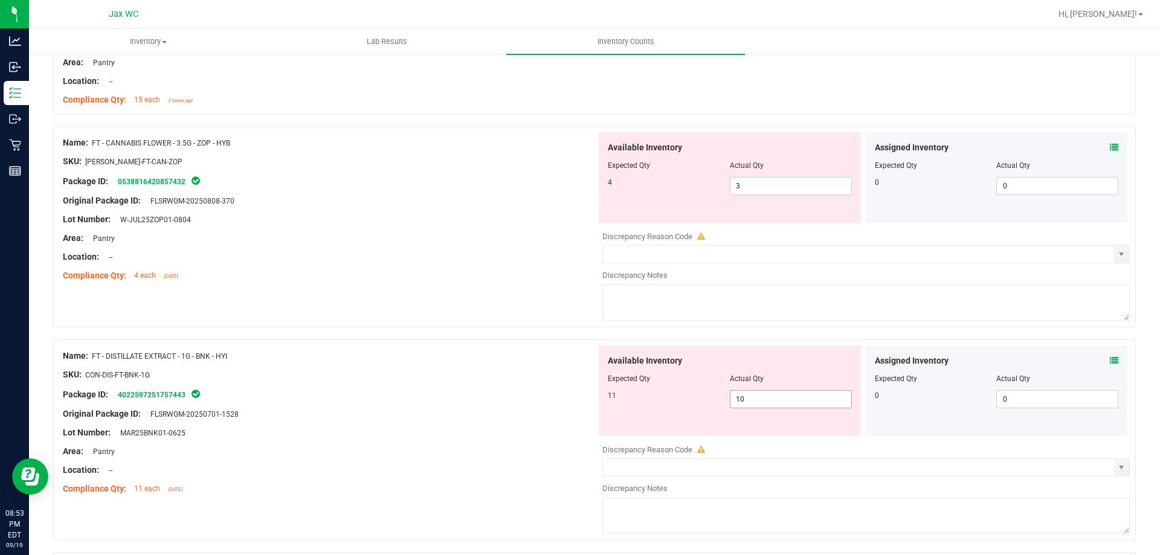
click at [767, 401] on input "10" at bounding box center [791, 399] width 121 height 17
type input "11"
click at [857, 295] on textarea at bounding box center [866, 303] width 528 height 36
type input "11"
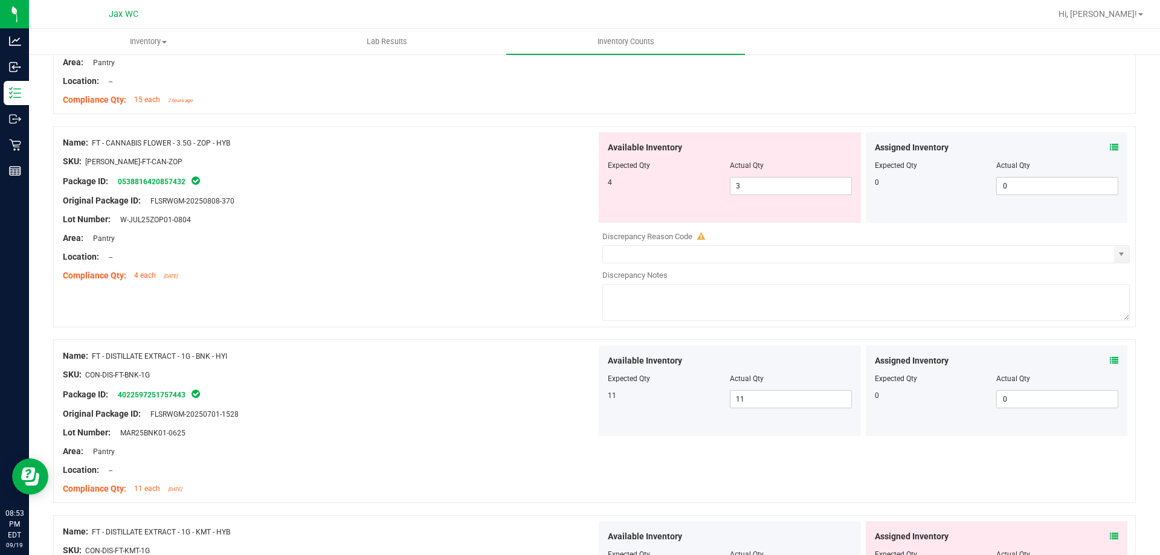
click at [1110, 147] on icon at bounding box center [1114, 147] width 8 height 8
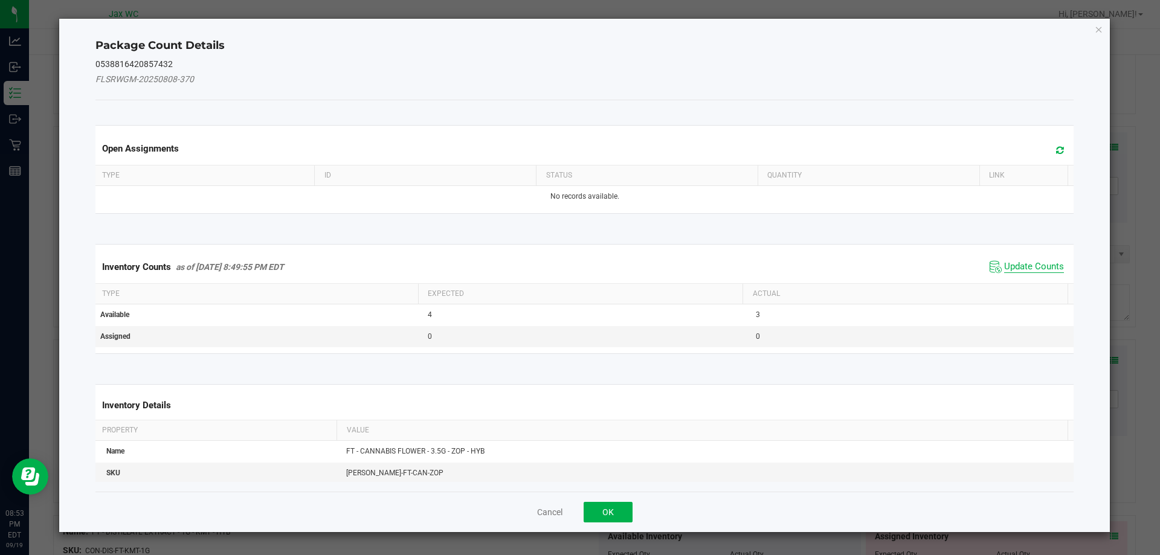
click at [1024, 267] on span "Update Counts" at bounding box center [1034, 267] width 60 height 12
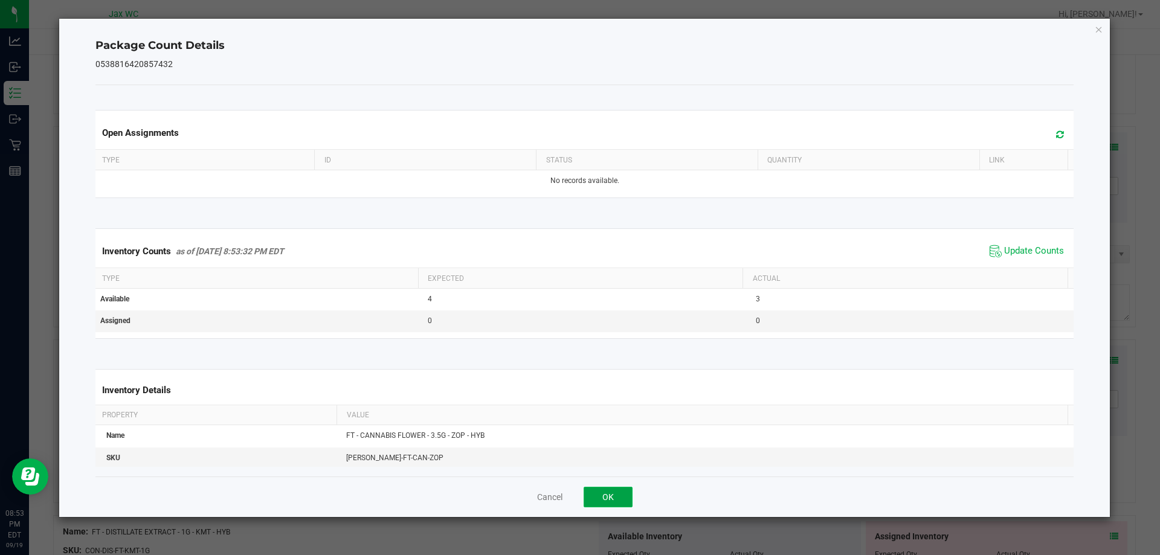
click at [607, 506] on button "OK" at bounding box center [608, 497] width 49 height 21
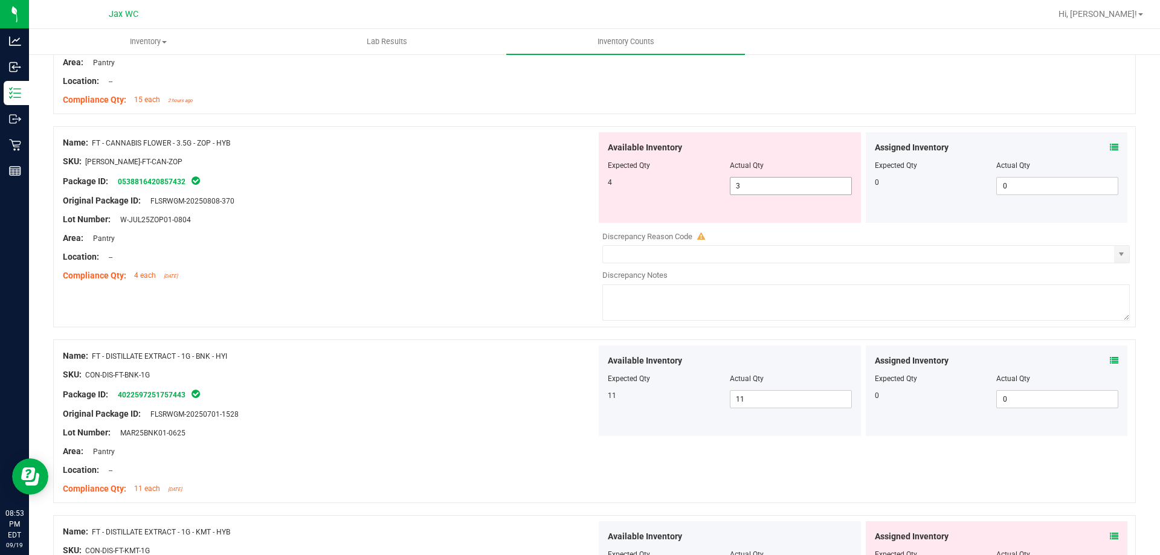
click at [771, 187] on input "3" at bounding box center [791, 186] width 121 height 17
type input "4"
click at [425, 299] on div "Name: FT - CANNABIS FLOWER - 3.5G - ZOP - HYB SKU: [PERSON_NAME]-FT-CAN-ZOP Pac…" at bounding box center [594, 232] width 1083 height 213
type input "4"
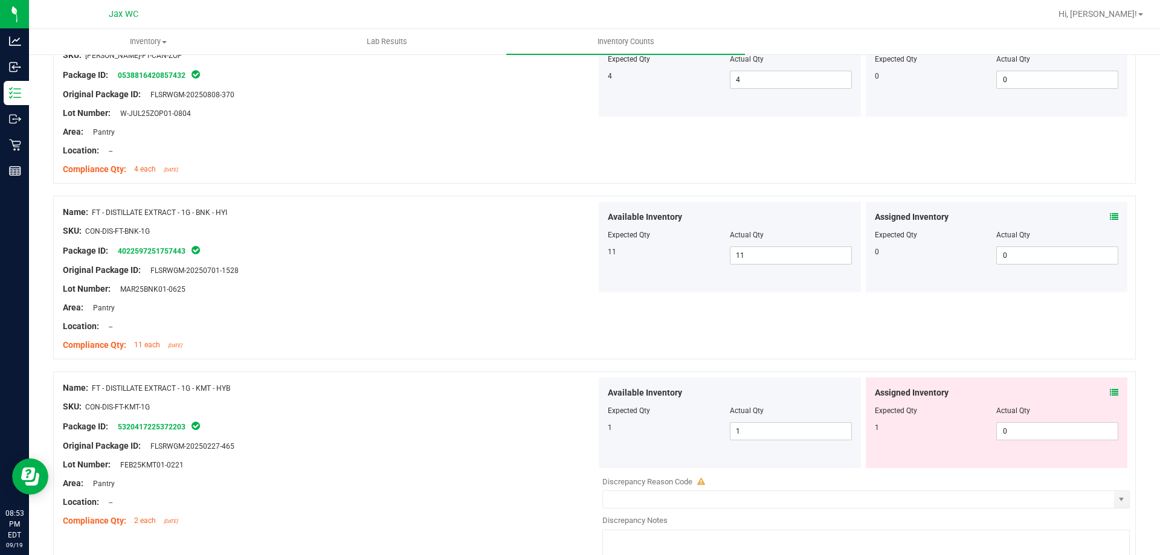
scroll to position [794, 0]
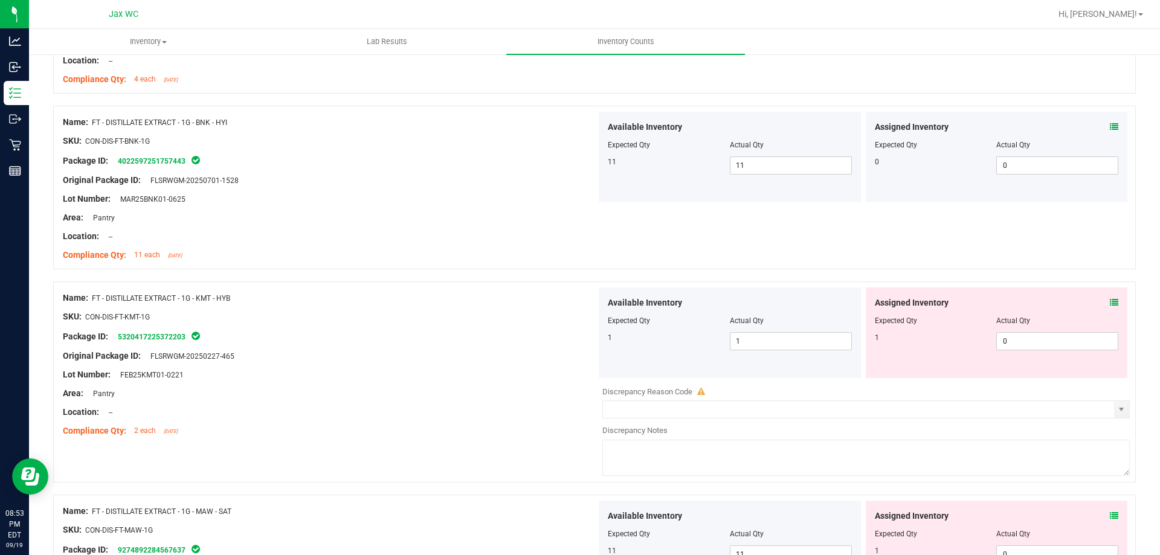
click at [1110, 303] on icon at bounding box center [1114, 303] width 8 height 8
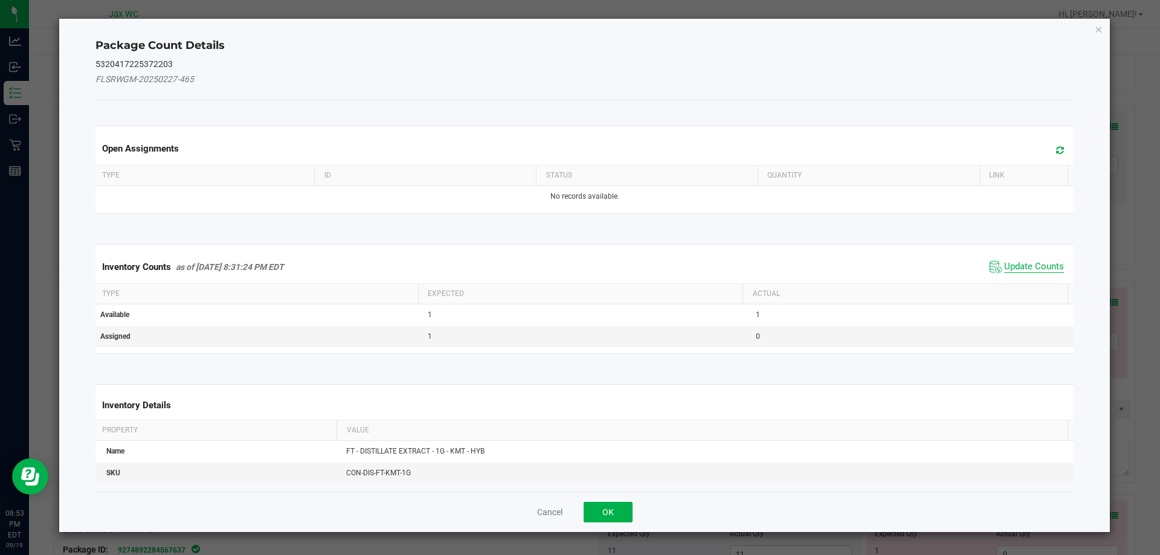
click at [1035, 269] on span "Update Counts" at bounding box center [1034, 267] width 60 height 12
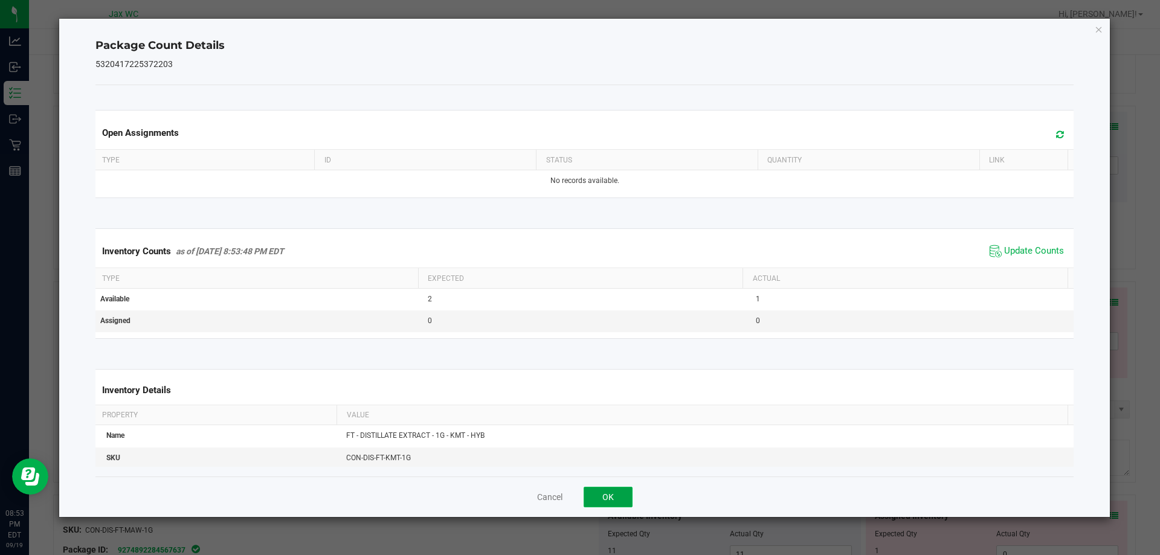
click at [608, 502] on button "OK" at bounding box center [608, 497] width 49 height 21
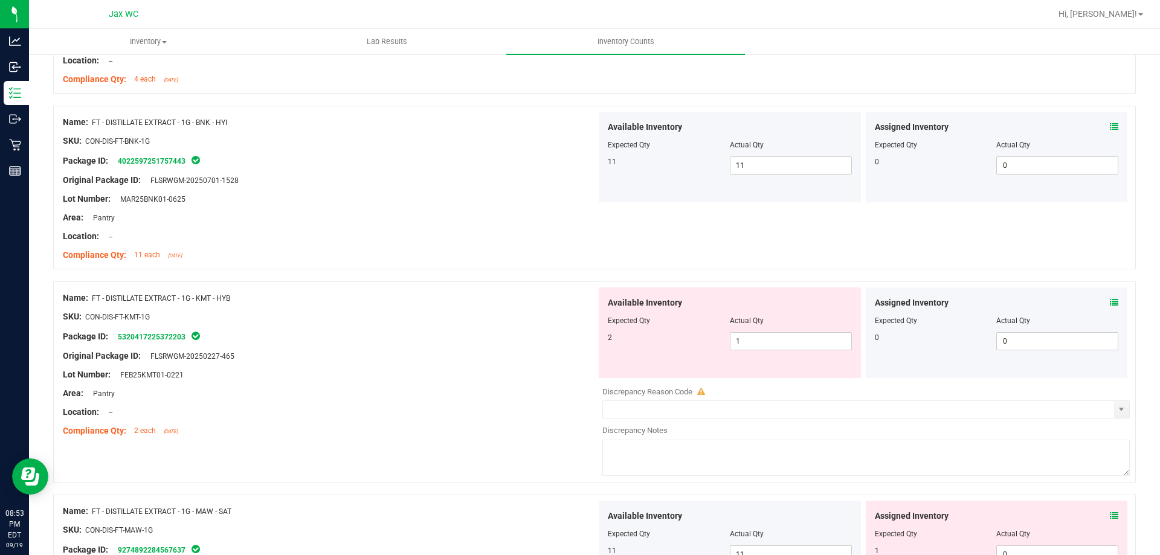
click at [1110, 515] on icon at bounding box center [1114, 516] width 8 height 8
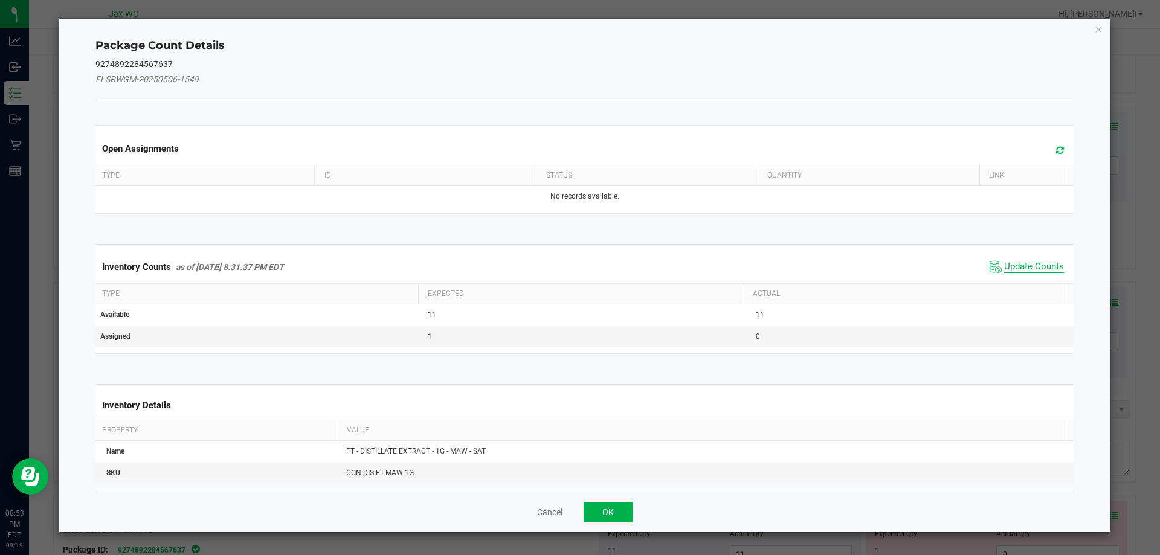
click at [1018, 270] on span "Update Counts" at bounding box center [1034, 267] width 60 height 12
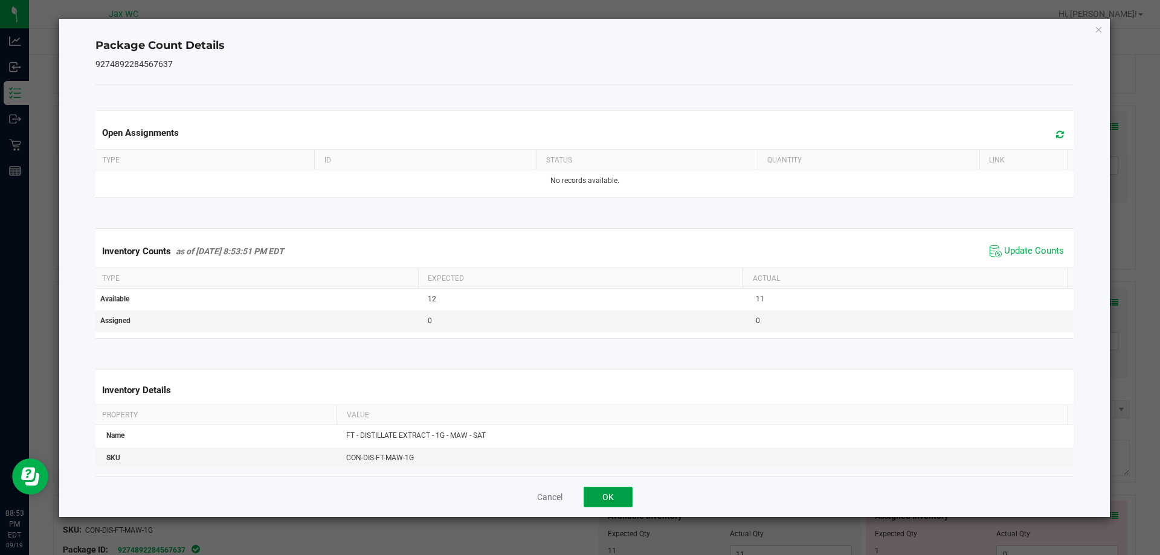
click at [594, 503] on button "OK" at bounding box center [608, 497] width 49 height 21
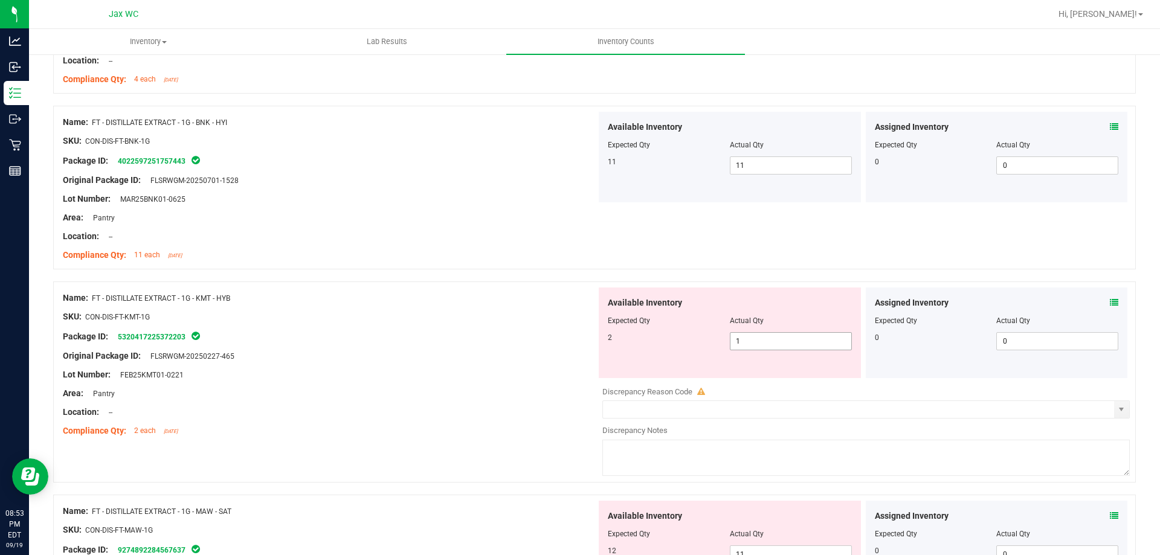
click at [801, 341] on input "1" at bounding box center [791, 341] width 121 height 17
type input "2"
click at [467, 339] on div "Package ID: 5320417225372203" at bounding box center [330, 336] width 534 height 15
type input "2"
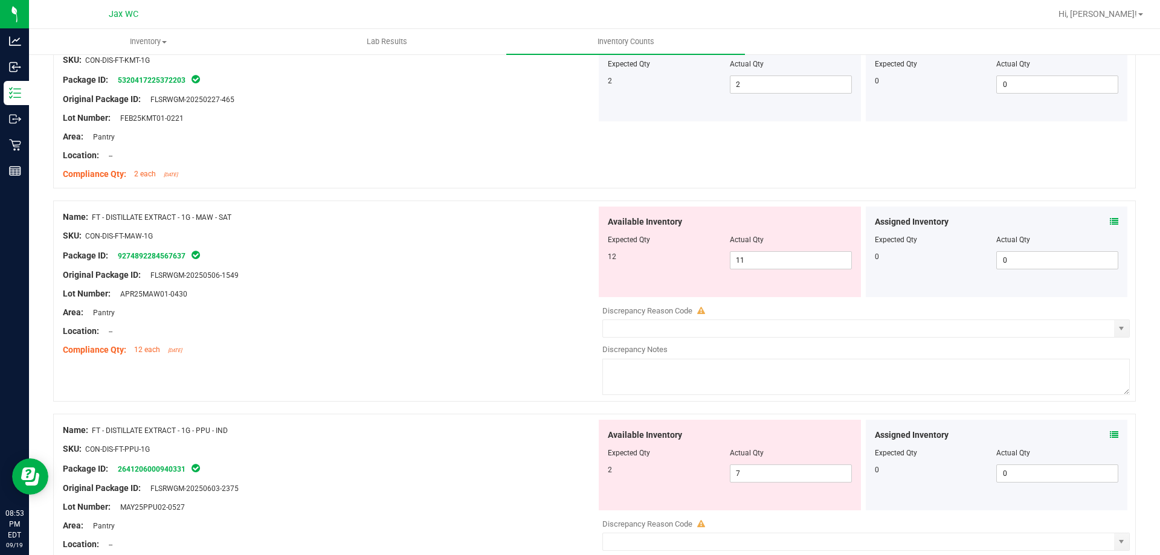
scroll to position [1069, 0]
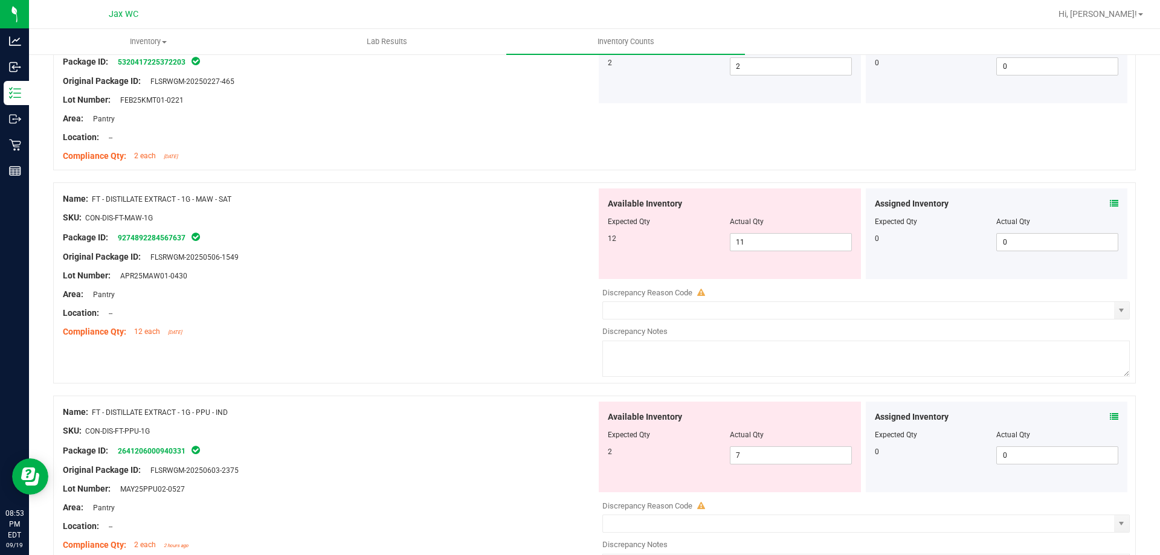
click at [1110, 203] on icon at bounding box center [1114, 203] width 8 height 8
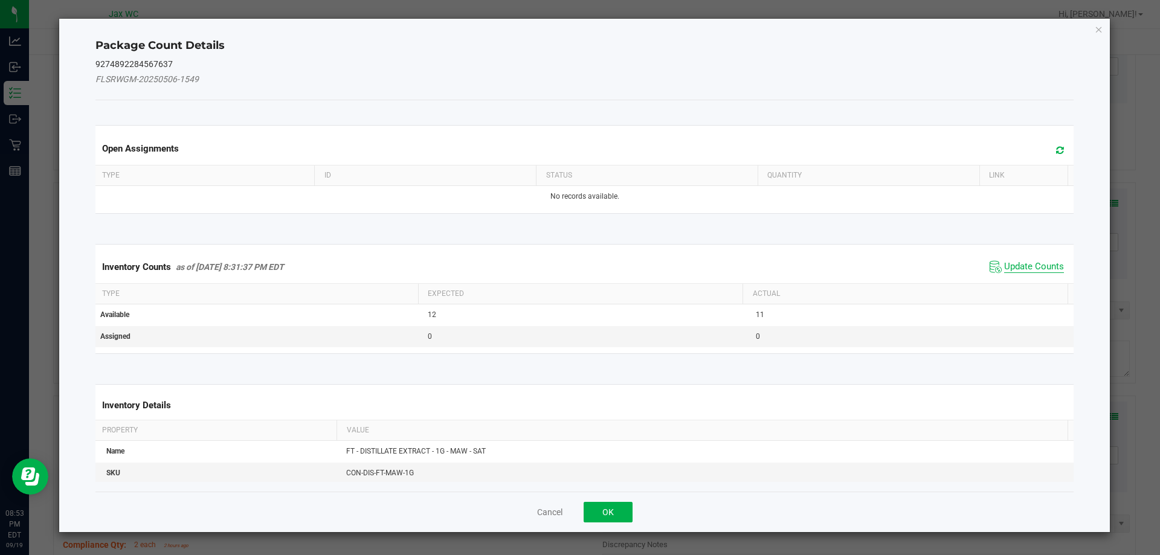
click at [1022, 273] on span "Update Counts" at bounding box center [1034, 267] width 60 height 12
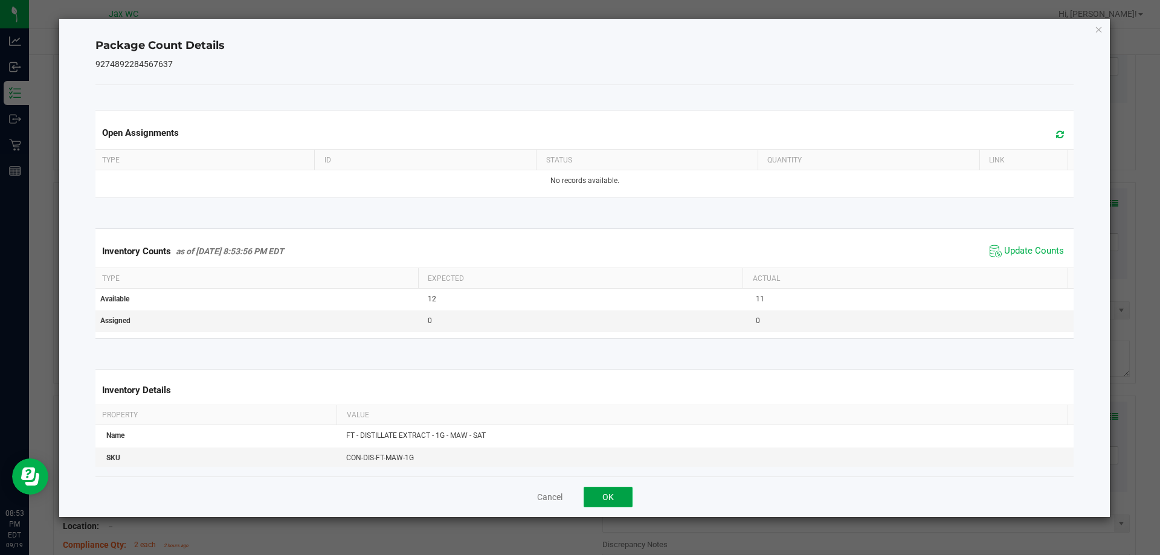
click at [608, 498] on button "OK" at bounding box center [608, 497] width 49 height 21
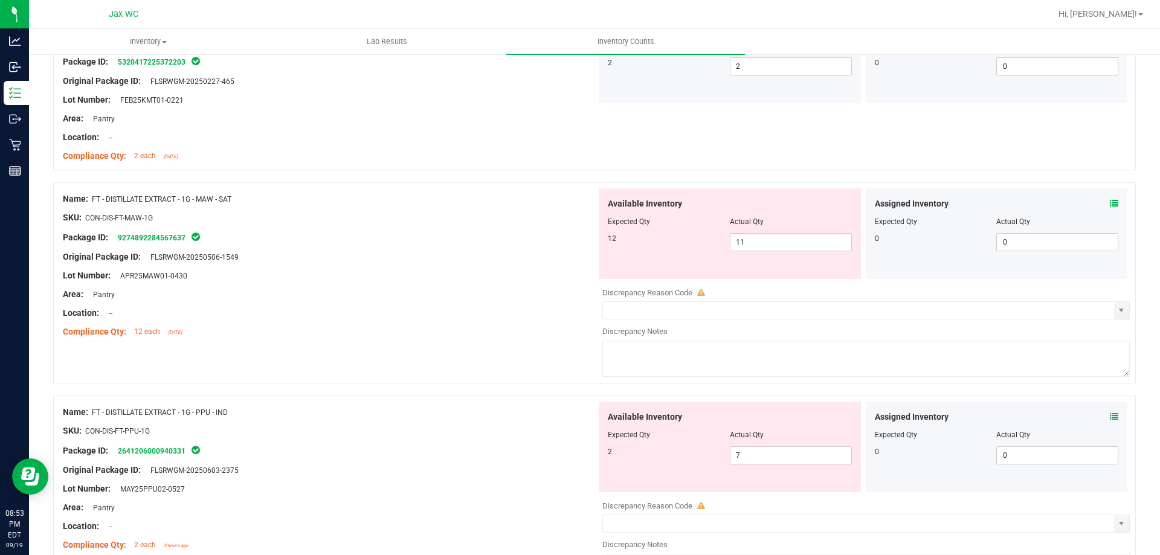
click at [1110, 417] on icon at bounding box center [1114, 417] width 8 height 8
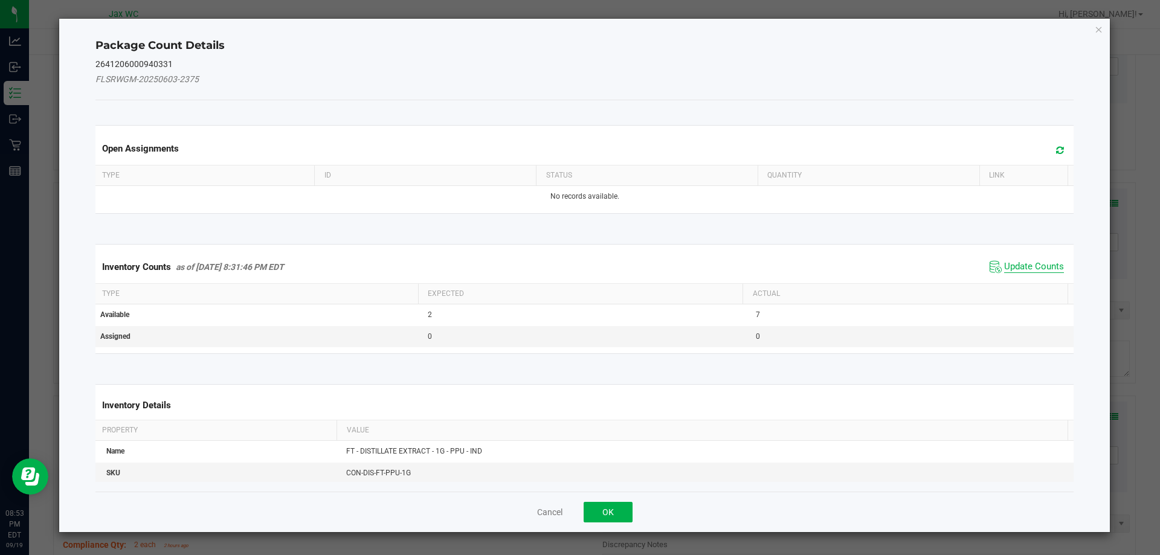
click at [1030, 264] on span "Update Counts" at bounding box center [1034, 267] width 60 height 12
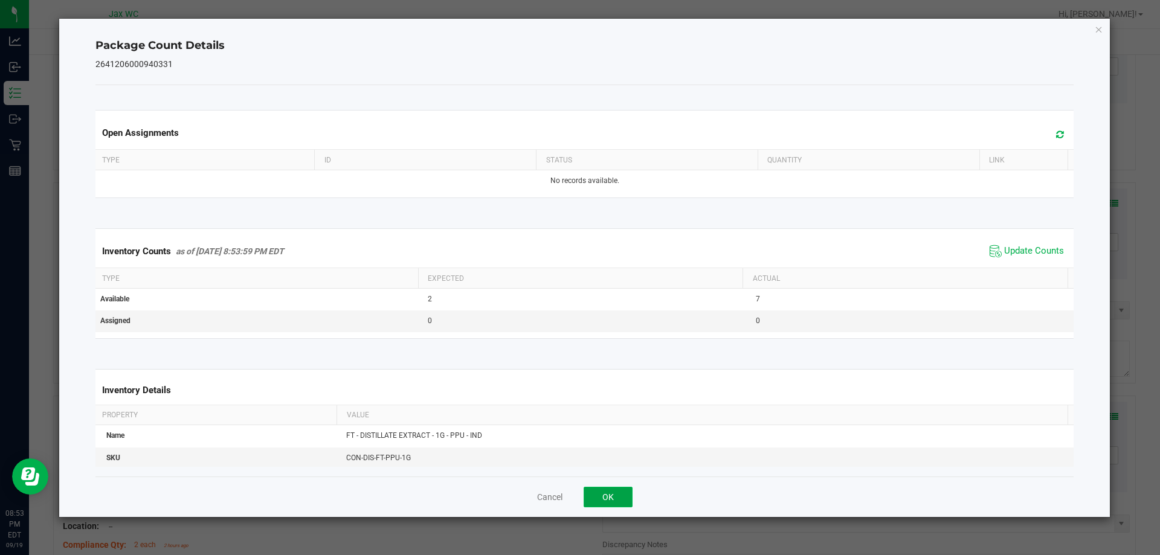
click at [606, 506] on button "OK" at bounding box center [608, 497] width 49 height 21
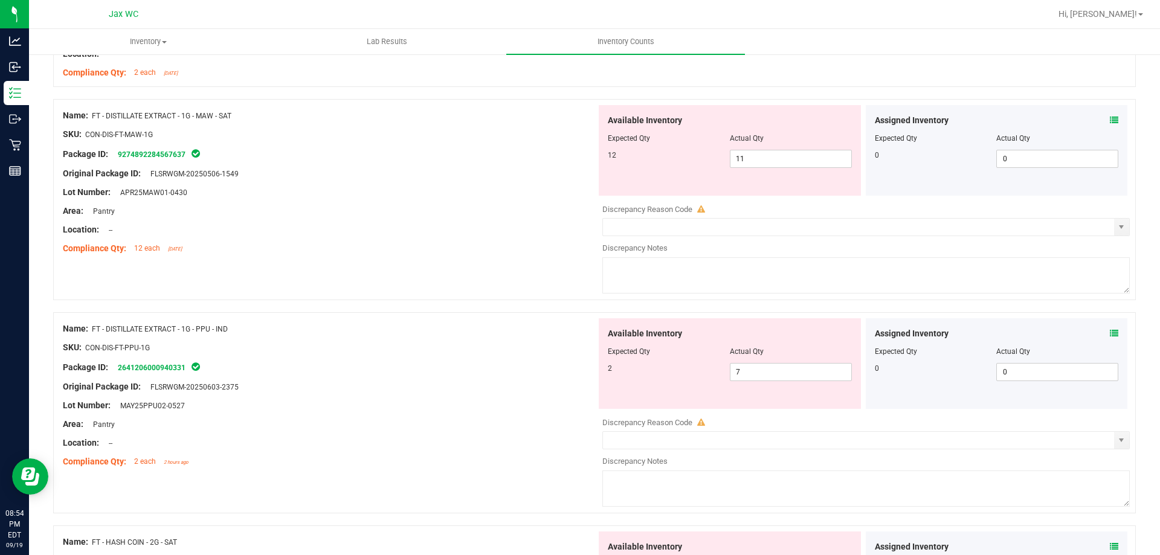
scroll to position [1157, 0]
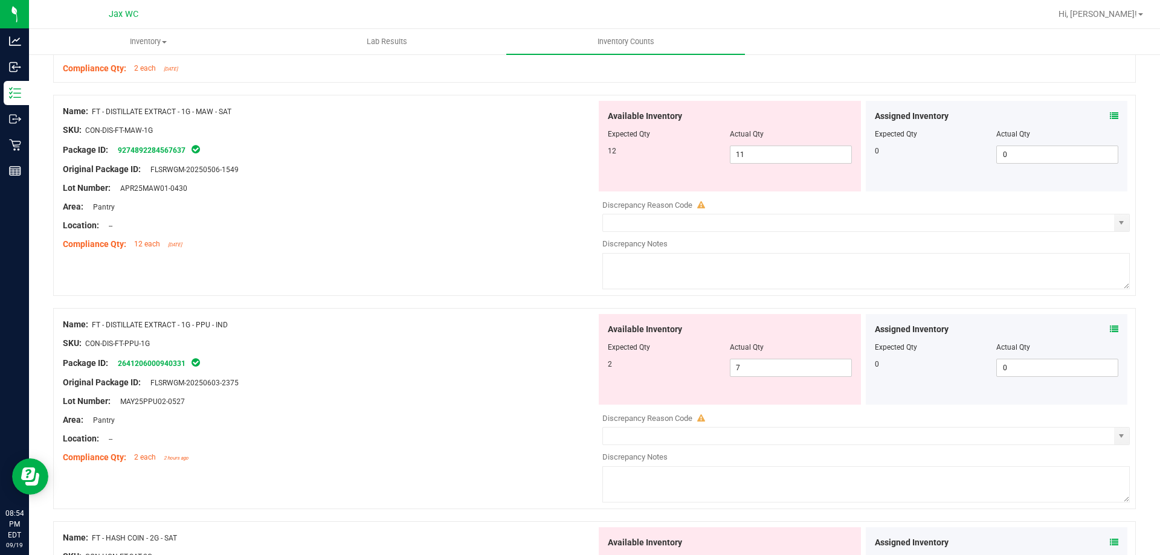
click at [1110, 330] on icon at bounding box center [1114, 329] width 8 height 8
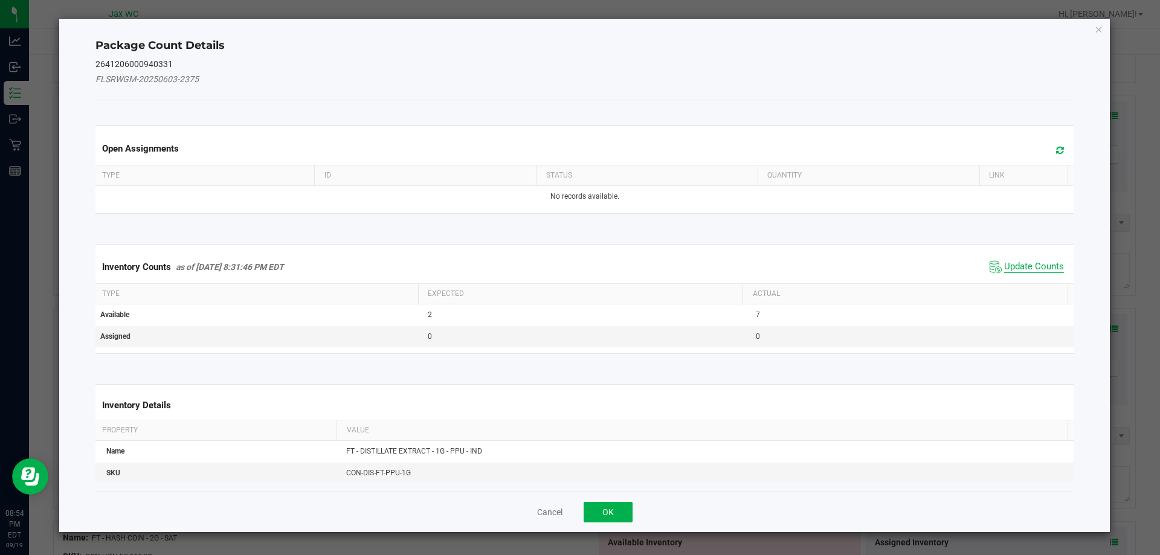
click at [1031, 269] on span "Update Counts" at bounding box center [1034, 267] width 60 height 12
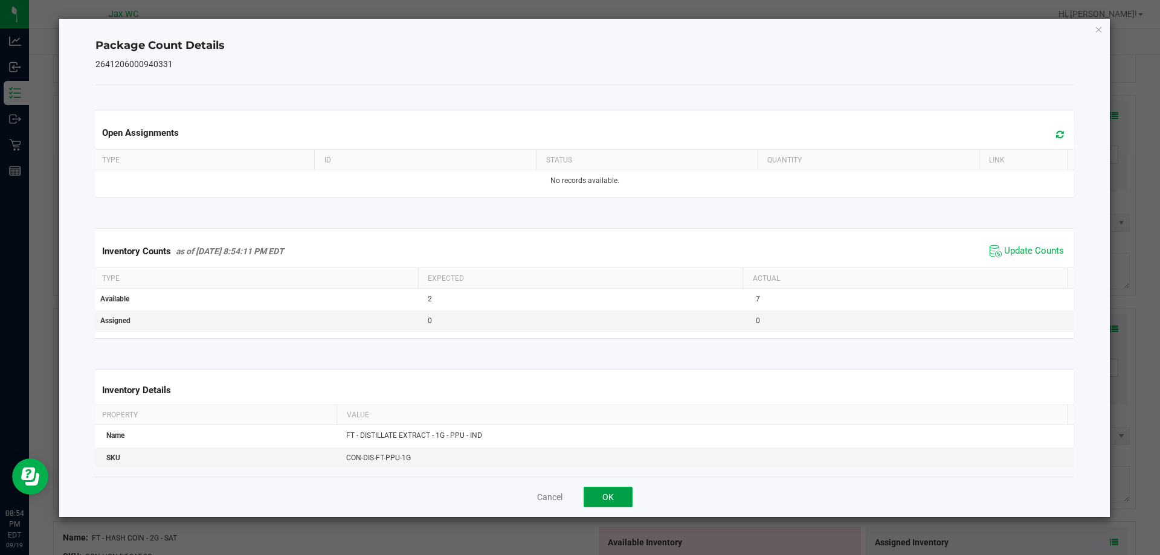
click at [627, 495] on button "OK" at bounding box center [608, 497] width 49 height 21
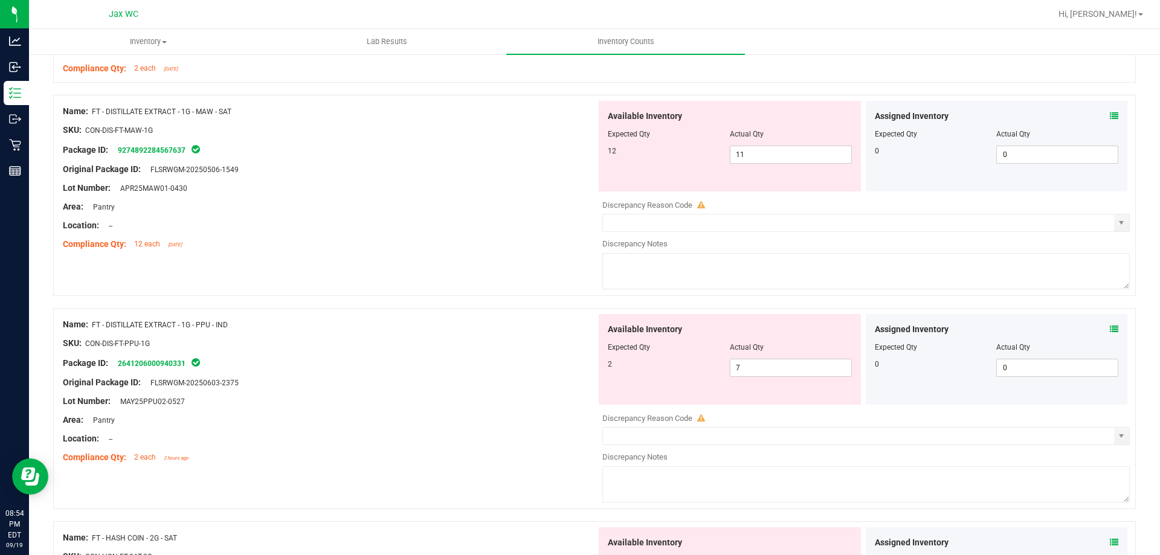
scroll to position [1199, 0]
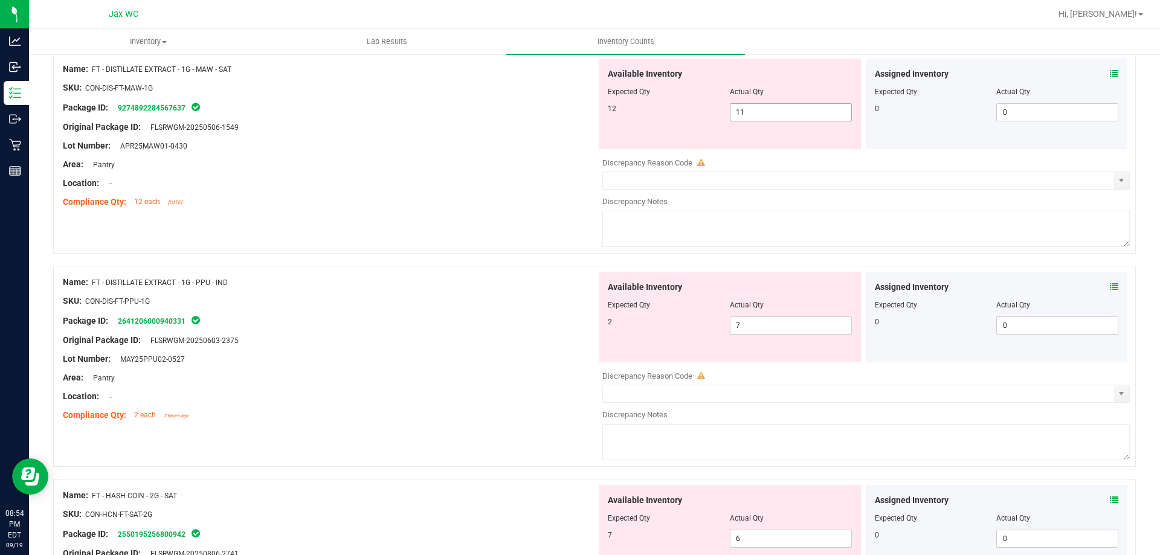
click at [783, 112] on input "11" at bounding box center [791, 112] width 121 height 17
type input "12"
click at [446, 281] on div "Name: FT - DISTILLATE EXTRACT - 1G - PPU - IND SKU: CON-DIS-FT-PPU-1G Package I…" at bounding box center [330, 349] width 534 height 154
type input "12"
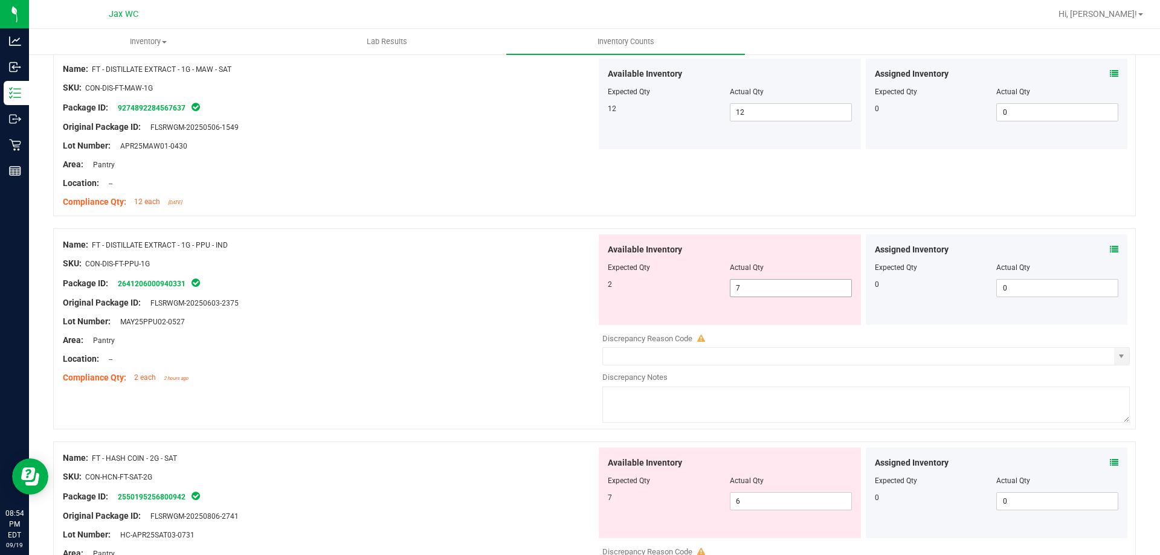
click at [758, 288] on input "7" at bounding box center [791, 288] width 121 height 17
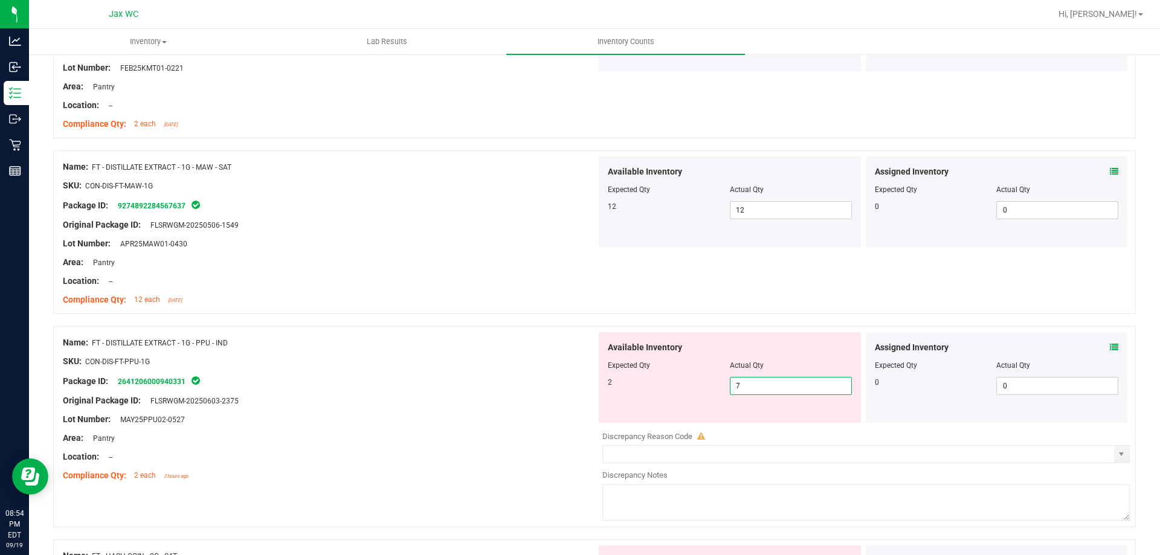
scroll to position [1102, 0]
click at [420, 232] on div at bounding box center [330, 233] width 534 height 6
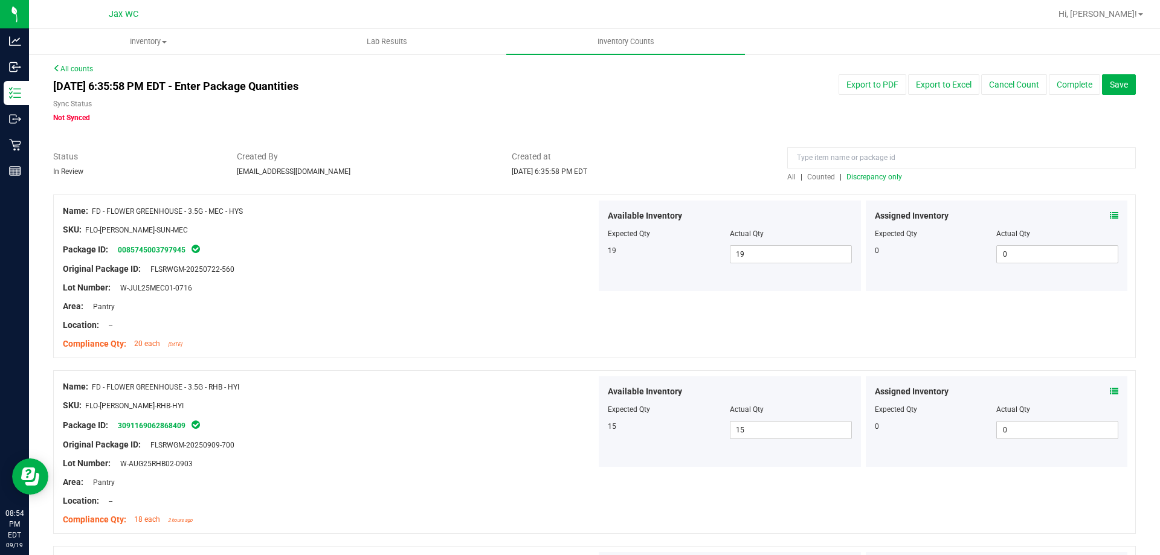
scroll to position [0, 0]
click at [864, 181] on span "Discrepancy only" at bounding box center [875, 179] width 56 height 8
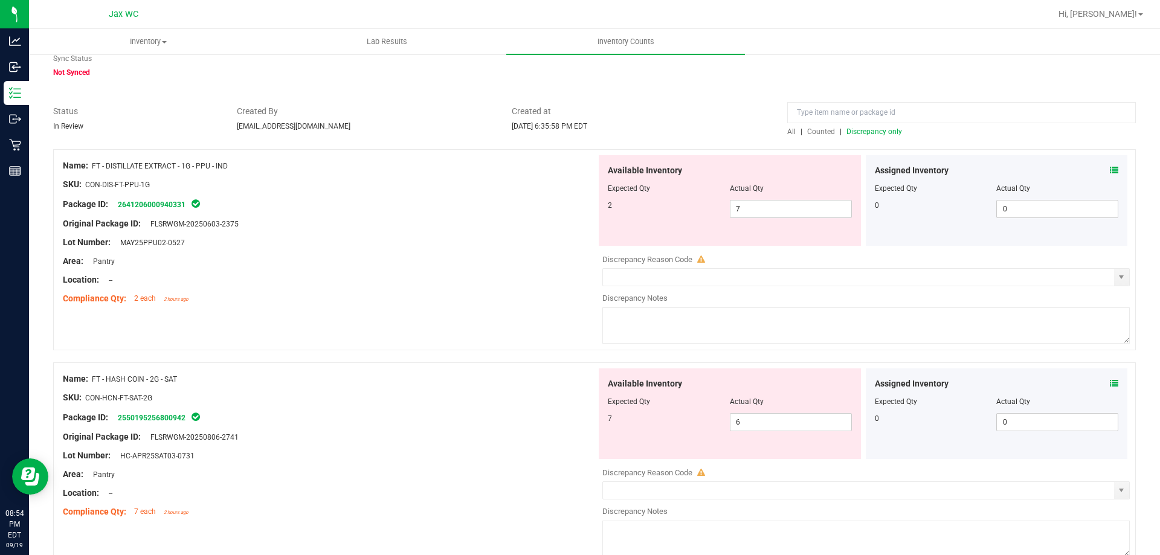
scroll to position [21, 0]
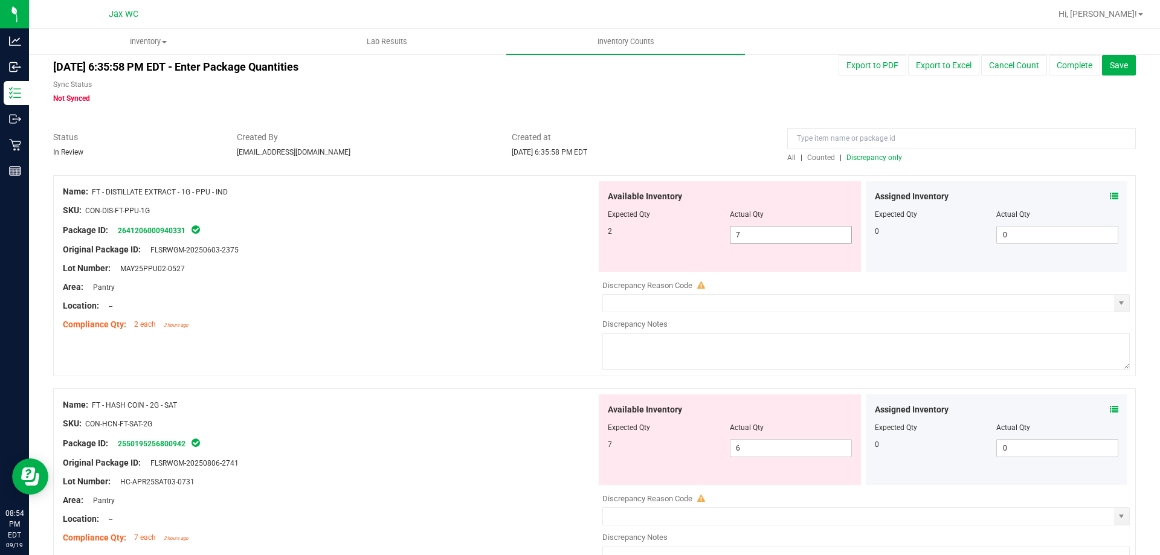
click at [793, 236] on input "7" at bounding box center [791, 235] width 121 height 17
type input "2"
click at [465, 270] on div "Lot Number: MAY25PPU02-0527" at bounding box center [330, 268] width 534 height 13
type input "2"
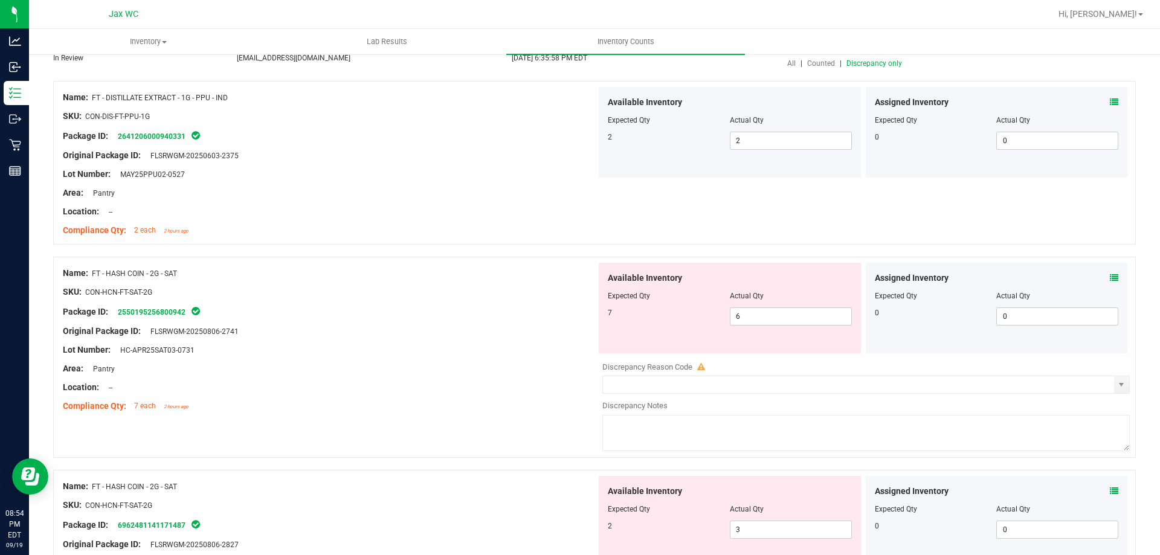
scroll to position [252, 0]
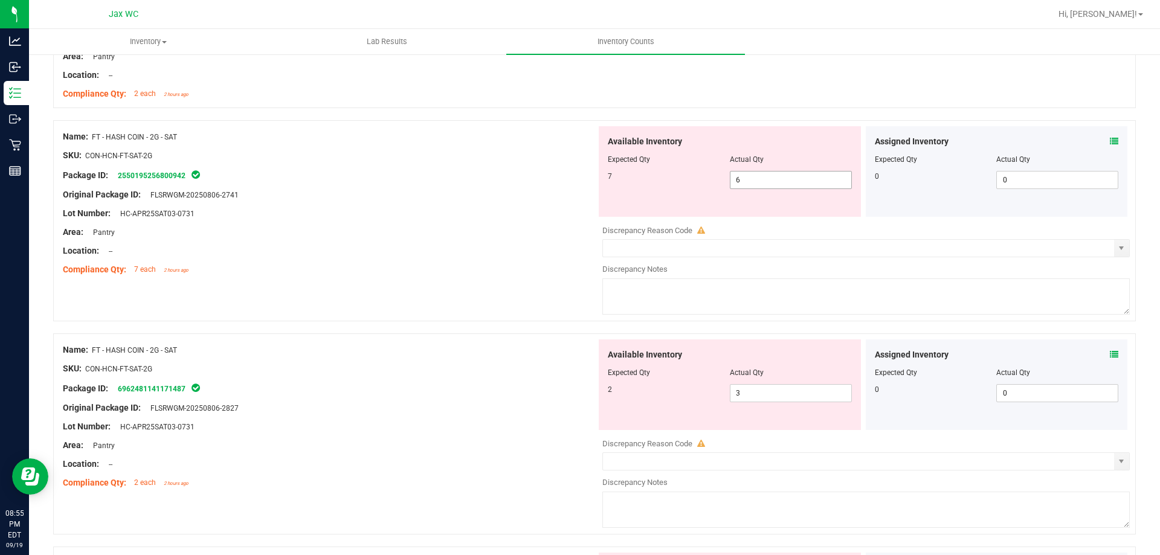
click at [761, 175] on input "6" at bounding box center [791, 180] width 121 height 17
type input "7"
click at [761, 392] on div "Available Inventory Expected Qty Actual Qty 2 3 3" at bounding box center [730, 385] width 262 height 91
type input "7"
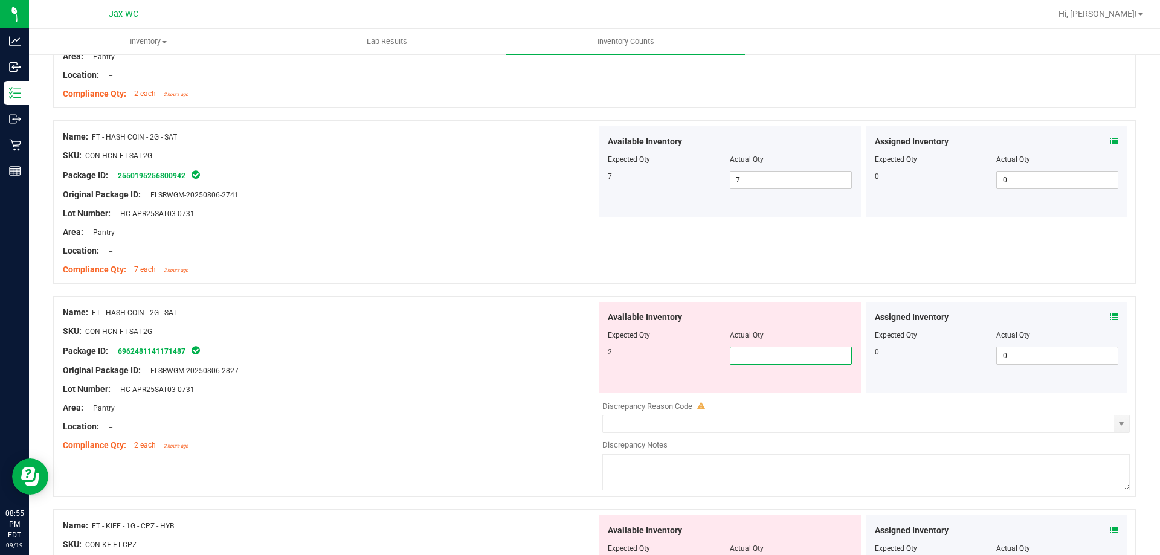
type input "2"
click at [466, 364] on div "Original Package ID: FLSRWGM-20250806-2827" at bounding box center [330, 370] width 534 height 13
type input "2"
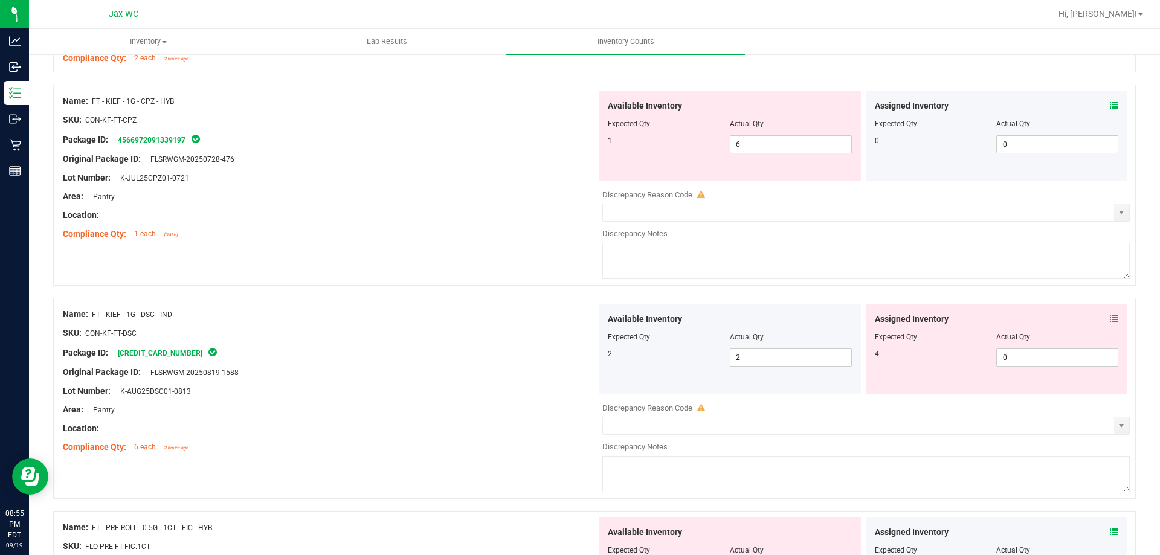
scroll to position [641, 0]
click at [1110, 317] on icon at bounding box center [1114, 317] width 8 height 8
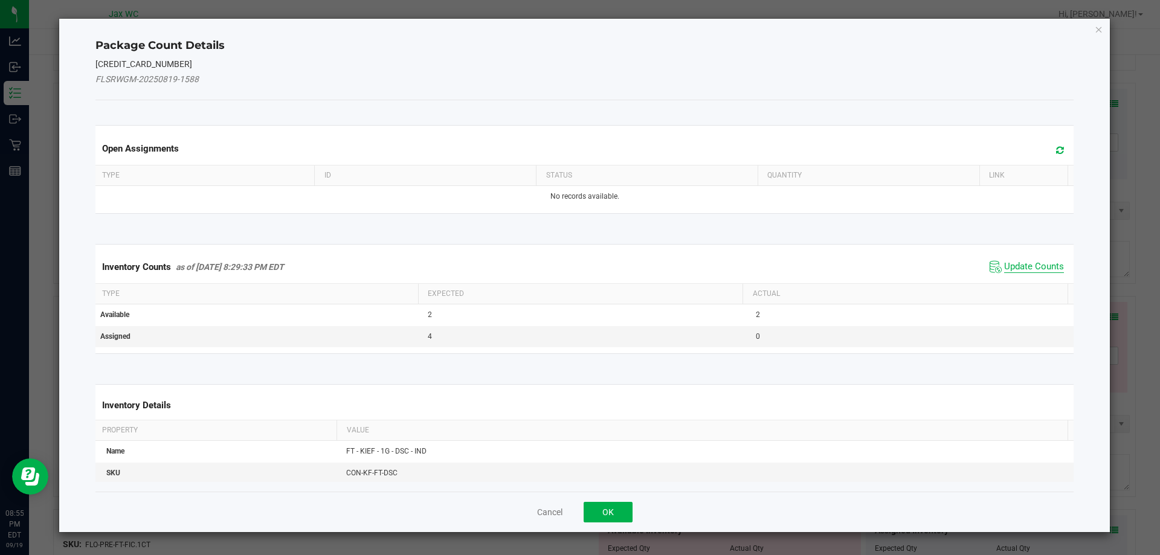
click at [1032, 266] on span "Update Counts" at bounding box center [1034, 267] width 60 height 12
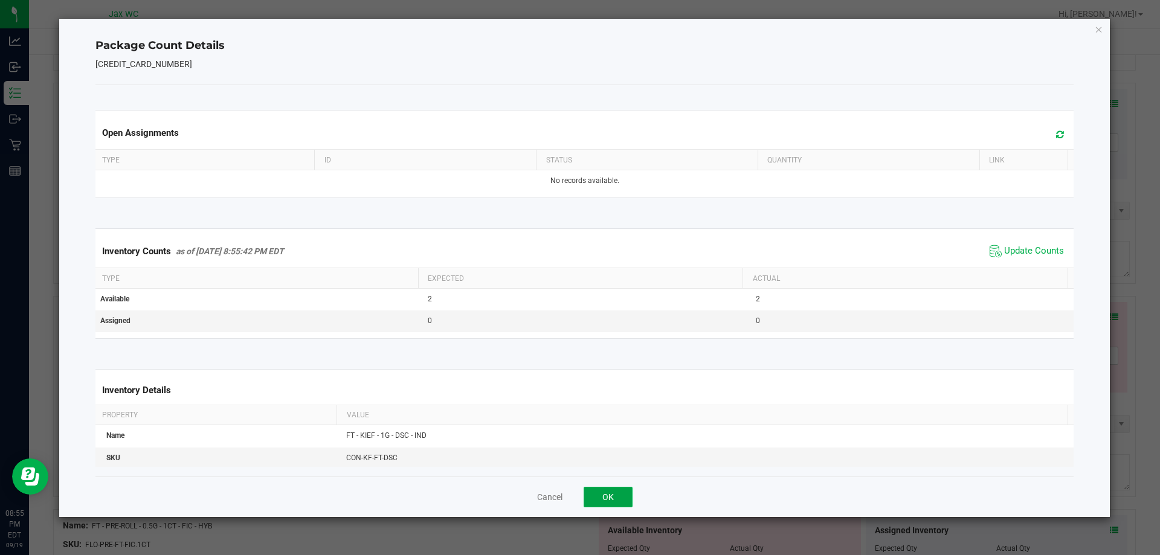
click at [625, 493] on button "OK" at bounding box center [608, 497] width 49 height 21
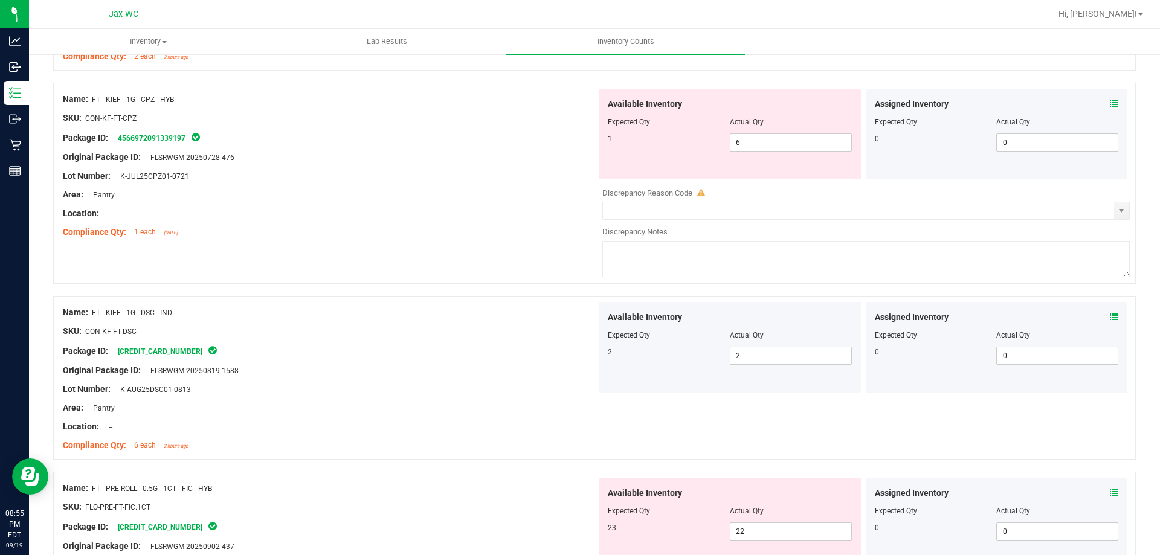
click at [1110, 492] on icon at bounding box center [1114, 493] width 8 height 8
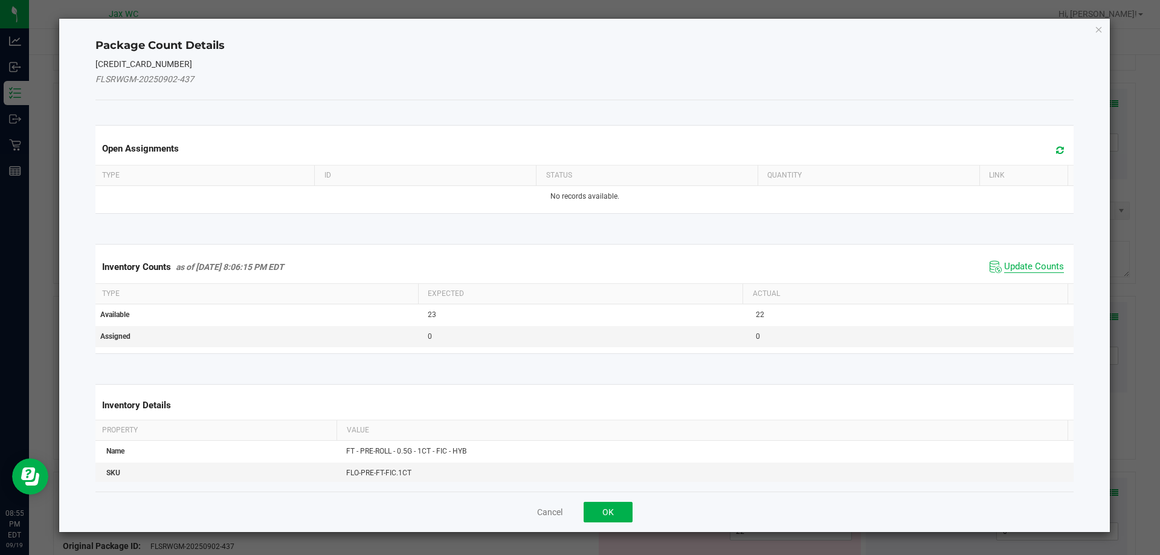
click at [1029, 263] on span "Update Counts" at bounding box center [1034, 267] width 60 height 12
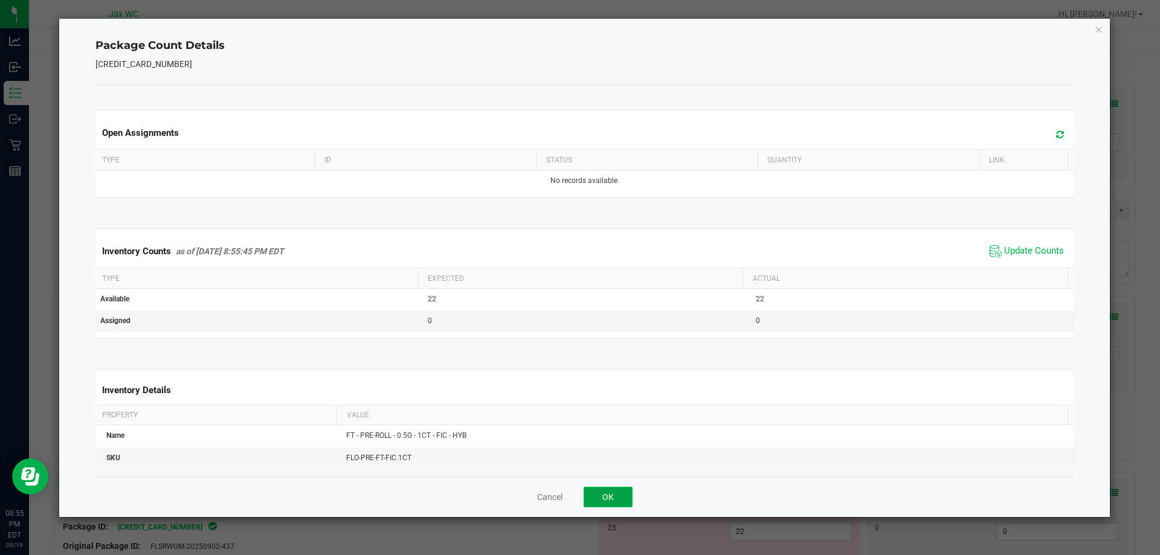
click at [625, 493] on button "OK" at bounding box center [608, 497] width 49 height 21
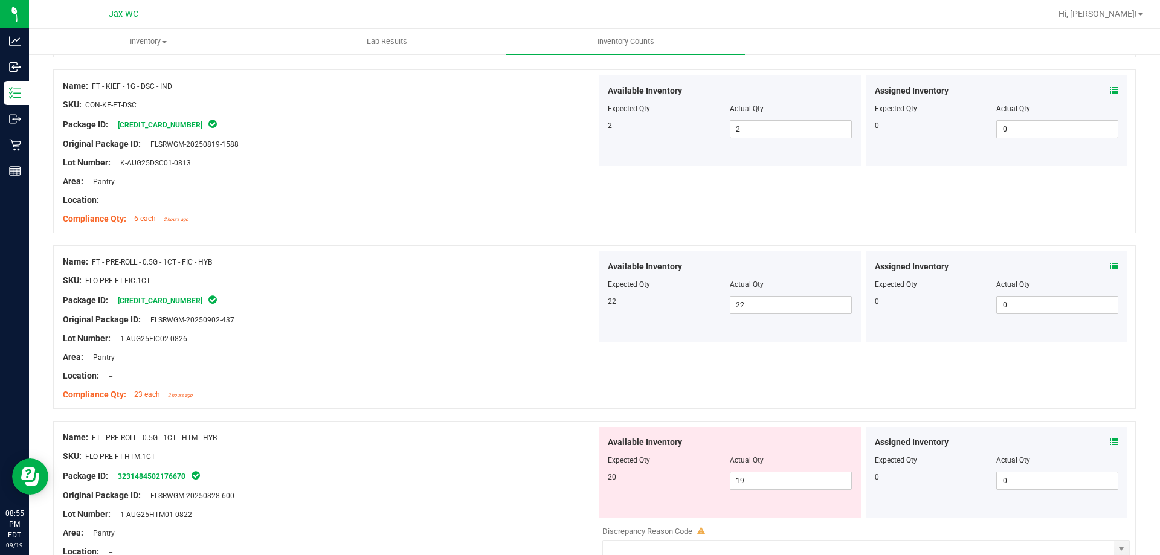
scroll to position [868, 0]
click at [1110, 441] on icon at bounding box center [1114, 442] width 8 height 8
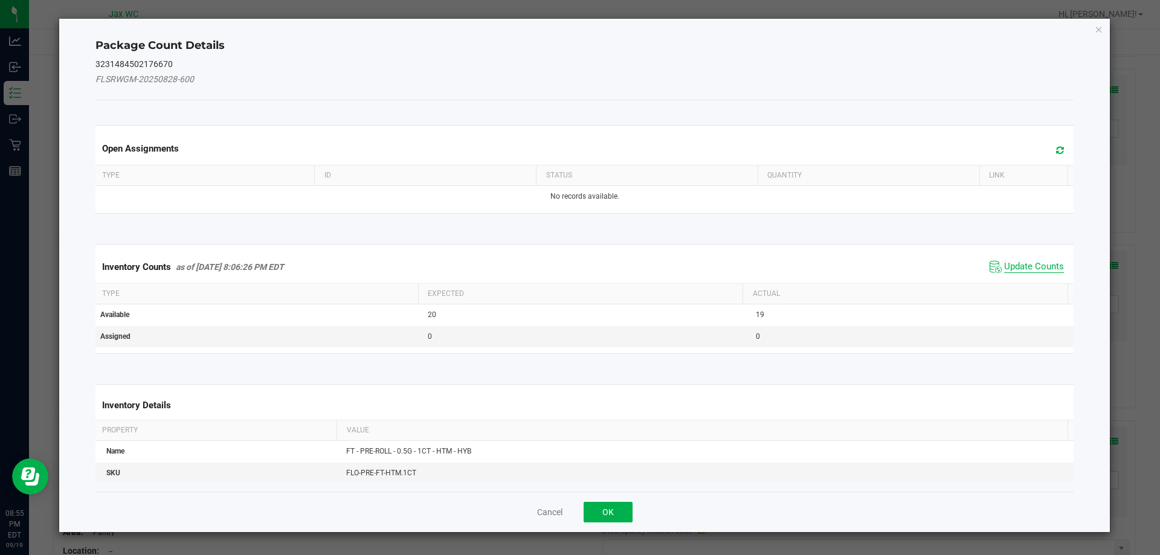
click at [1025, 263] on span "Update Counts" at bounding box center [1034, 267] width 60 height 12
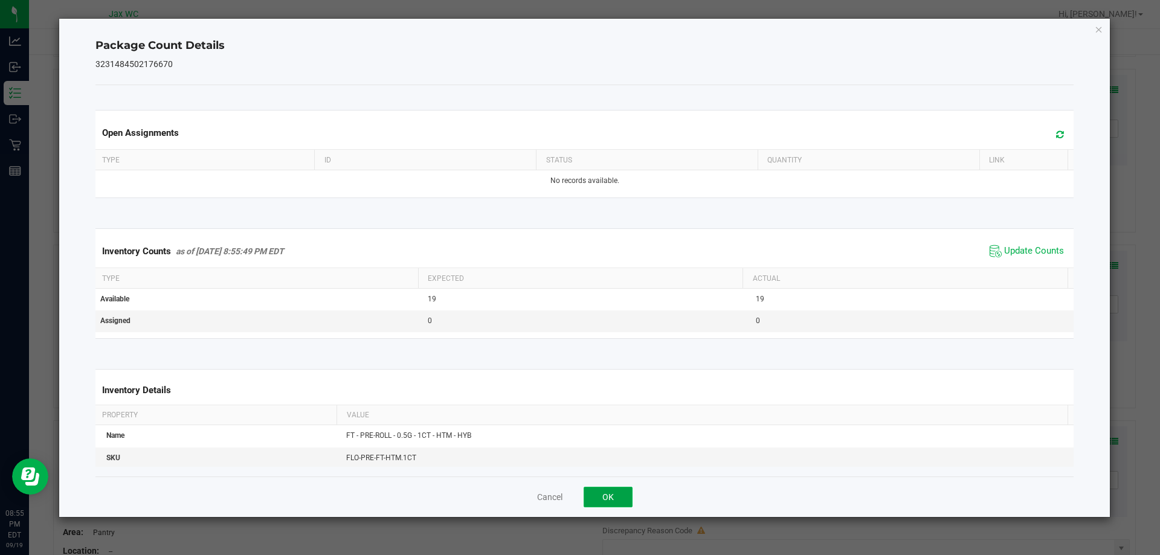
click at [615, 494] on button "OK" at bounding box center [608, 497] width 49 height 21
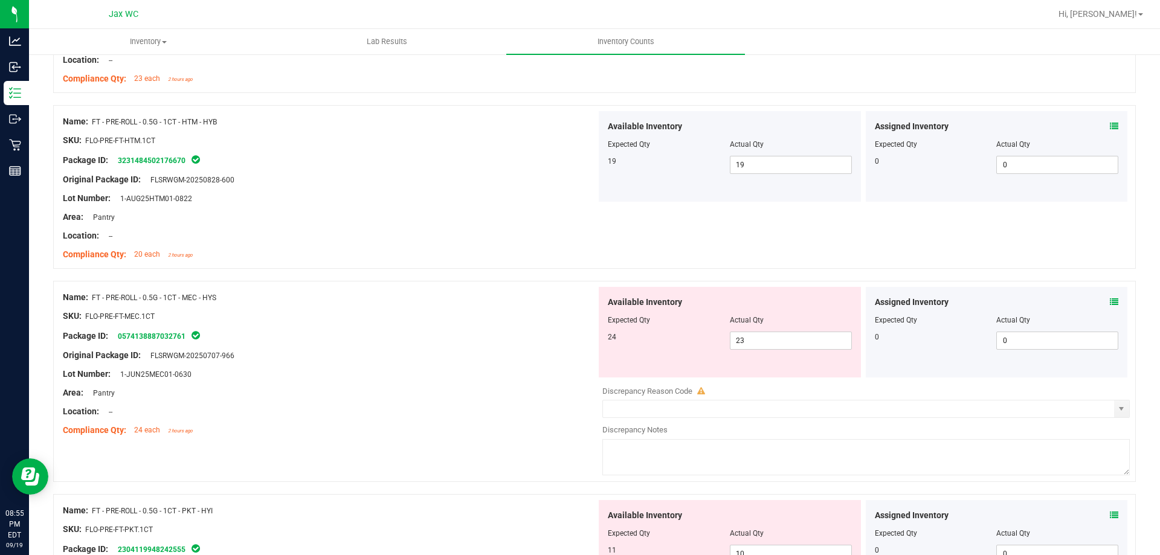
scroll to position [1187, 0]
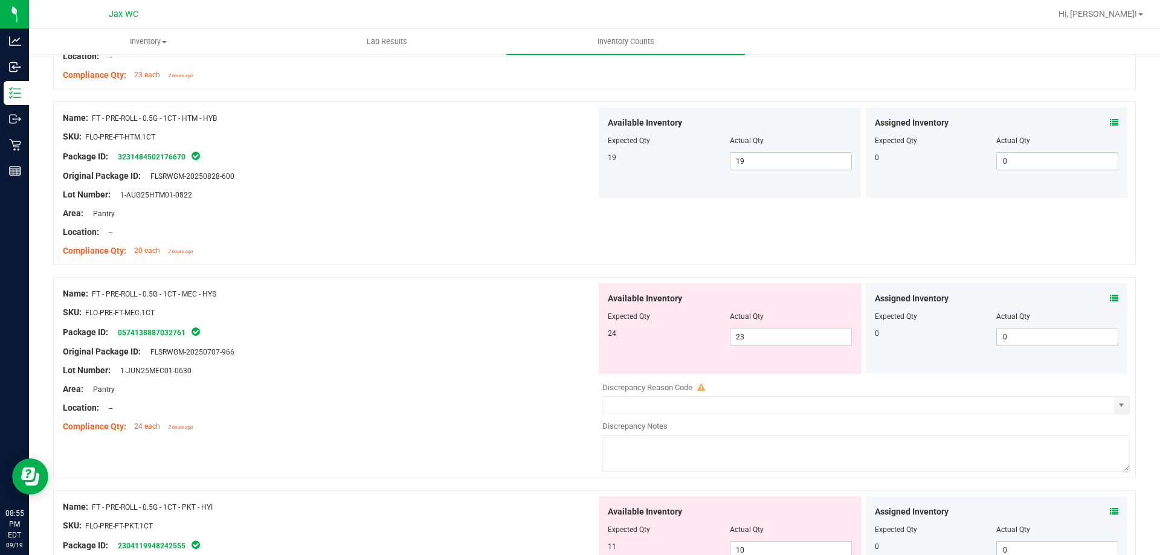
click at [1110, 298] on icon at bounding box center [1114, 298] width 8 height 8
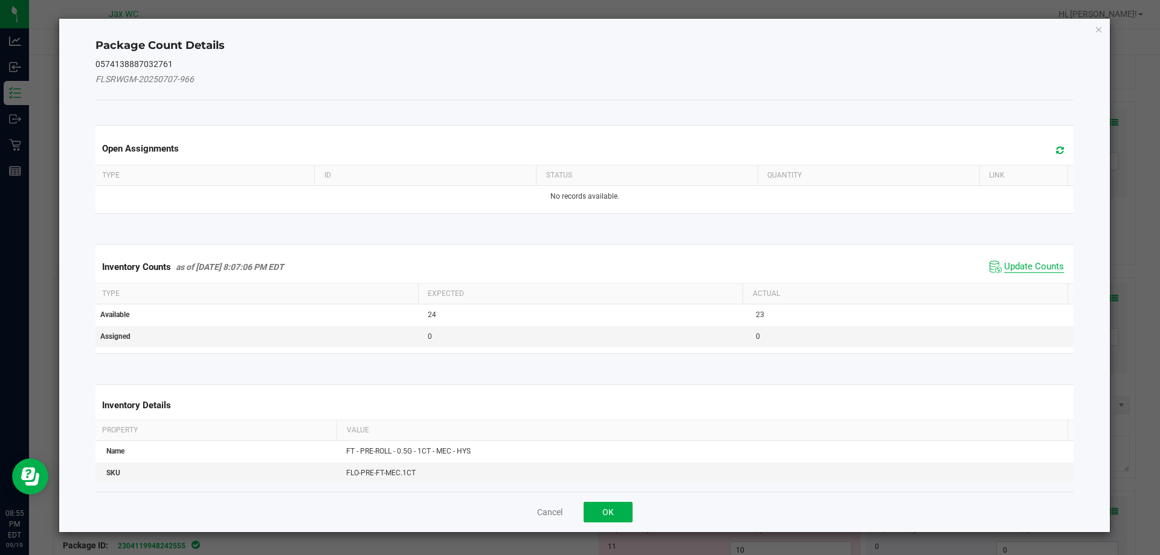
click at [1016, 267] on span "Update Counts" at bounding box center [1034, 267] width 60 height 12
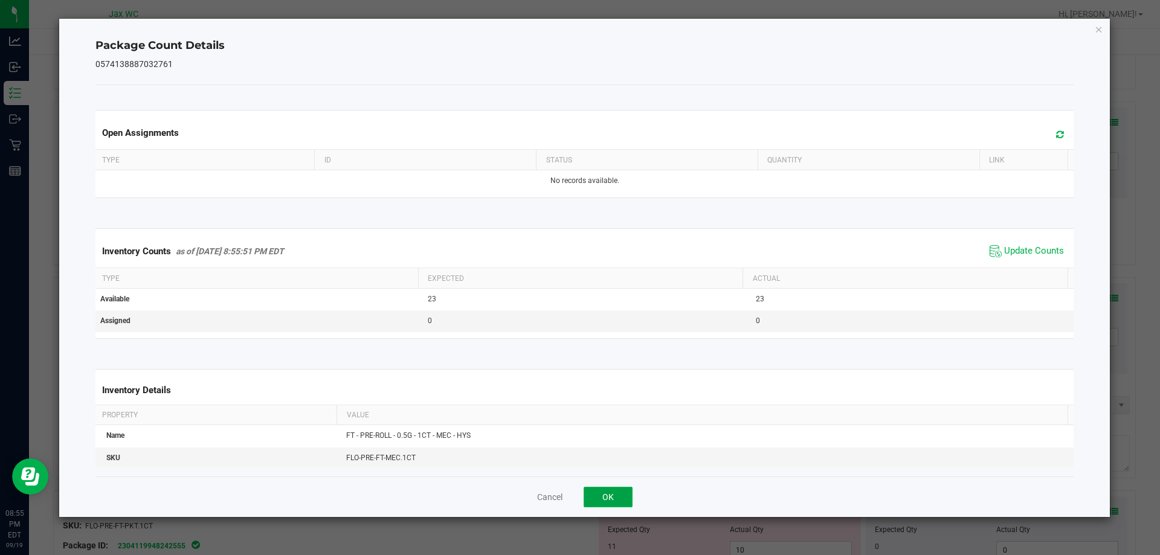
click at [598, 494] on button "OK" at bounding box center [608, 497] width 49 height 21
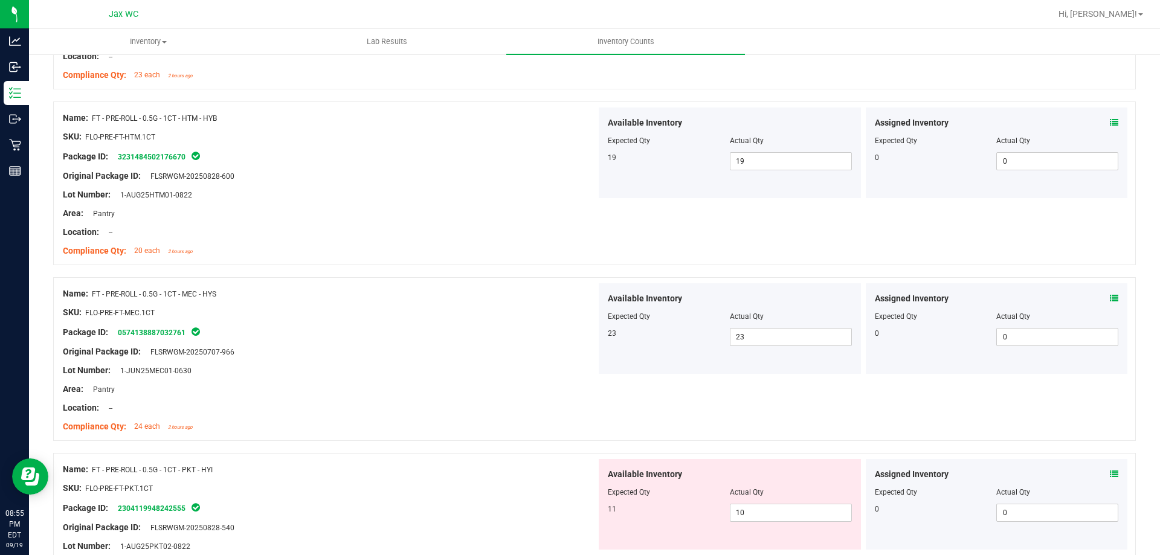
click at [1110, 473] on icon at bounding box center [1114, 474] width 8 height 8
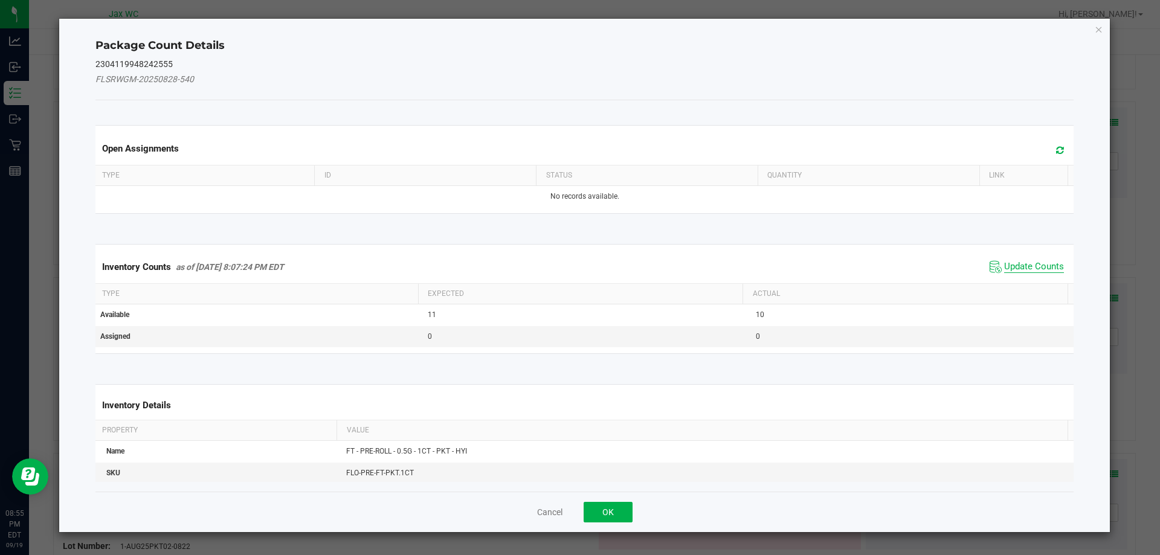
click at [1033, 262] on span "Update Counts" at bounding box center [1034, 267] width 60 height 12
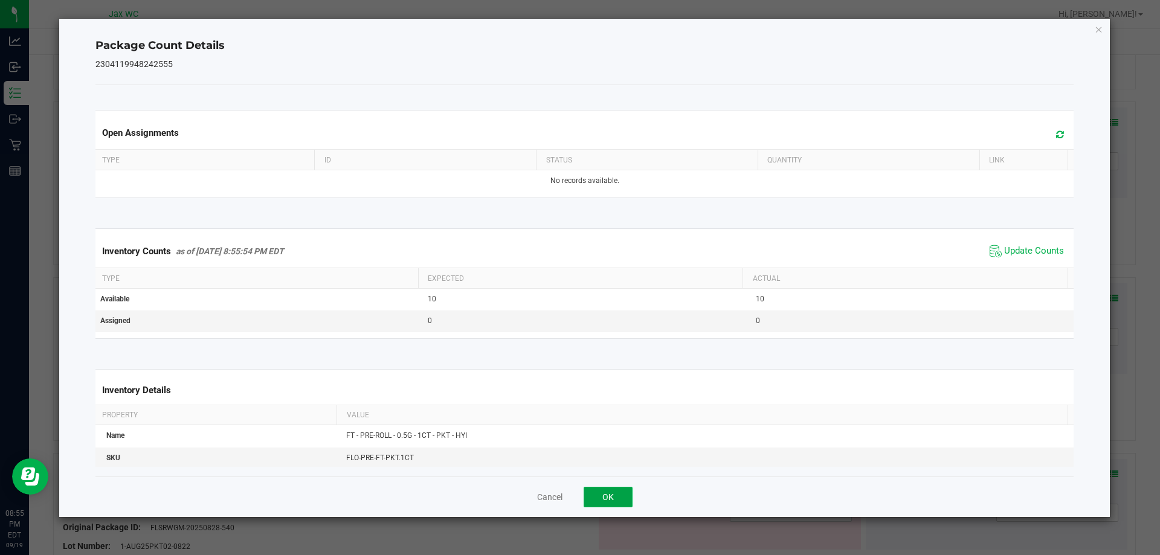
click at [610, 492] on button "OK" at bounding box center [608, 497] width 49 height 21
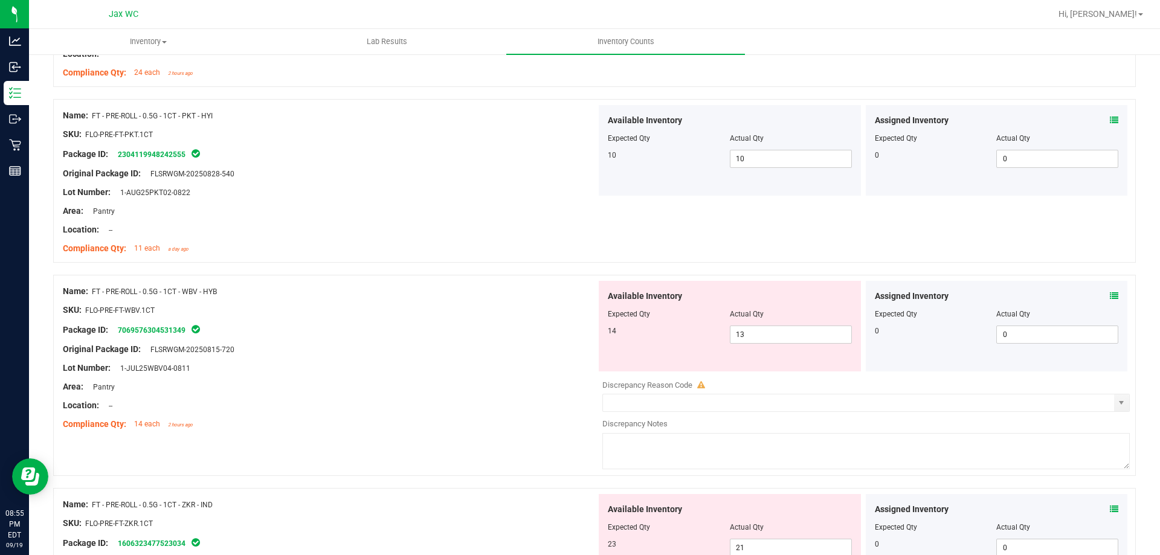
scroll to position [1544, 0]
click at [1110, 293] on icon at bounding box center [1114, 293] width 8 height 8
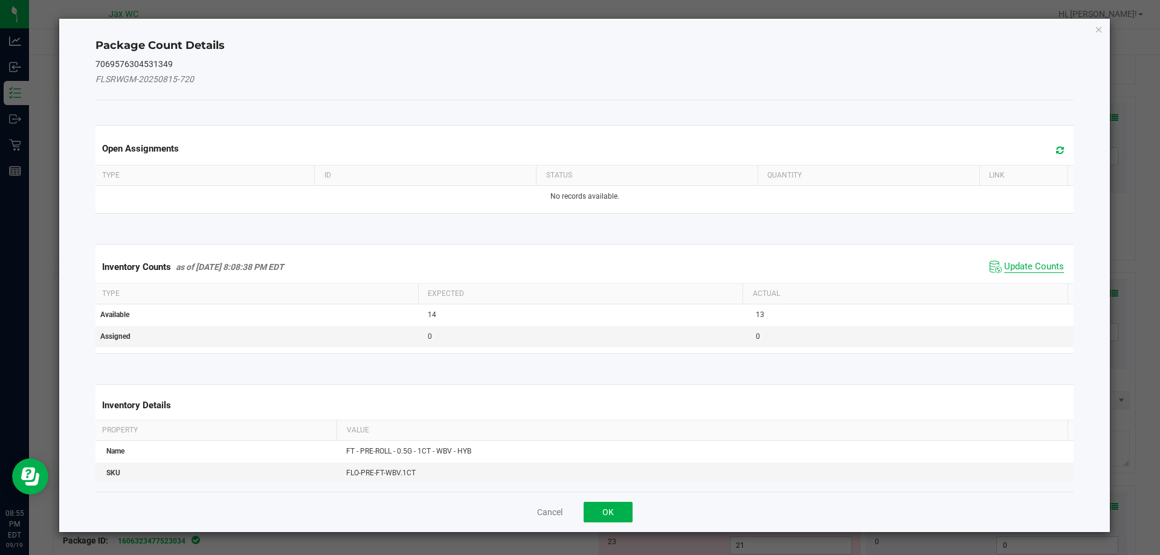
click at [1015, 268] on span "Update Counts" at bounding box center [1034, 267] width 60 height 12
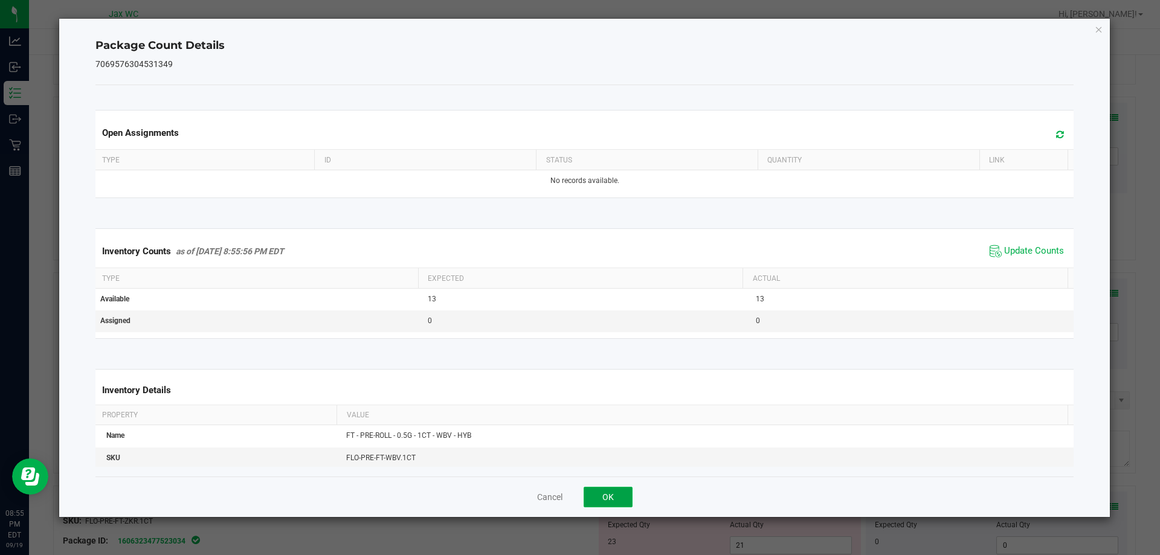
click at [613, 495] on button "OK" at bounding box center [608, 497] width 49 height 21
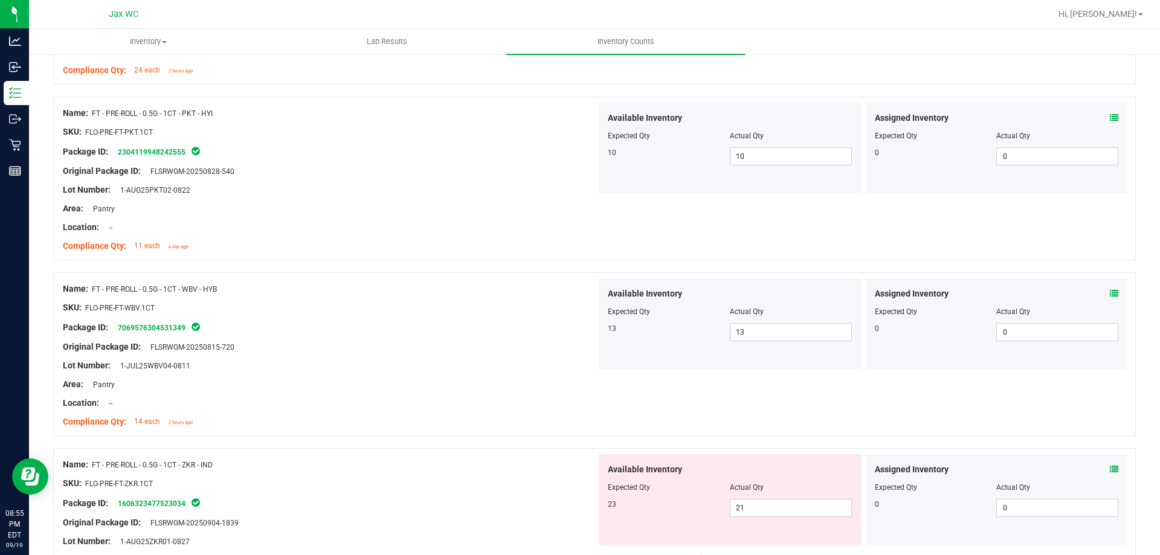
click at [1110, 469] on icon at bounding box center [1114, 469] width 8 height 8
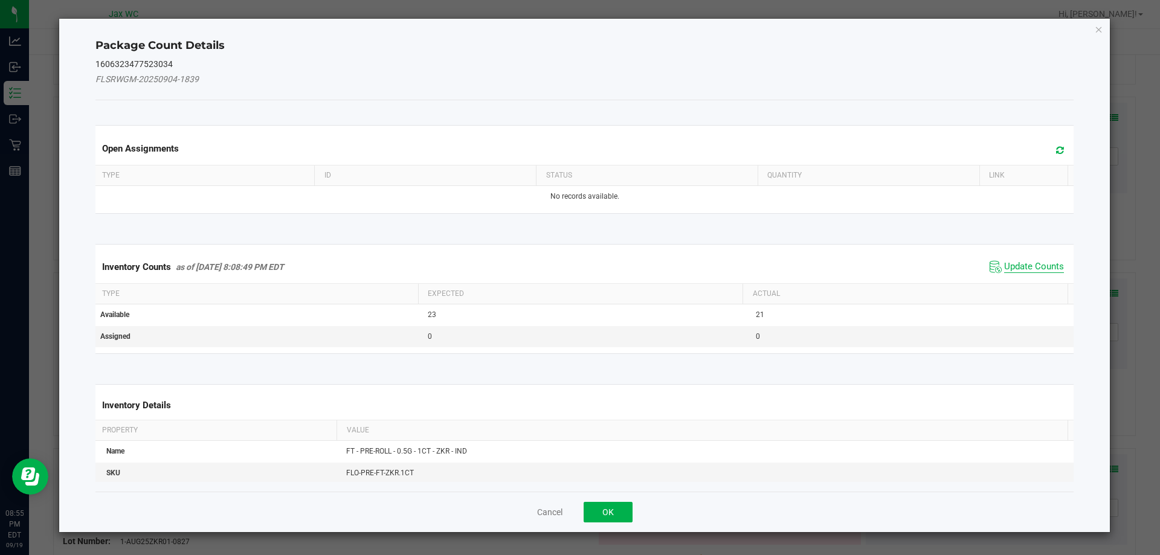
click at [1020, 264] on span "Update Counts" at bounding box center [1034, 267] width 60 height 12
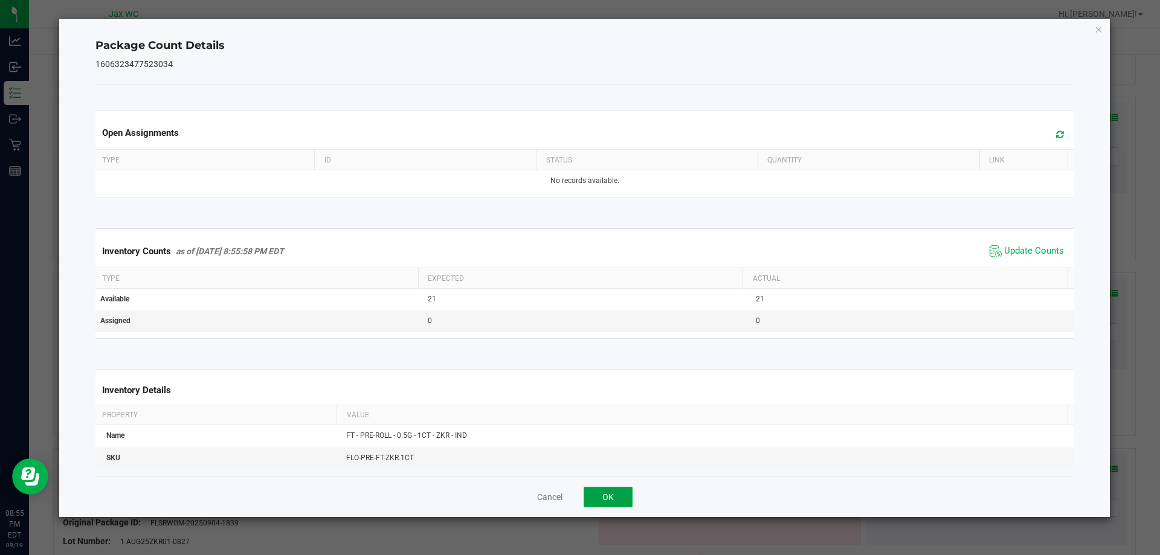
click at [615, 494] on button "OK" at bounding box center [608, 497] width 49 height 21
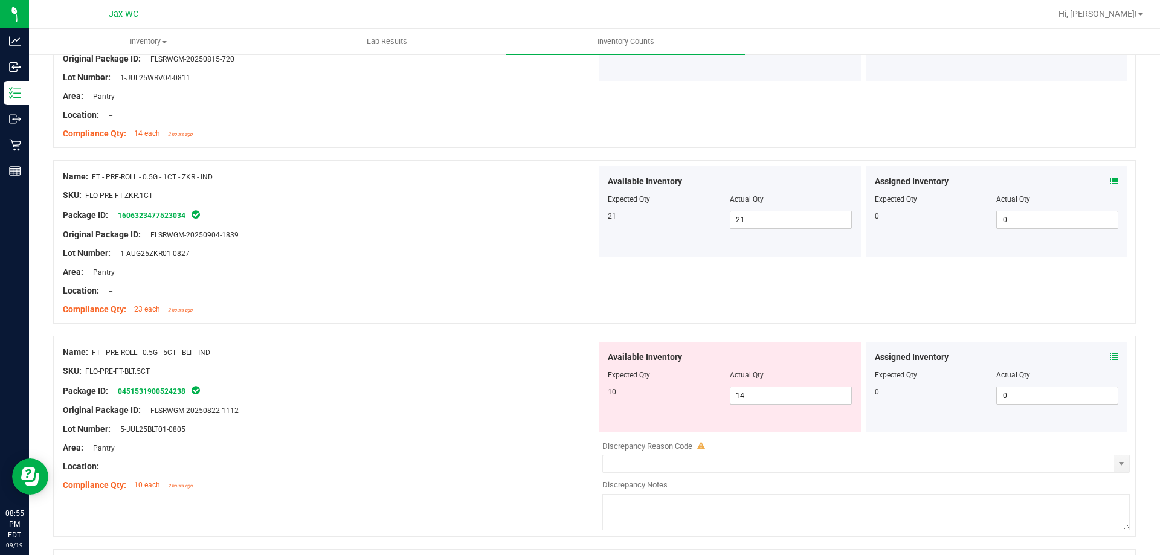
scroll to position [1841, 0]
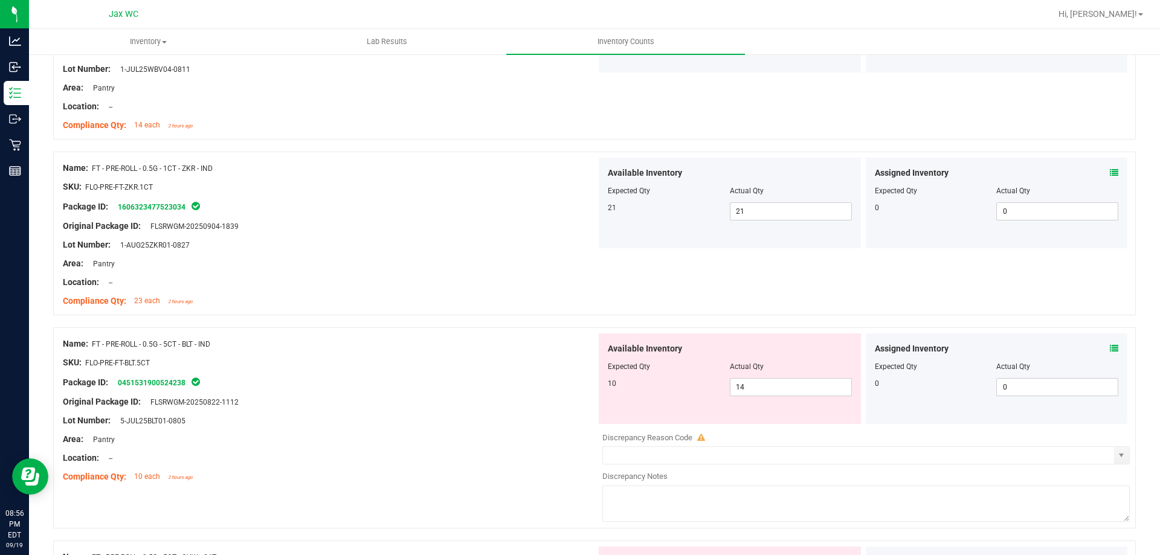
click at [1110, 348] on icon at bounding box center [1114, 348] width 8 height 8
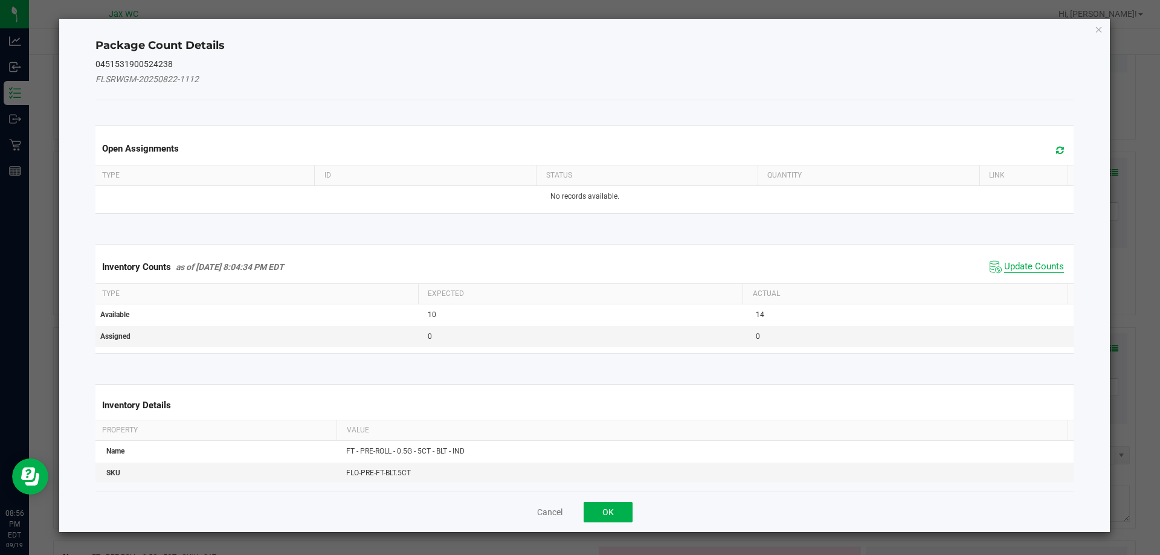
click at [1029, 262] on span "Update Counts" at bounding box center [1034, 267] width 60 height 12
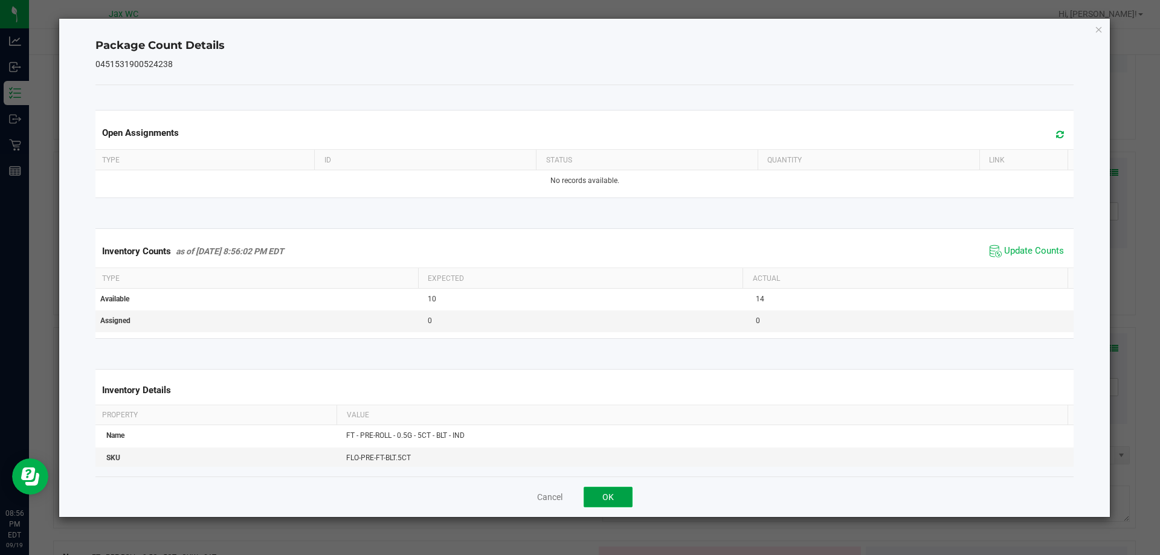
click at [622, 496] on button "OK" at bounding box center [608, 497] width 49 height 21
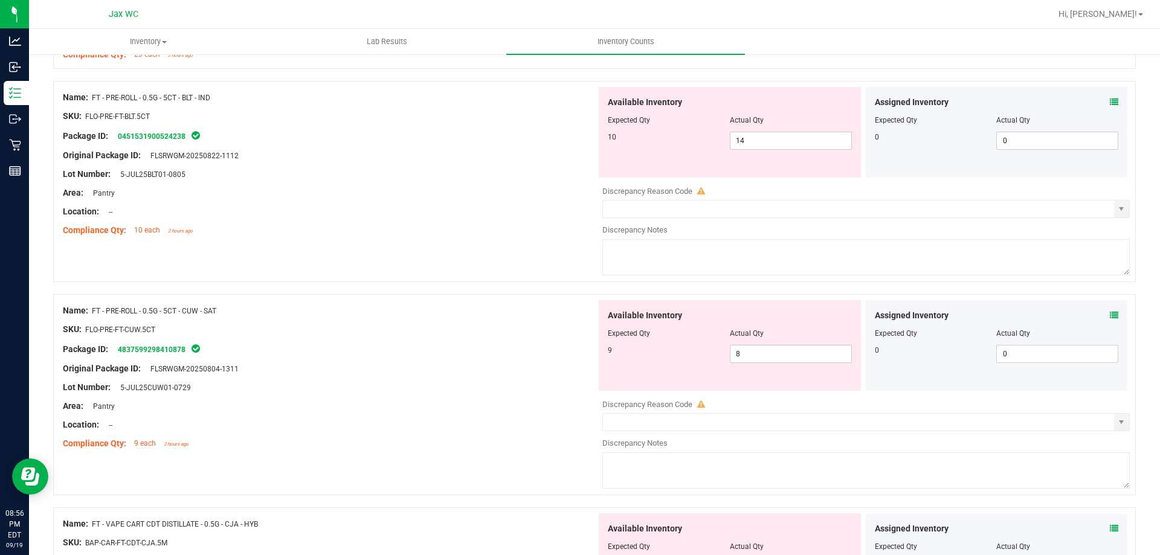
scroll to position [2090, 0]
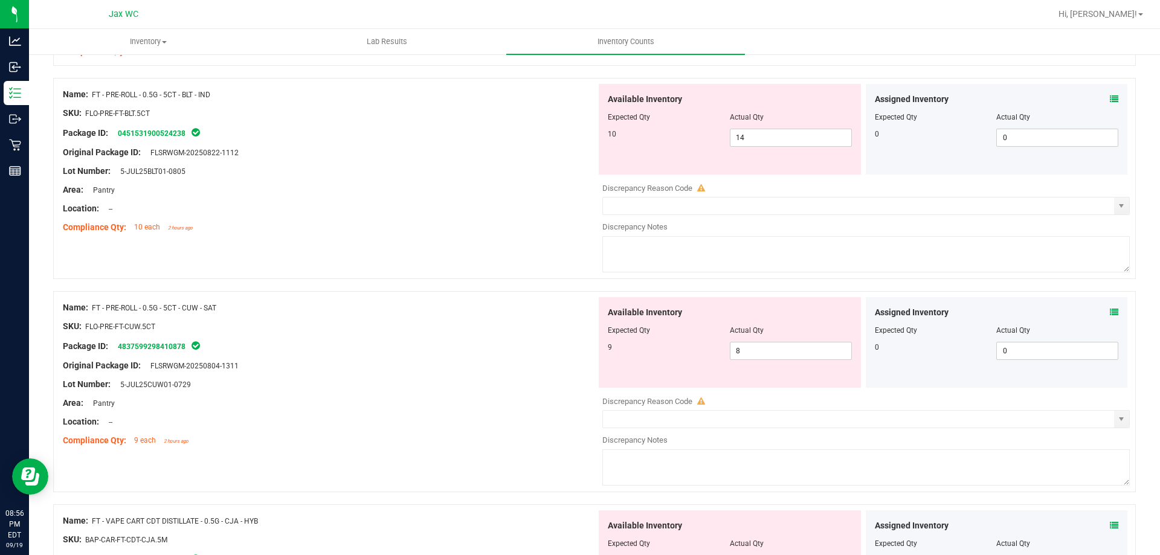
click at [1110, 311] on icon at bounding box center [1114, 312] width 8 height 8
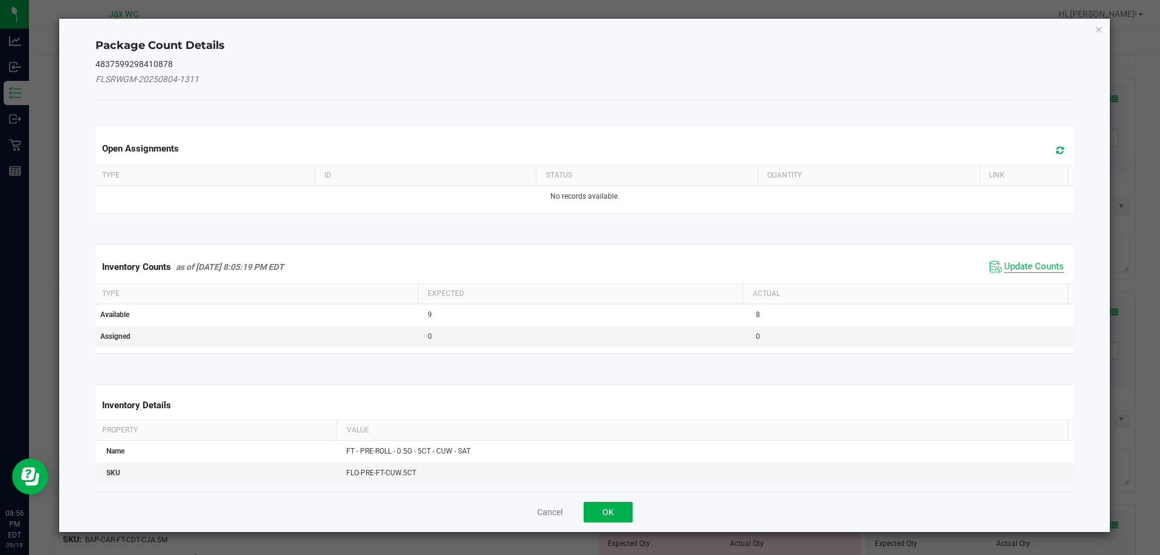
click at [1024, 262] on span "Update Counts" at bounding box center [1034, 267] width 60 height 12
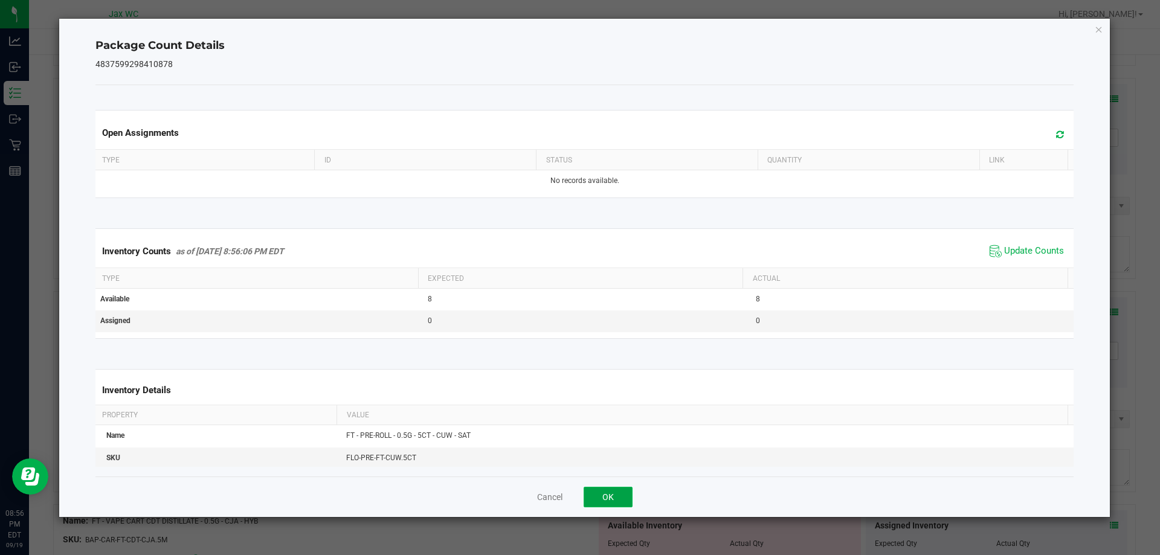
click at [609, 494] on button "OK" at bounding box center [608, 497] width 49 height 21
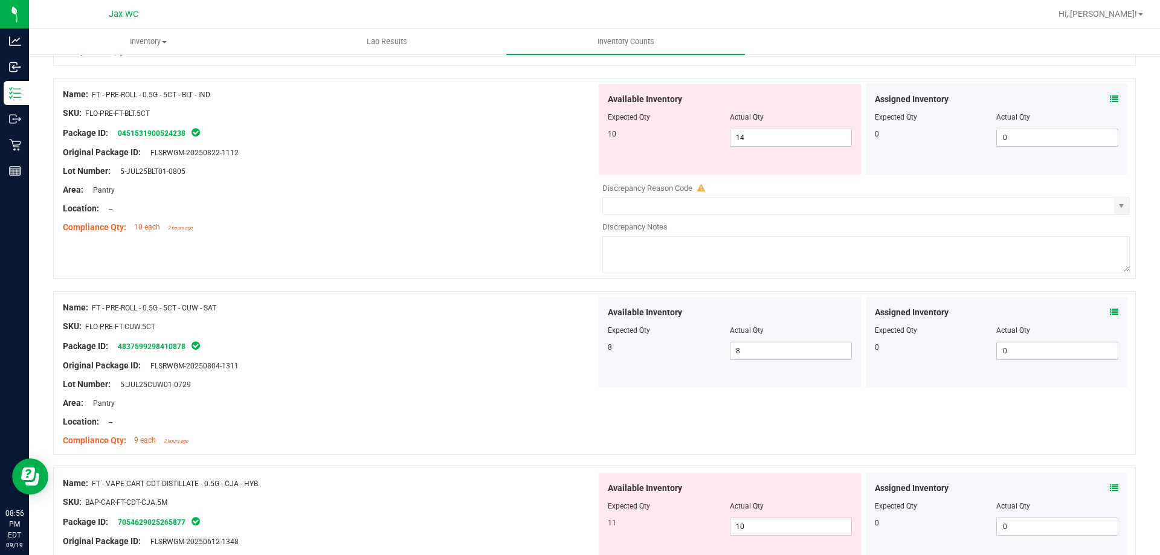
click at [1110, 488] on icon at bounding box center [1114, 488] width 8 height 8
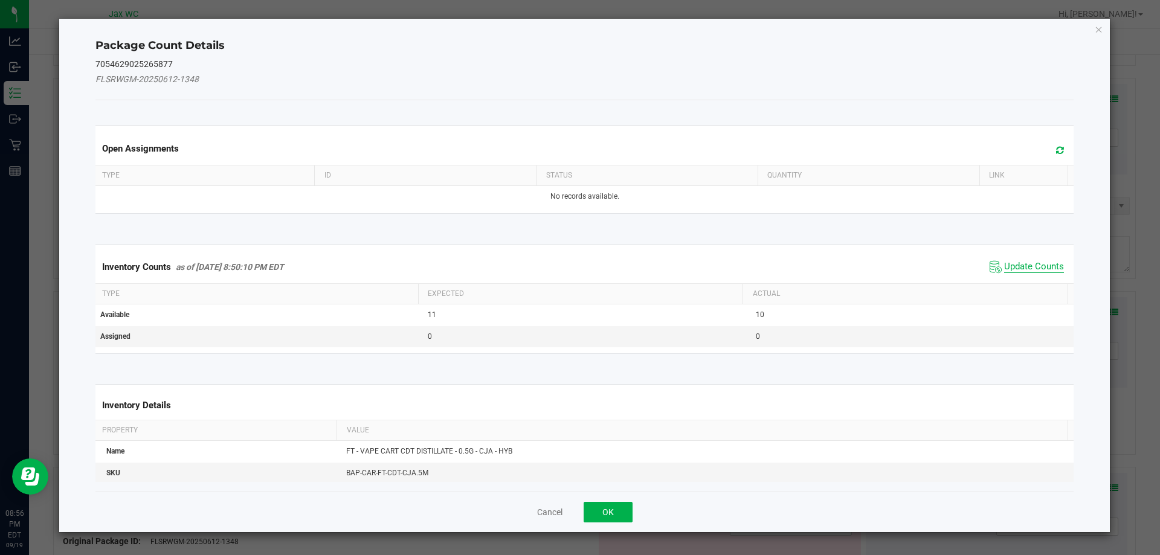
click at [1040, 265] on span "Update Counts" at bounding box center [1034, 267] width 60 height 12
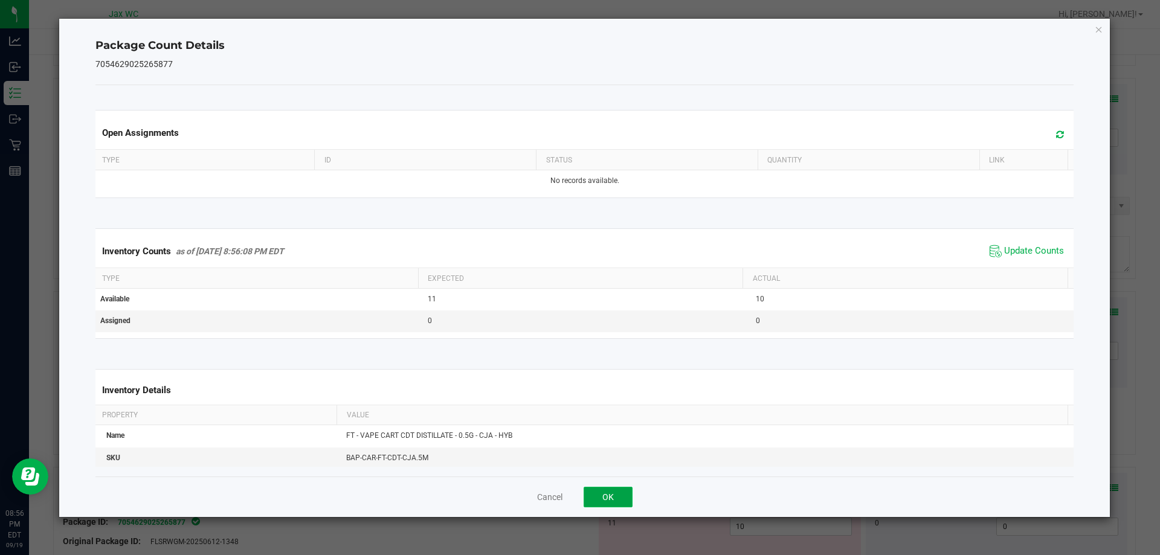
click at [609, 487] on button "OK" at bounding box center [608, 497] width 49 height 21
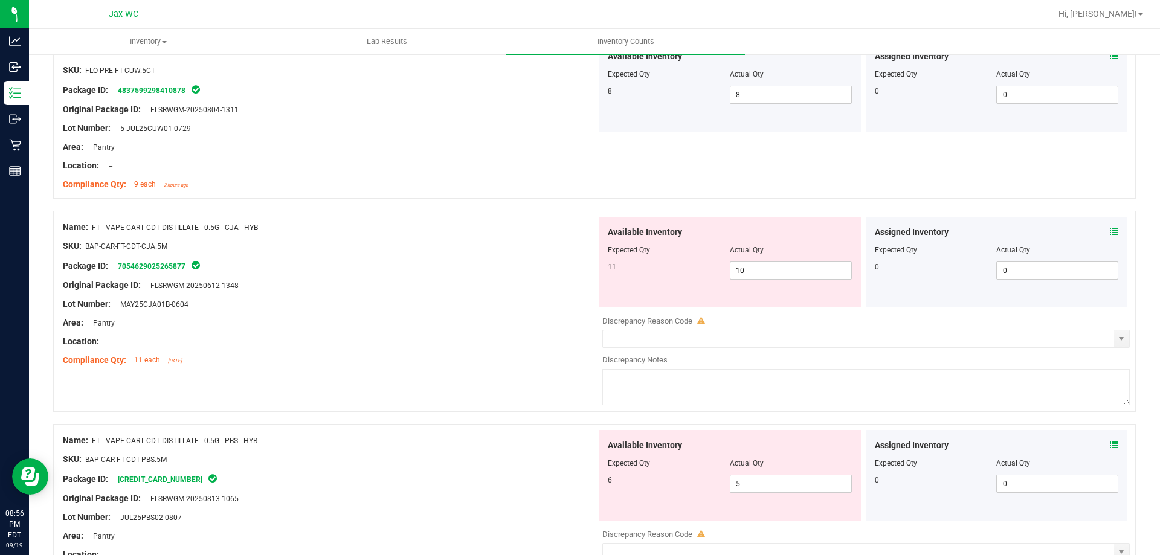
scroll to position [2372, 0]
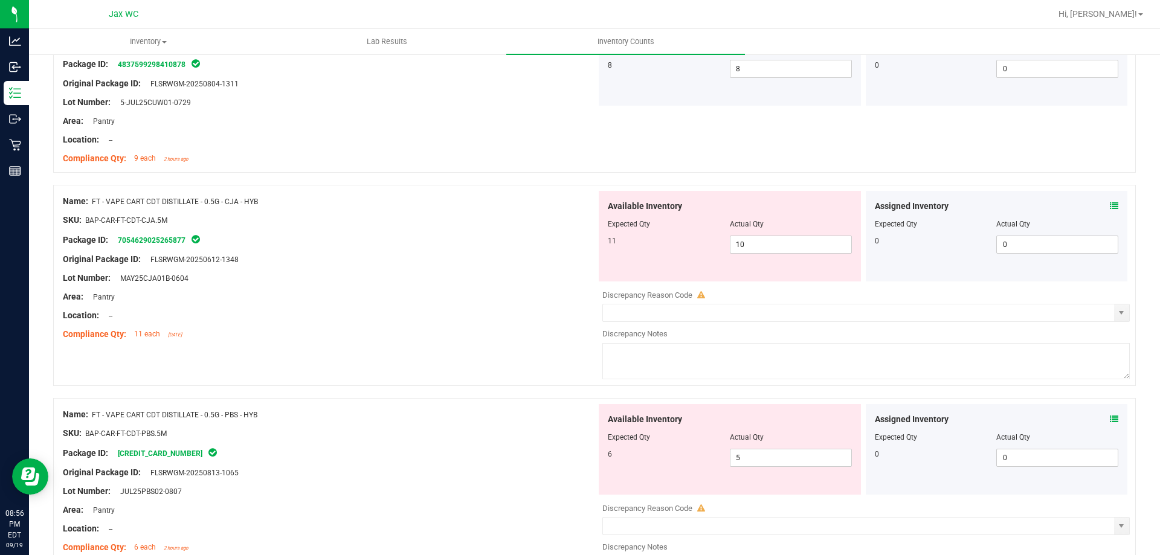
click at [1110, 421] on icon at bounding box center [1114, 419] width 8 height 8
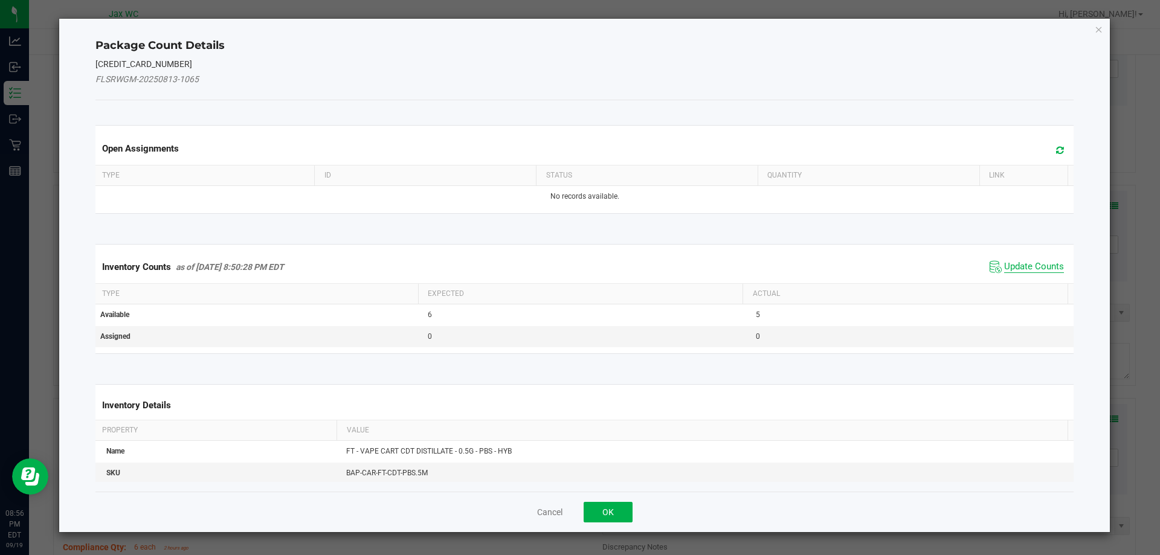
click at [1036, 268] on span "Update Counts" at bounding box center [1034, 267] width 60 height 12
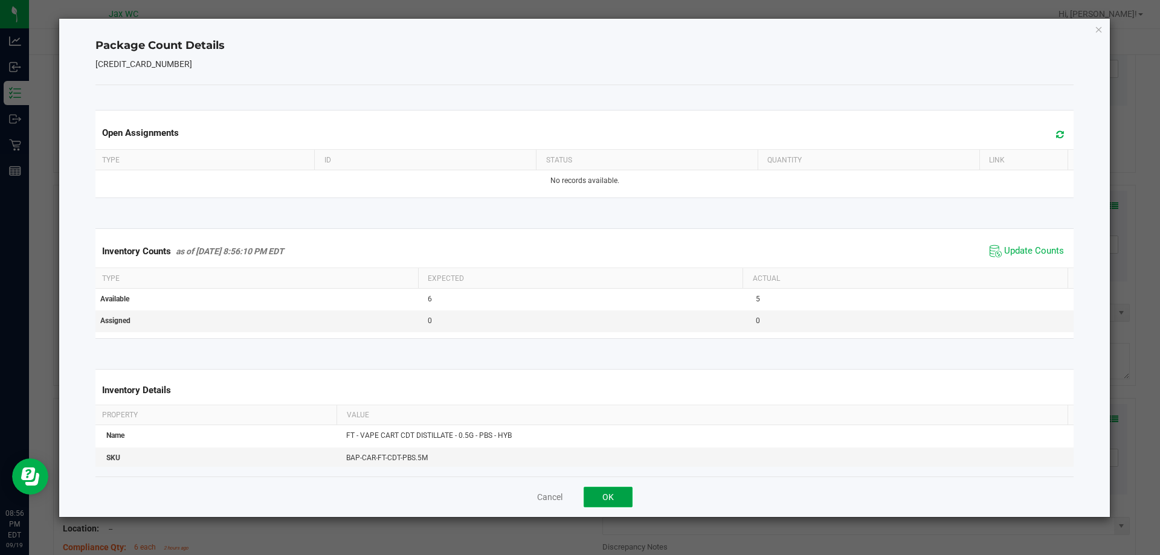
click at [625, 489] on button "OK" at bounding box center [608, 497] width 49 height 21
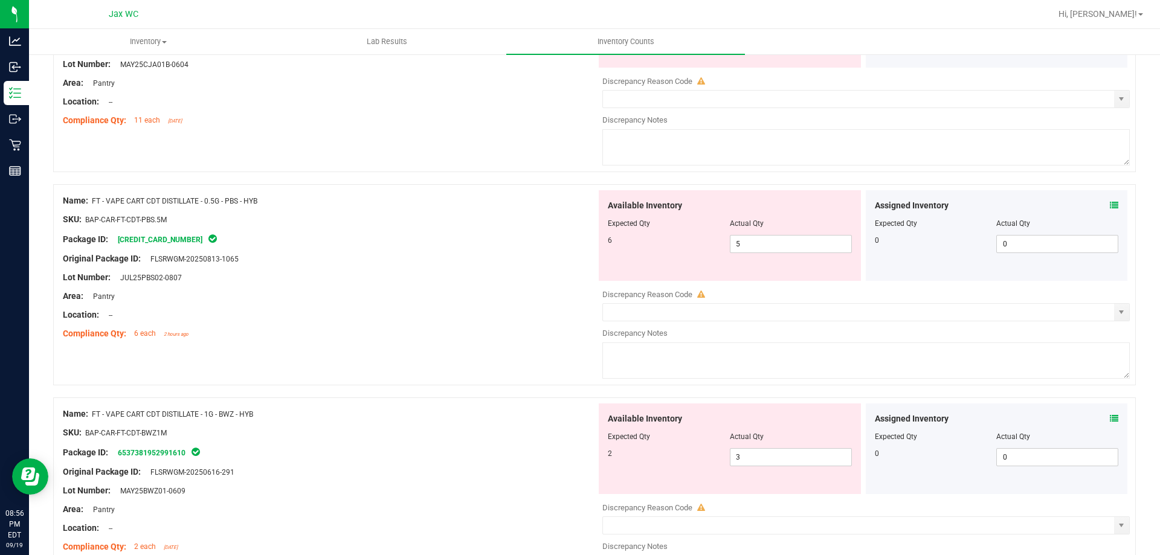
scroll to position [2590, 0]
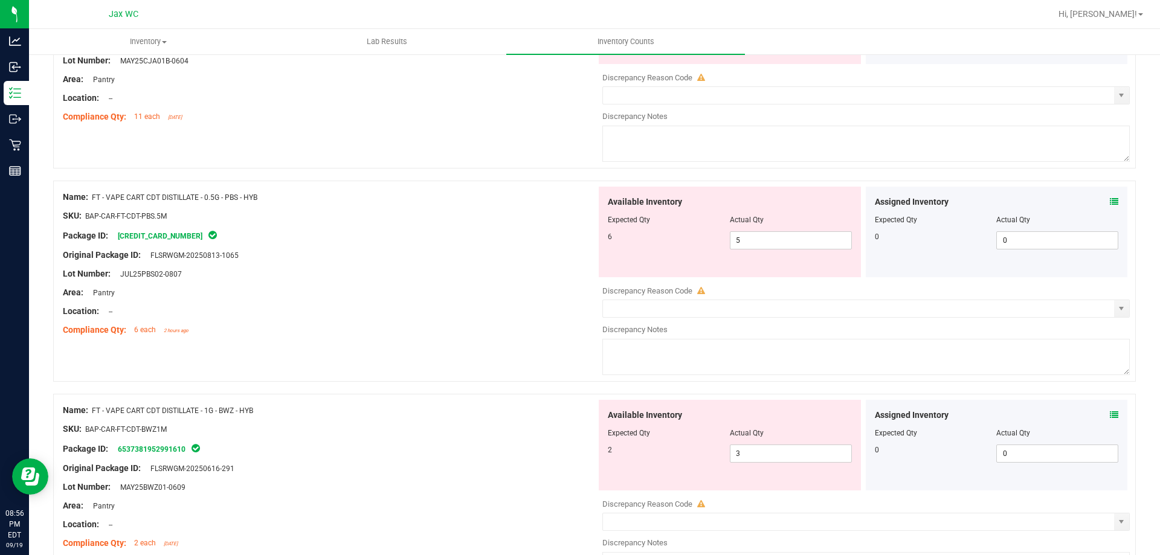
click at [1110, 415] on icon at bounding box center [1114, 415] width 8 height 8
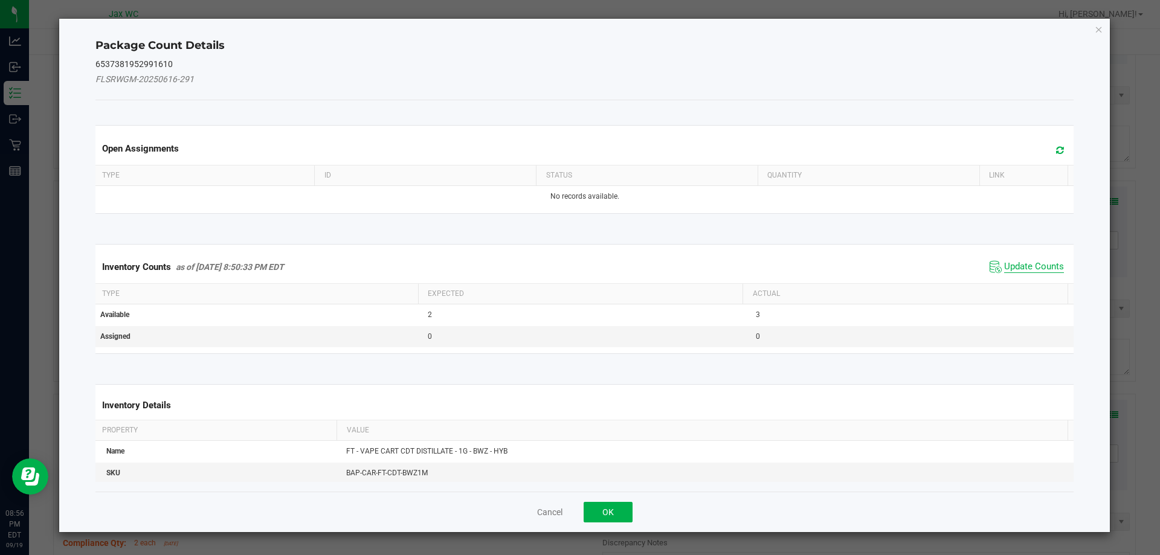
click at [1013, 266] on span "Update Counts" at bounding box center [1034, 267] width 60 height 12
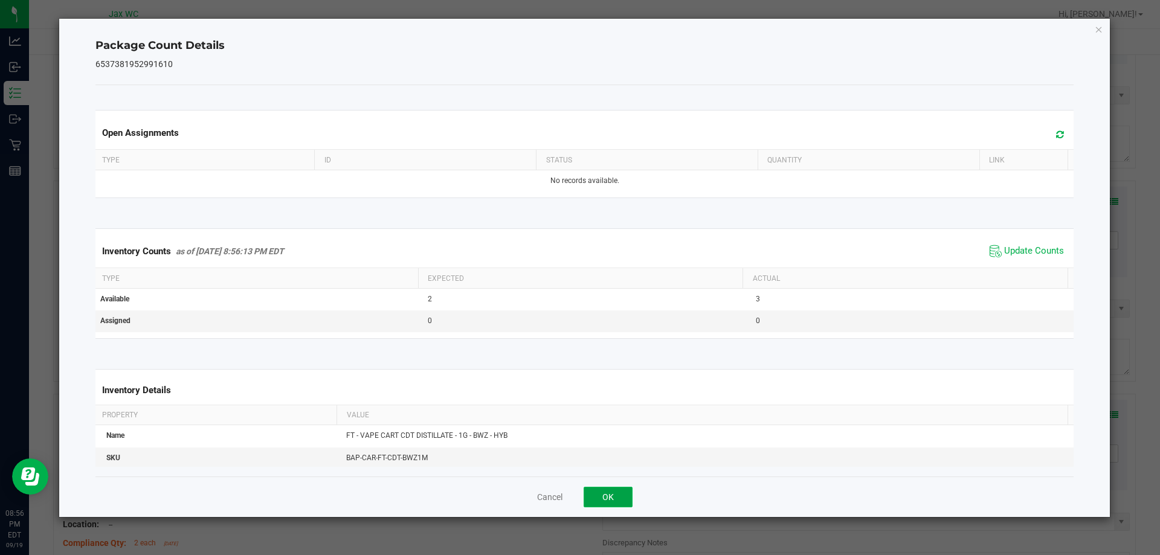
click at [616, 491] on button "OK" at bounding box center [608, 497] width 49 height 21
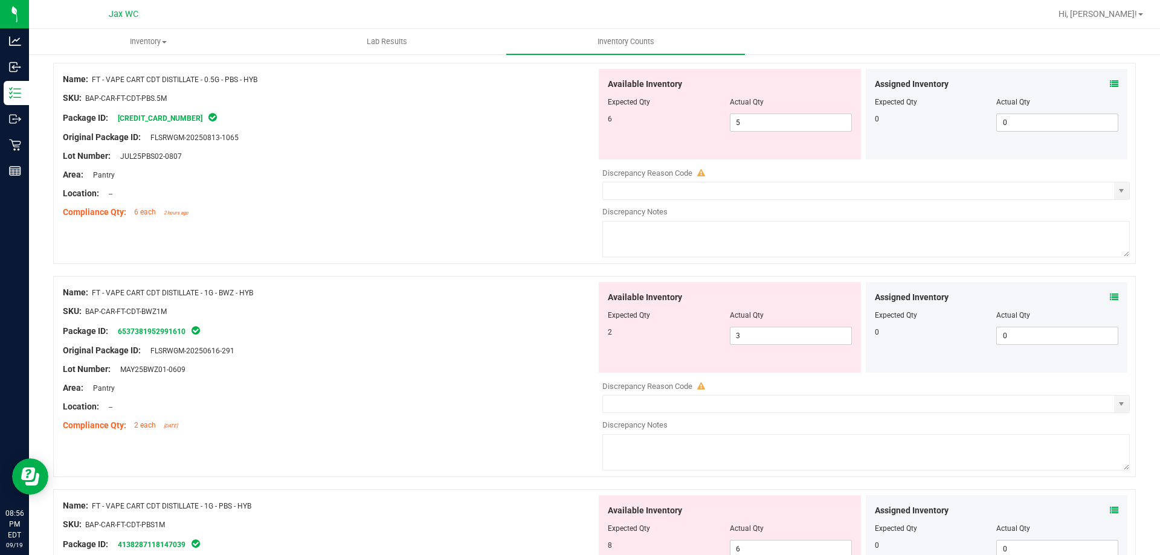
scroll to position [2813, 0]
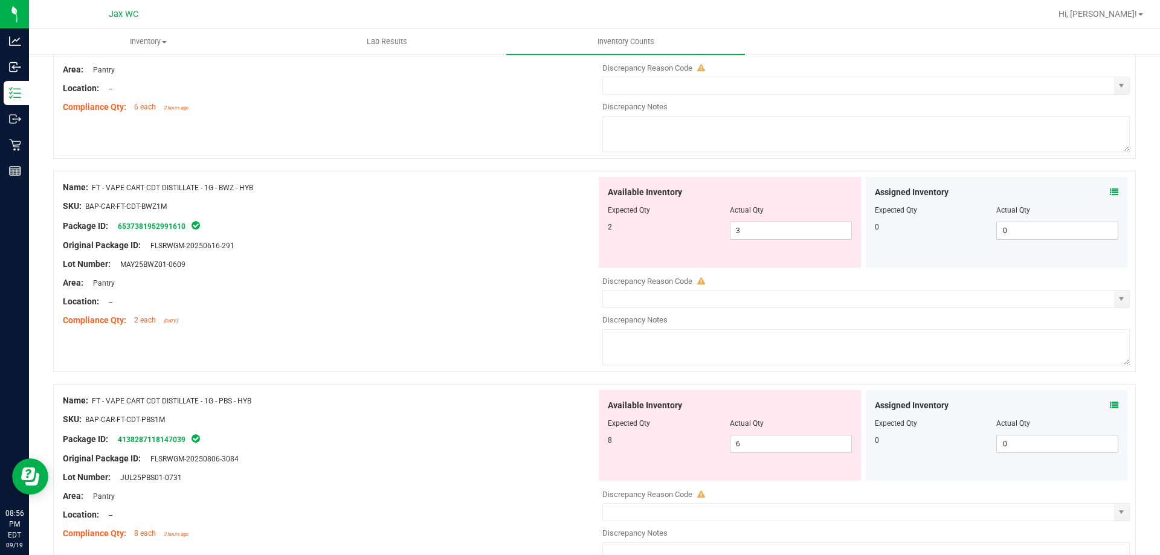
click at [1110, 405] on icon at bounding box center [1114, 405] width 8 height 8
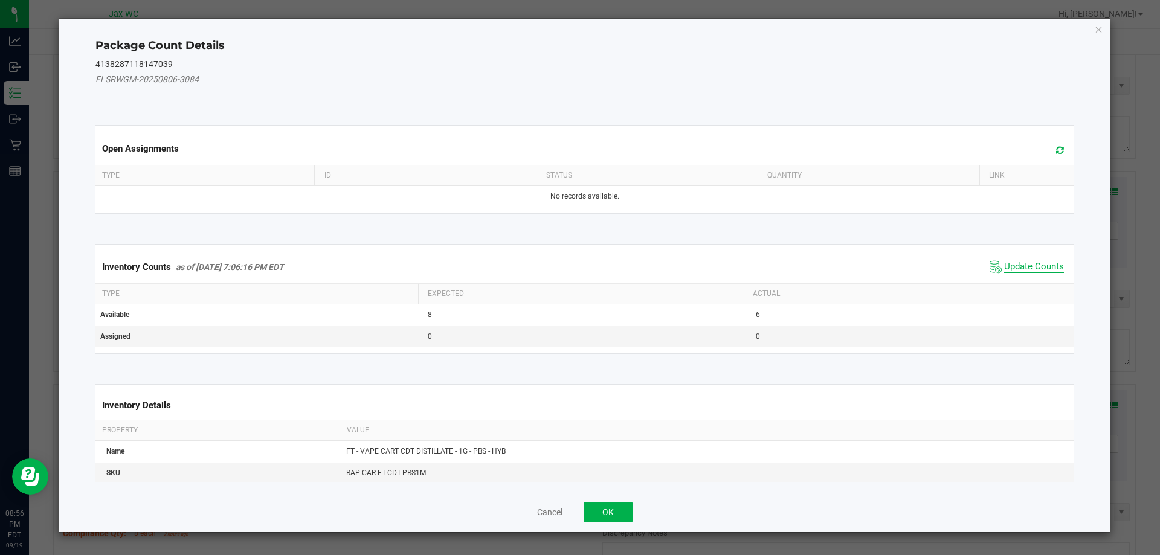
click at [1023, 263] on span "Update Counts" at bounding box center [1034, 267] width 60 height 12
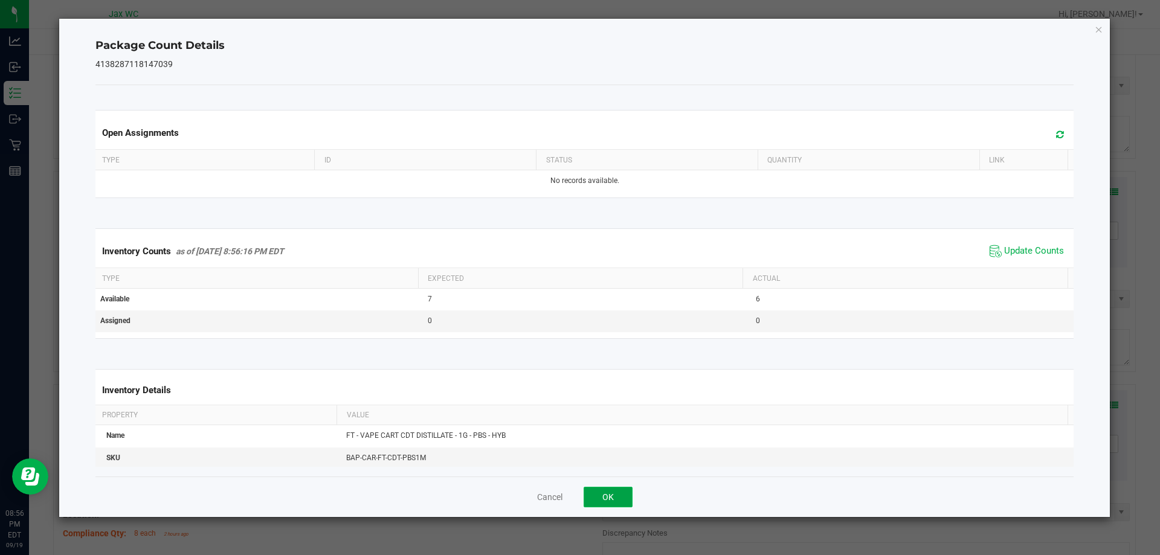
click at [616, 490] on button "OK" at bounding box center [608, 497] width 49 height 21
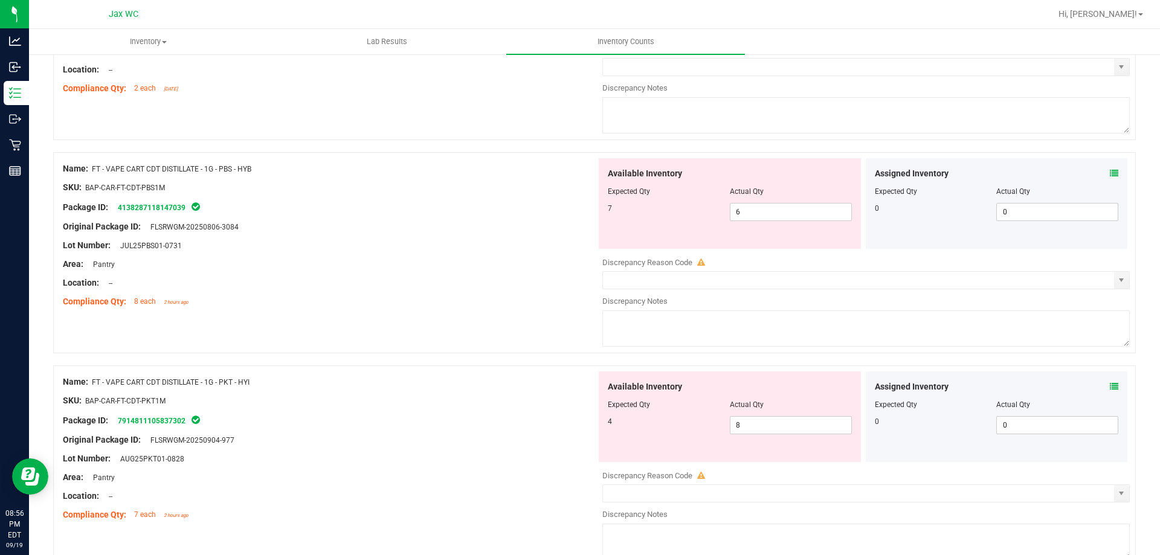
scroll to position [3044, 0]
click at [1110, 387] on icon at bounding box center [1114, 387] width 8 height 8
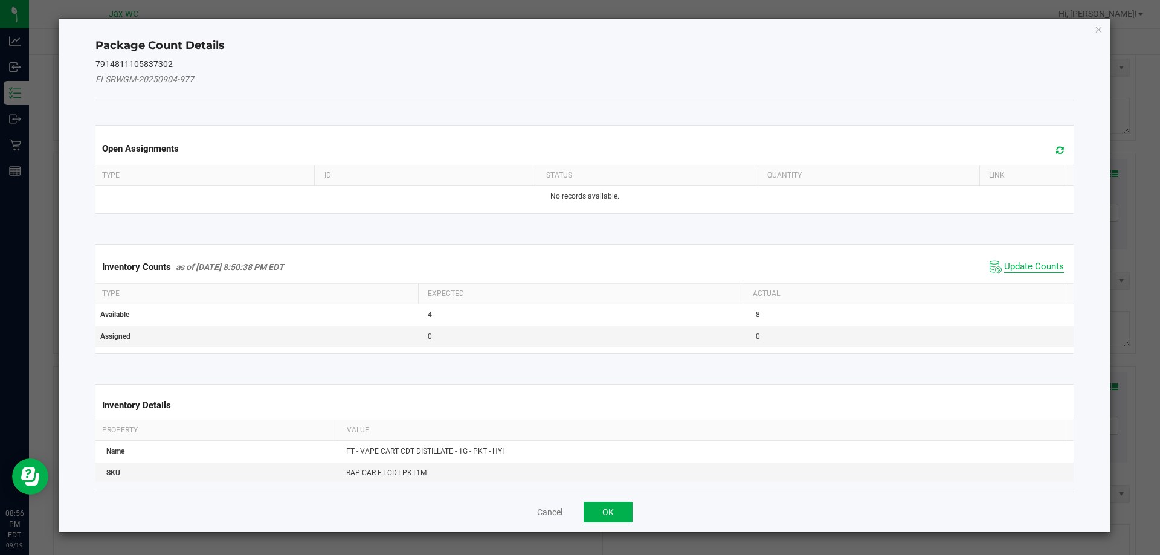
click at [1016, 262] on span "Update Counts" at bounding box center [1034, 267] width 60 height 12
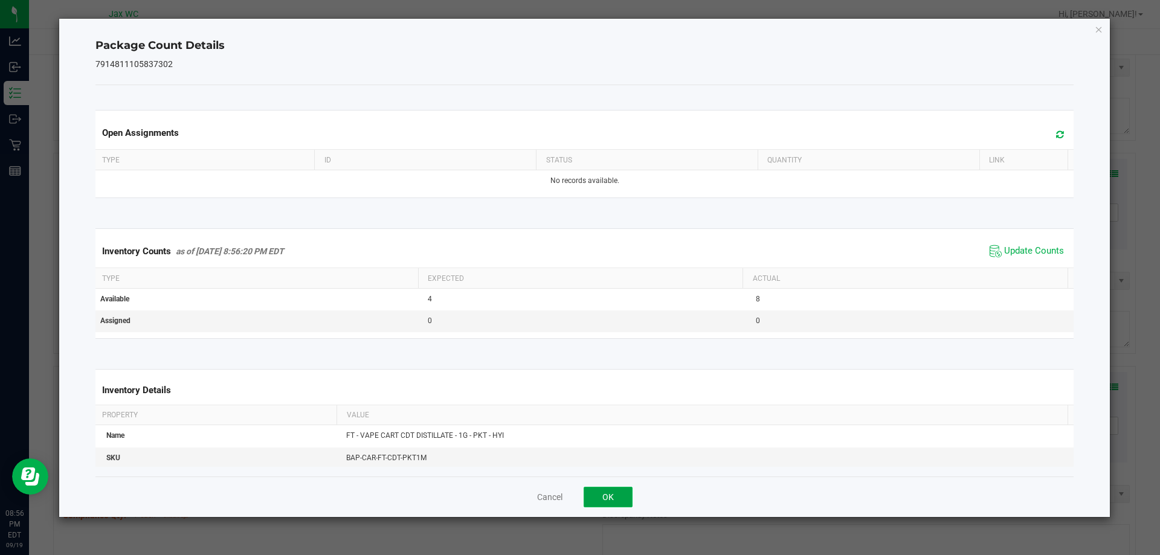
click at [614, 500] on button "OK" at bounding box center [608, 497] width 49 height 21
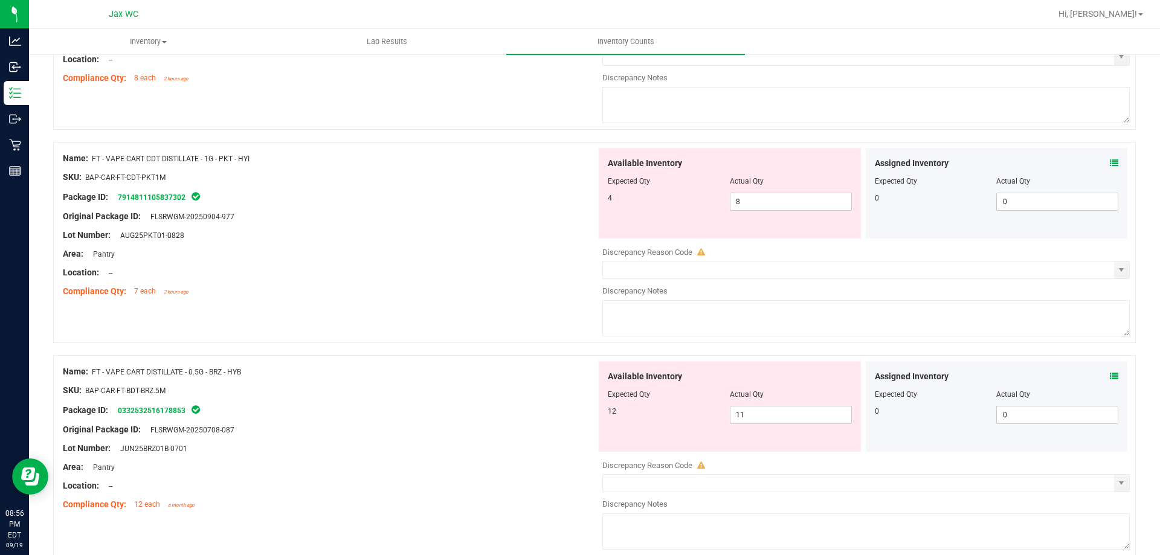
scroll to position [3270, 0]
click at [1110, 375] on icon at bounding box center [1114, 375] width 8 height 8
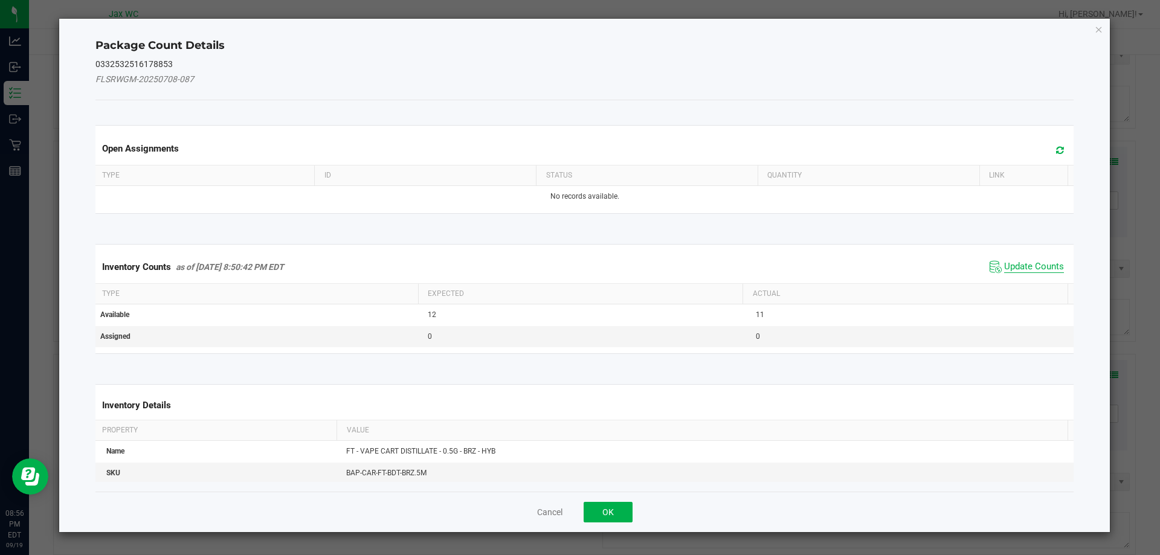
click at [1025, 271] on span "Update Counts" at bounding box center [1034, 267] width 60 height 12
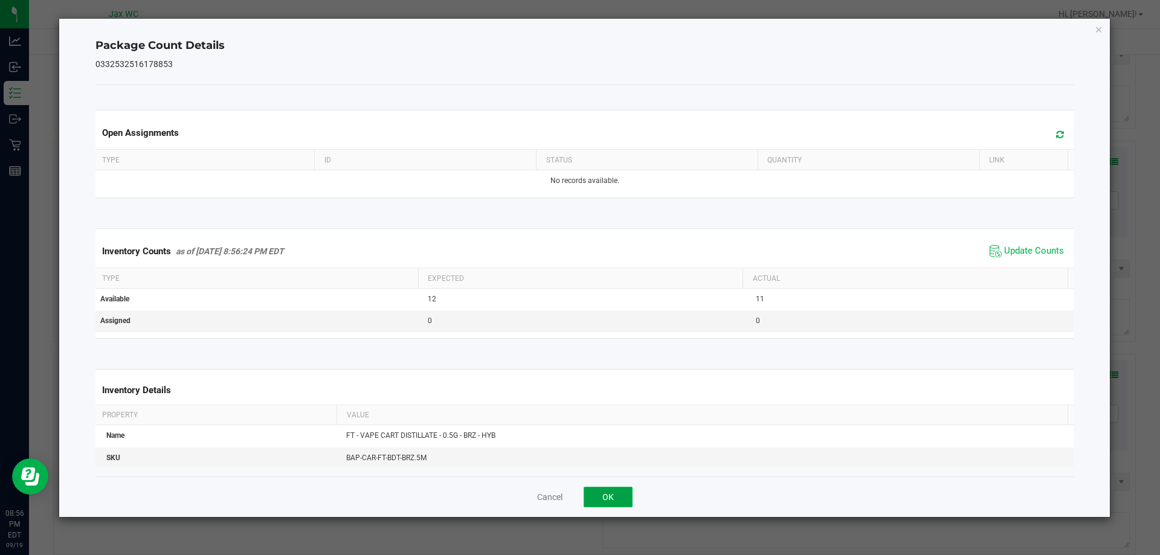
click at [610, 505] on button "OK" at bounding box center [608, 497] width 49 height 21
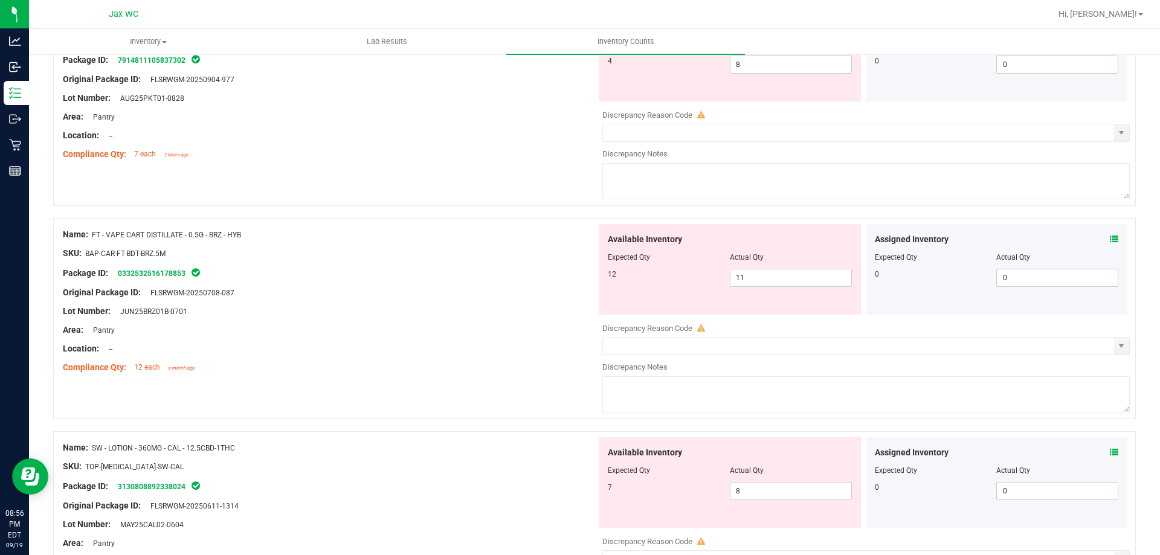
scroll to position [3498, 0]
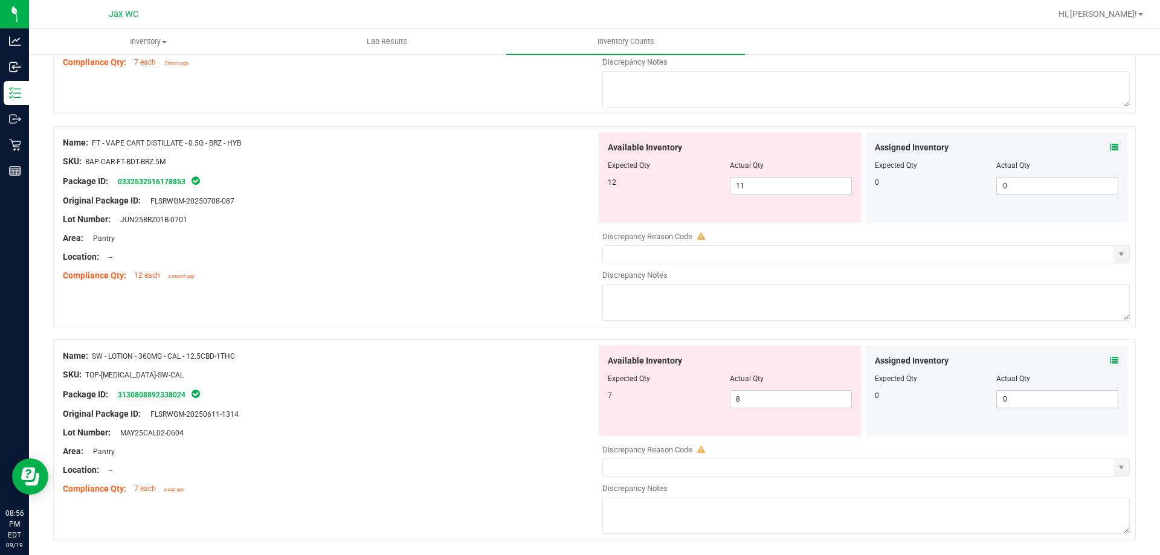
click at [1110, 360] on icon at bounding box center [1114, 361] width 8 height 8
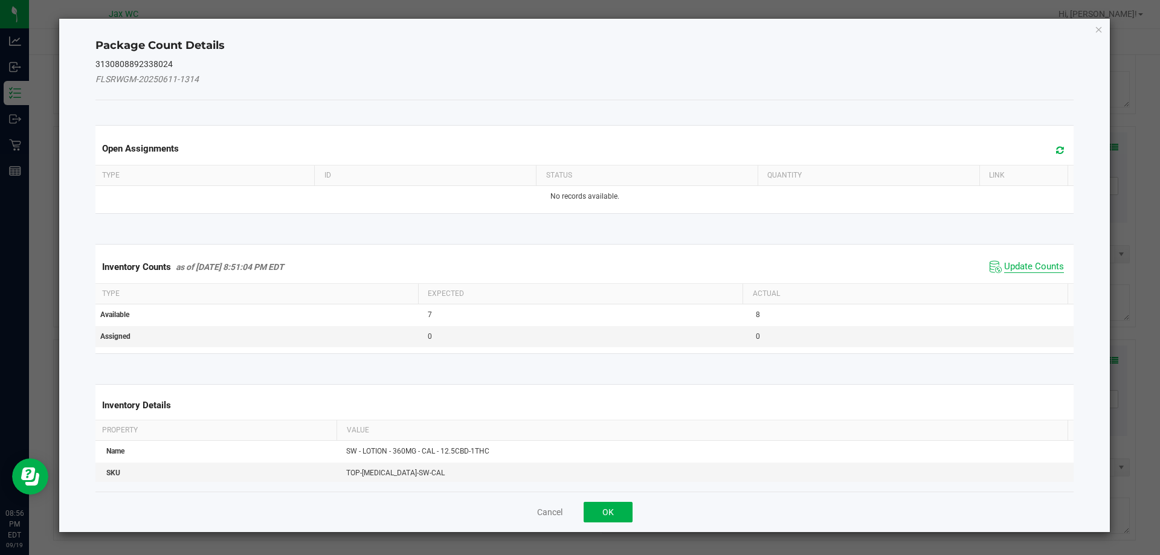
click at [1009, 271] on span "Update Counts" at bounding box center [1034, 267] width 60 height 12
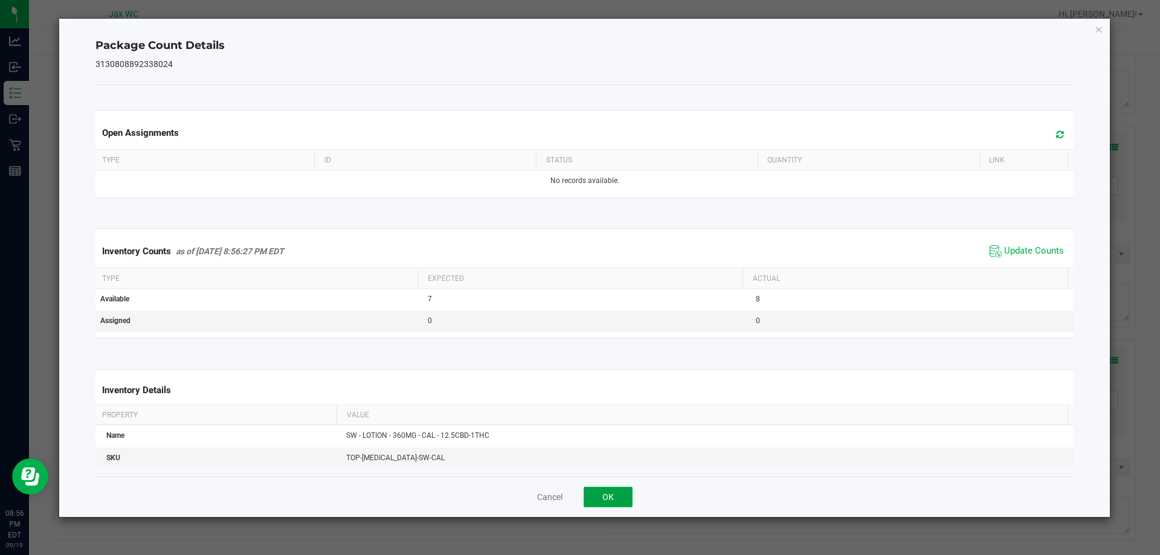
click at [612, 494] on button "OK" at bounding box center [608, 497] width 49 height 21
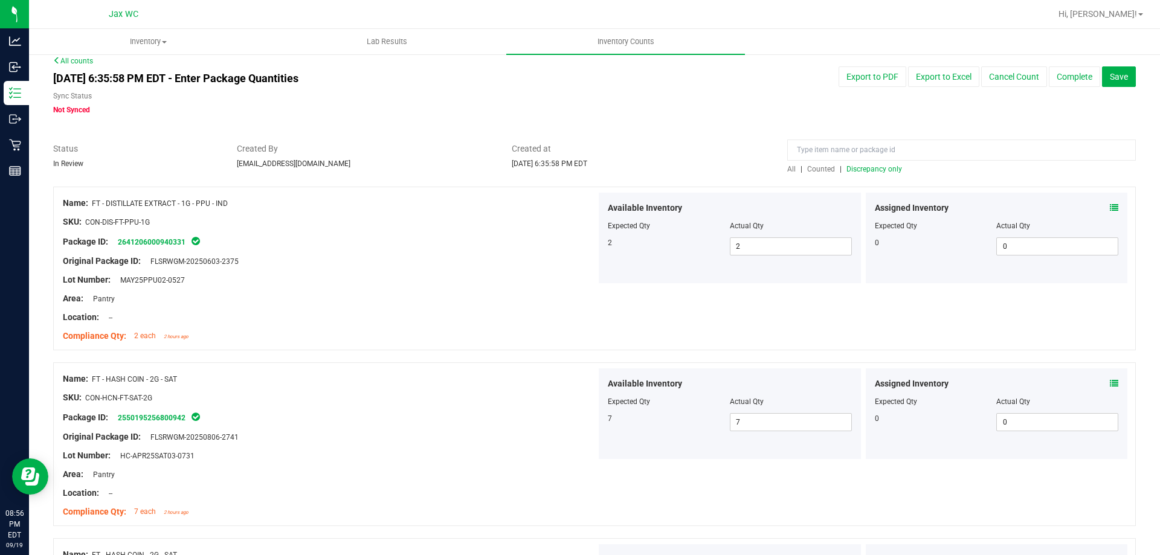
scroll to position [0, 0]
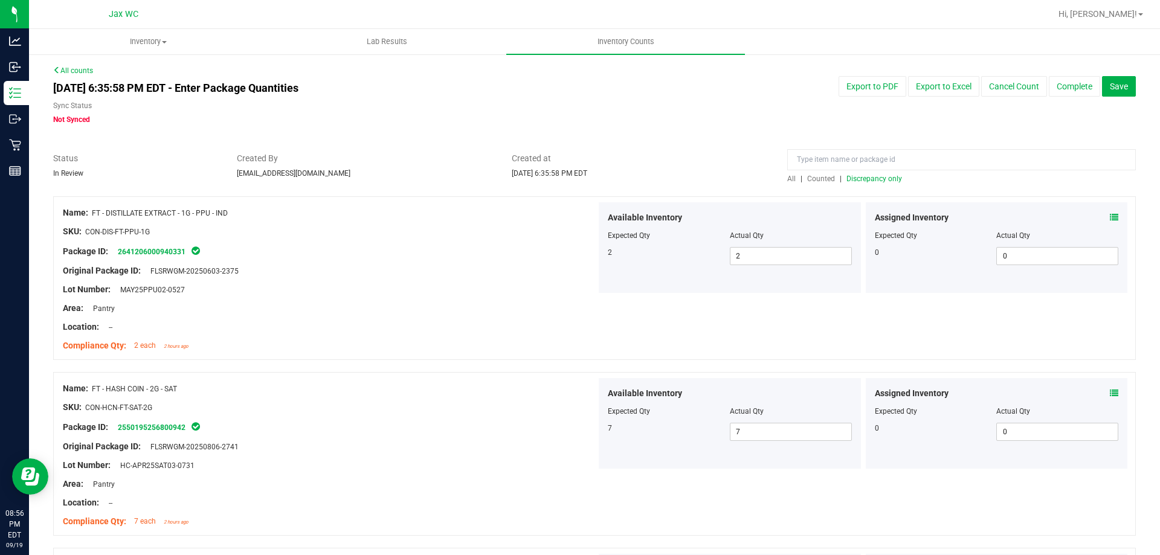
click at [861, 177] on span "Discrepancy only" at bounding box center [875, 179] width 56 height 8
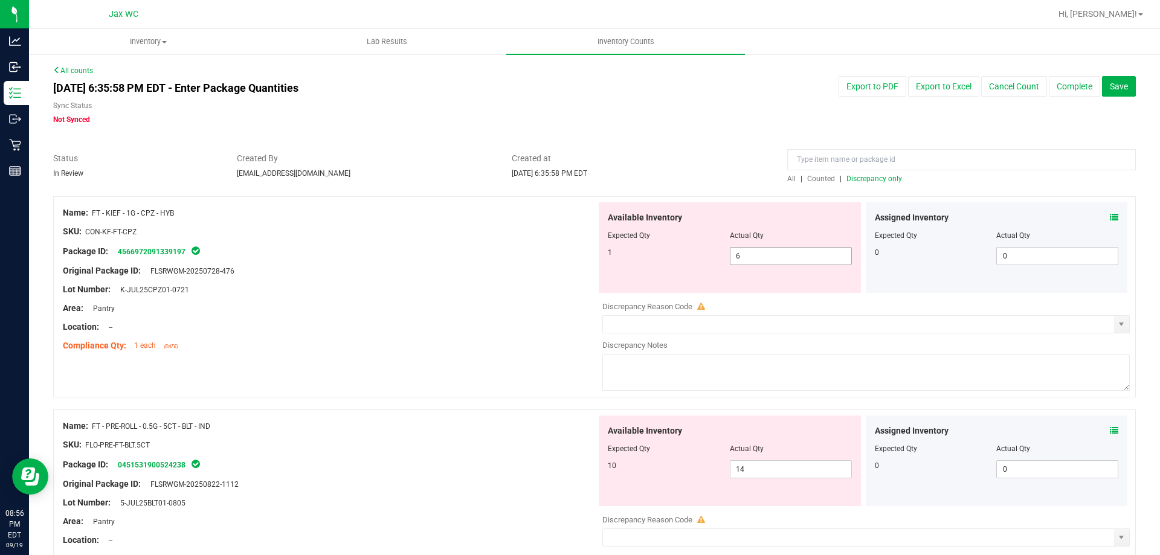
click at [780, 255] on input "6" at bounding box center [791, 256] width 121 height 17
type input "1"
click at [419, 286] on div "Lot Number: K-JUL25CPZ01-0721" at bounding box center [330, 289] width 534 height 13
type input "1"
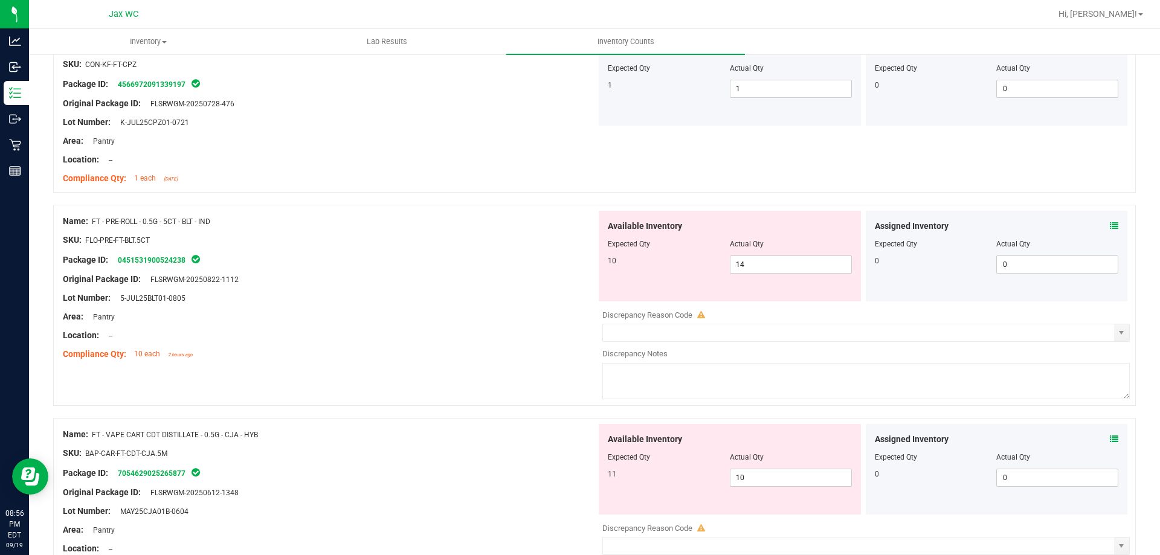
scroll to position [167, 0]
click at [774, 265] on input "14" at bounding box center [791, 265] width 121 height 17
type input "10"
click at [476, 343] on div at bounding box center [330, 346] width 534 height 6
type input "10"
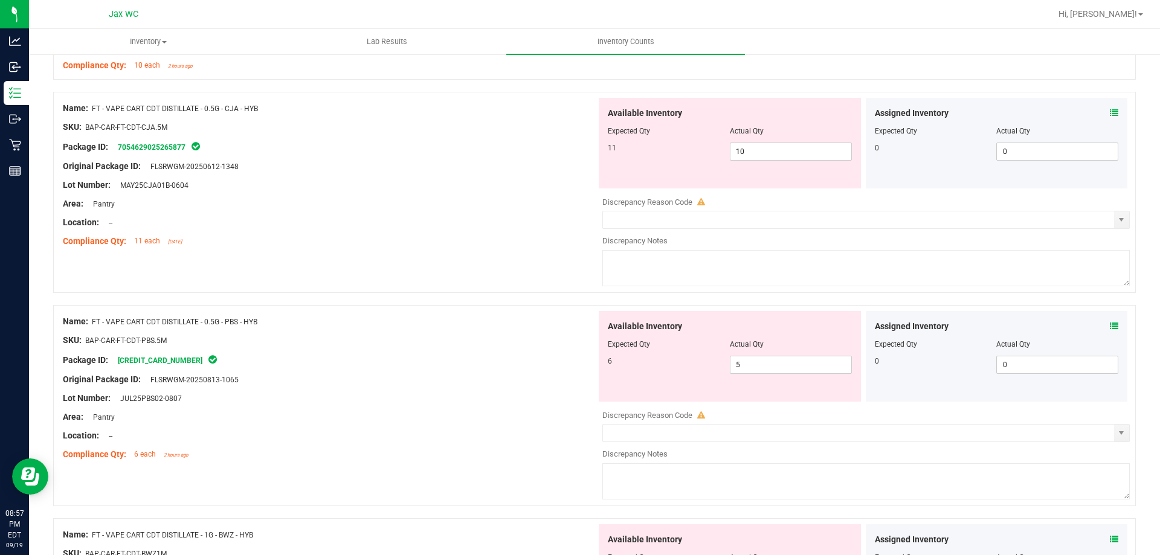
scroll to position [471, 0]
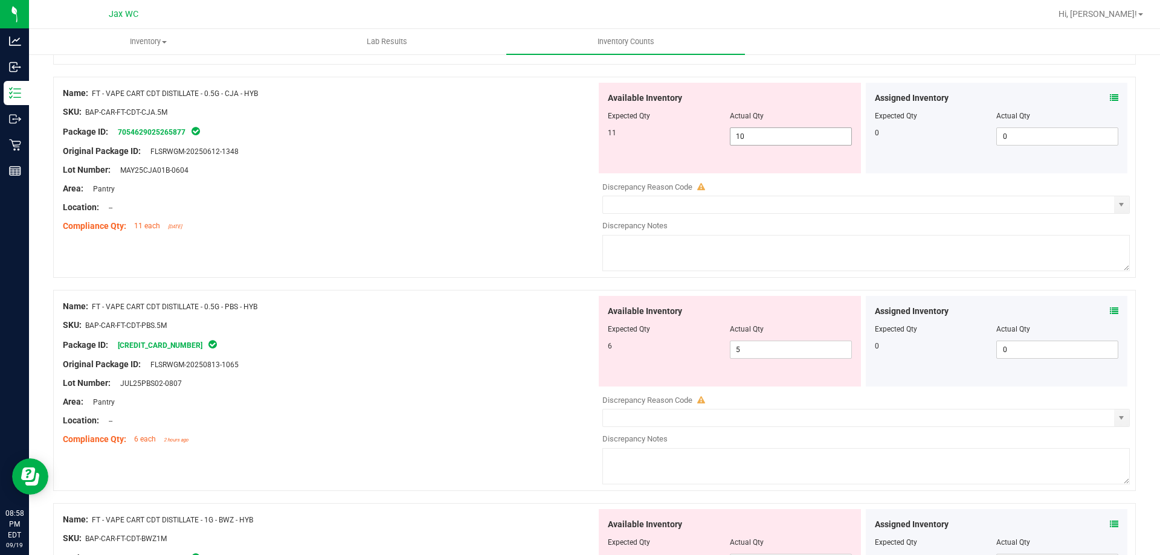
click at [786, 136] on input "10" at bounding box center [791, 136] width 121 height 17
type input "11"
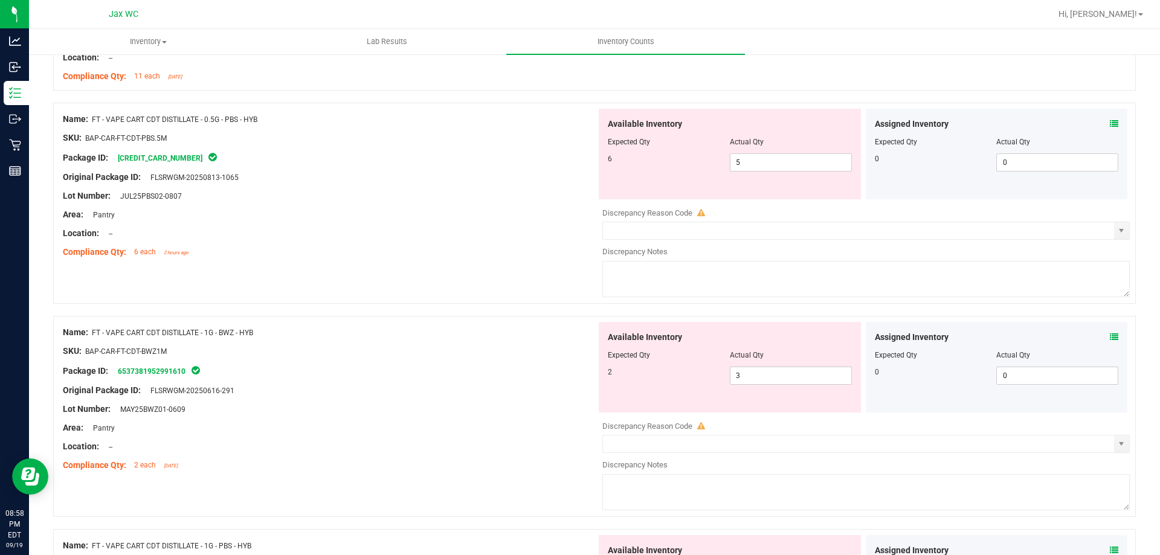
scroll to position [636, 0]
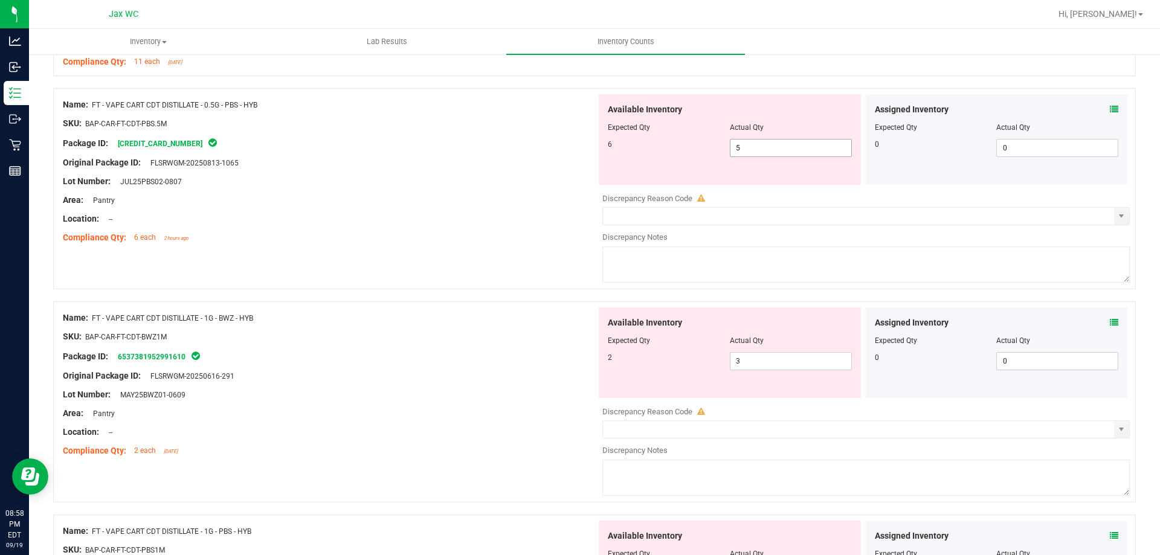
click at [763, 145] on input "5" at bounding box center [791, 148] width 121 height 17
type input "6"
click at [784, 361] on div "Available Inventory Expected Qty Actual Qty 2 3 3" at bounding box center [863, 404] width 534 height 192
type input "6"
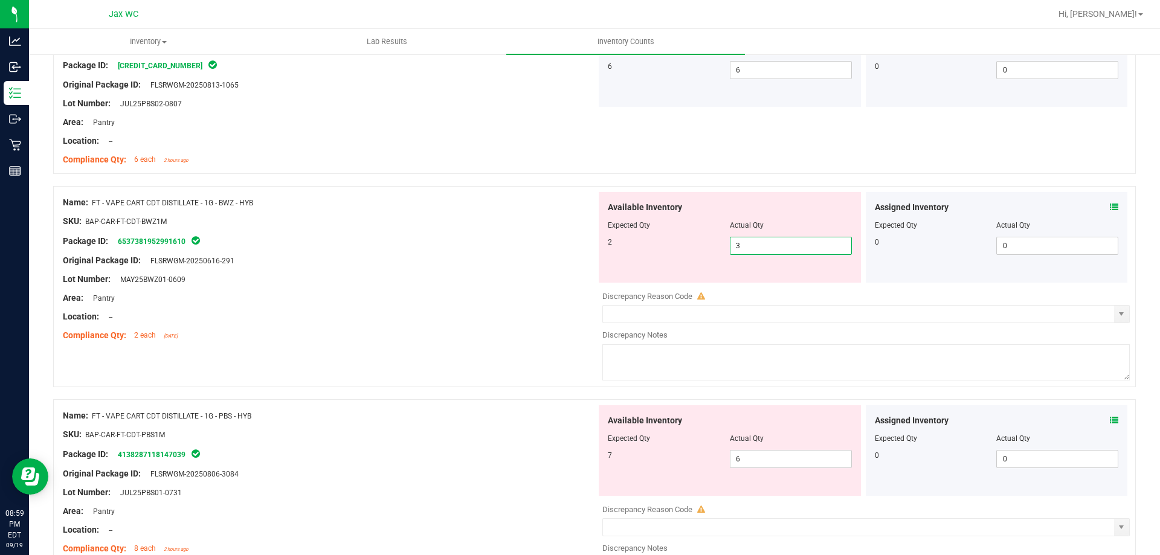
scroll to position [775, 0]
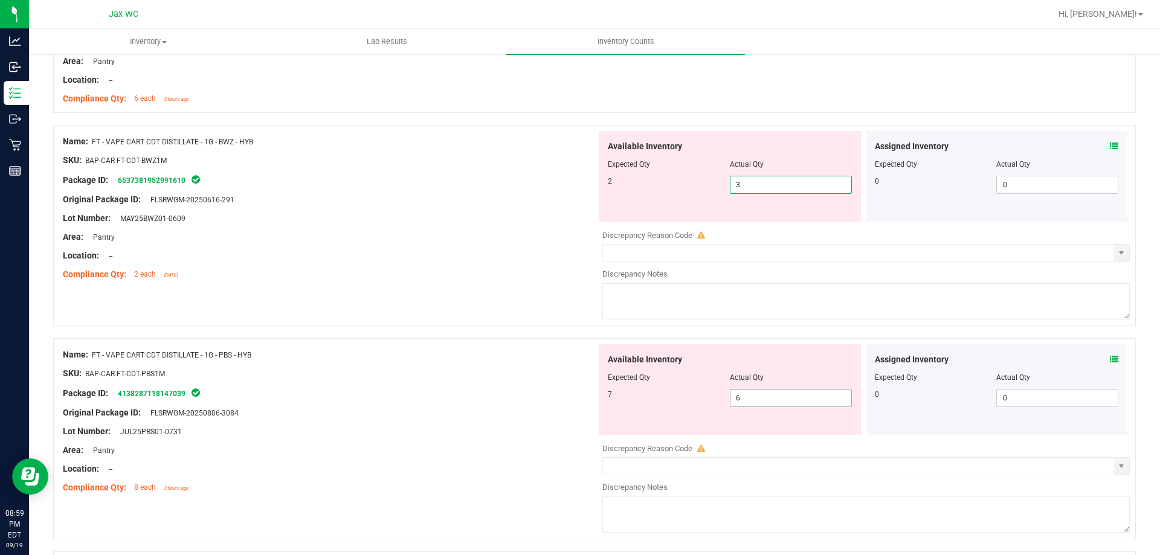
click at [792, 399] on input "6" at bounding box center [791, 398] width 121 height 17
type input "7"
click at [502, 317] on div "Name: FT - VAPE CART CDT DISTILLATE - 1G - BWZ - HYB SKU: BAP-CAR-FT-CDT-BWZ1M …" at bounding box center [594, 225] width 1083 height 201
type input "7"
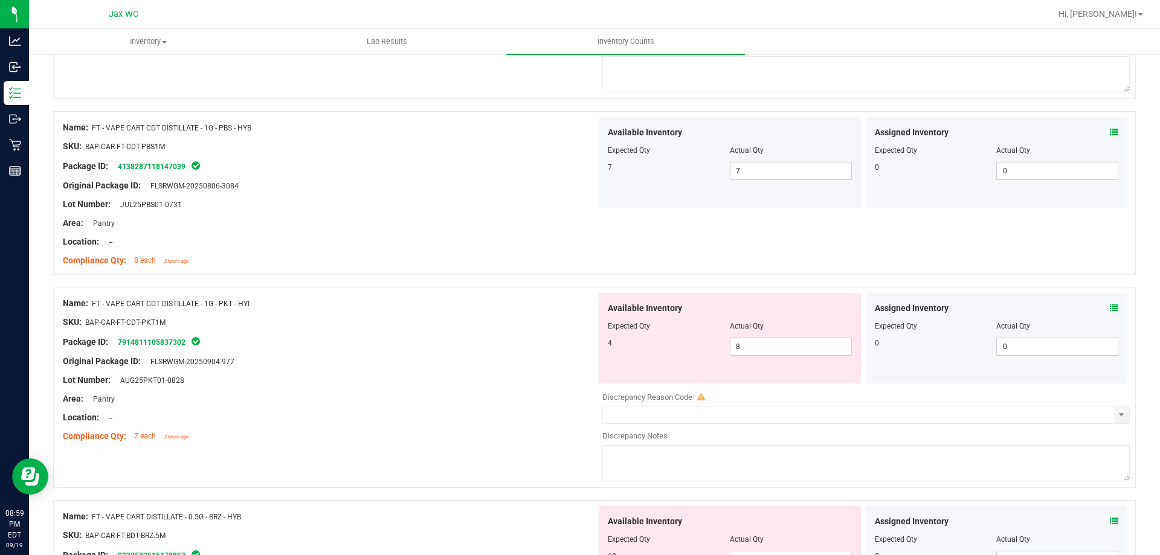
scroll to position [1012, 0]
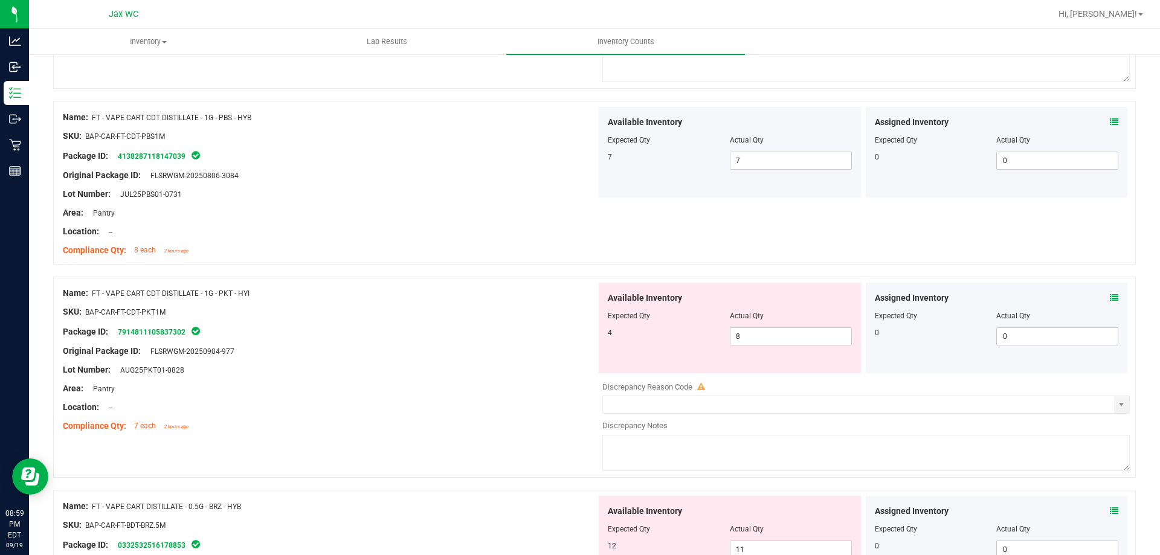
click at [1110, 297] on icon at bounding box center [1114, 298] width 8 height 8
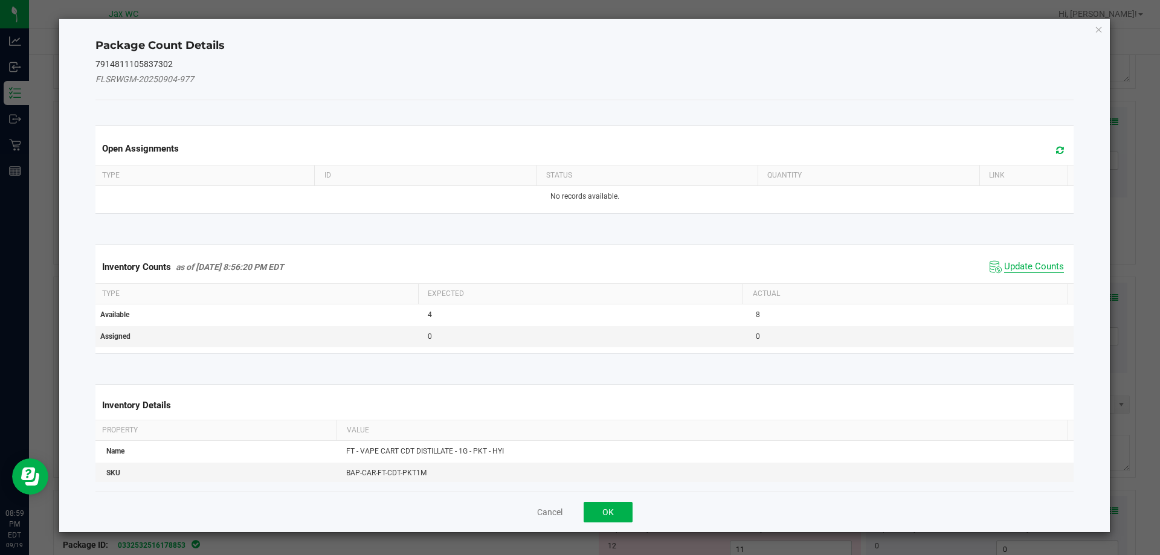
click at [1039, 265] on span "Update Counts" at bounding box center [1034, 267] width 60 height 12
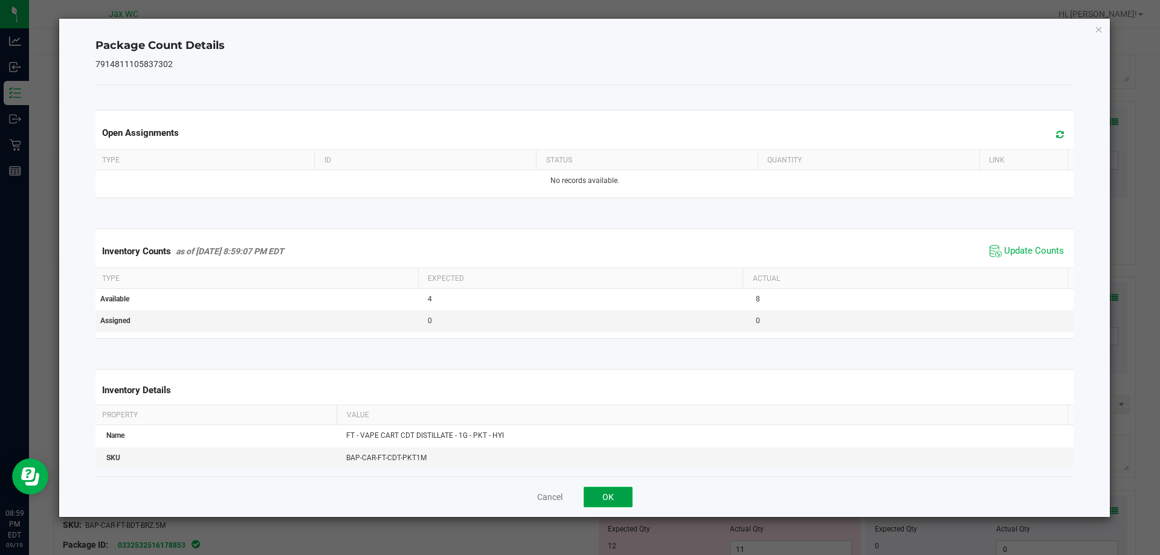
click at [610, 499] on button "OK" at bounding box center [608, 497] width 49 height 21
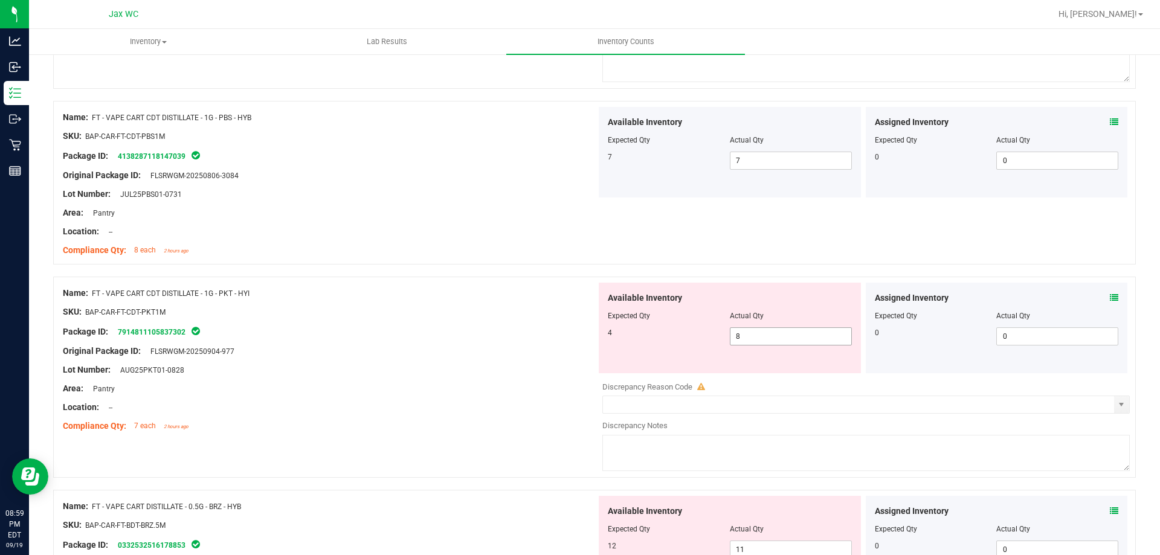
click at [812, 328] on input "8" at bounding box center [791, 336] width 121 height 17
type input "5"
click at [974, 409] on input "text" at bounding box center [858, 404] width 511 height 17
type input "5"
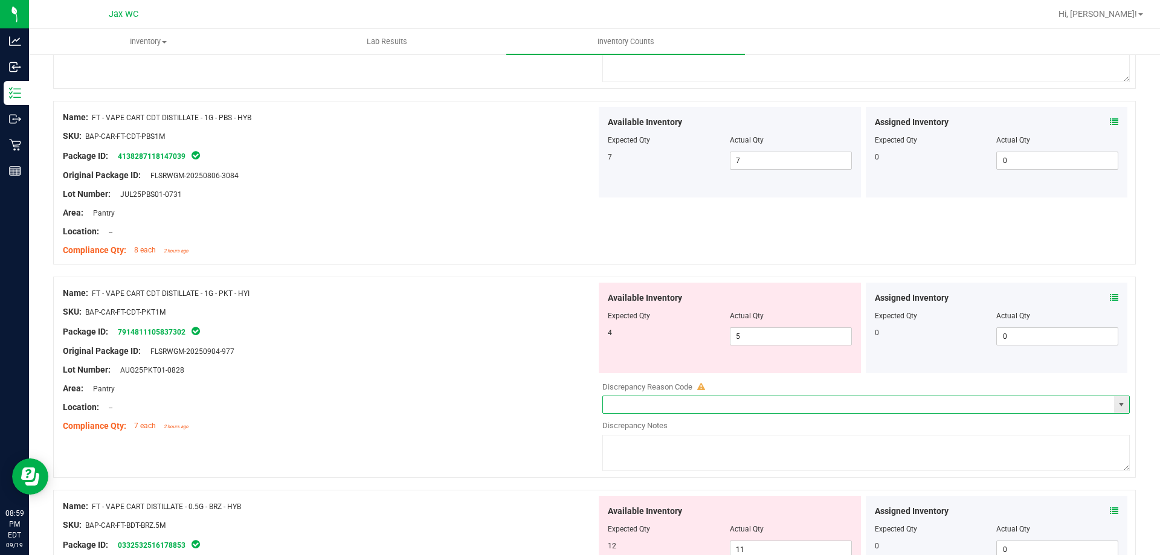
click at [491, 354] on div "Original Package ID: FLSRWGM-20250904-977" at bounding box center [330, 351] width 534 height 13
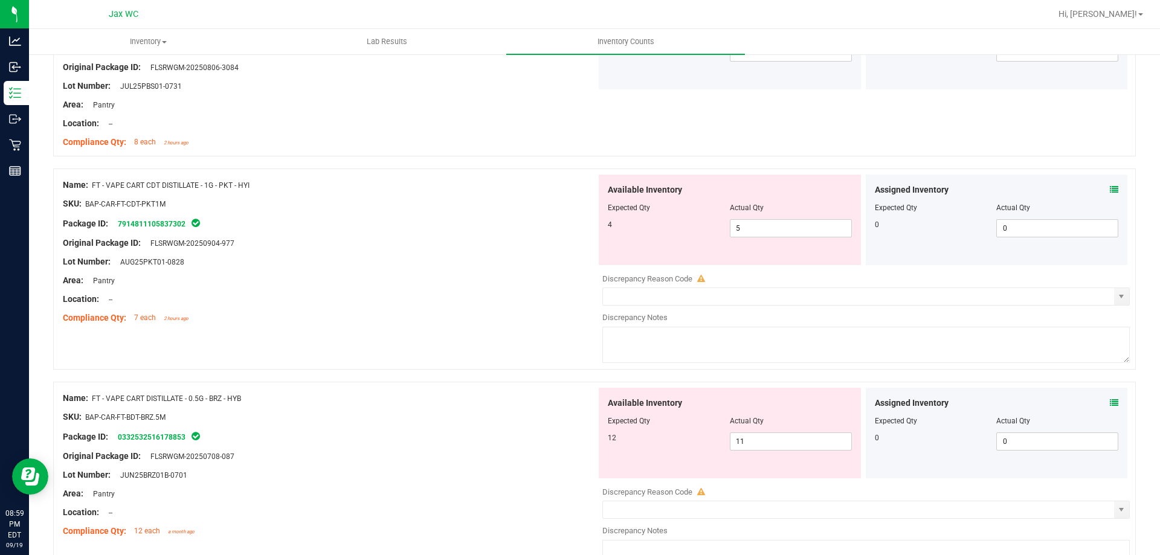
scroll to position [1121, 0]
click at [783, 443] on input "11" at bounding box center [791, 441] width 121 height 17
type input "12"
click at [500, 307] on div at bounding box center [330, 308] width 534 height 6
type input "12"
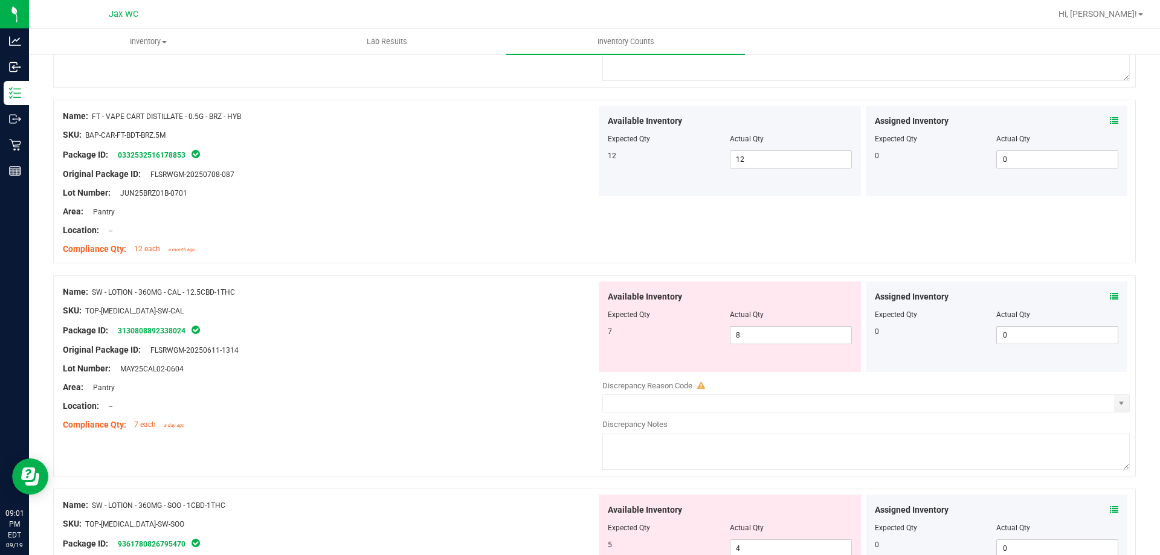
scroll to position [1412, 0]
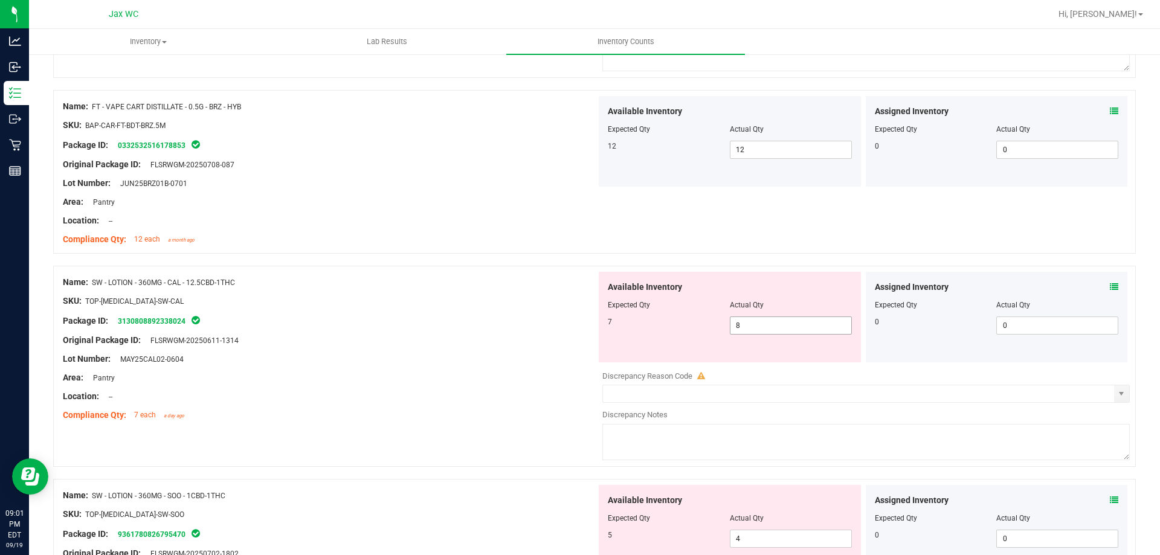
click at [784, 321] on input "8" at bounding box center [791, 325] width 121 height 17
type input "7"
click at [769, 537] on div "Available Inventory Expected Qty Actual Qty 5 4 4" at bounding box center [730, 530] width 262 height 91
type input "7"
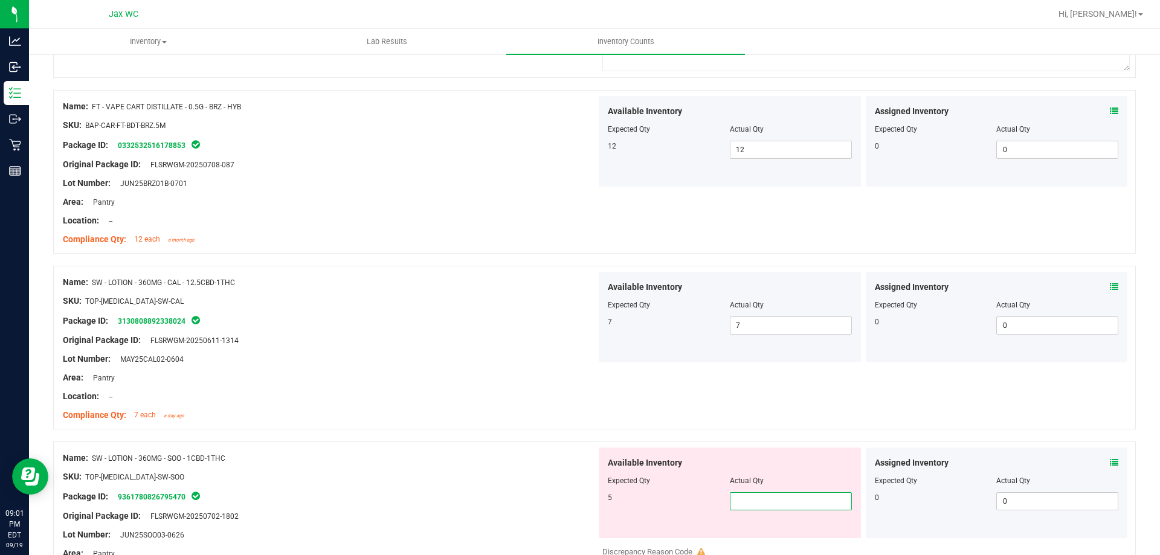
type input "5"
click at [509, 392] on div "Location: --" at bounding box center [330, 396] width 534 height 13
type input "5"
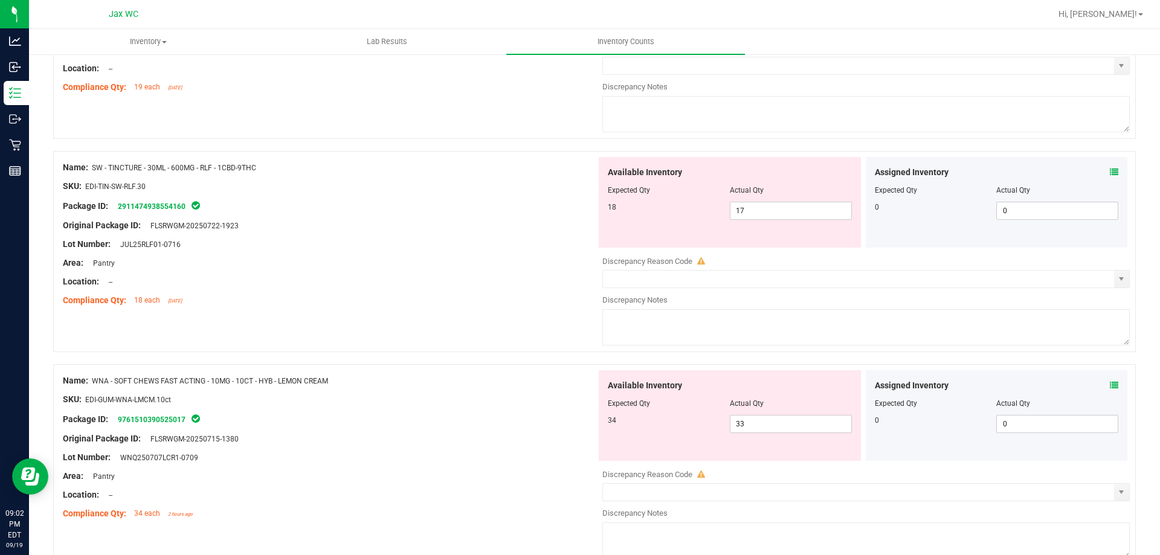
scroll to position [2091, 0]
click at [1110, 387] on icon at bounding box center [1114, 386] width 8 height 8
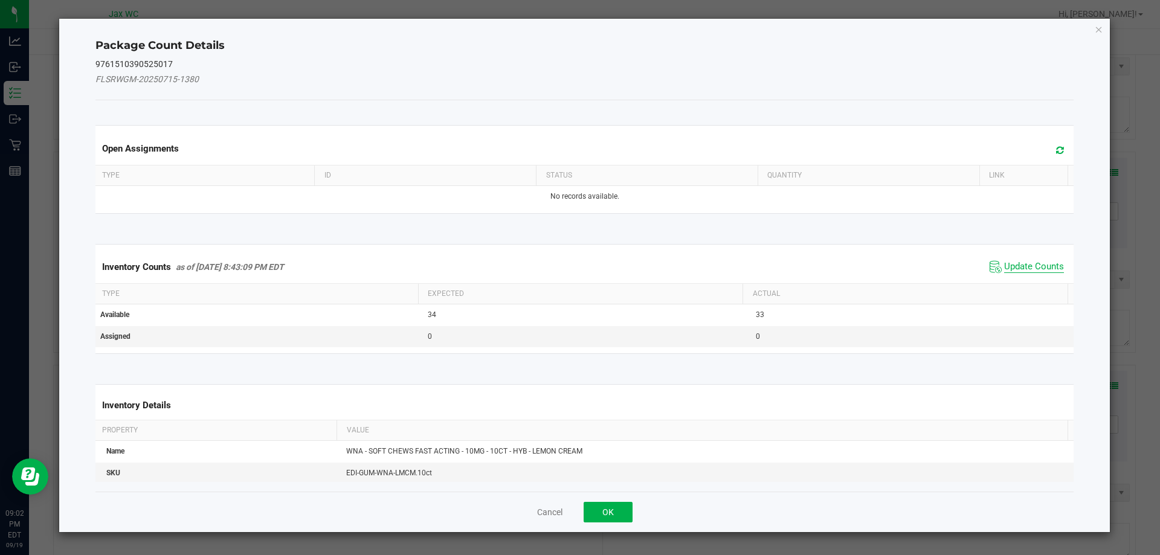
click at [1029, 268] on span "Update Counts" at bounding box center [1034, 267] width 60 height 12
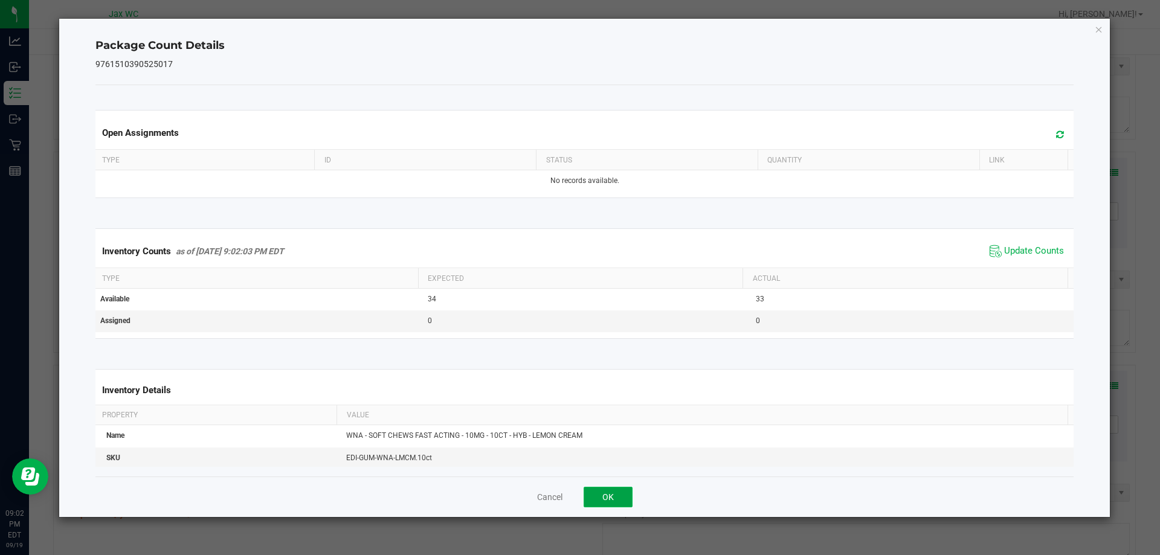
click at [623, 502] on button "OK" at bounding box center [608, 497] width 49 height 21
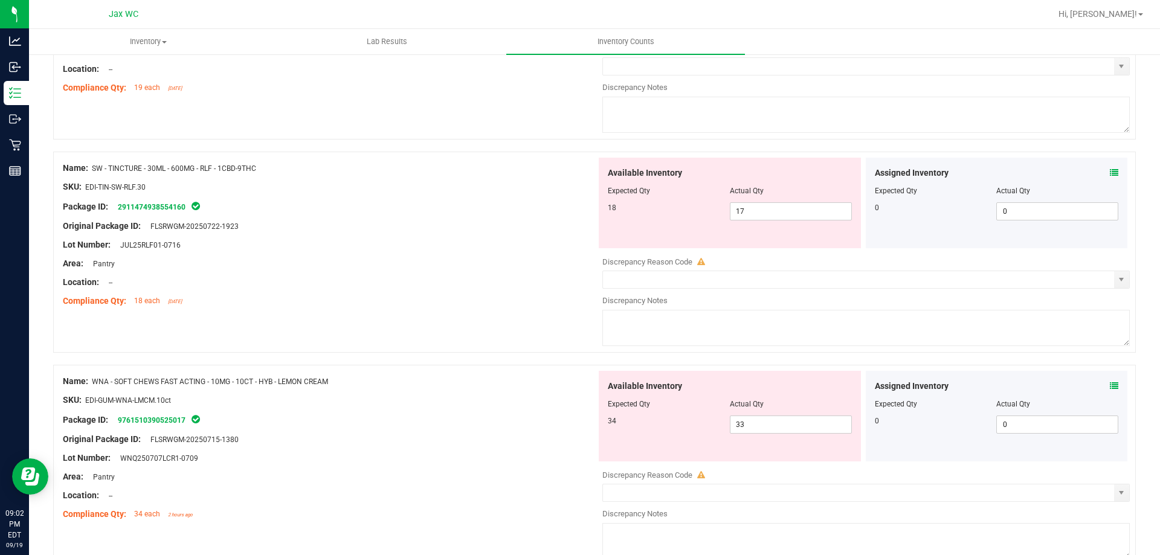
click at [1110, 170] on icon at bounding box center [1114, 173] width 8 height 8
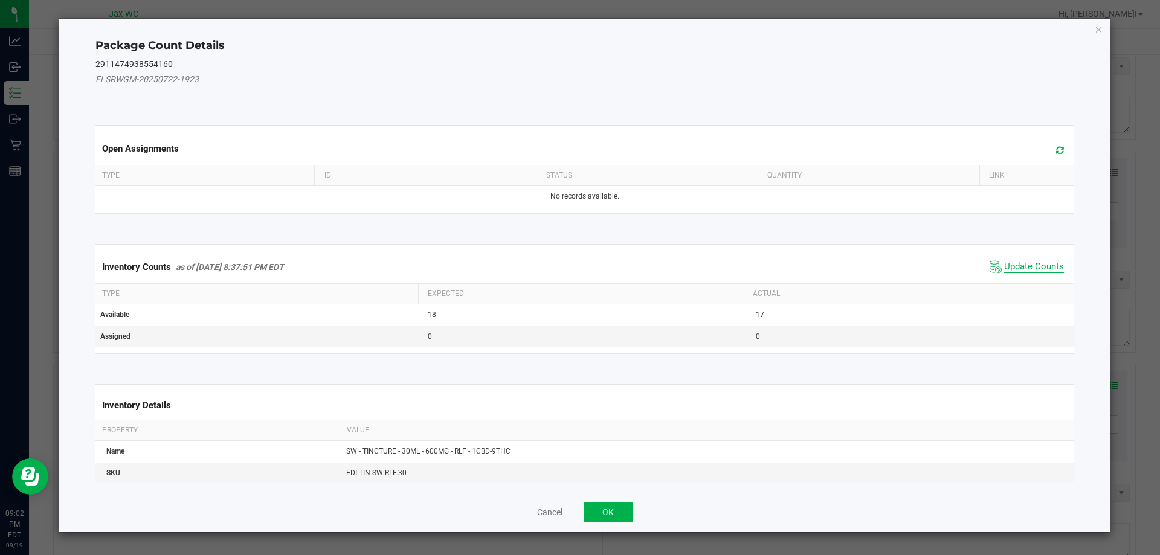
click at [1021, 269] on span "Update Counts" at bounding box center [1034, 267] width 60 height 12
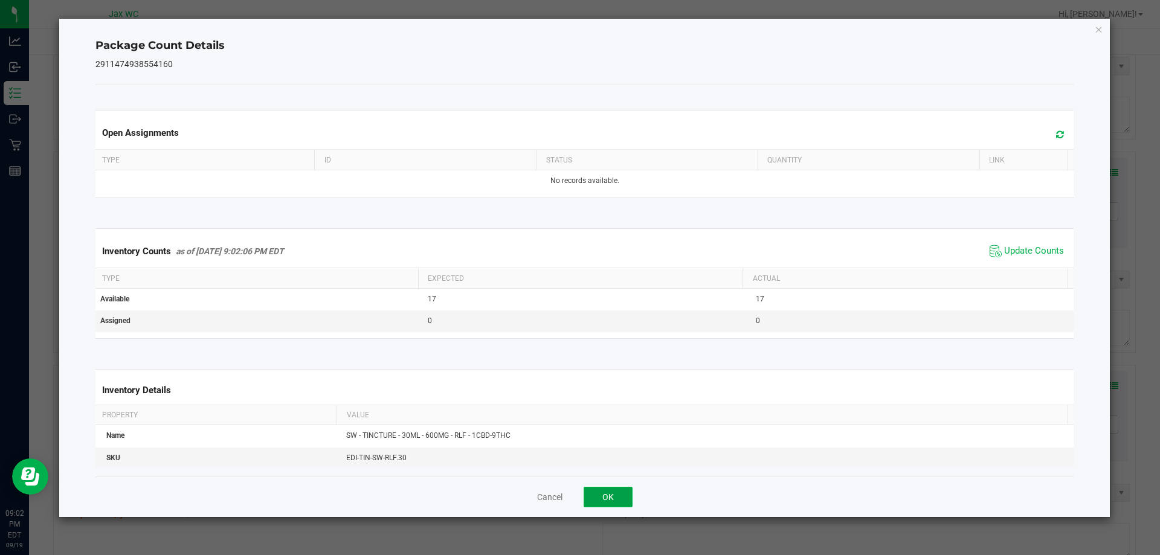
click at [627, 505] on button "OK" at bounding box center [608, 497] width 49 height 21
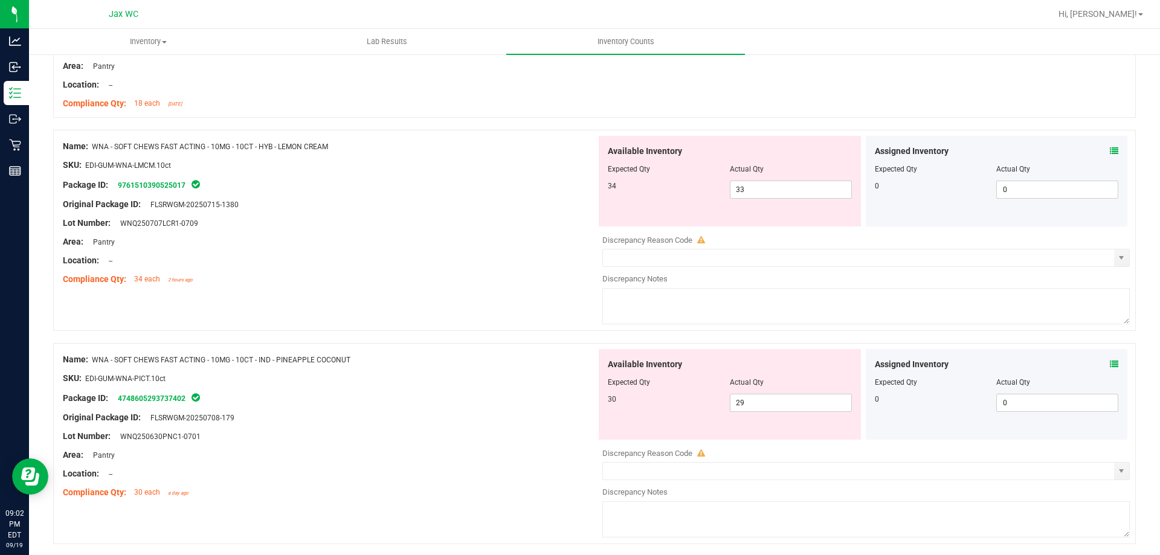
scroll to position [2293, 0]
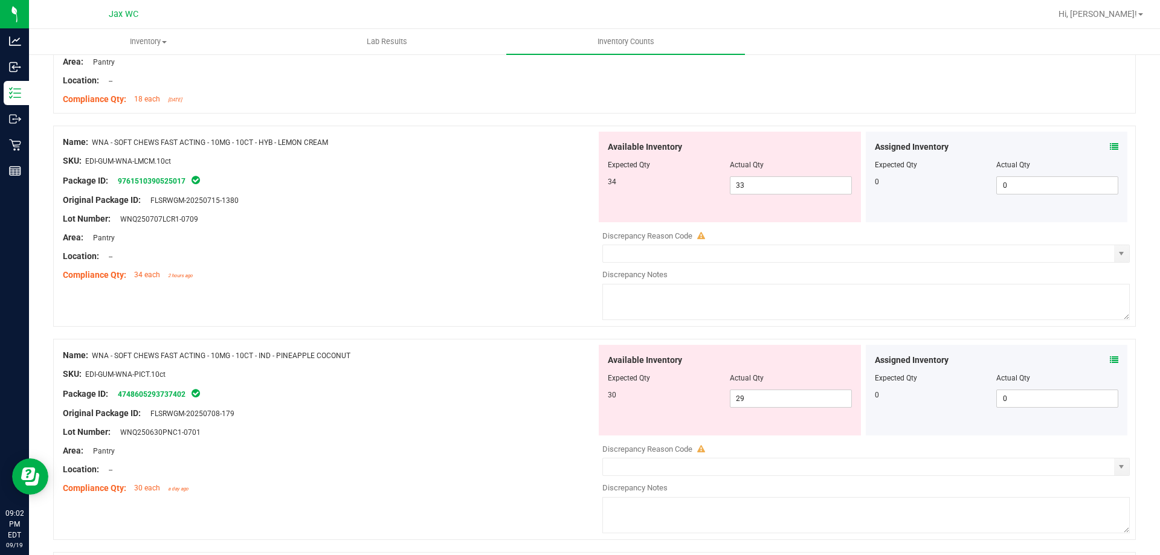
click at [1110, 145] on icon at bounding box center [1114, 147] width 8 height 8
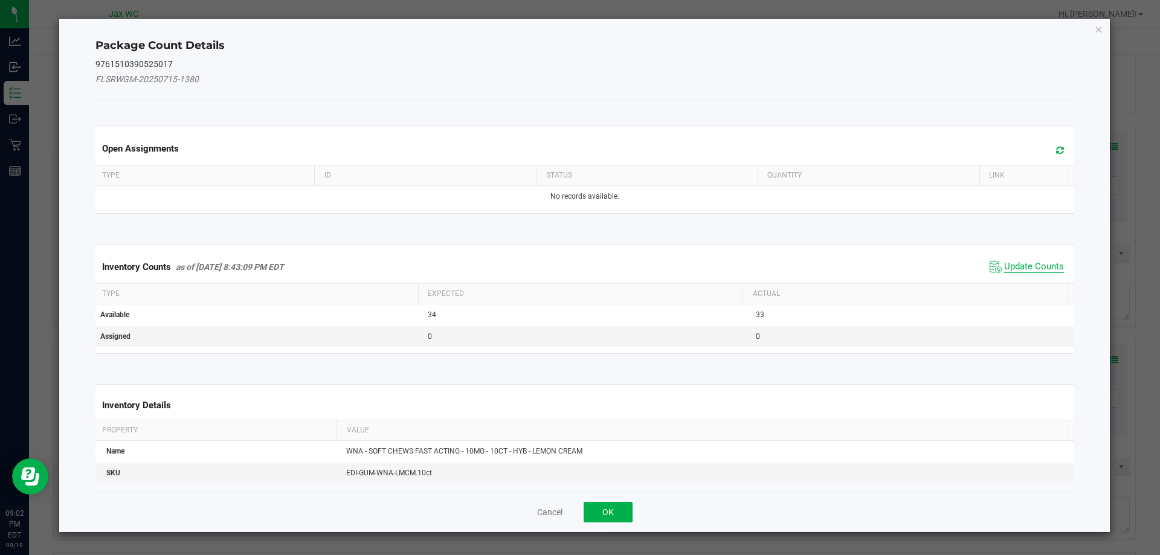
click at [1010, 265] on span "Update Counts" at bounding box center [1034, 267] width 60 height 12
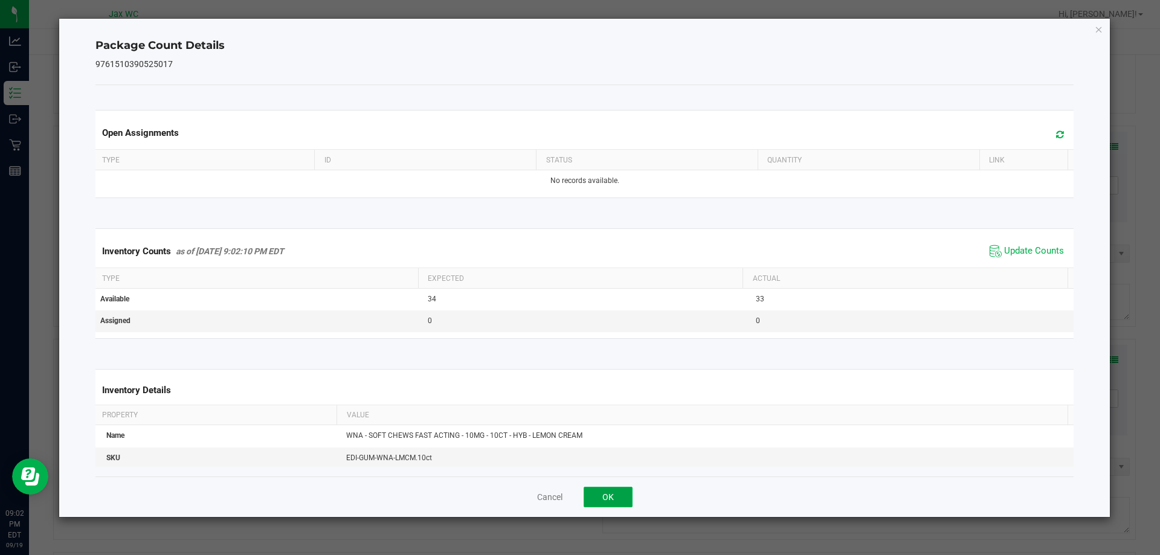
click at [616, 501] on button "OK" at bounding box center [608, 497] width 49 height 21
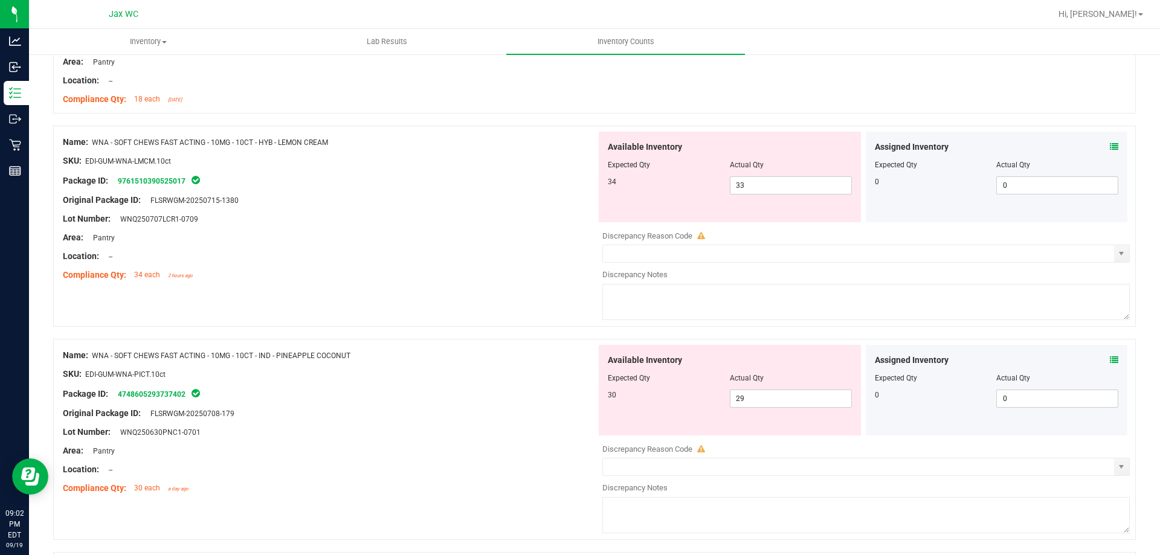
click at [1110, 360] on icon at bounding box center [1114, 360] width 8 height 8
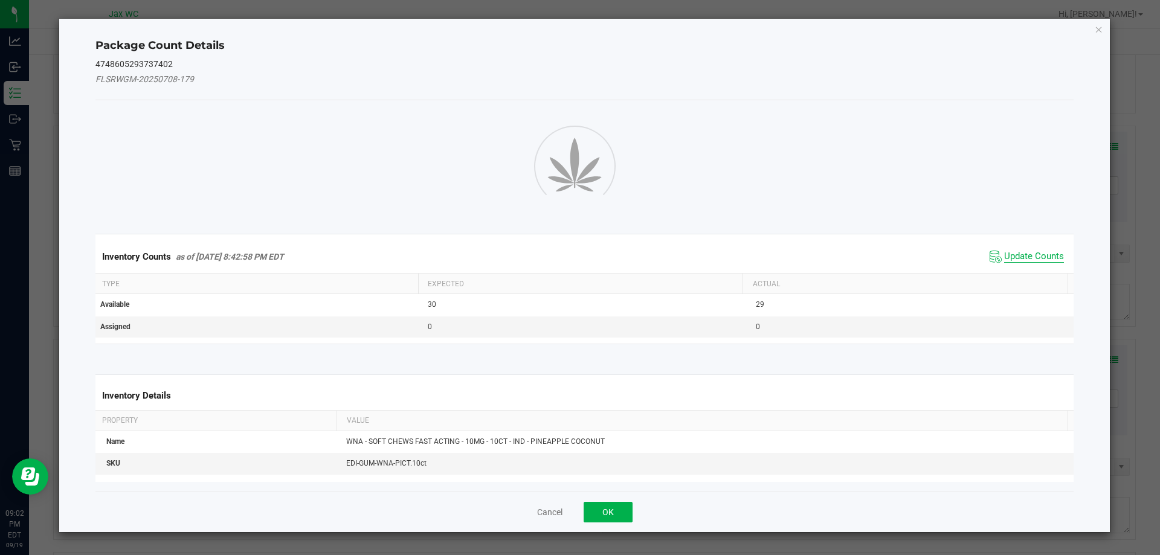
click at [1023, 259] on span "Update Counts" at bounding box center [1034, 257] width 60 height 12
click at [624, 503] on button "OK" at bounding box center [608, 512] width 49 height 21
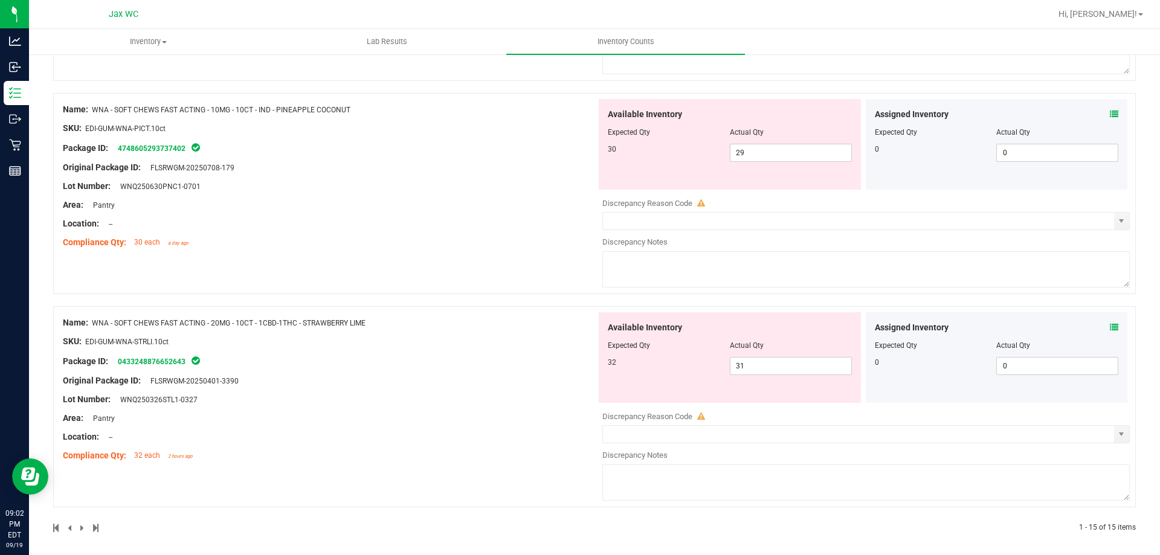
scroll to position [2540, 0]
click at [1110, 326] on icon at bounding box center [1114, 327] width 8 height 8
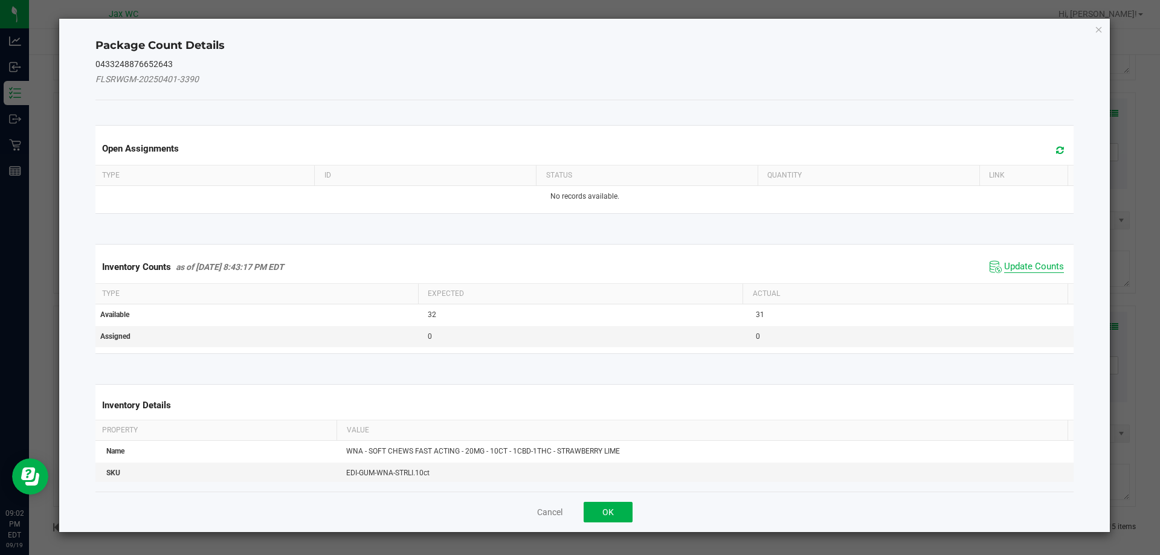
click at [1027, 268] on span "Update Counts" at bounding box center [1034, 267] width 60 height 12
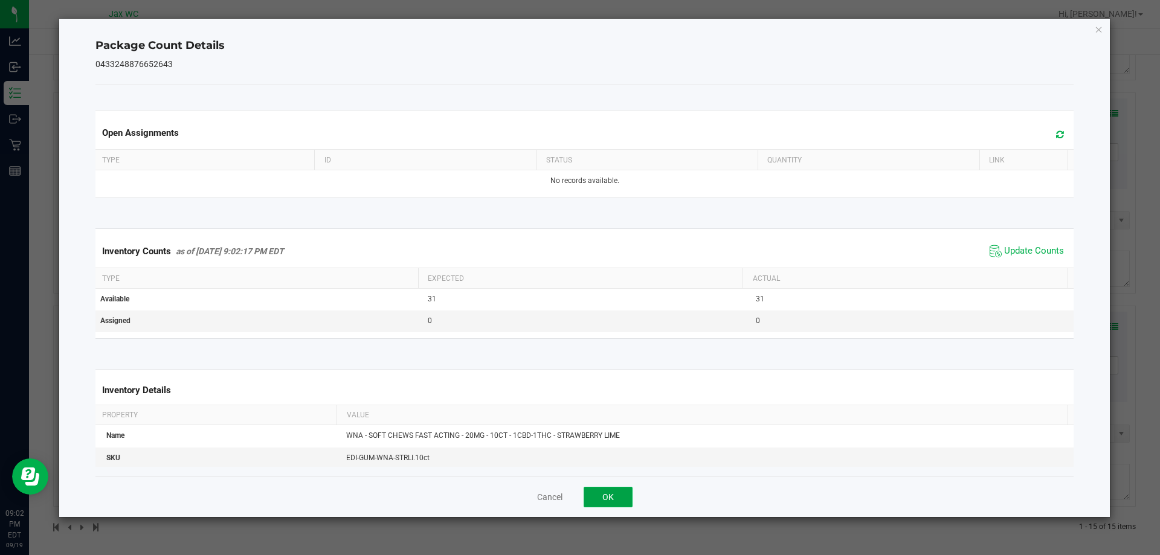
click at [621, 494] on button "OK" at bounding box center [608, 497] width 49 height 21
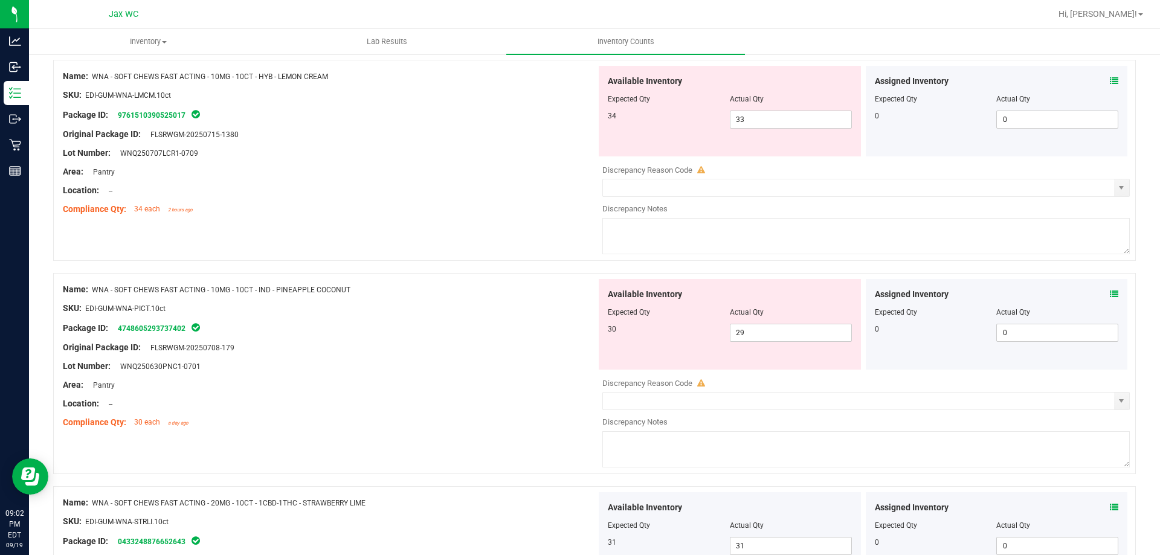
scroll to position [2362, 0]
click at [1110, 291] on icon at bounding box center [1114, 292] width 8 height 8
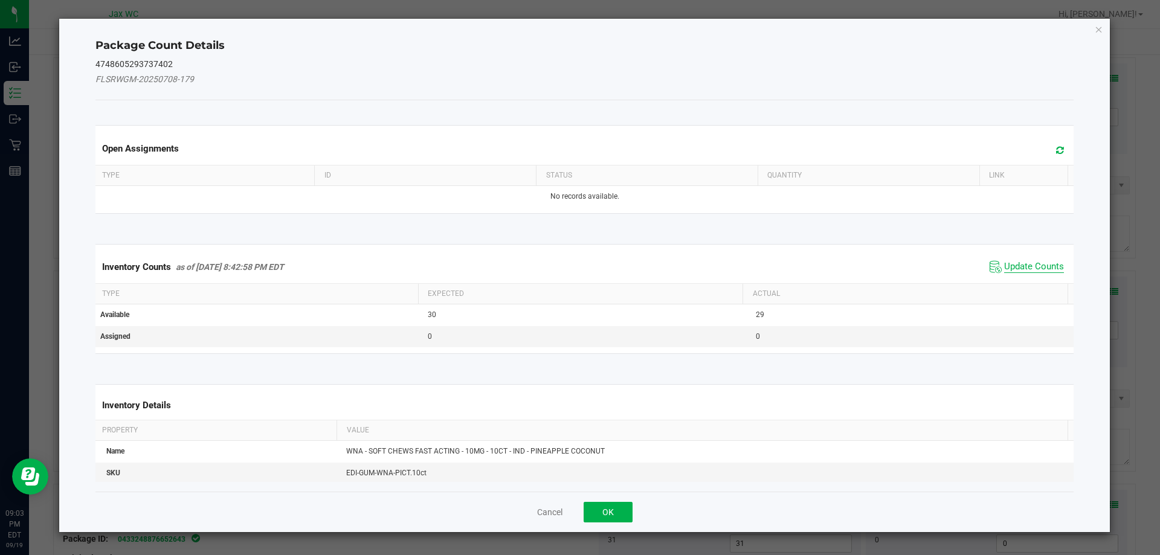
click at [1030, 271] on span "Update Counts" at bounding box center [1034, 267] width 60 height 12
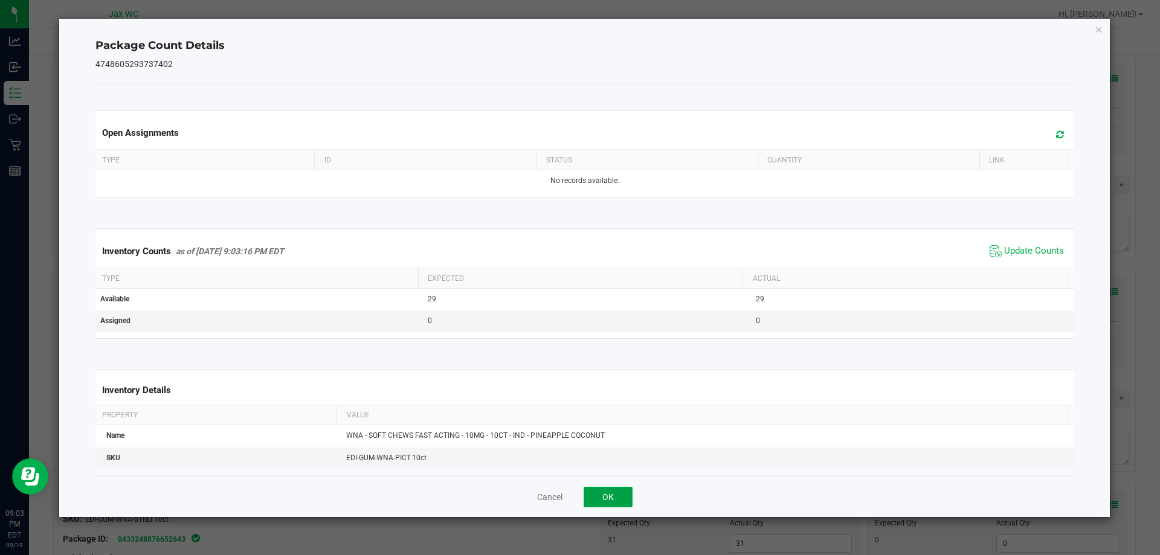
click at [616, 499] on button "OK" at bounding box center [608, 497] width 49 height 21
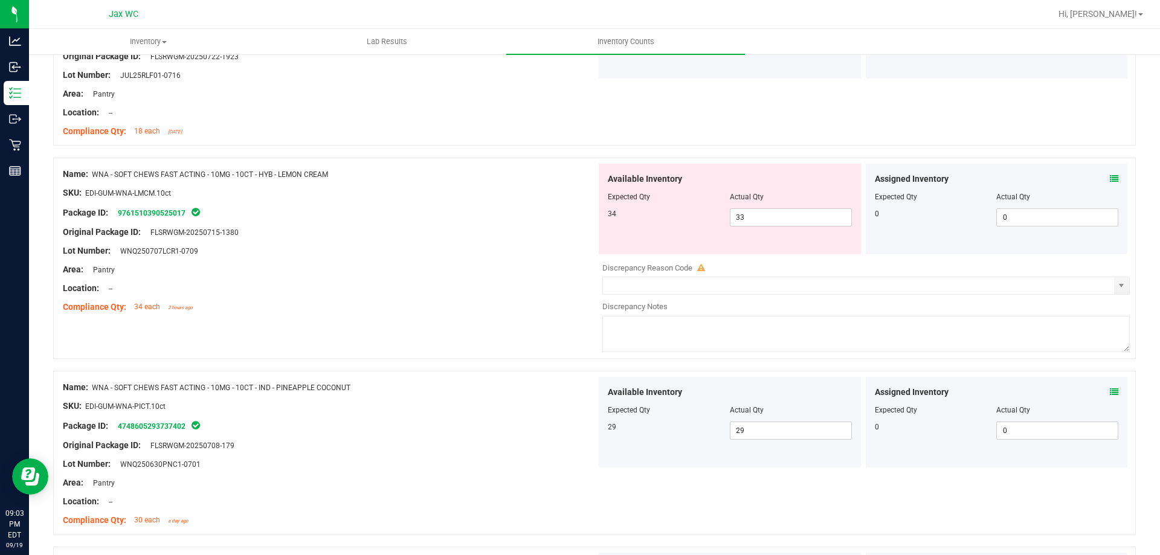
scroll to position [2259, 0]
click at [1110, 179] on icon at bounding box center [1114, 180] width 8 height 8
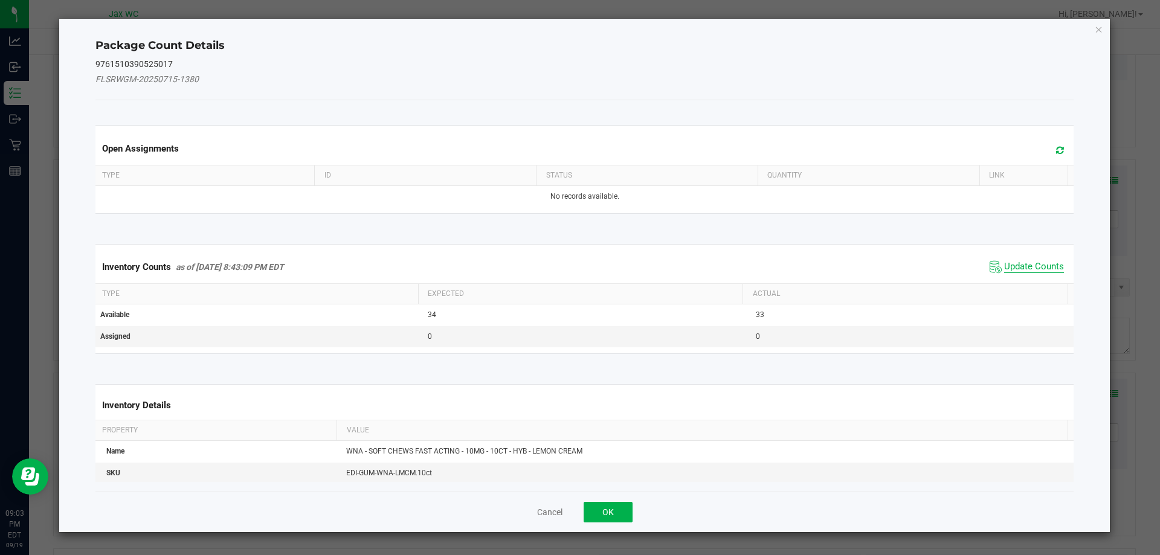
click at [1014, 267] on span "Update Counts" at bounding box center [1034, 267] width 60 height 12
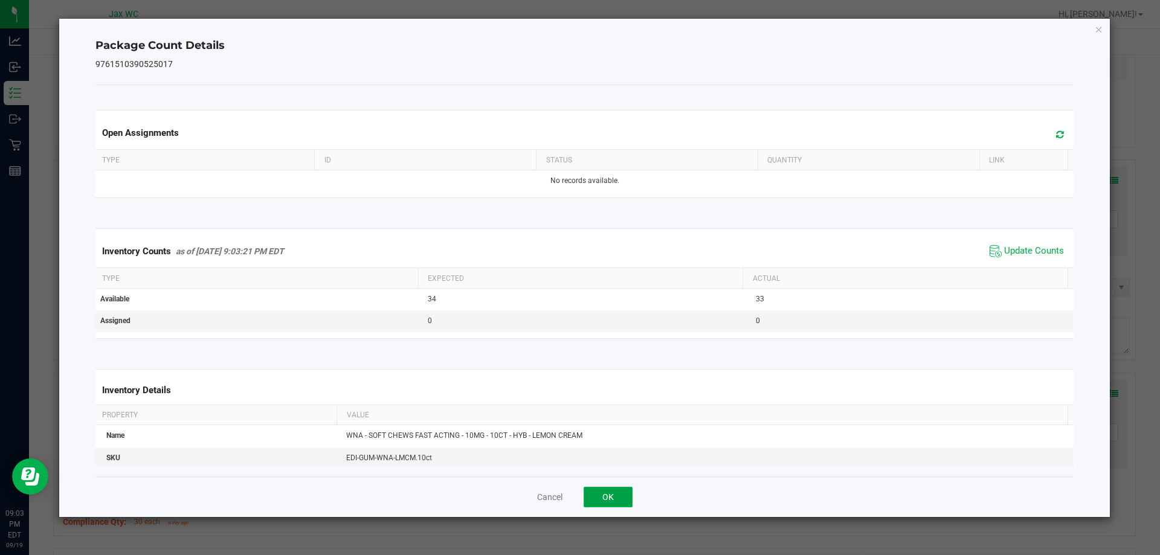
click at [619, 488] on button "OK" at bounding box center [608, 497] width 49 height 21
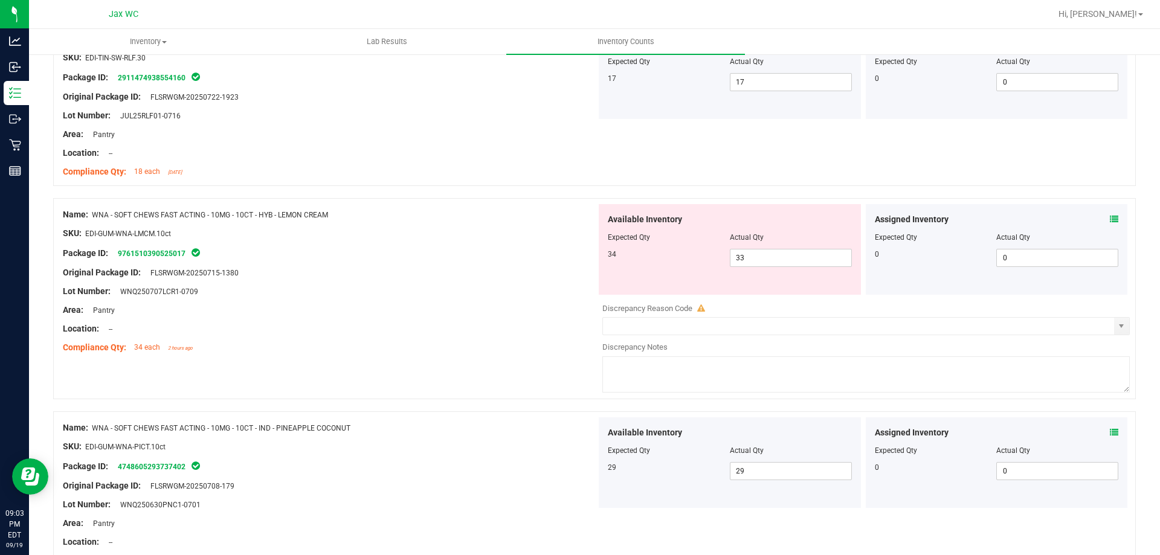
scroll to position [2220, 0]
click at [790, 258] on input "33" at bounding box center [791, 258] width 121 height 17
type input "34"
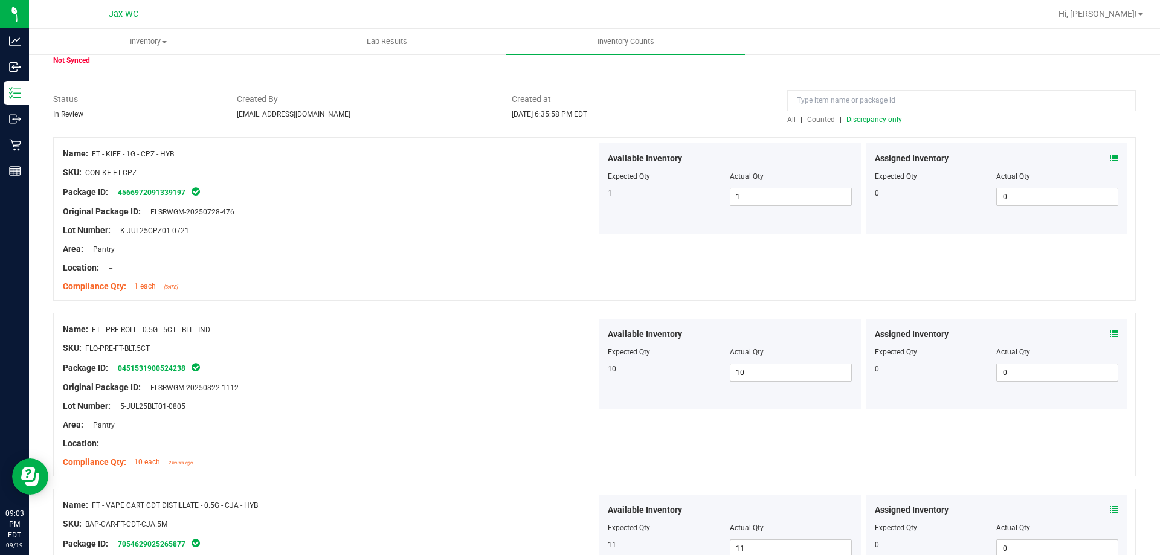
scroll to position [0, 0]
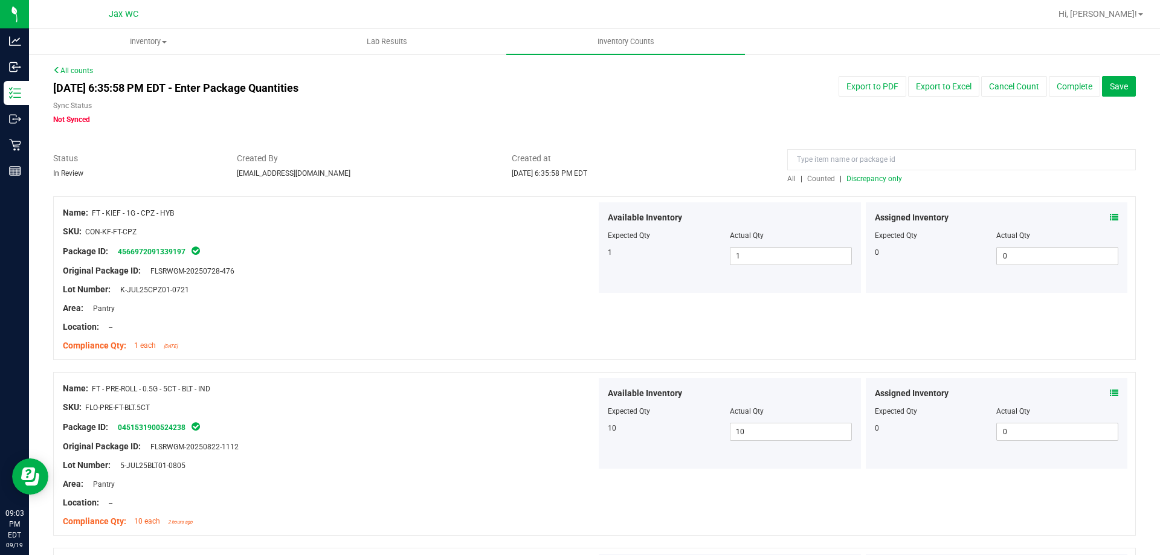
click at [871, 182] on span "Discrepancy only" at bounding box center [875, 179] width 56 height 8
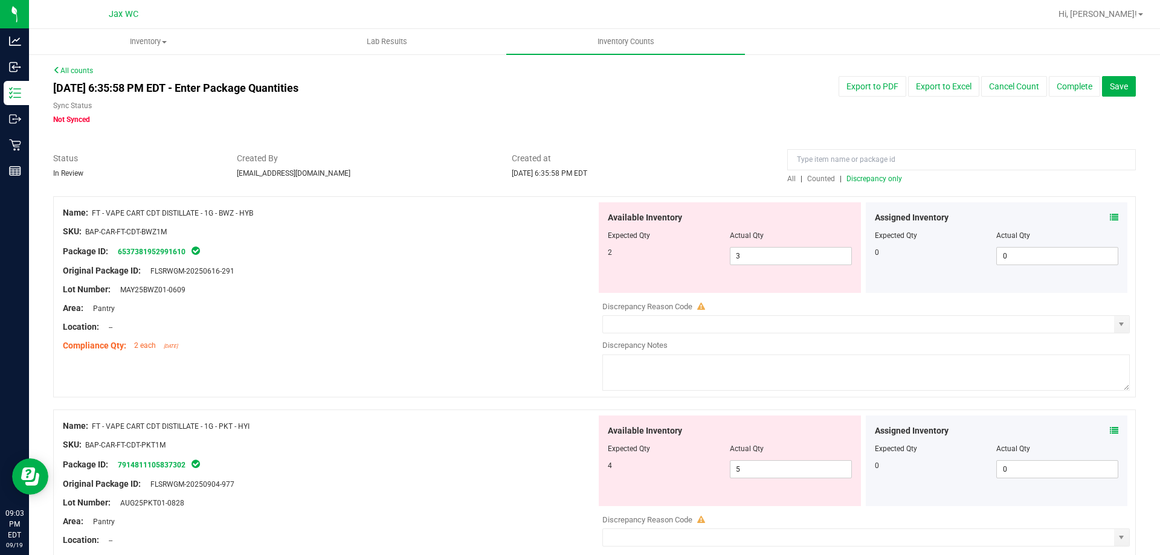
drag, startPoint x: 274, startPoint y: 216, endPoint x: 95, endPoint y: 216, distance: 179.5
click at [95, 216] on div "Name: FT - VAPE CART CDT DISTILLATE - 1G - BWZ - HYB" at bounding box center [330, 213] width 534 height 13
copy span "FT - VAPE CART CDT DISTILLATE - 1G - BWZ - HYB"
click at [804, 182] on link "Counted" at bounding box center [822, 179] width 36 height 8
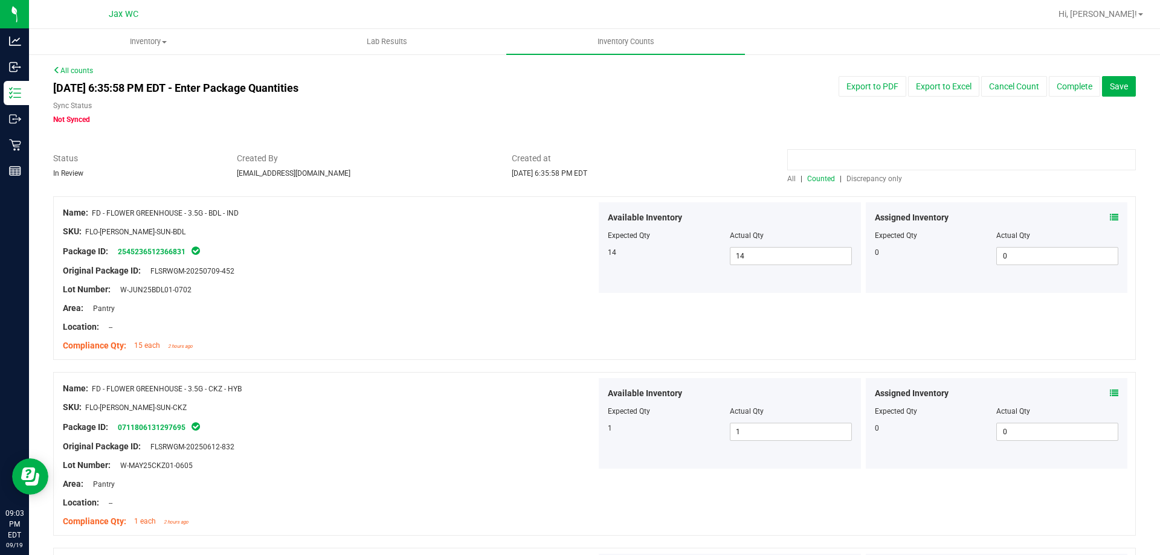
click at [826, 152] on input at bounding box center [961, 159] width 349 height 21
paste input "FT - VAPE CART CDT DISTILLATE - 1G - BWZ - HYB"
type input "FT - VAPE CART CDT DISTILLATE - 1G - BWZ - HYB"
click at [676, 175] on div "Created at [DATE] 6:35:58 PM EDT" at bounding box center [641, 165] width 276 height 27
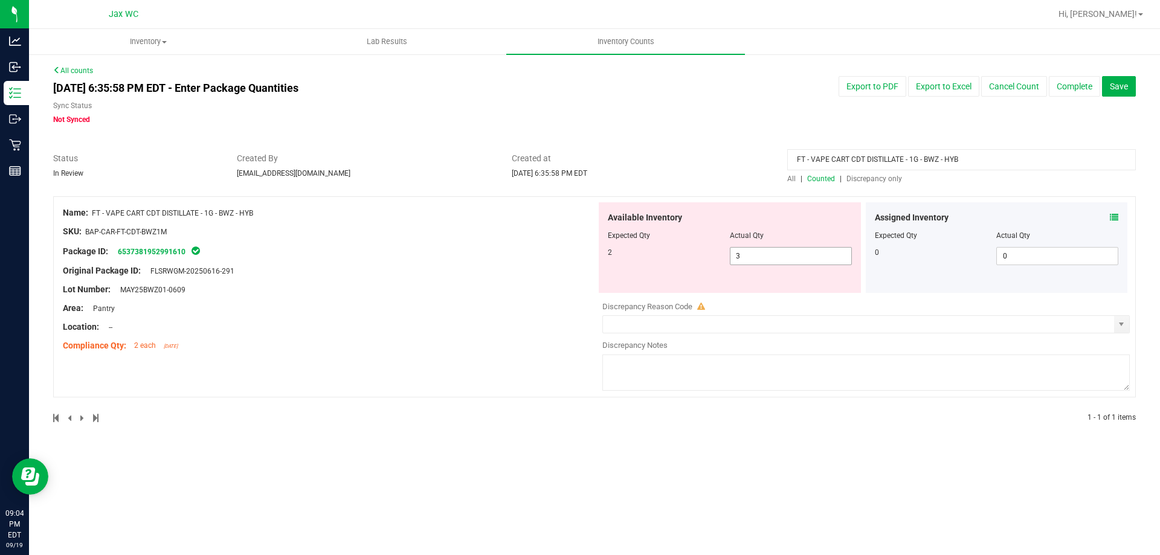
click at [754, 259] on input "3" at bounding box center [791, 256] width 121 height 17
type input "2"
click at [975, 160] on input "FT - VAPE CART CDT DISTILLATE - 1G - BWZ - HYB" at bounding box center [961, 159] width 349 height 21
type input "2"
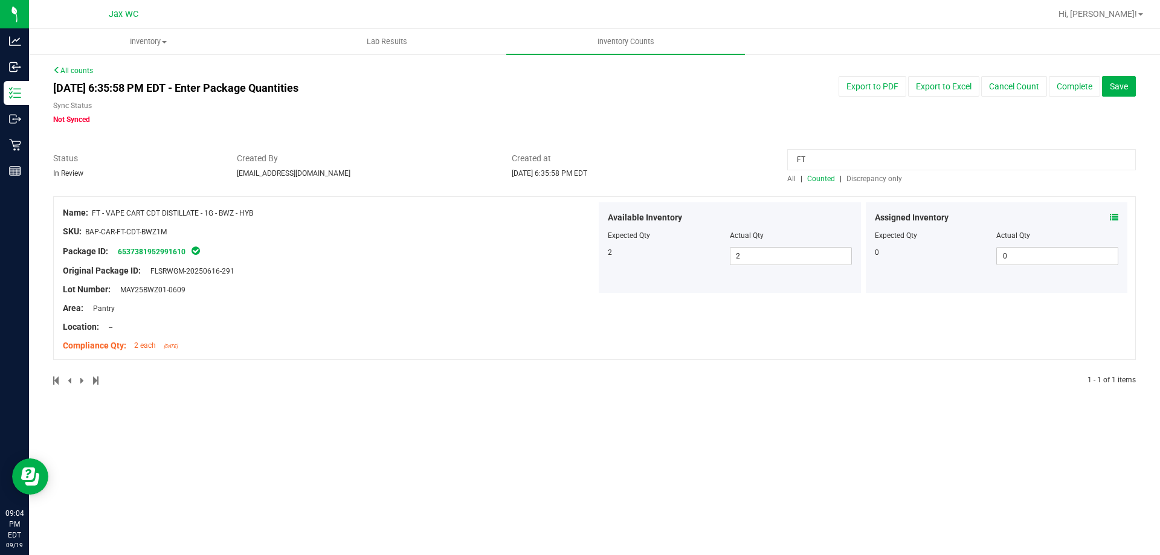
type input "F"
click at [882, 180] on span "Discrepancy only" at bounding box center [875, 179] width 56 height 8
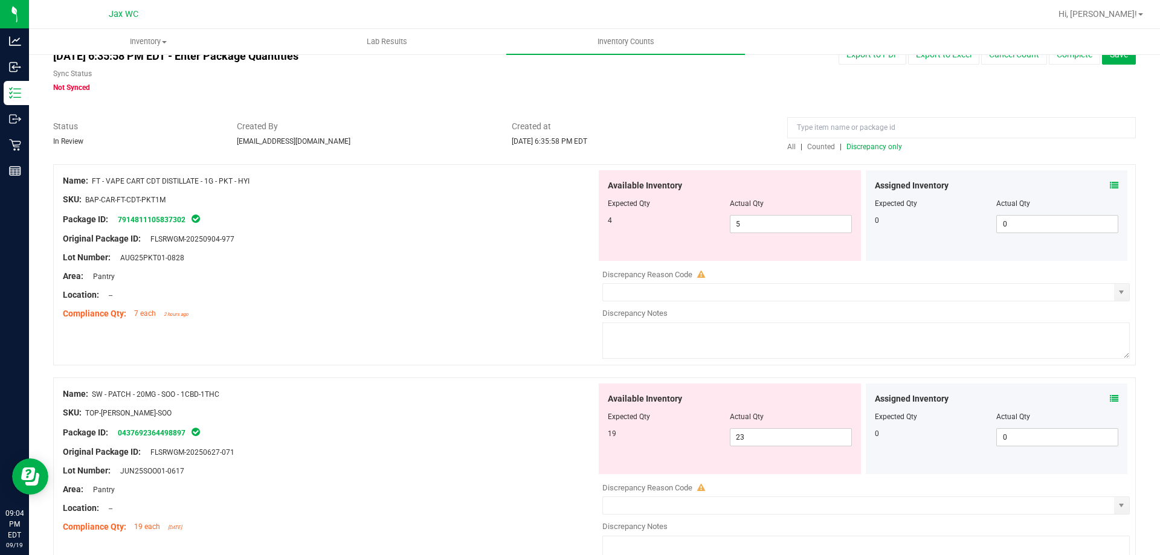
scroll to position [7, 0]
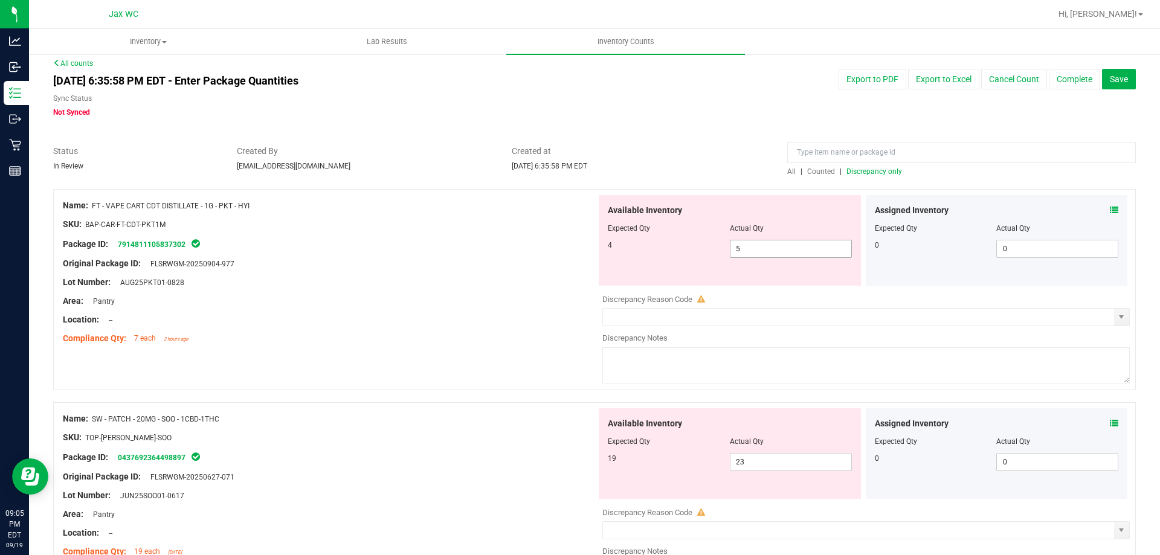
click at [773, 250] on input "5" at bounding box center [791, 249] width 121 height 17
type input "4"
click at [444, 325] on div "Location: --" at bounding box center [330, 320] width 534 height 13
type input "4"
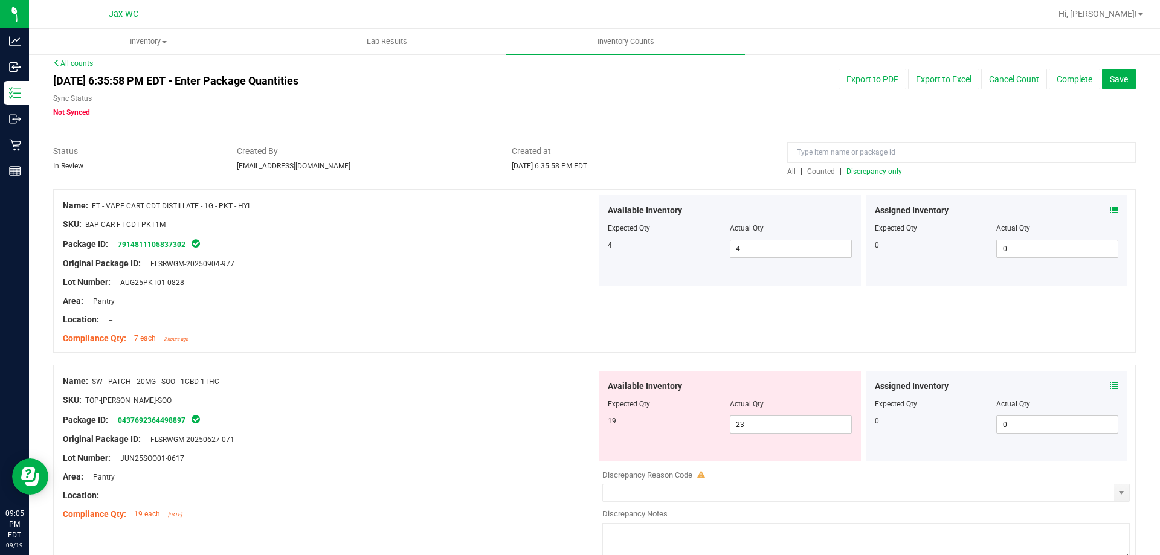
scroll to position [71, 0]
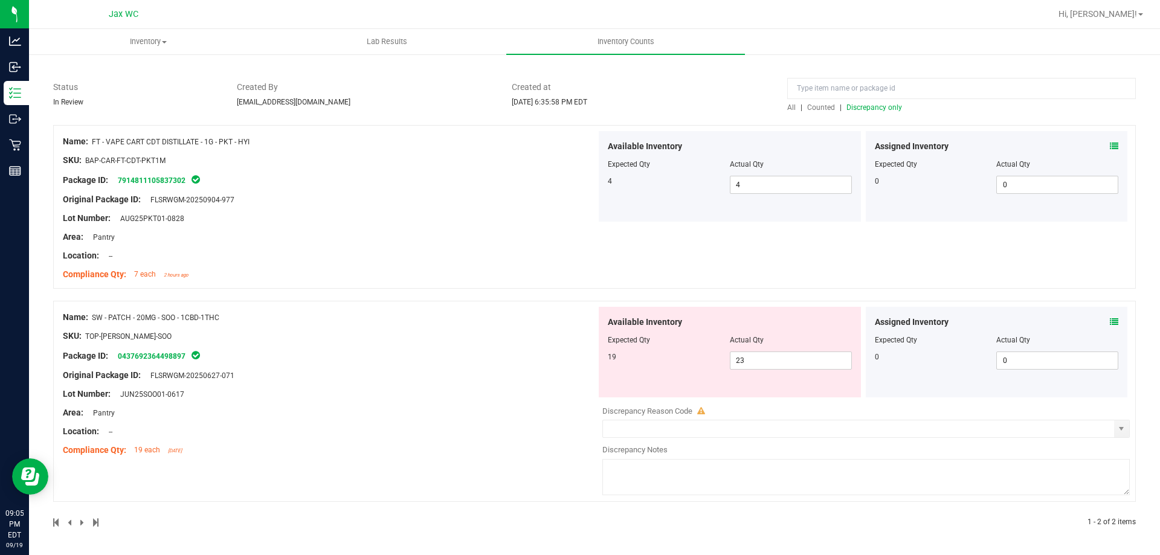
drag, startPoint x: 231, startPoint y: 314, endPoint x: 96, endPoint y: 318, distance: 134.8
click at [96, 318] on div "Name: SW - PATCH - 20MG - SOO - 1CBD-1THC" at bounding box center [330, 317] width 534 height 13
drag, startPoint x: 98, startPoint y: 318, endPoint x: 155, endPoint y: 313, distance: 57.6
click at [156, 314] on span "SW - PATCH - 20MG - SOO - 1CBD-1THC" at bounding box center [156, 318] width 128 height 8
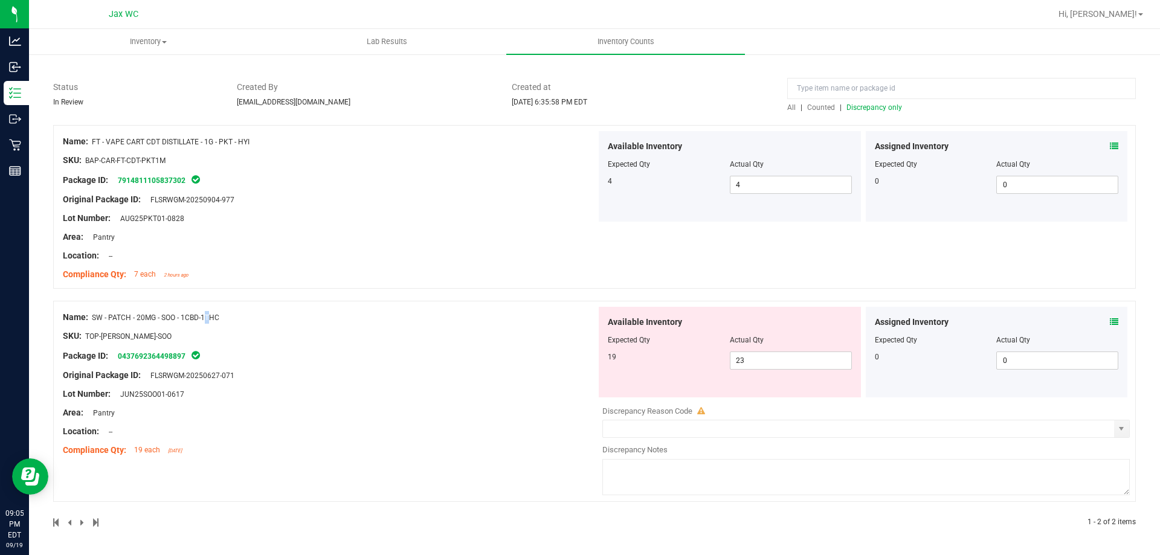
click at [156, 314] on span "SW - PATCH - 20MG - SOO - 1CBD-1THC" at bounding box center [156, 318] width 128 height 8
click at [229, 317] on div "Name: SW - PATCH - 20MG - SOO - 1CBD-1THC" at bounding box center [330, 317] width 534 height 13
click at [243, 317] on div "Name: SW - PATCH - 20MG - SOO - 1CBD-1THC" at bounding box center [330, 317] width 534 height 13
drag, startPoint x: 243, startPoint y: 317, endPoint x: 92, endPoint y: 316, distance: 151.1
click at [92, 316] on div "Name: SW - PATCH - 20MG - SOO - 1CBD-1THC" at bounding box center [330, 317] width 534 height 13
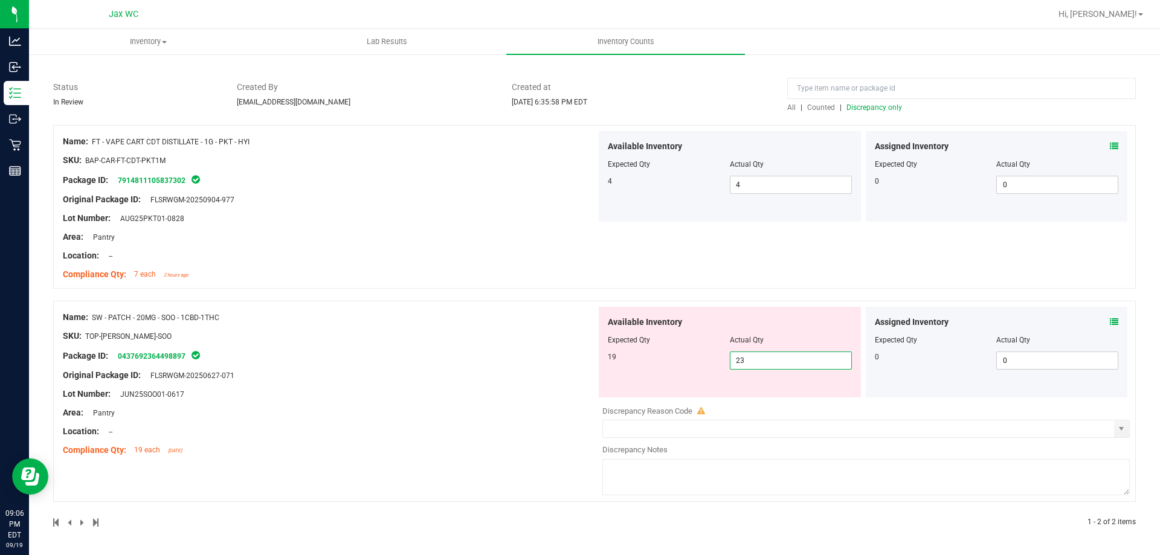
drag, startPoint x: 748, startPoint y: 367, endPoint x: 659, endPoint y: 371, distance: 88.3
click at [660, 373] on div "Available Inventory Expected Qty Actual Qty 19 23 23" at bounding box center [730, 352] width 262 height 91
type input "19"
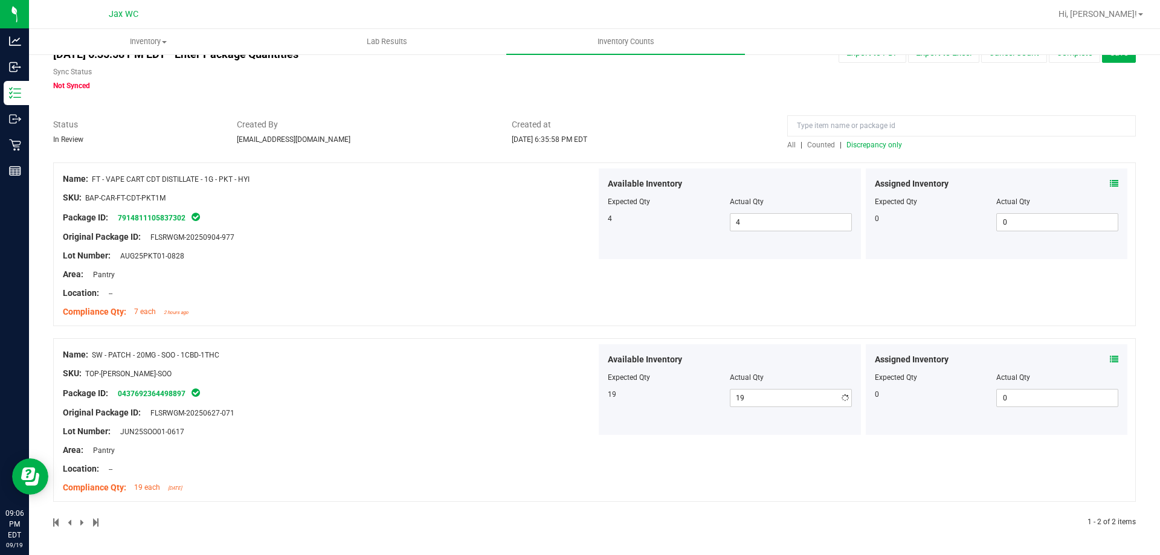
drag, startPoint x: 488, startPoint y: 377, endPoint x: 517, endPoint y: 381, distance: 29.3
click at [490, 377] on div "Name: SW - PATCH - 20MG - SOO - 1CBD-1THC SKU: TOP-[PERSON_NAME]-SOO Package ID…" at bounding box center [330, 421] width 534 height 154
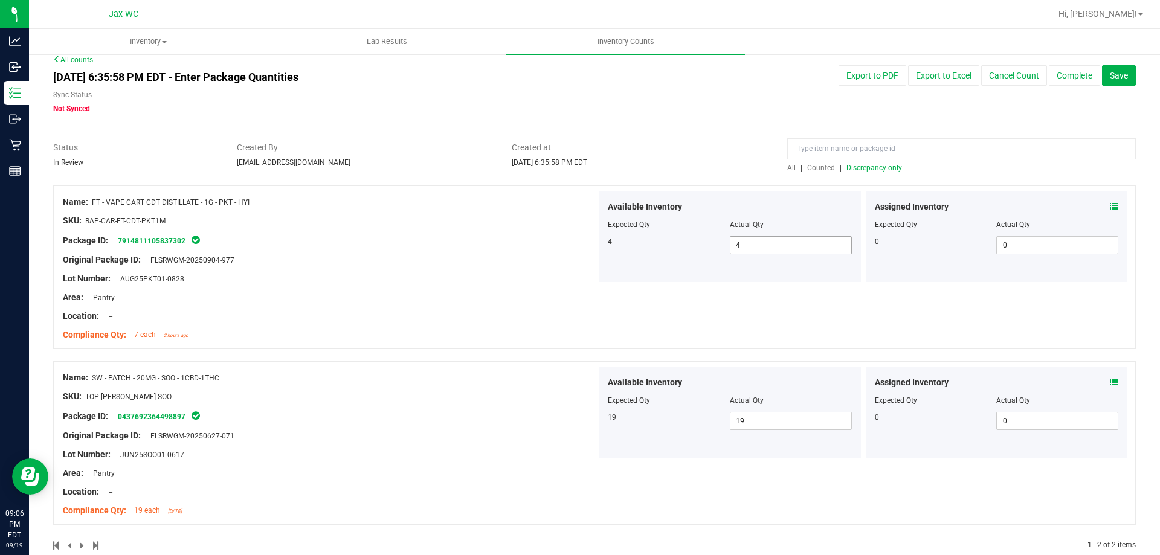
scroll to position [0, 0]
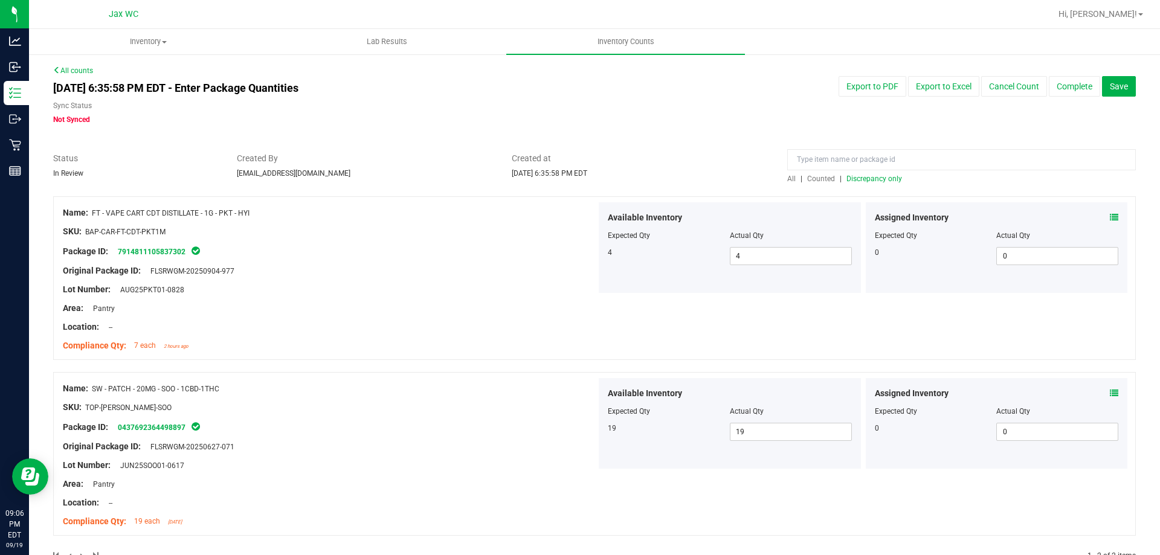
click at [868, 178] on span "Discrepancy only" at bounding box center [875, 179] width 56 height 8
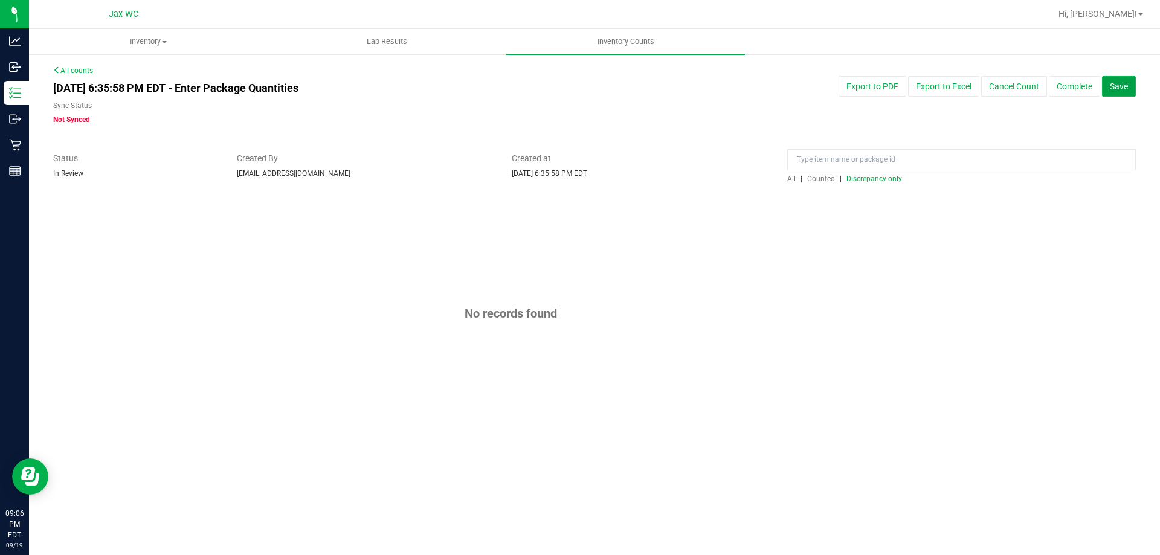
click at [1120, 88] on span "Save" at bounding box center [1119, 87] width 18 height 10
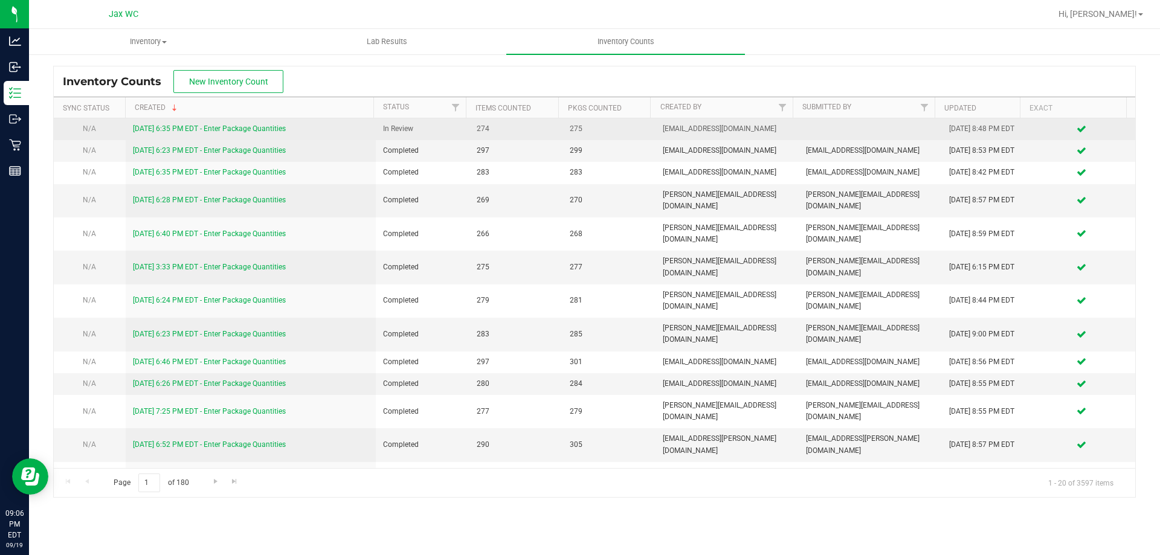
click at [268, 131] on link "[DATE] 6:35 PM EDT - Enter Package Quantities" at bounding box center [209, 128] width 153 height 8
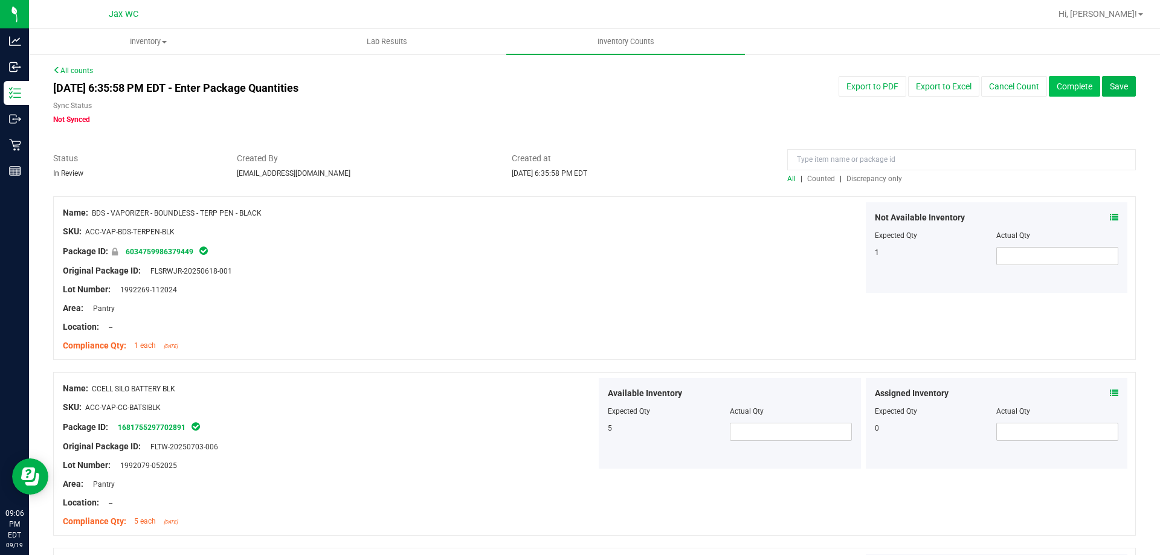
click at [1078, 82] on button "Complete" at bounding box center [1074, 86] width 51 height 21
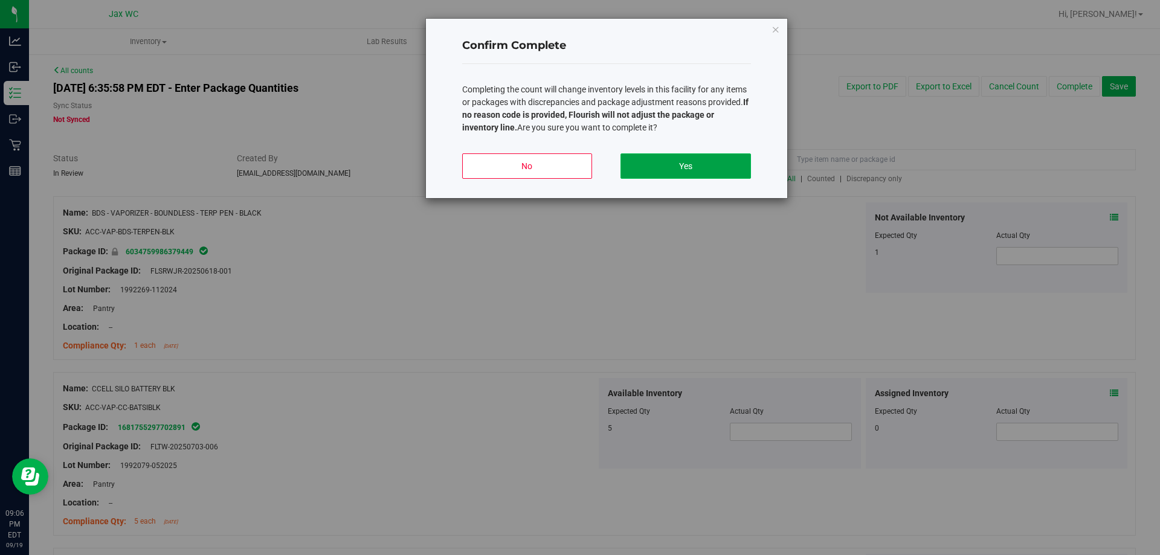
click at [712, 164] on button "Yes" at bounding box center [686, 165] width 130 height 25
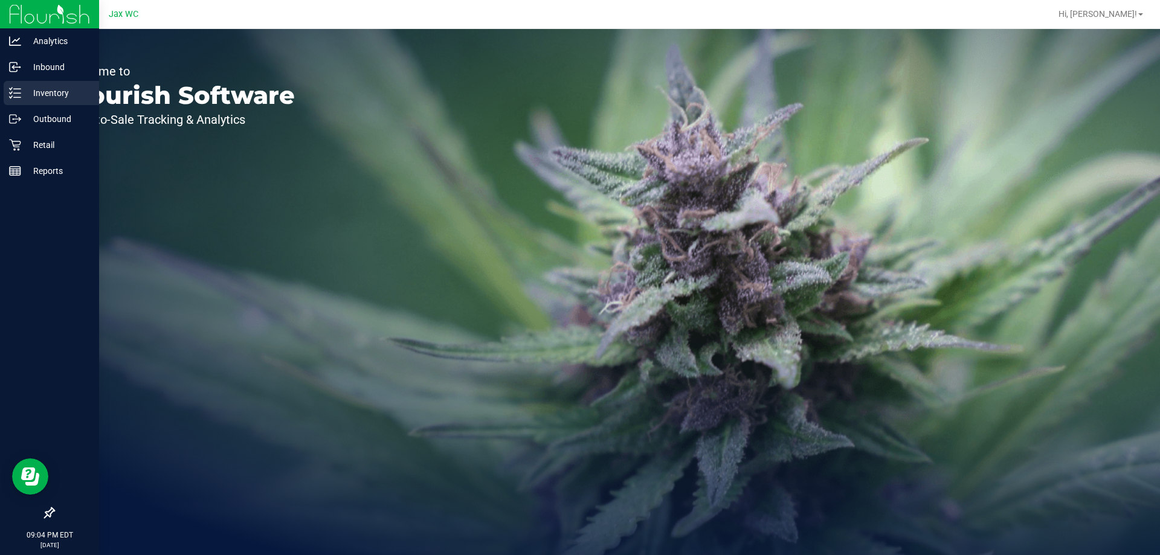
click at [59, 91] on p "Inventory" at bounding box center [57, 93] width 73 height 15
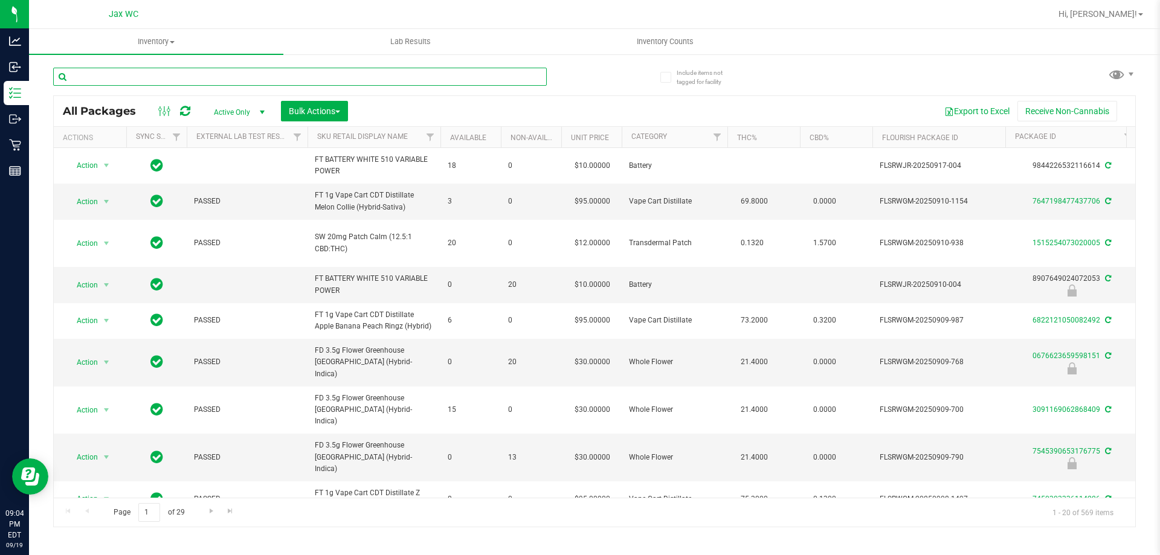
click at [230, 76] on input "text" at bounding box center [300, 77] width 494 height 18
paste input "FT - VAPE CART CDT DISTILLATE - 1G - BWZ - HYB"
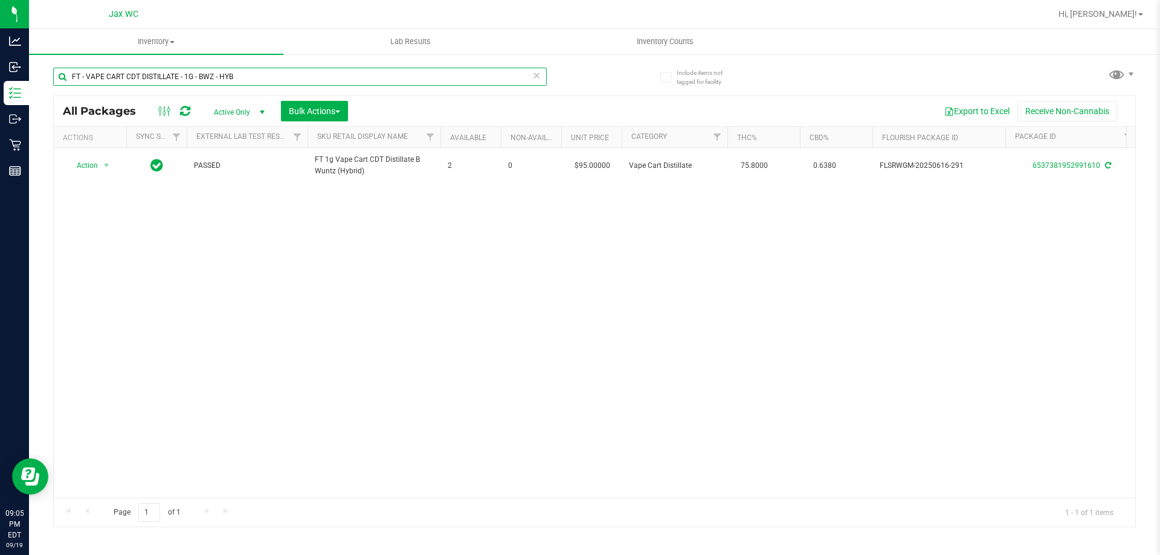
click at [259, 71] on input "FT - VAPE CART CDT DISTILLATE - 1G - BWZ - HYB" at bounding box center [300, 77] width 494 height 18
click at [258, 71] on input "FT - VAPE CART CDT DISTILLATE - 1G - BWZ - HYB" at bounding box center [300, 77] width 494 height 18
paste input "SW - PATCH - 20MG - SOO - 1CBD-1THC"
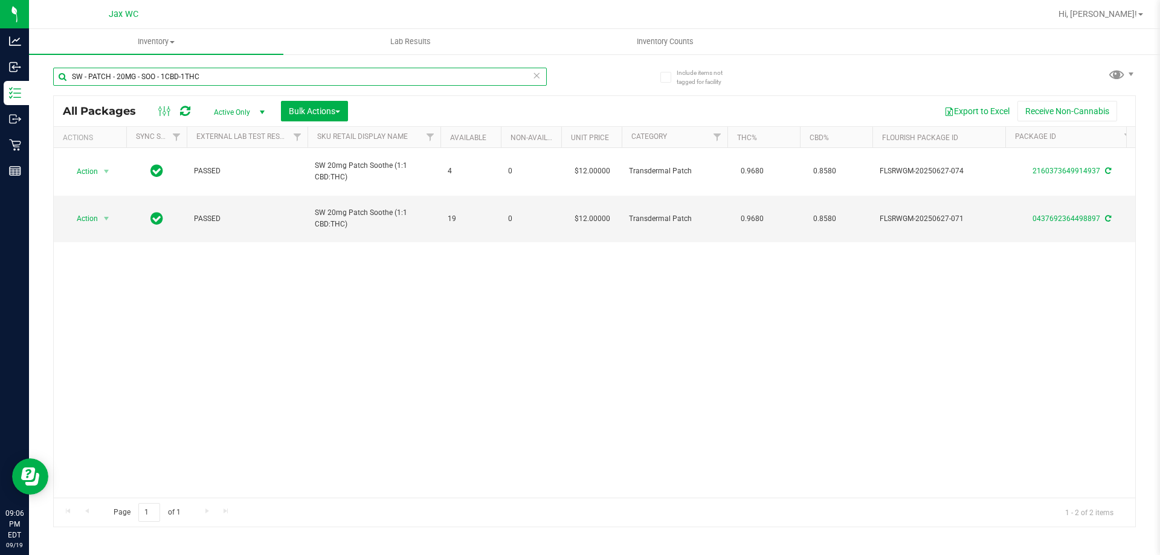
type input "SW - PATCH - 20MG - SOO - 1CBD-1THC"
